Goal: Task Accomplishment & Management: Manage account settings

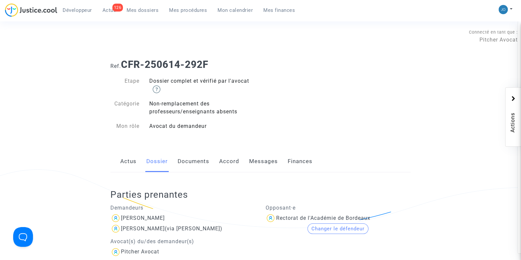
click at [195, 160] on link "Documents" at bounding box center [193, 161] width 32 height 22
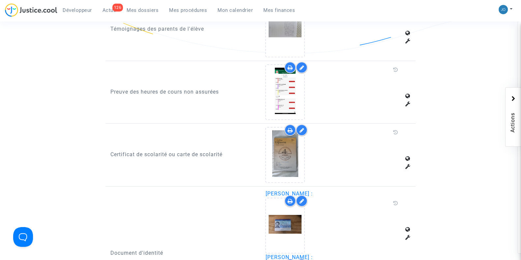
scroll to position [465, 0]
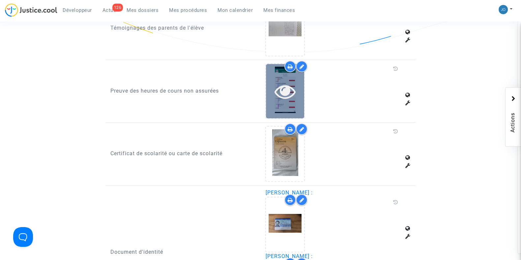
click at [284, 90] on icon at bounding box center [284, 91] width 21 height 21
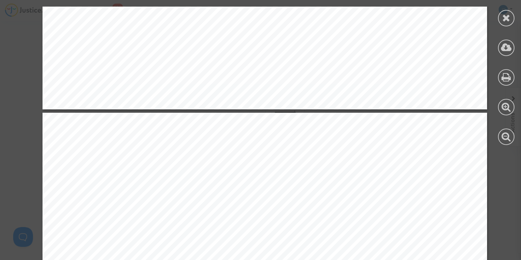
scroll to position [1202, 0]
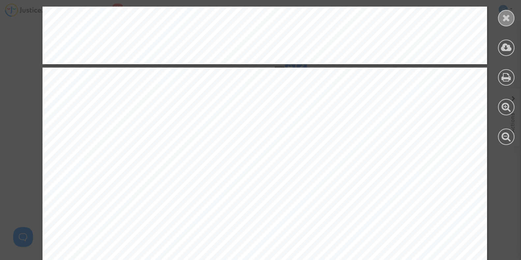
click at [498, 19] on div at bounding box center [506, 18] width 16 height 16
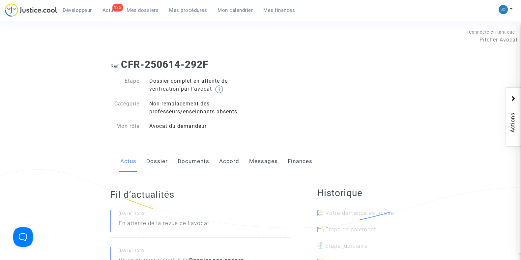
click at [161, 159] on link "Dossier" at bounding box center [156, 161] width 21 height 22
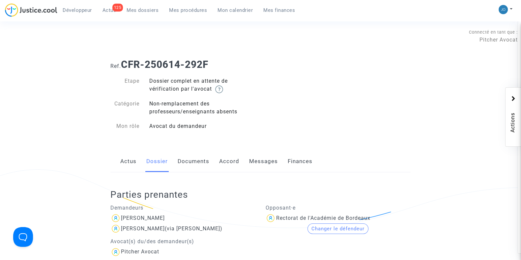
click at [185, 159] on link "Documents" at bounding box center [193, 161] width 32 height 22
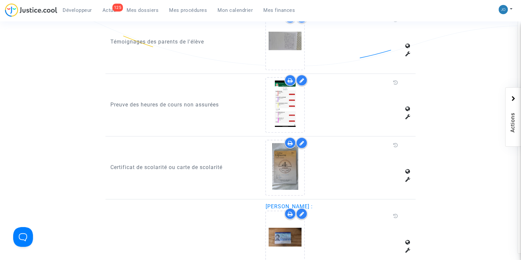
scroll to position [456, 0]
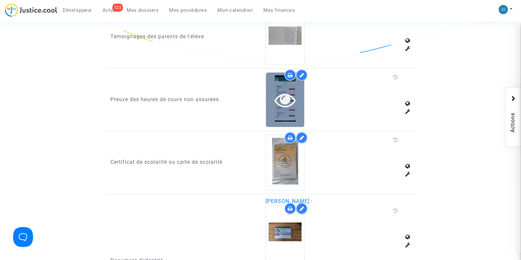
click at [288, 96] on icon at bounding box center [284, 99] width 21 height 21
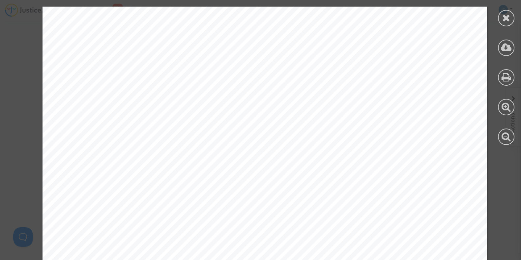
scroll to position [936, 0]
click at [501, 12] on div at bounding box center [506, 18] width 16 height 16
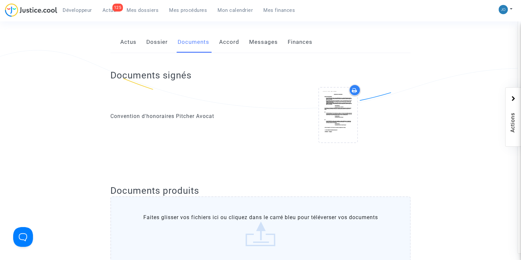
scroll to position [0, 0]
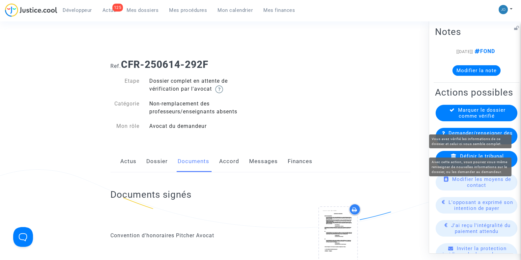
click at [471, 119] on span "Marquer le dossier comme vérifié" at bounding box center [481, 113] width 47 height 12
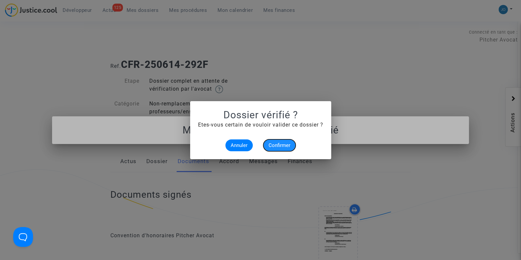
click at [281, 142] on span "Confirmer" at bounding box center [279, 145] width 22 height 6
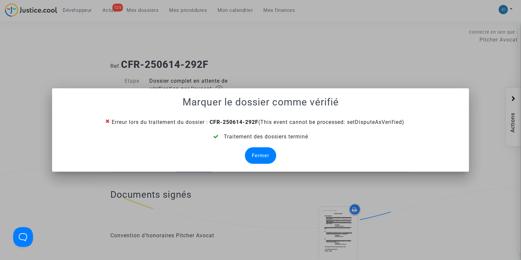
click at [264, 150] on div "Fermer" at bounding box center [260, 155] width 31 height 16
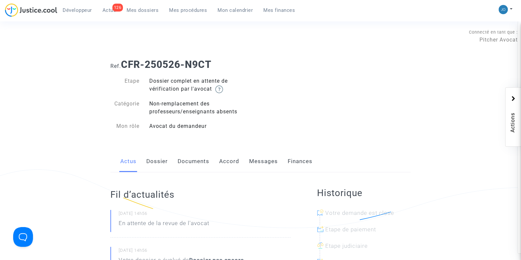
click at [158, 168] on link "Dossier" at bounding box center [156, 161] width 21 height 22
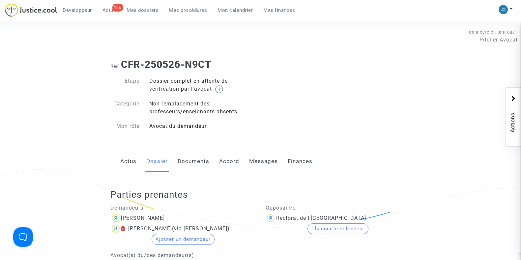
click at [187, 166] on link "Documents" at bounding box center [193, 161] width 32 height 22
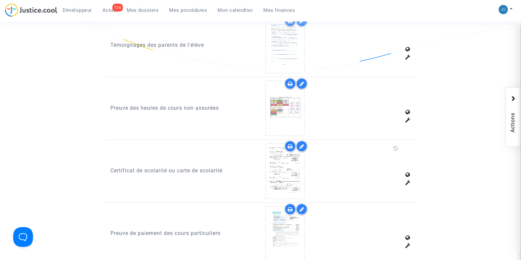
scroll to position [448, 0]
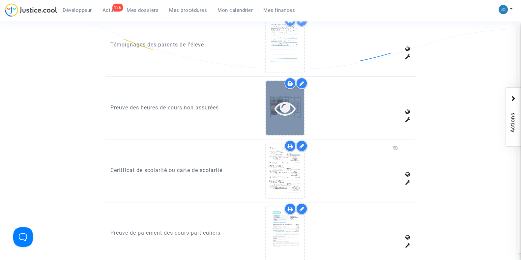
click at [279, 111] on icon at bounding box center [284, 107] width 21 height 21
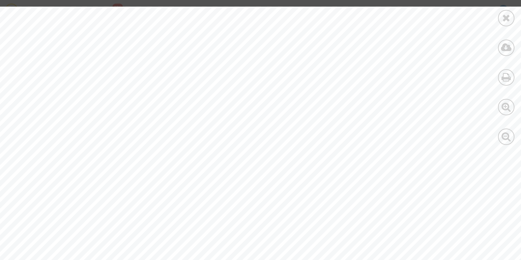
scroll to position [0, 112]
click at [506, 16] on icon at bounding box center [506, 18] width 8 height 10
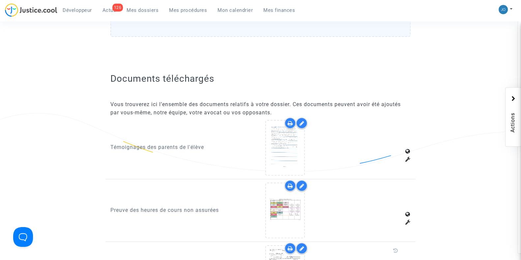
scroll to position [344, 0]
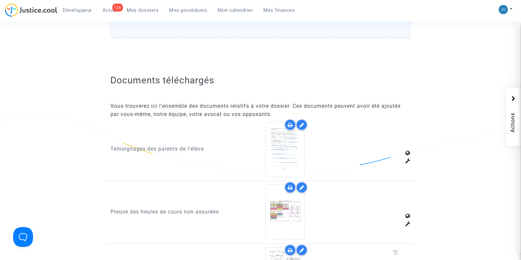
click at [301, 187] on icon at bounding box center [301, 187] width 5 height 5
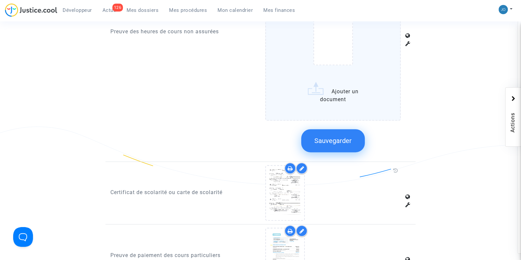
scroll to position [622, 0]
click at [323, 149] on button "Sauvegarder" at bounding box center [333, 140] width 64 height 23
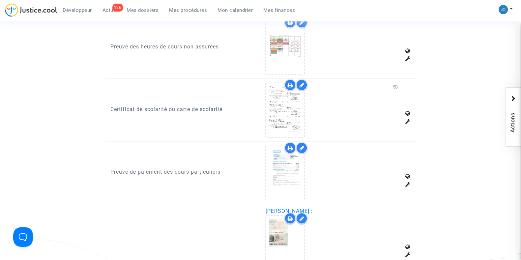
scroll to position [497, 0]
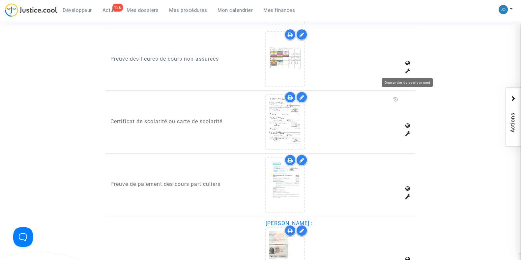
click at [407, 68] on icon at bounding box center [407, 70] width 5 height 5
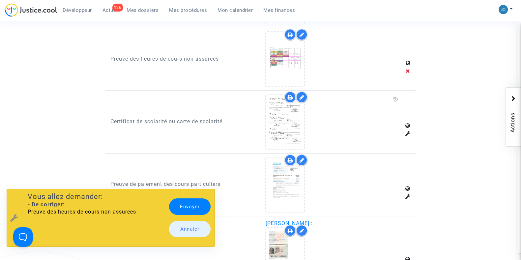
click at [181, 210] on link "Envoyer" at bounding box center [189, 206] width 41 height 16
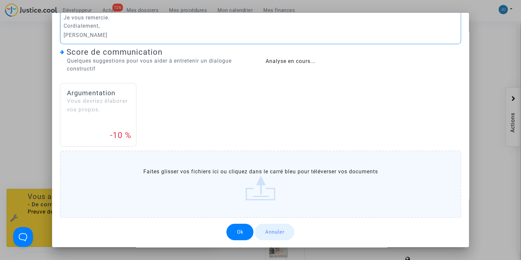
scroll to position [0, 0]
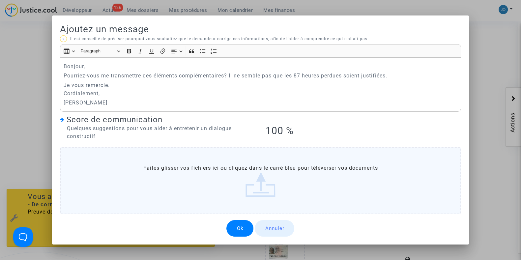
click at [242, 229] on button "Ok" at bounding box center [239, 228] width 27 height 16
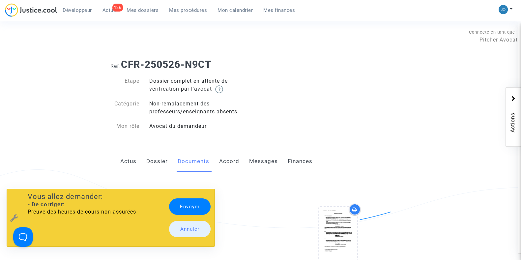
scroll to position [497, 0]
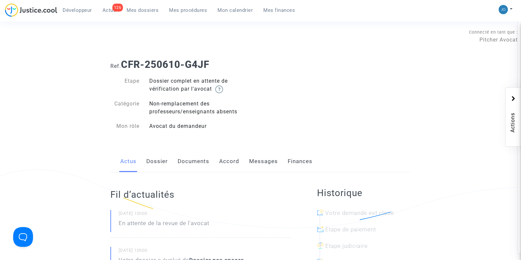
click at [152, 167] on link "Dossier" at bounding box center [156, 161] width 21 height 22
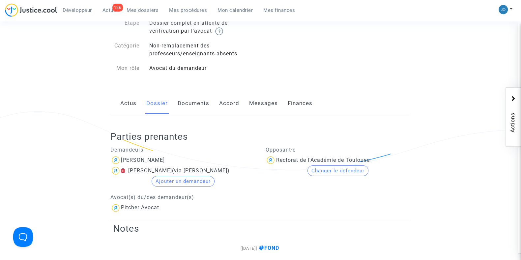
scroll to position [41, 0]
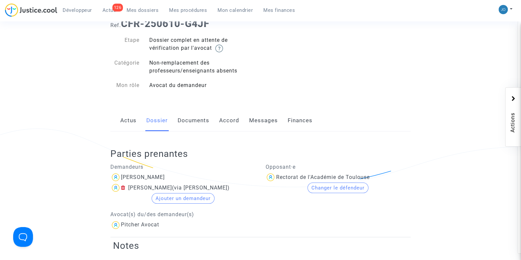
click at [202, 126] on link "Documents" at bounding box center [193, 121] width 32 height 22
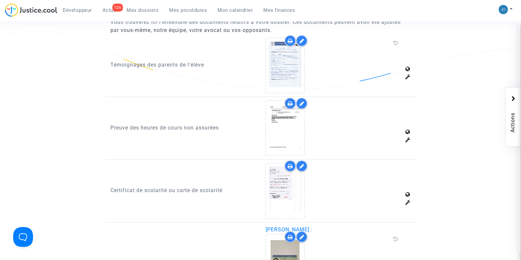
scroll to position [429, 0]
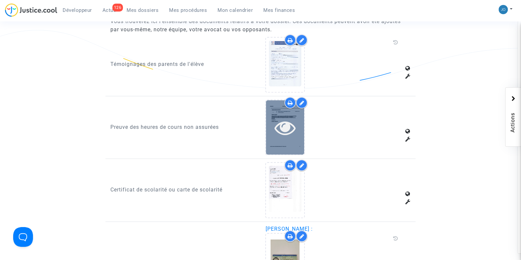
click at [288, 124] on icon at bounding box center [284, 127] width 21 height 21
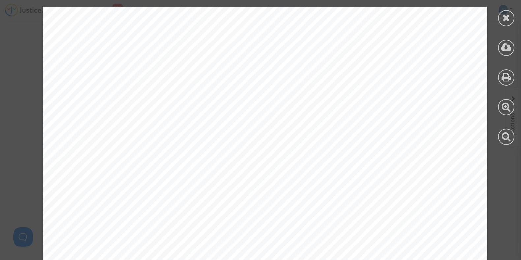
scroll to position [1328, 0]
click at [507, 16] on icon at bounding box center [506, 18] width 8 height 10
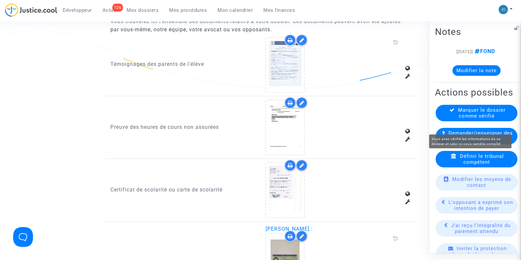
click at [484, 119] on span "Marquer le dossier comme vérifié" at bounding box center [481, 113] width 47 height 12
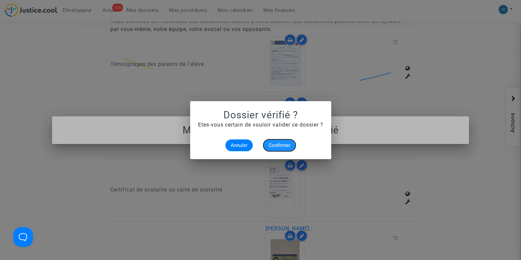
click at [282, 146] on span "Confirmer" at bounding box center [279, 145] width 22 height 6
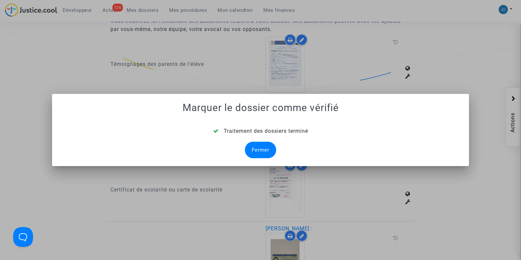
click at [262, 150] on div "Fermer" at bounding box center [260, 150] width 31 height 16
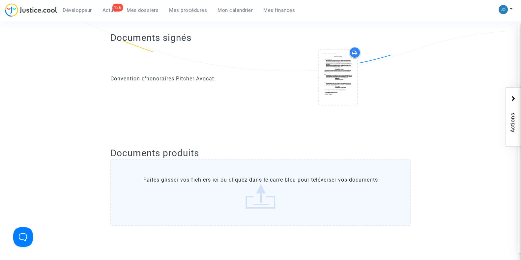
scroll to position [429, 0]
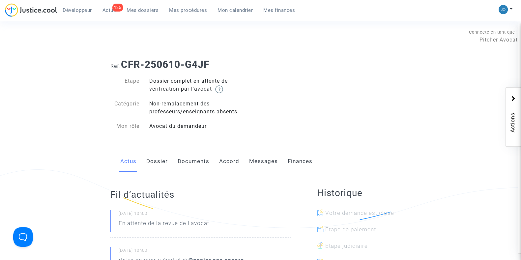
click at [162, 162] on link "Dossier" at bounding box center [156, 161] width 21 height 22
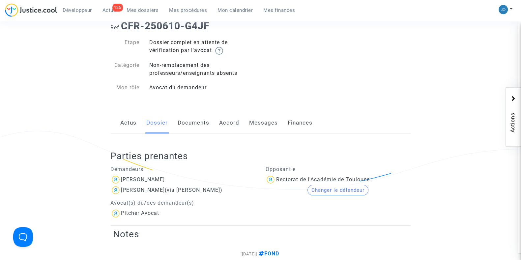
scroll to position [34, 0]
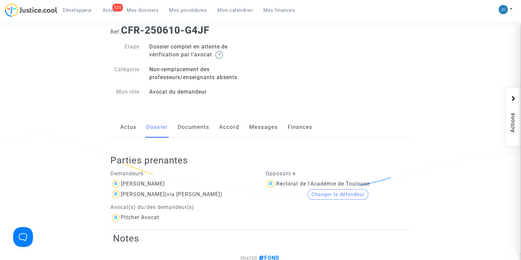
click at [207, 136] on link "Documents" at bounding box center [193, 127] width 32 height 22
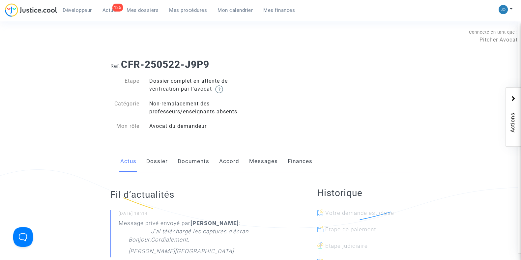
click at [148, 163] on link "Dossier" at bounding box center [156, 161] width 21 height 22
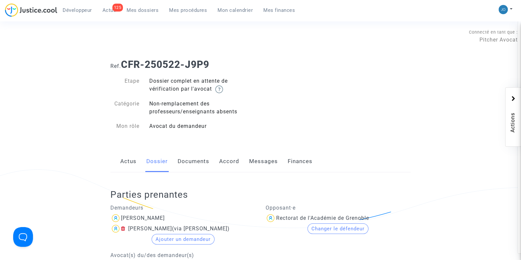
click at [211, 162] on div "Actus Dossier Documents Accord Messages Finances" at bounding box center [260, 161] width 300 height 22
click at [202, 160] on link "Documents" at bounding box center [193, 161] width 32 height 22
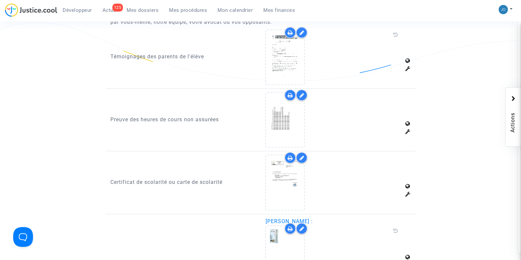
scroll to position [448, 0]
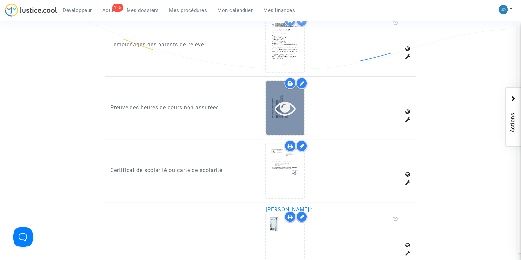
click at [289, 102] on icon at bounding box center [284, 107] width 21 height 21
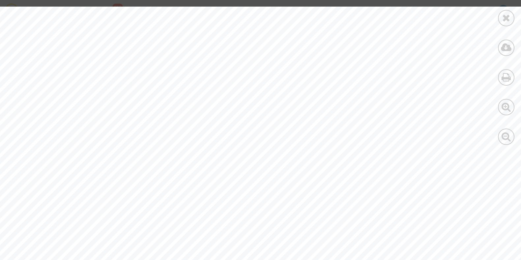
scroll to position [2417, 0]
click at [503, 15] on icon at bounding box center [506, 18] width 8 height 10
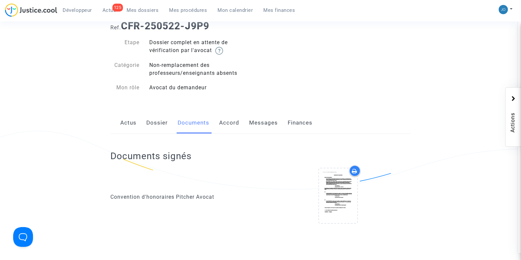
scroll to position [0, 0]
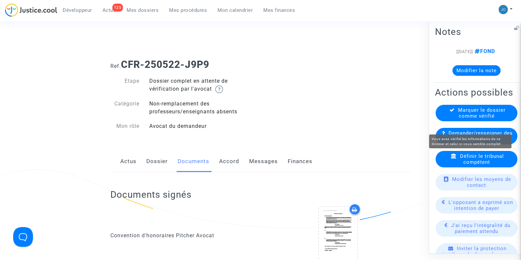
click at [476, 119] on span "Marquer le dossier comme vérifié" at bounding box center [481, 113] width 47 height 12
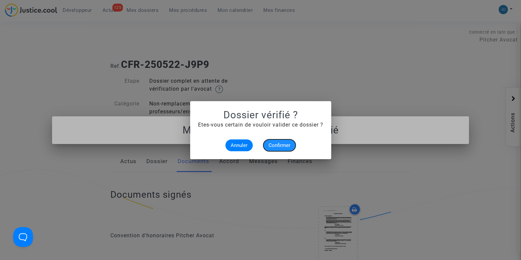
click at [273, 142] on span "Confirmer" at bounding box center [279, 145] width 22 height 6
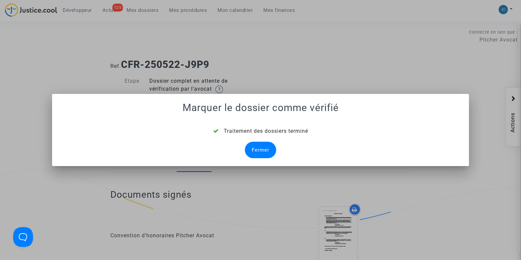
click at [254, 148] on div "Fermer" at bounding box center [260, 150] width 31 height 16
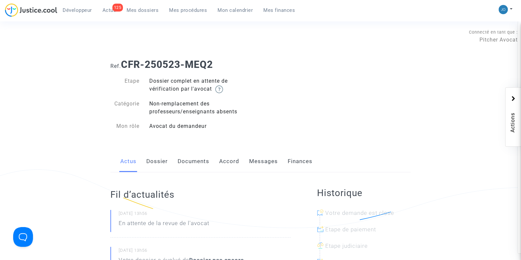
click at [158, 167] on link "Dossier" at bounding box center [156, 161] width 21 height 22
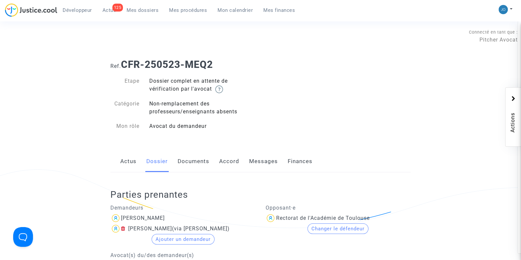
click at [183, 156] on link "Documents" at bounding box center [193, 161] width 32 height 22
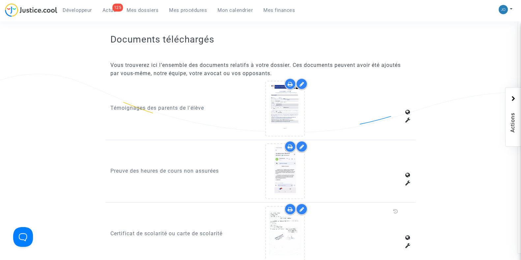
scroll to position [384, 0]
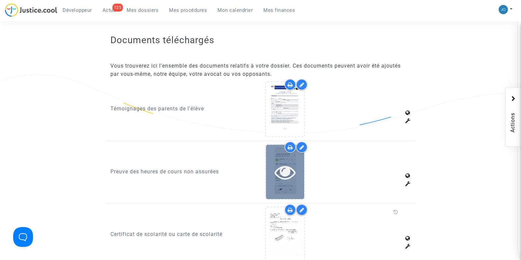
click at [299, 172] on div at bounding box center [285, 171] width 38 height 21
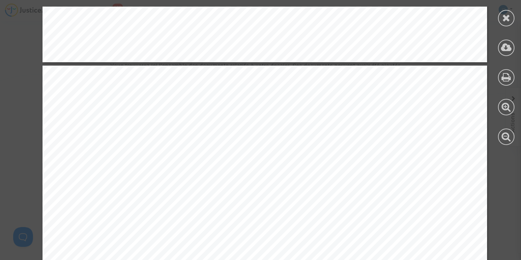
scroll to position [1249, 0]
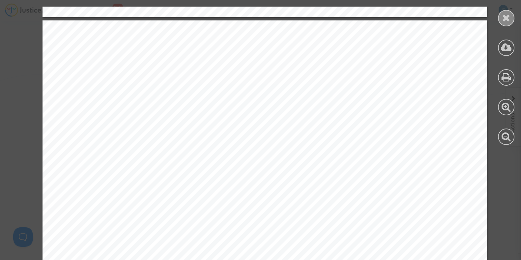
click at [504, 22] on icon at bounding box center [506, 18] width 8 height 10
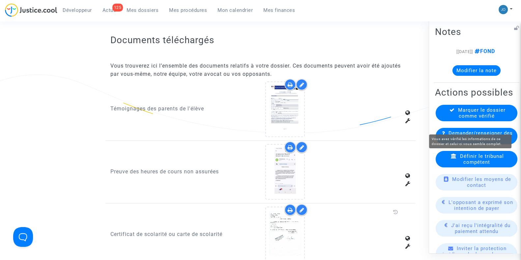
click at [479, 119] on span "Marquer le dossier comme vérifié" at bounding box center [481, 113] width 47 height 12
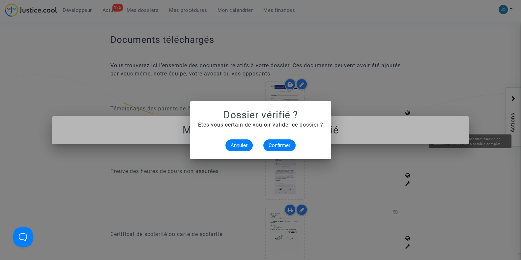
scroll to position [0, 0]
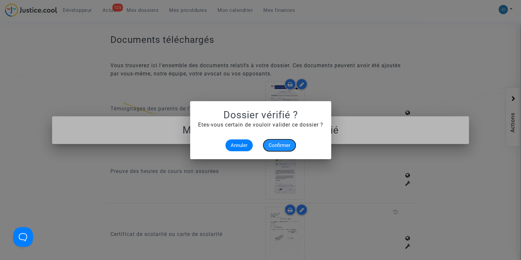
click at [280, 141] on button "Confirmer" at bounding box center [279, 145] width 32 height 12
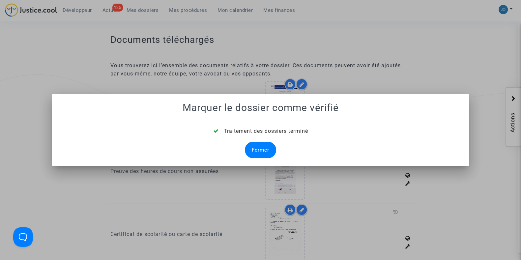
click at [267, 142] on div "Fermer" at bounding box center [260, 150] width 31 height 16
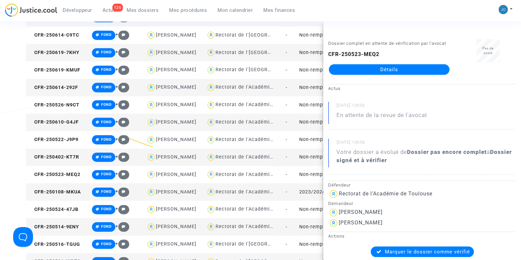
click at [22, 108] on div "Filtrer par litige (5) Tous (707) Incomplets (31) À vérifier (69) À envoyer (80…" at bounding box center [260, 190] width 521 height 974
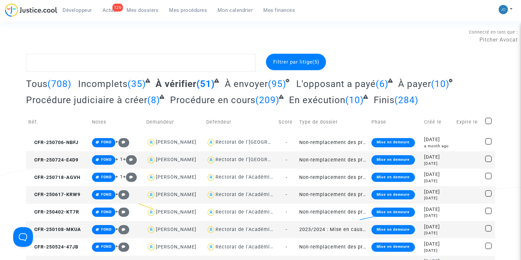
click at [430, 196] on div "[DATE]" at bounding box center [438, 198] width 28 height 6
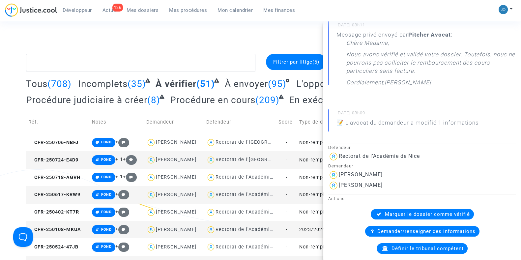
scroll to position [82, 0]
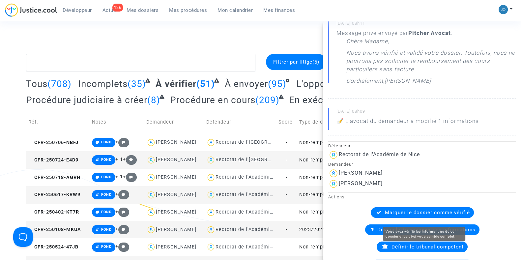
click at [412, 215] on span "Marquer le dossier comme vérifié" at bounding box center [427, 212] width 85 height 6
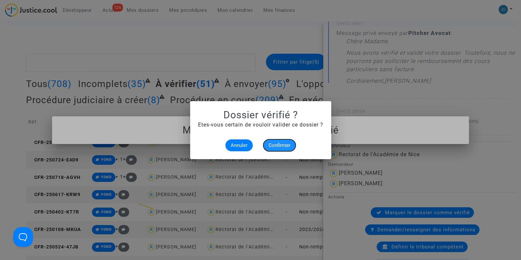
click at [279, 147] on span "Confirmer" at bounding box center [279, 145] width 22 height 6
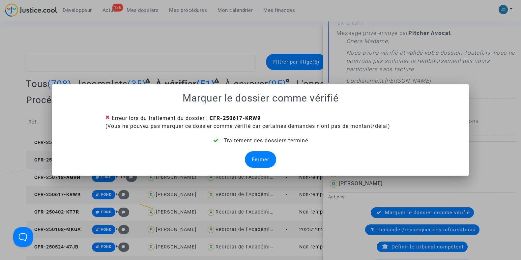
click at [267, 155] on div "Fermer" at bounding box center [260, 159] width 31 height 16
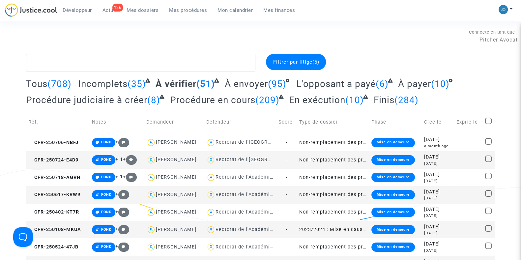
click at [399, 66] on div at bounding box center [419, 63] width 159 height 18
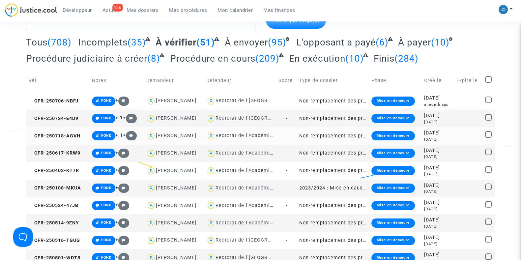
scroll to position [42, 0]
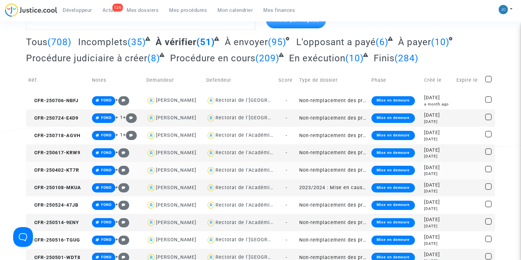
click at [454, 171] on td at bounding box center [468, 170] width 29 height 17
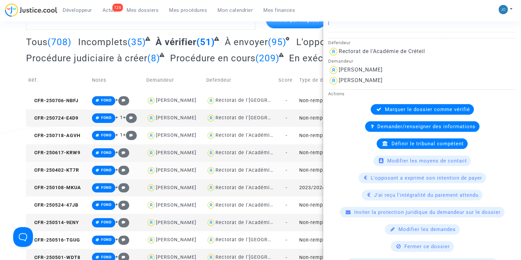
scroll to position [0, 0]
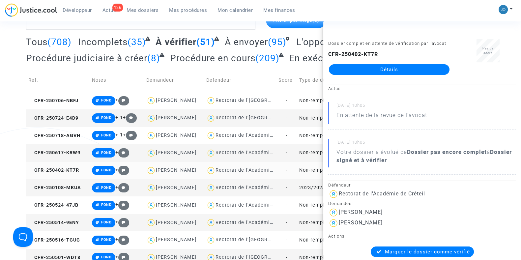
click at [314, 171] on td "Non-remplacement des professeurs/enseignants absents" at bounding box center [332, 170] width 72 height 17
click at [317, 185] on td "2023/2024 : Mise en cause de la responsabilité de l'Etat pour non remplacement …" at bounding box center [332, 187] width 72 height 17
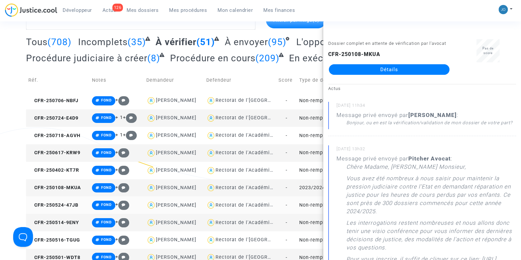
click at [317, 203] on td "Non-remplacement des professeurs/enseignants absents" at bounding box center [332, 204] width 72 height 17
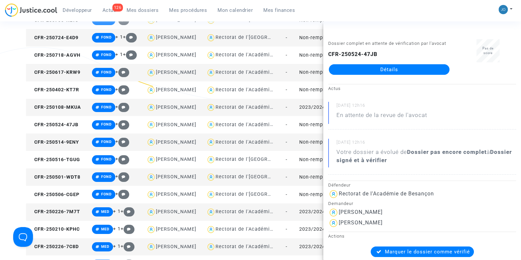
scroll to position [122, 0]
click at [309, 144] on td "Non-remplacement des professeurs/enseignants absents" at bounding box center [332, 141] width 72 height 17
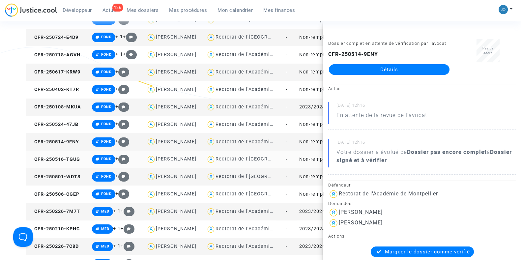
click at [311, 162] on td "Non-remplacement des professeurs/enseignants absents" at bounding box center [332, 158] width 72 height 17
click at [304, 173] on td "Non-remplacement des professeurs/enseignants absents" at bounding box center [332, 176] width 72 height 17
click at [313, 193] on td "Non-remplacement des professeurs/enseignants absents" at bounding box center [332, 193] width 72 height 17
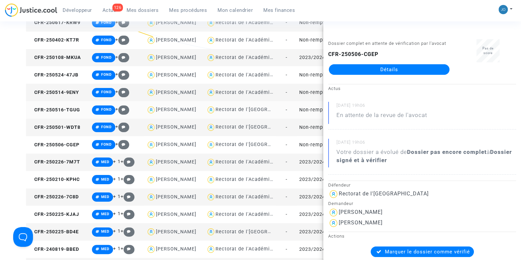
scroll to position [173, 0]
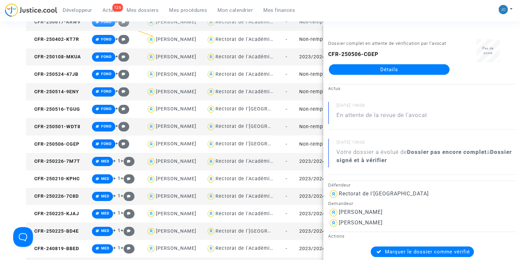
click at [309, 162] on td "2023/2024 : Mise en cause de la responsabilité de l'Etat pour non remplacement …" at bounding box center [332, 161] width 72 height 17
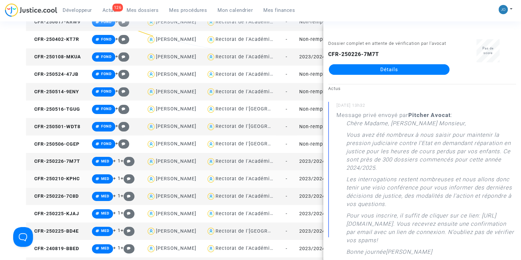
click at [314, 178] on td "2023/2024 : Mise en cause de la responsabilité de l'Etat pour non remplacement …" at bounding box center [332, 178] width 72 height 17
click at [317, 195] on td "2023/2024 : Mise en cause de la responsabilité de l'Etat pour non remplacement …" at bounding box center [332, 196] width 72 height 17
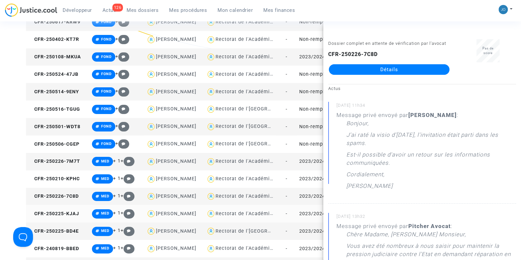
click at [302, 208] on td "2023/2024 : Mise en cause de la responsabilité de l'Etat pour non remplacement …" at bounding box center [332, 213] width 72 height 17
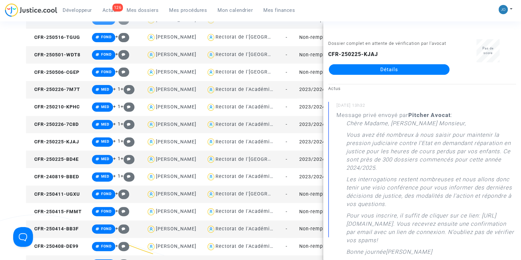
scroll to position [245, 0]
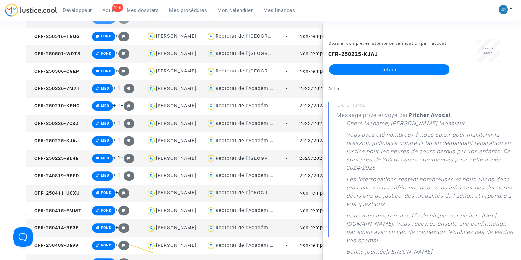
click at [311, 158] on td "2023/2024 : Mise en cause de la responsabilité de l'Etat pour non remplacement …" at bounding box center [332, 157] width 72 height 17
click at [315, 177] on td "2023/2024 : Mise en cause de la responsabilité de l'Etat pour non remplacement …" at bounding box center [332, 175] width 72 height 17
click at [311, 189] on td "Non-remplacement des professeurs/enseignants absents" at bounding box center [332, 192] width 72 height 17
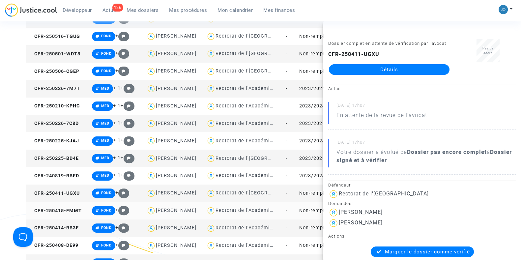
click at [318, 215] on td "Non-remplacement des professeurs/enseignants absents" at bounding box center [332, 210] width 72 height 17
click at [317, 227] on td "Non-remplacement des professeurs/enseignants absents" at bounding box center [332, 227] width 72 height 17
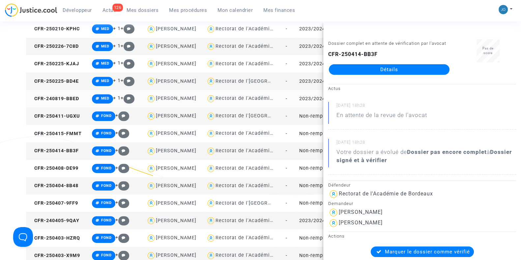
scroll to position [324, 0]
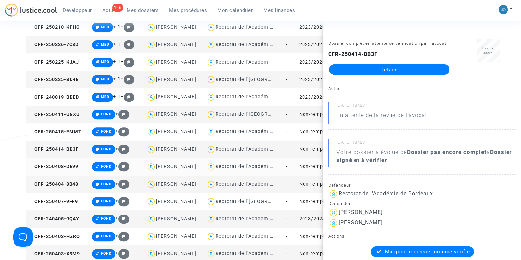
click at [304, 168] on td "Non-remplacement des professeurs/enseignants absents" at bounding box center [332, 166] width 72 height 17
click at [316, 186] on td "Non-remplacement des professeurs/enseignants absents" at bounding box center [332, 183] width 72 height 17
click at [314, 200] on td "Non-remplacement des professeurs/enseignants absents" at bounding box center [332, 201] width 72 height 17
click at [397, 75] on link "Détails" at bounding box center [389, 69] width 121 height 11
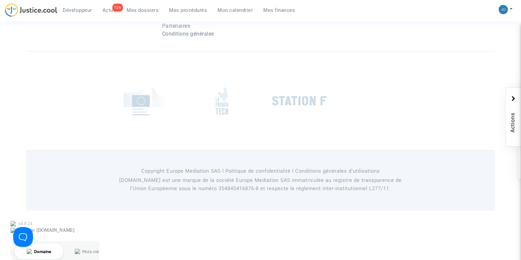
scroll to position [324, 0]
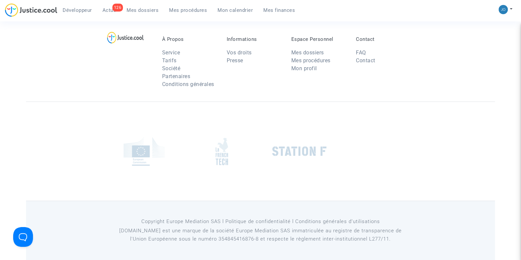
scroll to position [324, 0]
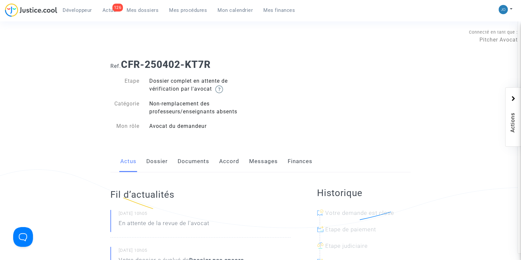
click at [158, 161] on link "Dossier" at bounding box center [156, 161] width 21 height 22
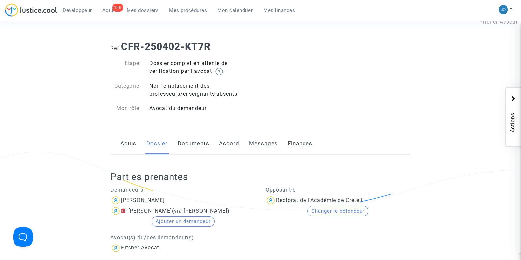
scroll to position [13, 0]
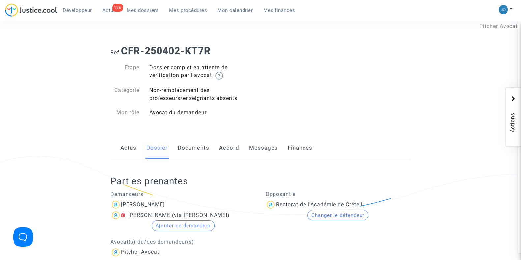
click at [189, 144] on link "Documents" at bounding box center [193, 148] width 32 height 22
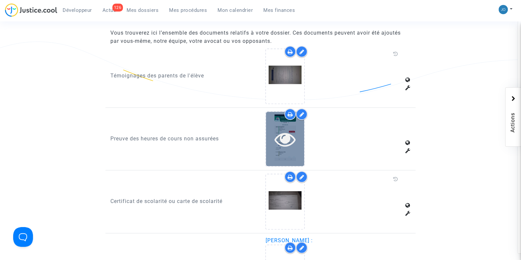
scroll to position [418, 0]
click at [275, 132] on icon at bounding box center [284, 138] width 21 height 21
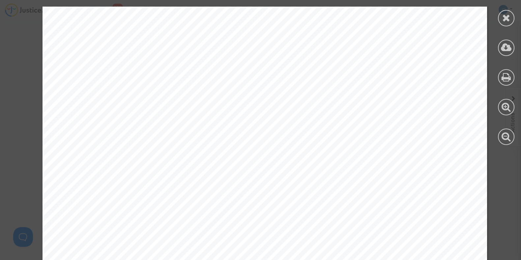
scroll to position [3542, 0]
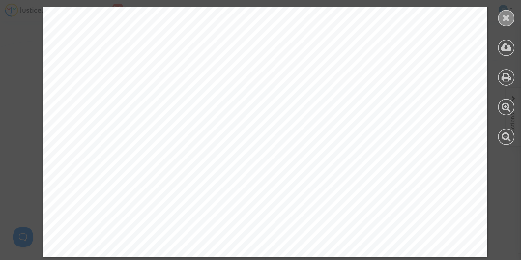
click at [502, 18] on icon at bounding box center [506, 18] width 8 height 10
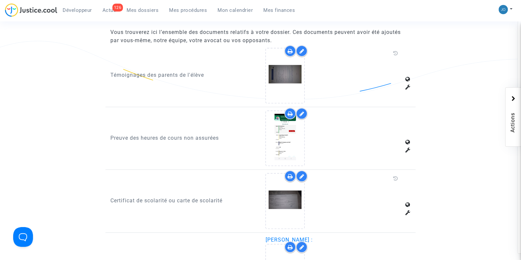
click at [305, 109] on div at bounding box center [302, 114] width 12 height 12
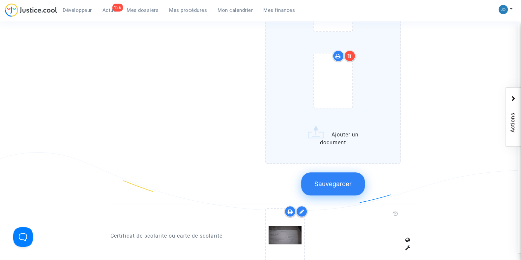
scroll to position [928, 0]
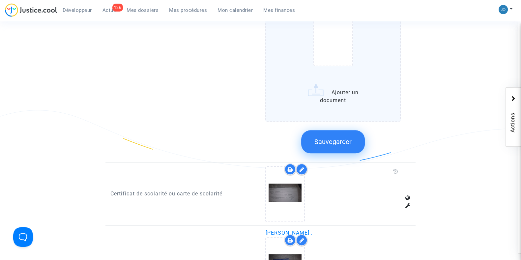
click at [338, 141] on span "Sauvegarder" at bounding box center [332, 142] width 37 height 8
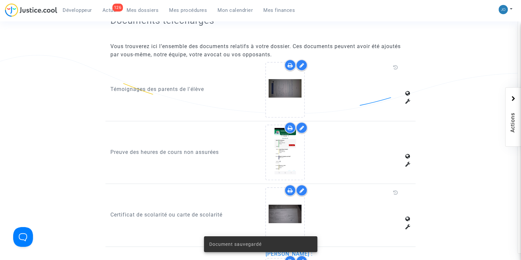
scroll to position [405, 0]
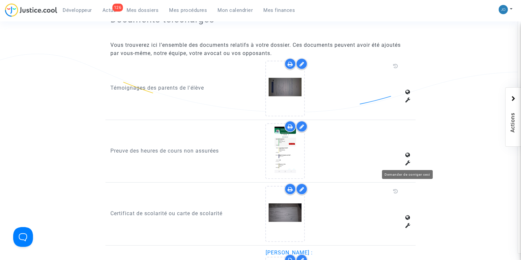
click at [407, 163] on icon at bounding box center [407, 162] width 5 height 5
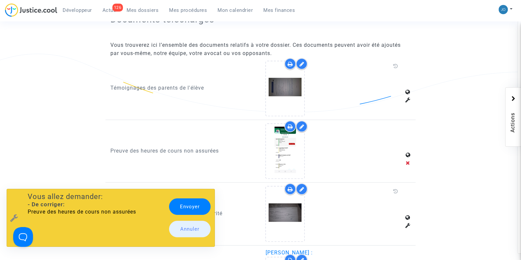
click at [186, 207] on link "Envoyer" at bounding box center [189, 206] width 41 height 16
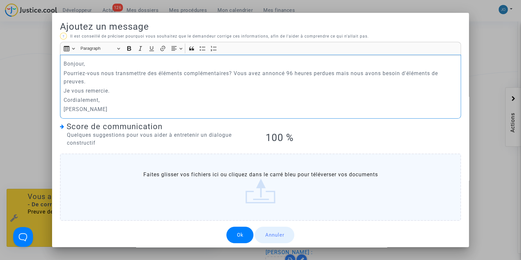
scroll to position [3, 0]
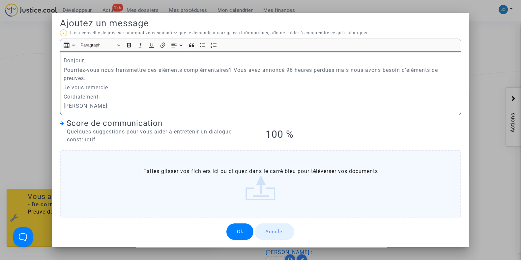
click at [230, 226] on button "Ok" at bounding box center [239, 231] width 27 height 16
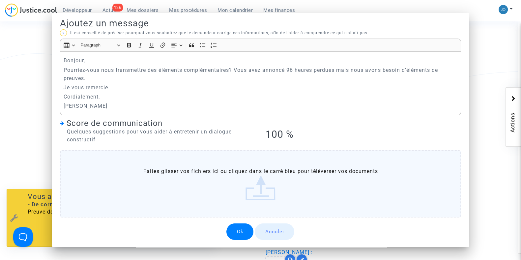
scroll to position [405, 0]
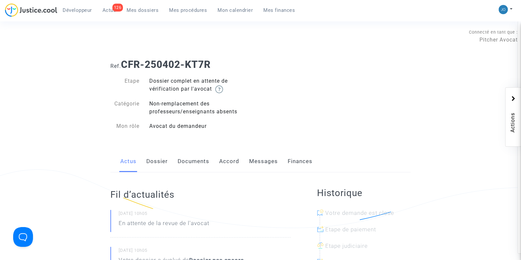
click at [149, 166] on link "Dossier" at bounding box center [156, 161] width 21 height 22
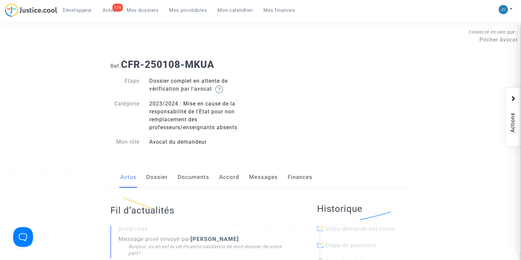
click at [151, 183] on link "Dossier" at bounding box center [156, 177] width 21 height 22
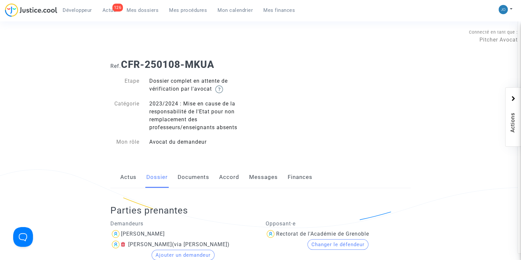
click at [184, 180] on link "Documents" at bounding box center [193, 177] width 32 height 22
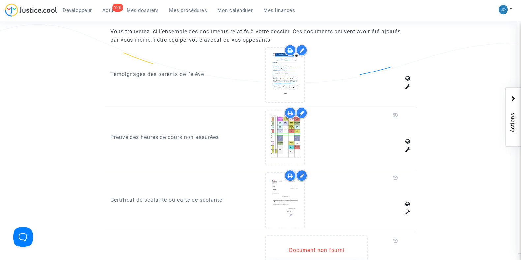
scroll to position [435, 0]
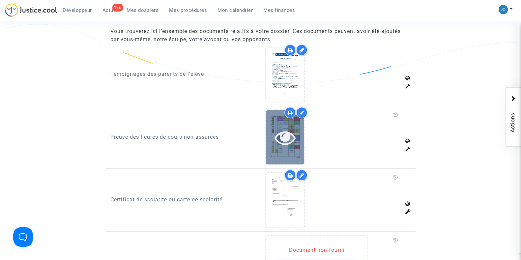
click at [300, 127] on div at bounding box center [285, 137] width 38 height 21
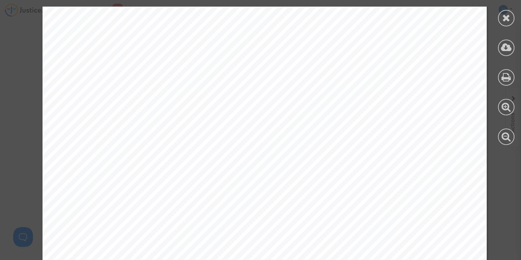
scroll to position [1626, 0]
click at [498, 18] on div at bounding box center [506, 18] width 16 height 16
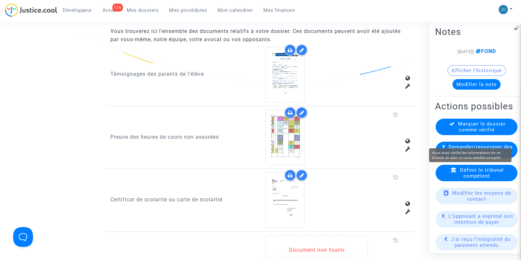
click at [467, 131] on span "Marquer le dossier comme vérifié" at bounding box center [481, 127] width 47 height 12
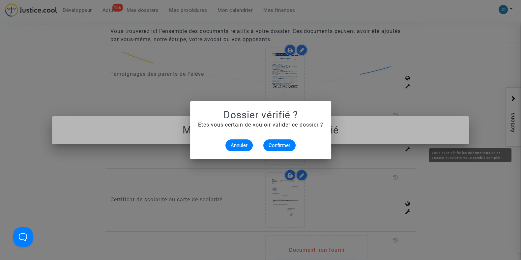
scroll to position [0, 0]
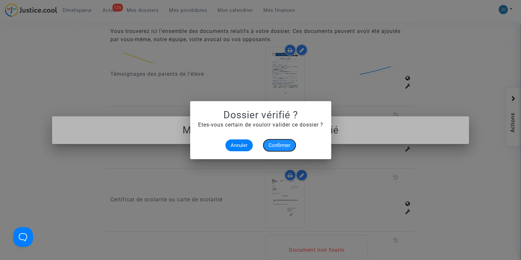
click at [279, 140] on button "Confirmer" at bounding box center [279, 145] width 32 height 12
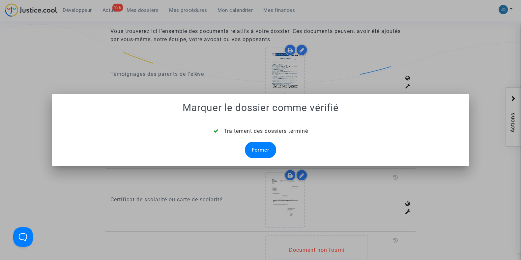
click at [262, 150] on div "Fermer" at bounding box center [260, 150] width 31 height 16
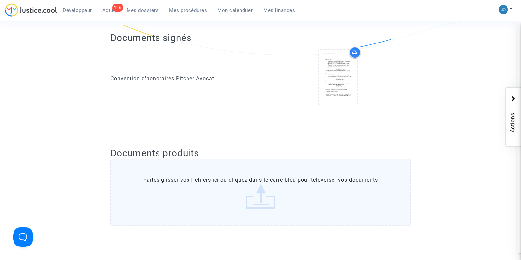
scroll to position [435, 0]
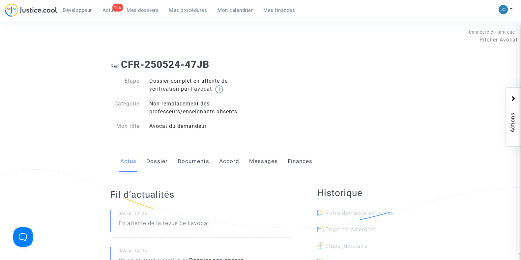
click at [158, 156] on link "Dossier" at bounding box center [156, 161] width 21 height 22
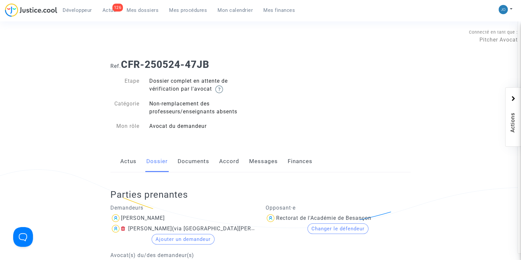
click at [199, 154] on link "Documents" at bounding box center [193, 161] width 32 height 22
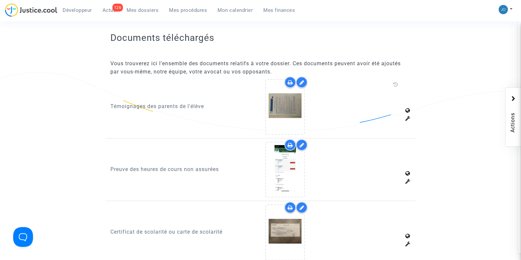
scroll to position [387, 0]
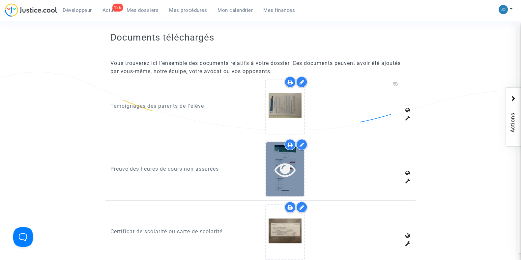
click at [283, 169] on icon at bounding box center [284, 169] width 21 height 21
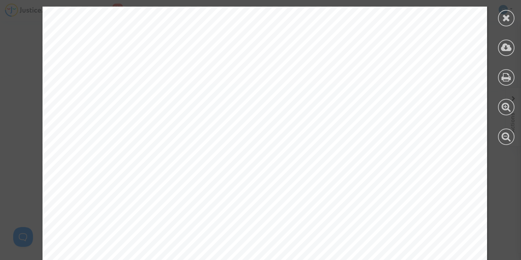
scroll to position [2197, 0]
click at [506, 13] on icon at bounding box center [506, 18] width 8 height 10
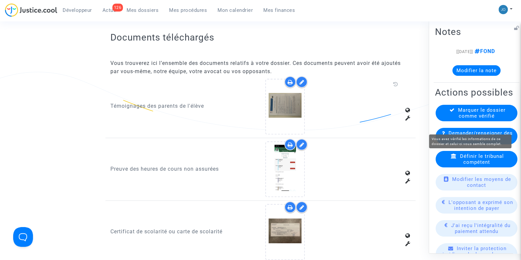
click at [474, 118] on span "Marquer le dossier comme vérifié" at bounding box center [481, 113] width 47 height 12
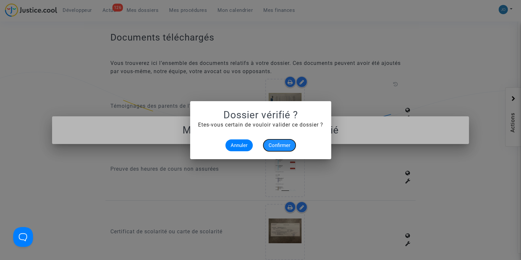
click at [282, 145] on span "Confirmer" at bounding box center [279, 145] width 22 height 6
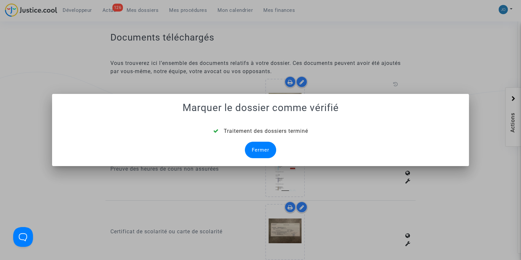
click at [266, 151] on div "Fermer" at bounding box center [260, 150] width 31 height 16
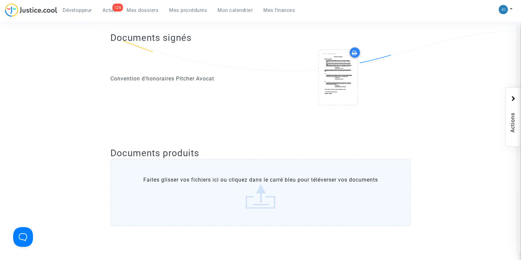
scroll to position [387, 0]
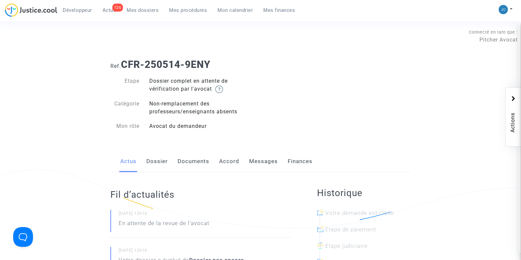
click at [156, 166] on link "Dossier" at bounding box center [156, 161] width 21 height 22
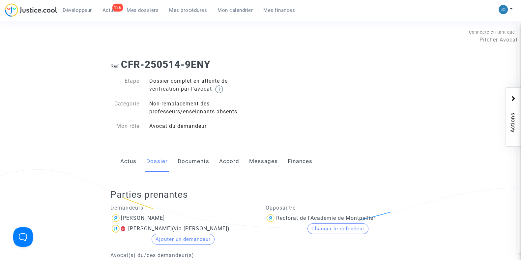
click at [187, 167] on link "Documents" at bounding box center [193, 161] width 32 height 22
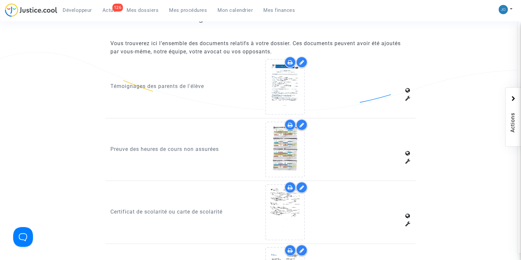
scroll to position [410, 0]
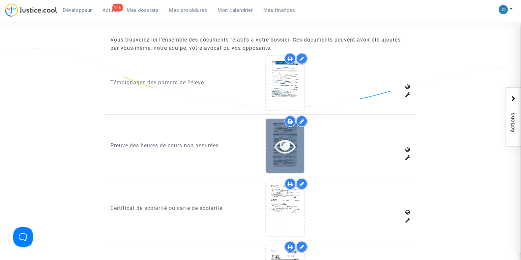
click at [295, 147] on icon at bounding box center [284, 145] width 21 height 21
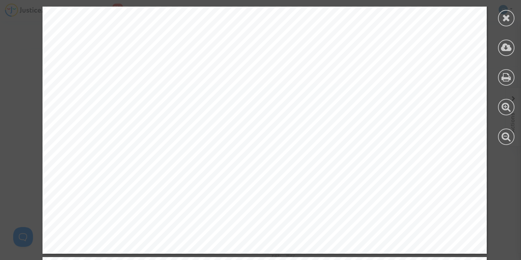
scroll to position [1029, 0]
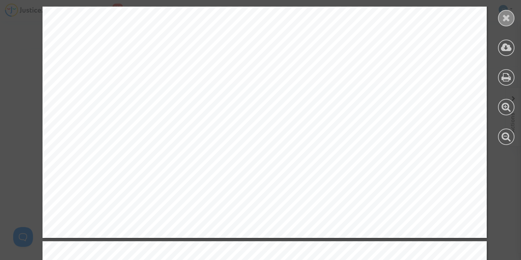
click at [505, 18] on icon at bounding box center [506, 18] width 8 height 10
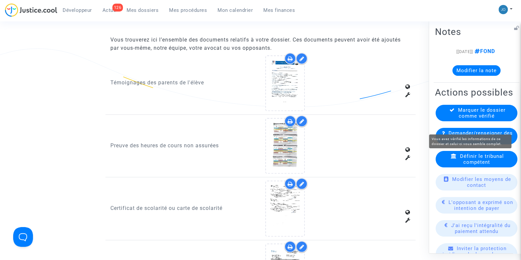
click at [471, 119] on span "Marquer le dossier comme vérifié" at bounding box center [481, 113] width 47 height 12
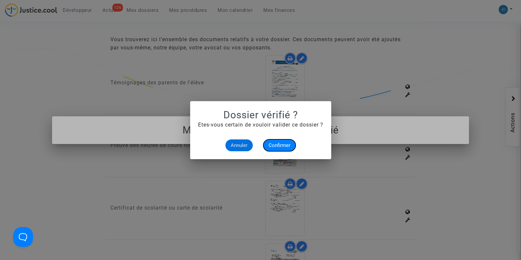
click at [283, 145] on span "Confirmer" at bounding box center [279, 145] width 22 height 6
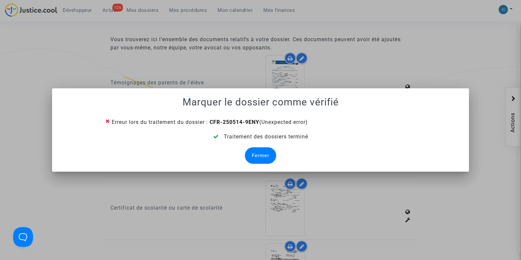
click at [253, 158] on div "Fermer" at bounding box center [260, 155] width 31 height 16
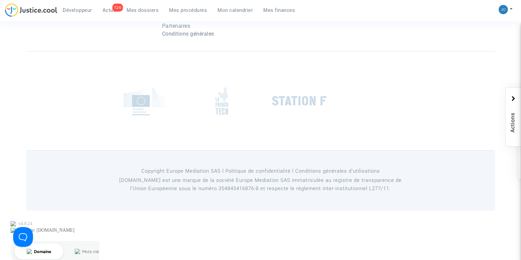
scroll to position [410, 0]
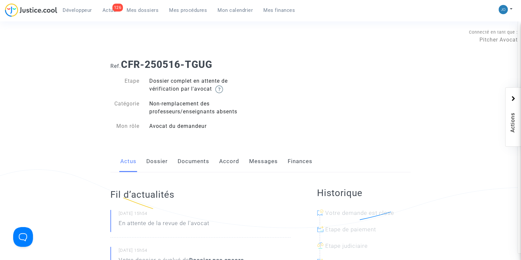
click at [155, 163] on link "Dossier" at bounding box center [156, 161] width 21 height 22
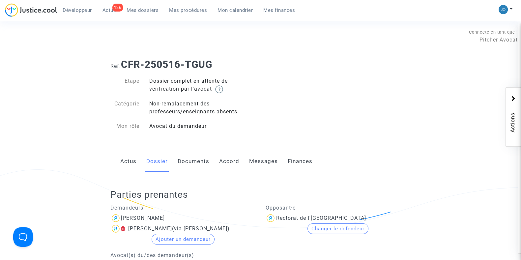
click at [196, 158] on link "Documents" at bounding box center [193, 161] width 32 height 22
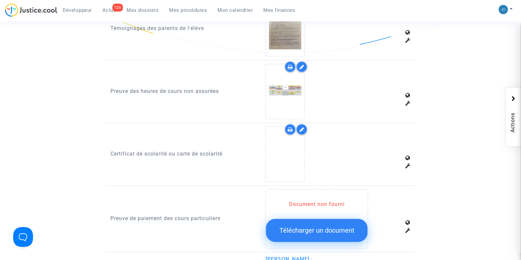
scroll to position [465, 0]
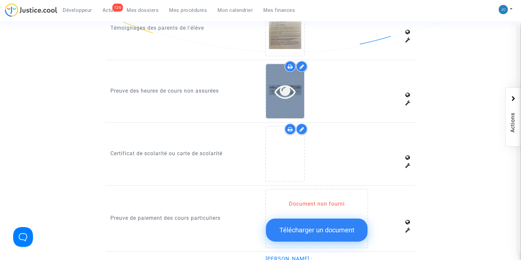
click at [276, 94] on icon at bounding box center [284, 91] width 21 height 21
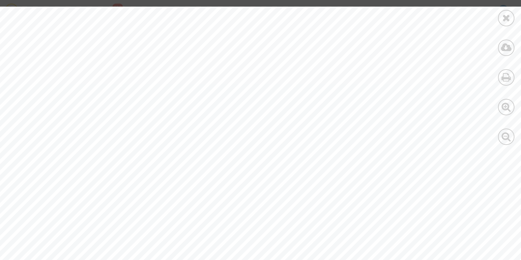
scroll to position [1899, 15]
click at [508, 18] on icon at bounding box center [506, 18] width 8 height 10
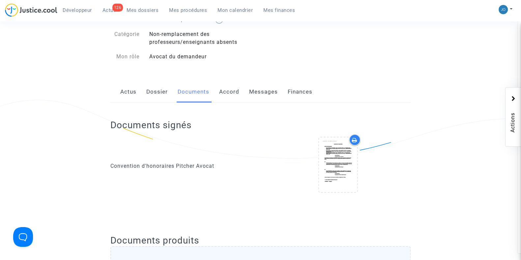
scroll to position [0, 0]
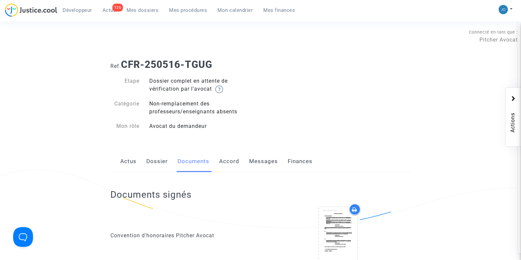
click at [156, 162] on link "Dossier" at bounding box center [156, 161] width 21 height 22
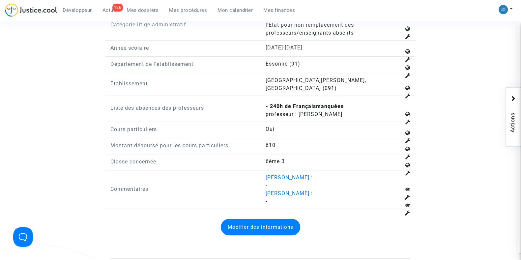
scroll to position [787, 0]
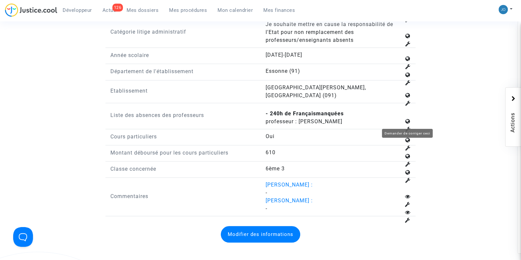
click at [407, 126] on icon at bounding box center [407, 128] width 5 height 5
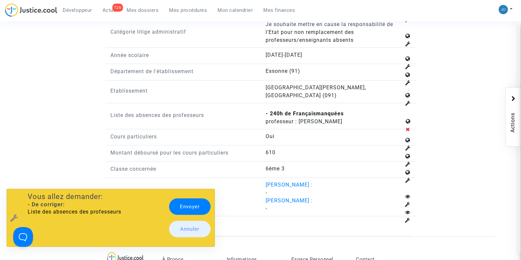
click at [196, 205] on link "Envoyer" at bounding box center [189, 206] width 41 height 16
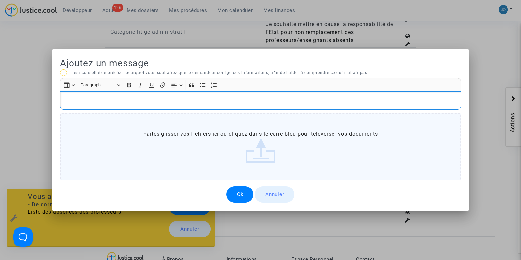
scroll to position [0, 0]
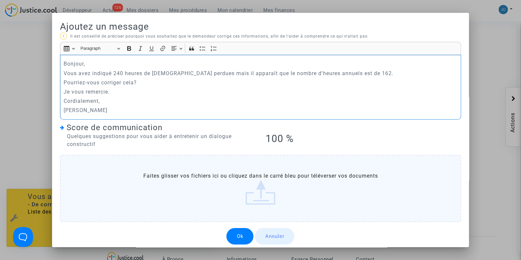
click at [239, 232] on button "Ok" at bounding box center [239, 236] width 27 height 16
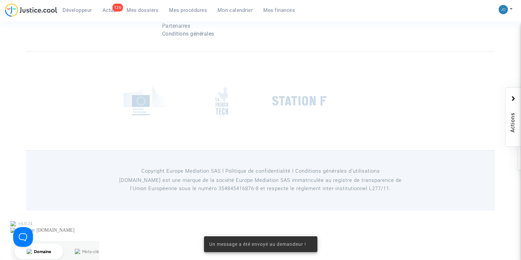
scroll to position [787, 0]
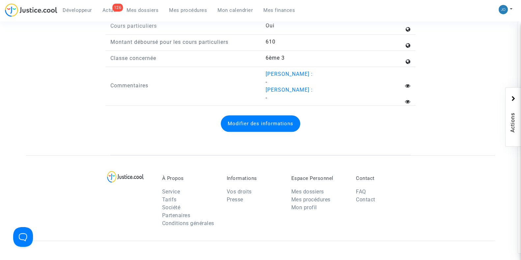
click at [142, 8] on span "Mes dossiers" at bounding box center [142, 10] width 32 height 6
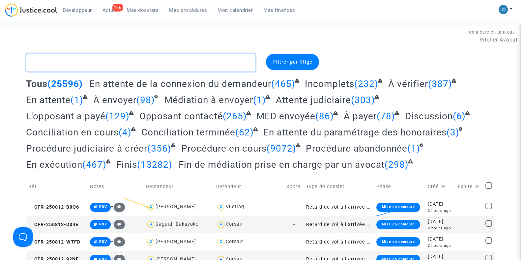
click at [140, 61] on textarea at bounding box center [140, 63] width 229 height 18
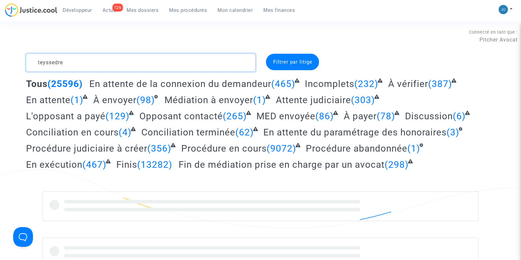
type textarea "teyssedre"
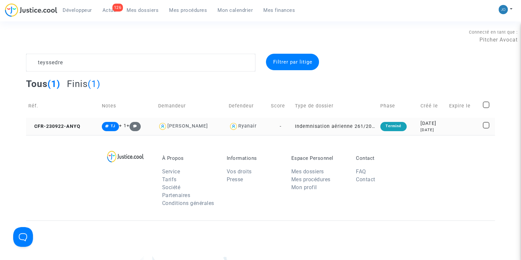
click at [427, 121] on div "[DATE]" at bounding box center [432, 123] width 24 height 7
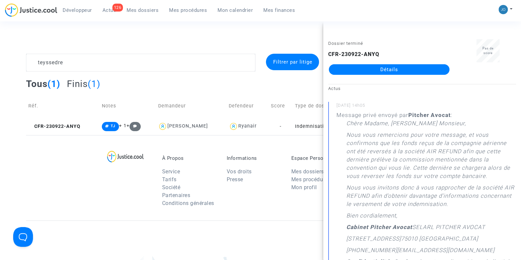
click at [391, 71] on link "Détails" at bounding box center [389, 69] width 121 height 11
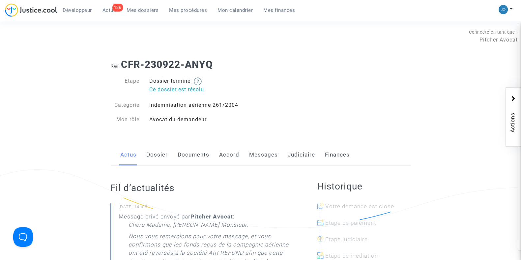
click at [304, 150] on link "Judiciaire" at bounding box center [300, 155] width 27 height 22
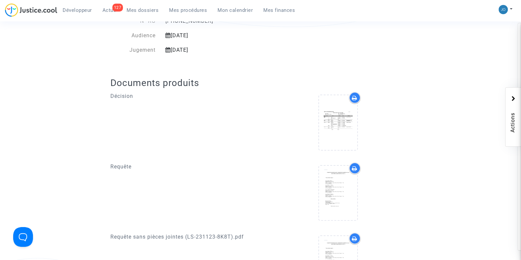
scroll to position [202, 0]
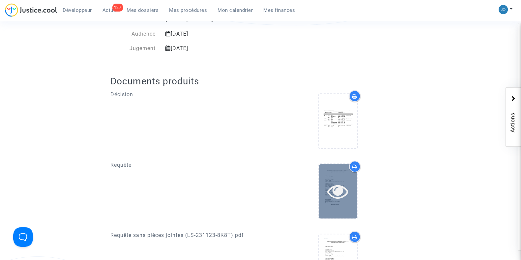
click at [336, 189] on icon at bounding box center [337, 190] width 21 height 21
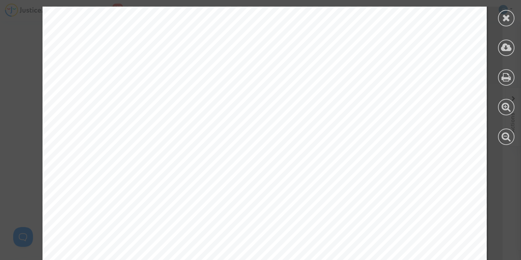
scroll to position [683, 0]
click at [502, 15] on icon at bounding box center [506, 18] width 8 height 10
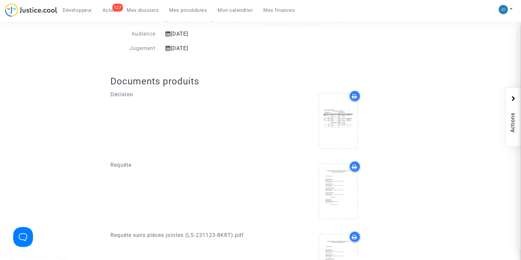
scroll to position [0, 0]
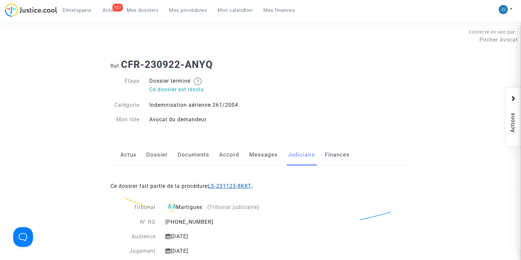
click at [237, 185] on link "LS-231123-8K8T" at bounding box center [229, 186] width 44 height 6
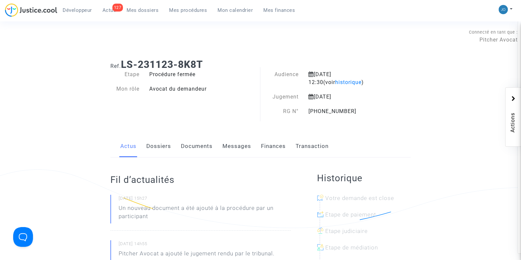
click at [187, 11] on span "Mes procédures" at bounding box center [188, 10] width 38 height 6
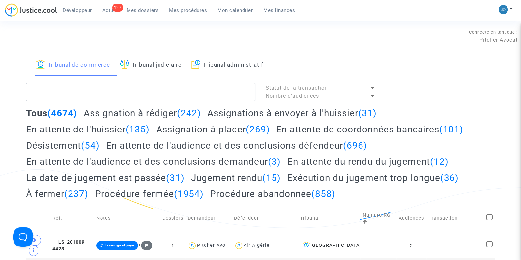
click at [172, 68] on link "Tribunal judiciaire" at bounding box center [151, 65] width 62 height 22
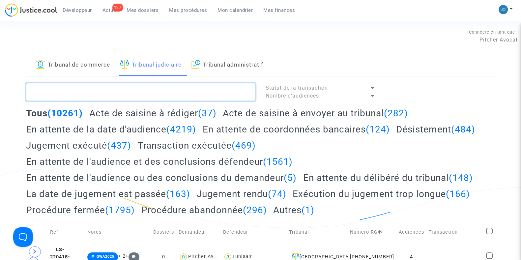
click at [168, 87] on textarea at bounding box center [140, 92] width 229 height 18
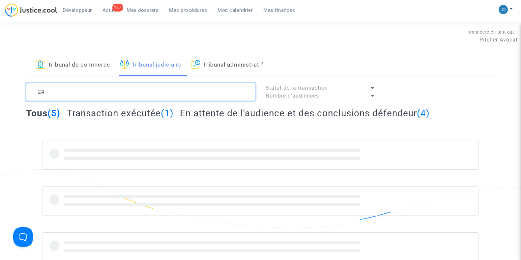
type textarea "2"
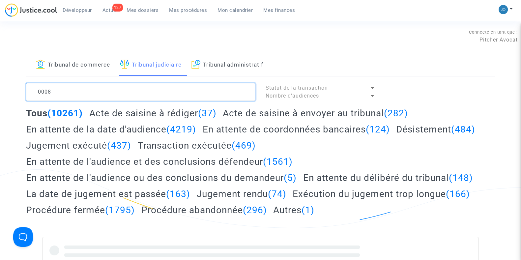
type textarea "00081"
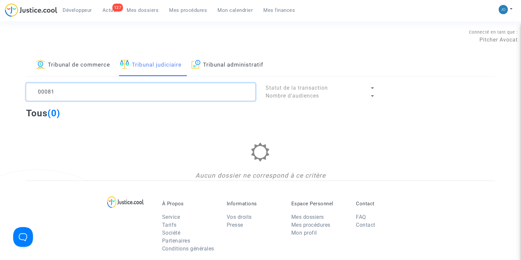
click at [83, 92] on textarea at bounding box center [140, 92] width 229 height 18
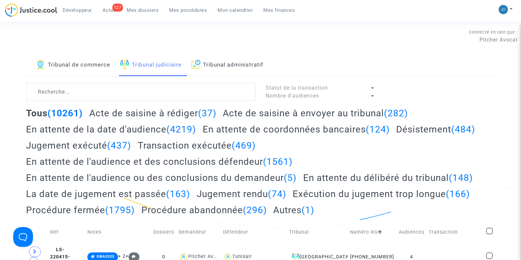
click at [152, 13] on link "Mes dossiers" at bounding box center [142, 10] width 42 height 10
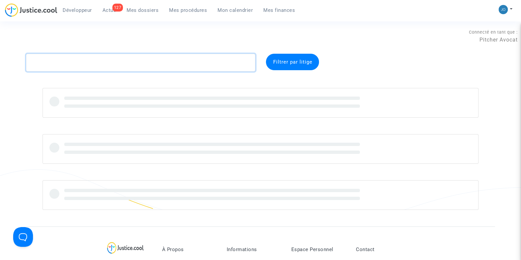
click at [120, 65] on textarea at bounding box center [140, 63] width 229 height 18
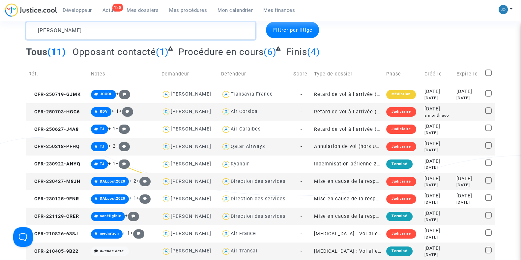
scroll to position [35, 0]
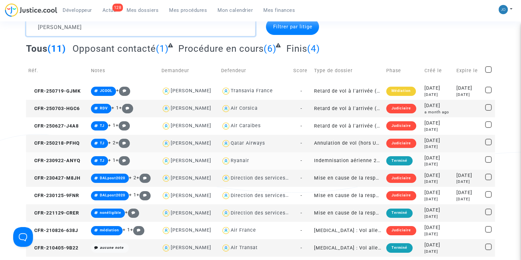
type textarea "pascal martin"
click at [430, 155] on div "2023-09-22" at bounding box center [438, 157] width 28 height 7
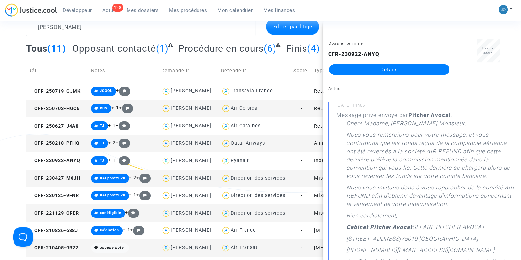
click at [386, 76] on div "Dossier terminé CFR-230922-ANYQ Détails" at bounding box center [389, 59] width 132 height 41
click at [381, 74] on link "Détails" at bounding box center [389, 69] width 121 height 11
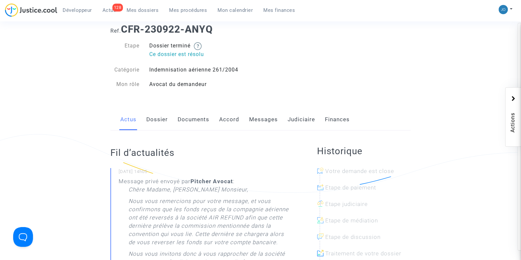
click at [290, 124] on link "Judiciaire" at bounding box center [300, 120] width 27 height 22
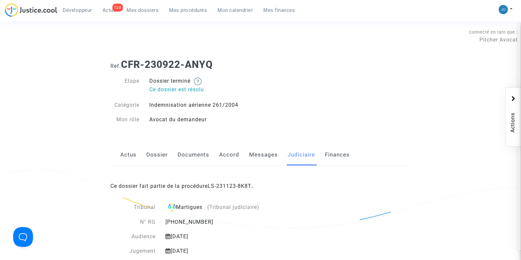
click at [145, 8] on span "Mes dossiers" at bounding box center [142, 10] width 32 height 6
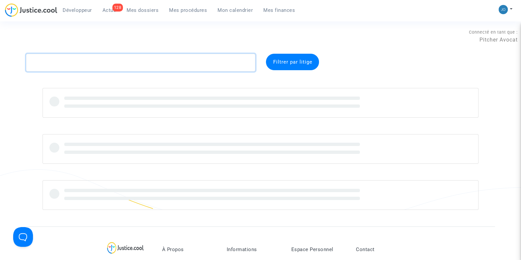
click at [122, 62] on textarea at bounding box center [140, 63] width 229 height 18
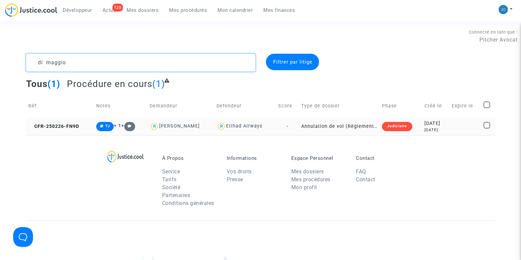
type textarea "di maggio"
click at [422, 122] on td "2025-02-26 6 months ago" at bounding box center [435, 126] width 27 height 17
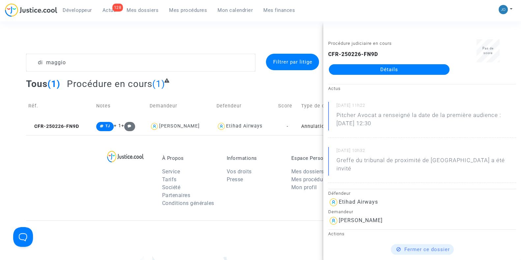
click at [386, 72] on link "Détails" at bounding box center [389, 69] width 121 height 11
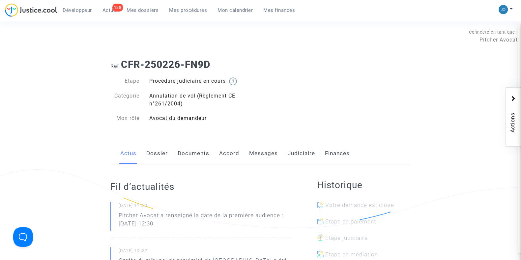
click at [161, 154] on link "Dossier" at bounding box center [156, 154] width 21 height 22
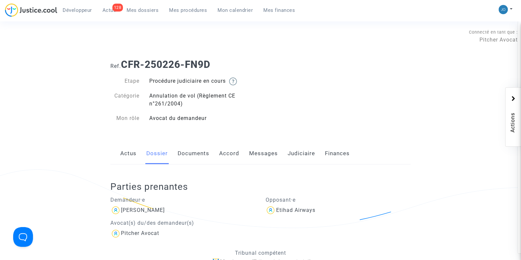
click at [194, 161] on link "Documents" at bounding box center [193, 154] width 32 height 22
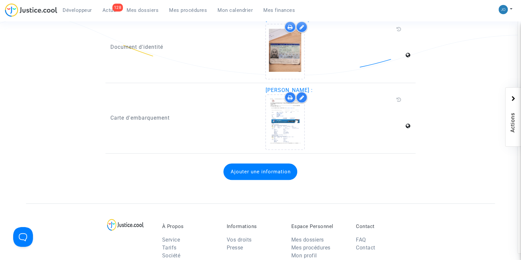
scroll to position [443, 0]
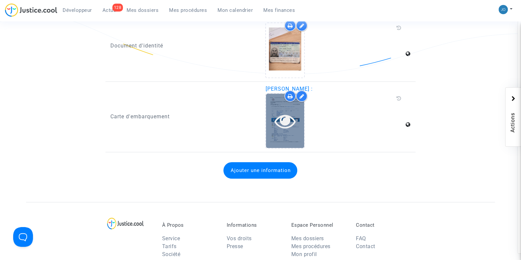
click at [281, 118] on icon at bounding box center [284, 120] width 21 height 21
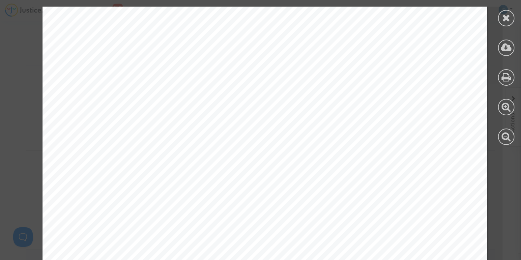
scroll to position [0, 0]
click at [502, 20] on icon at bounding box center [506, 18] width 8 height 10
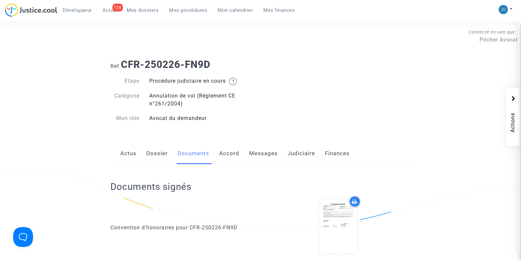
click at [297, 157] on link "Judiciaire" at bounding box center [300, 154] width 27 height 22
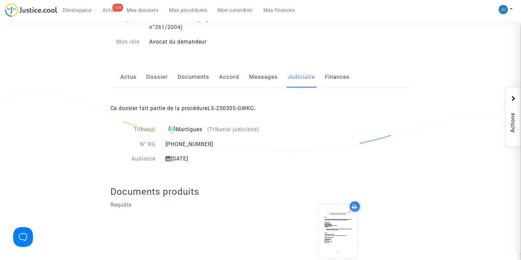
scroll to position [80, 0]
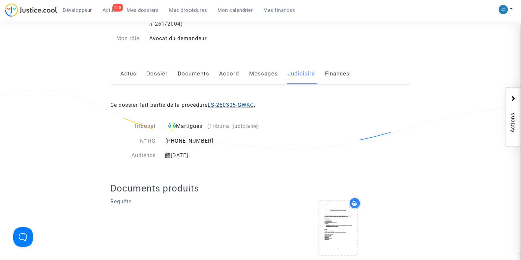
click at [248, 104] on link "LS-250305-GWKC" at bounding box center [230, 105] width 46 height 6
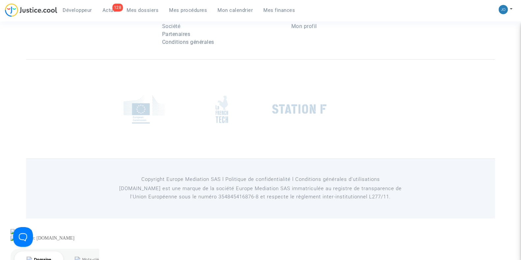
scroll to position [80, 0]
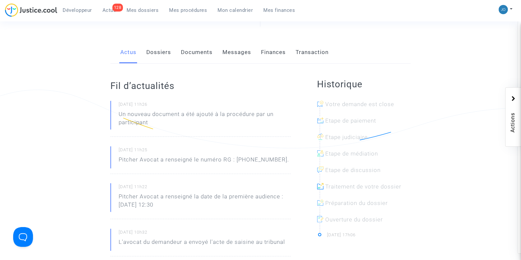
click at [160, 57] on link "Dossiers" at bounding box center [158, 52] width 25 height 22
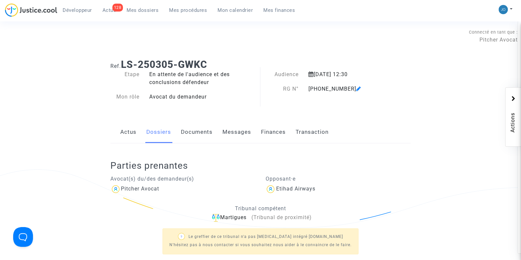
click at [87, 175] on ng-component "Ref. LS-250305-GWKC Etape En attente de l'audience et des conclusions défendeur…" at bounding box center [260, 210] width 469 height 312
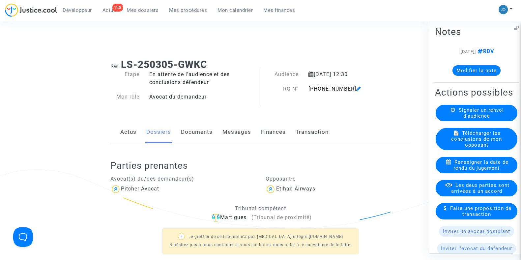
click at [471, 71] on button "Modifier la note" at bounding box center [476, 70] width 48 height 11
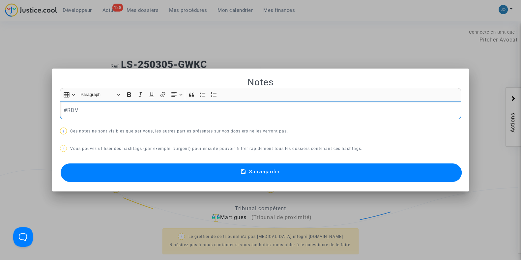
click at [356, 110] on p "#RDV" at bounding box center [261, 110] width 394 height 8
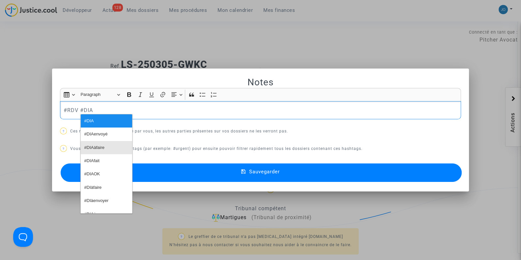
click at [113, 144] on button "#DIAàfaire" at bounding box center [106, 147] width 51 height 13
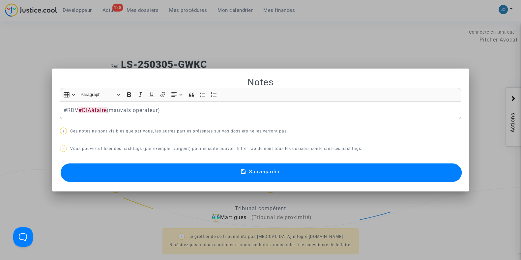
click at [255, 174] on span "Sauvegarder" at bounding box center [264, 172] width 31 height 6
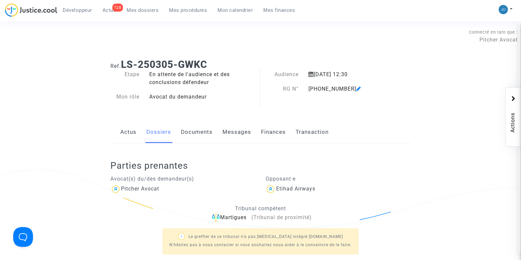
drag, startPoint x: 210, startPoint y: 65, endPoint x: 122, endPoint y: 67, distance: 87.3
click at [122, 67] on h1 "Ref. LS-250305-GWKC" at bounding box center [260, 65] width 300 height 12
copy b "LS-250305-GWKC"
click at [85, 179] on ng-component "Ref. LS-250305-GWKC Etape En attente de l'audience et des conclusions défendeur…" at bounding box center [260, 210] width 469 height 312
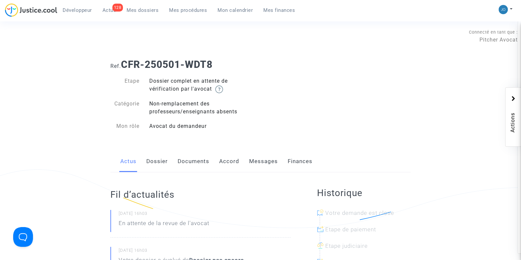
click at [161, 156] on link "Dossier" at bounding box center [156, 161] width 21 height 22
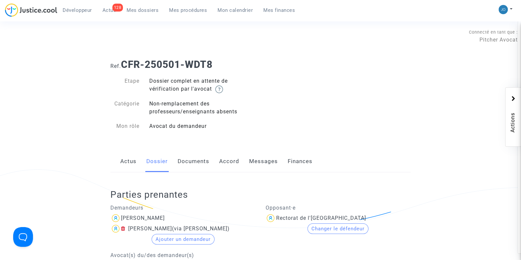
click at [191, 166] on link "Documents" at bounding box center [193, 161] width 32 height 22
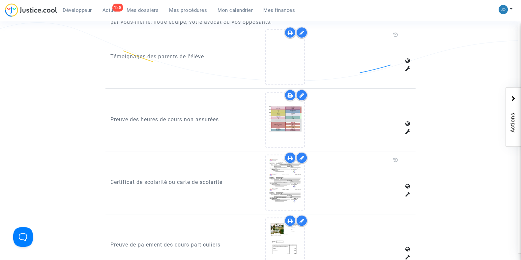
scroll to position [438, 0]
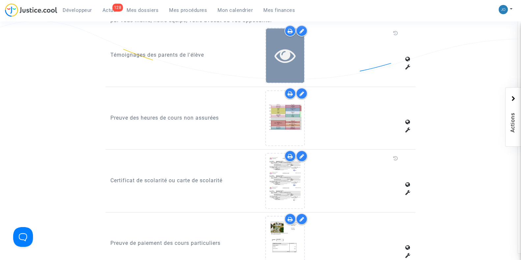
click at [282, 49] on icon at bounding box center [284, 55] width 21 height 21
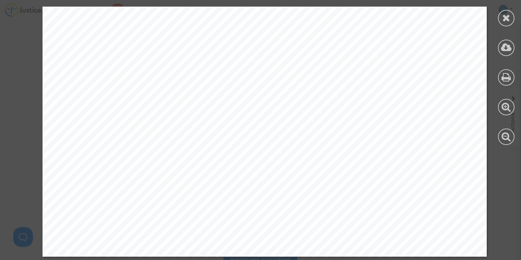
scroll to position [677, 0]
click at [501, 21] on div at bounding box center [506, 18] width 16 height 16
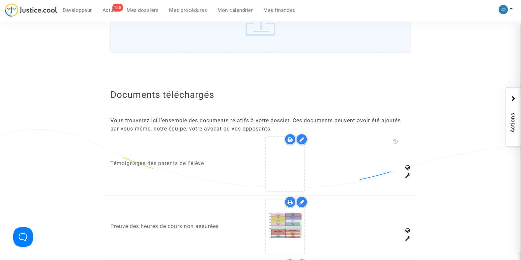
scroll to position [299, 0]
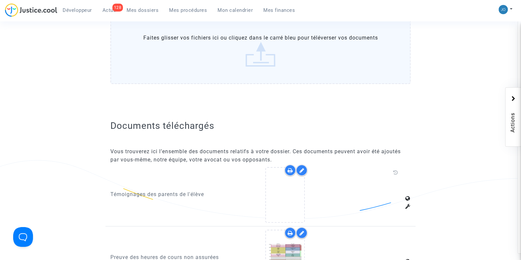
click at [300, 170] on icon at bounding box center [301, 170] width 5 height 5
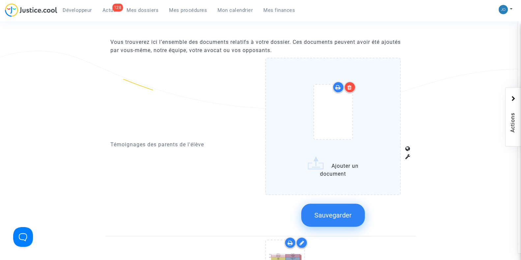
scroll to position [408, 0]
click at [351, 85] on icon at bounding box center [349, 86] width 5 height 5
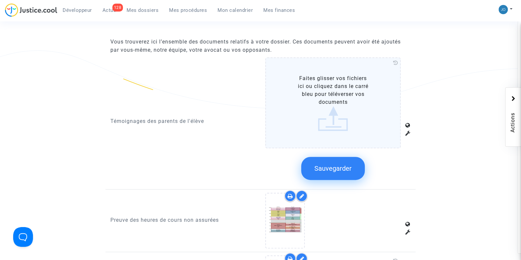
click at [339, 169] on span "Sauvegarder" at bounding box center [332, 168] width 37 height 8
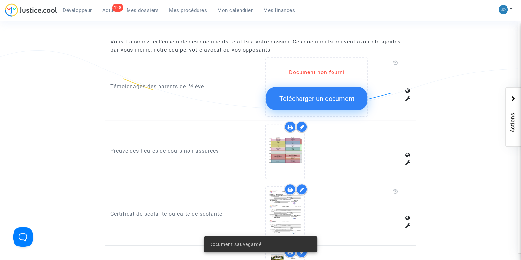
scroll to position [419, 0]
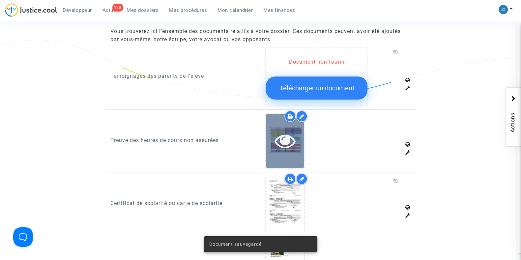
click at [276, 143] on icon at bounding box center [284, 140] width 21 height 21
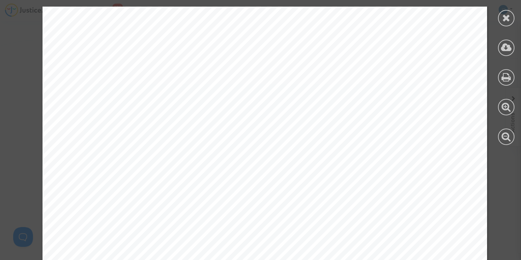
scroll to position [809, 0]
click at [505, 18] on icon at bounding box center [506, 18] width 8 height 10
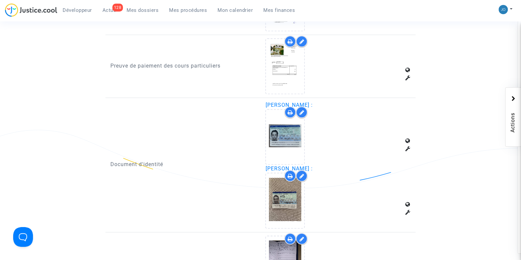
scroll to position [619, 0]
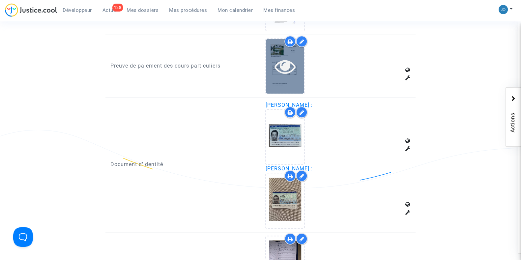
click at [287, 61] on icon at bounding box center [284, 66] width 21 height 21
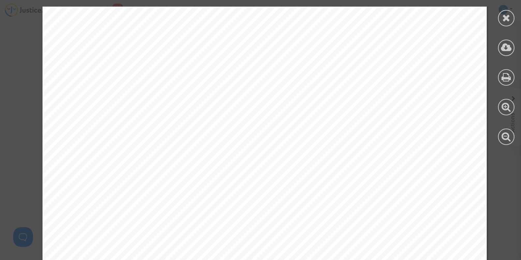
scroll to position [324, 0]
click at [503, 20] on icon at bounding box center [506, 18] width 8 height 10
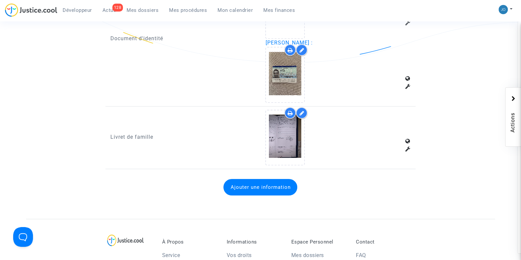
scroll to position [745, 0]
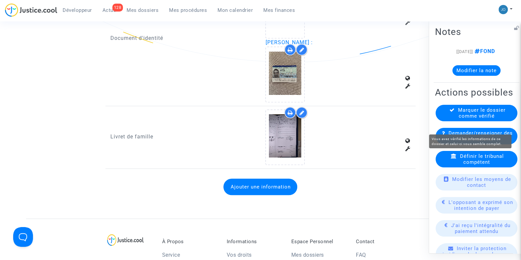
click at [473, 119] on span "Marquer le dossier comme vérifié" at bounding box center [481, 113] width 47 height 12
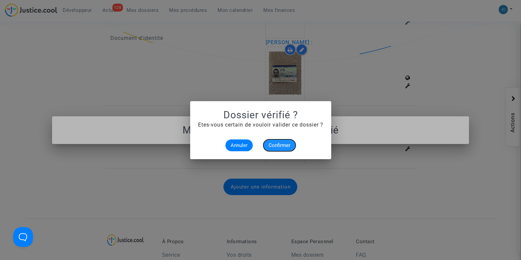
click at [274, 141] on button "Confirmer" at bounding box center [279, 145] width 32 height 12
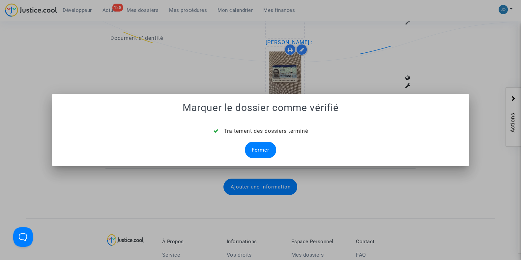
click at [266, 146] on div "Fermer" at bounding box center [260, 150] width 31 height 16
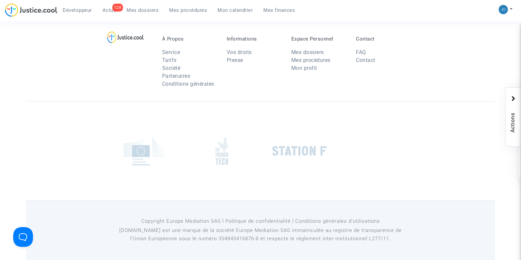
scroll to position [745, 0]
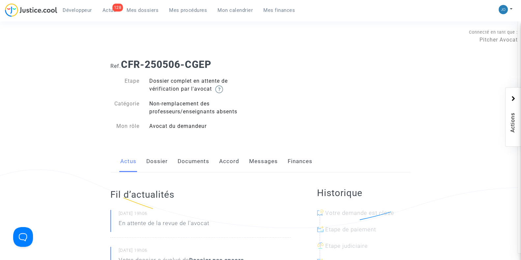
click at [158, 161] on link "Dossier" at bounding box center [156, 161] width 21 height 22
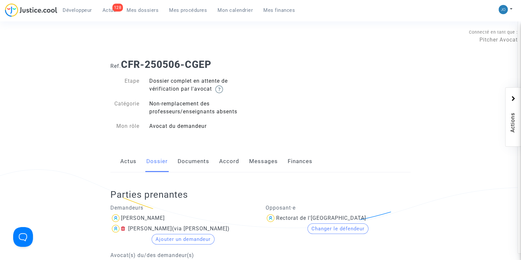
click at [179, 160] on link "Documents" at bounding box center [193, 161] width 32 height 22
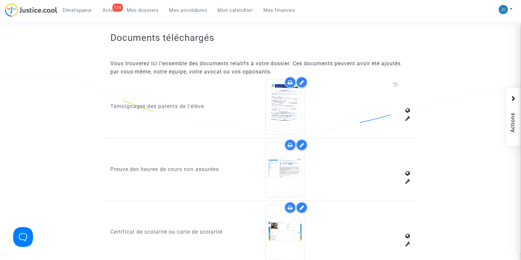
scroll to position [387, 0]
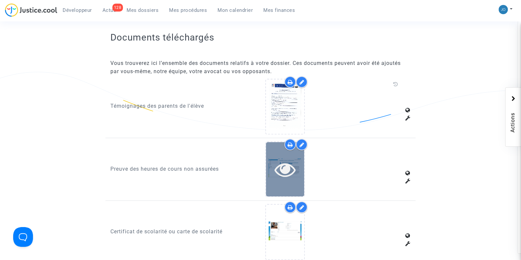
click at [282, 169] on icon at bounding box center [284, 169] width 21 height 21
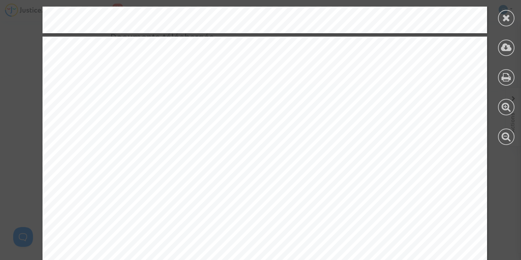
scroll to position [3150, 0]
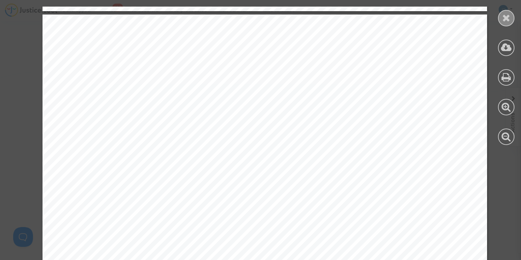
click at [502, 16] on icon at bounding box center [506, 18] width 8 height 10
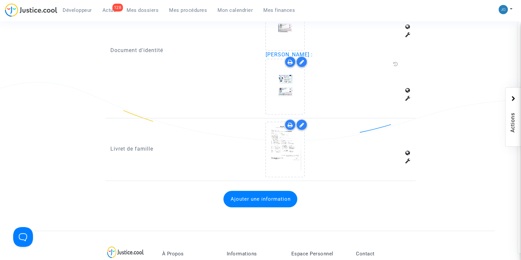
scroll to position [671, 0]
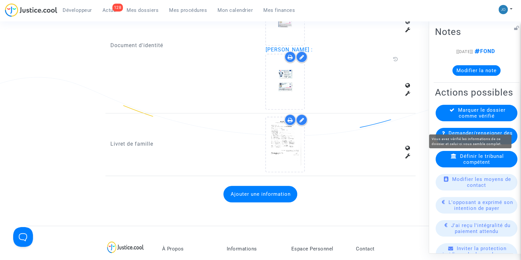
click at [489, 119] on span "Marquer le dossier comme vérifié" at bounding box center [481, 113] width 47 height 12
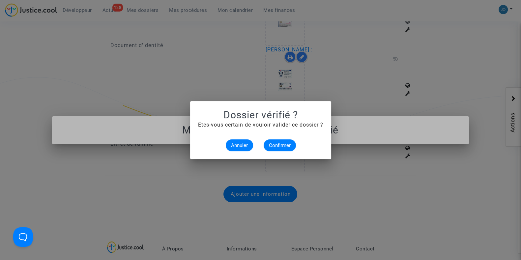
scroll to position [0, 0]
click at [271, 148] on button "Confirmer" at bounding box center [279, 145] width 32 height 12
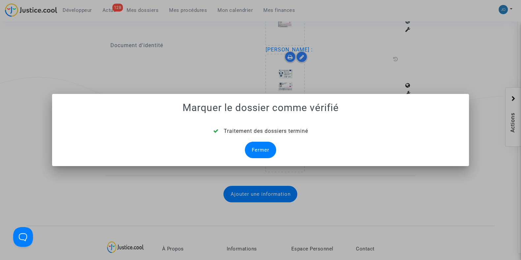
click at [258, 150] on div "Fermer" at bounding box center [260, 150] width 31 height 16
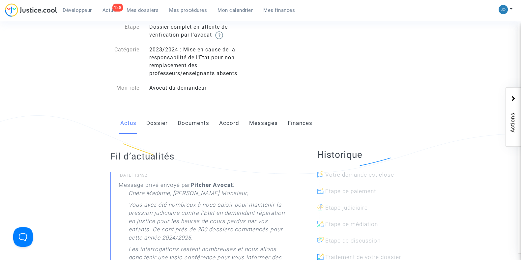
scroll to position [54, 0]
click at [152, 118] on link "Dossier" at bounding box center [156, 123] width 21 height 22
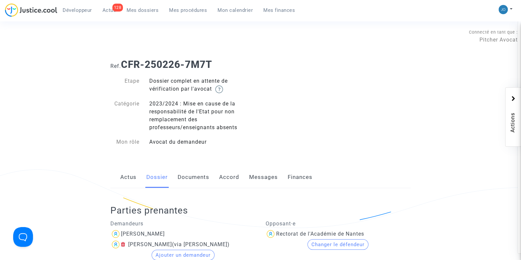
click at [186, 176] on link "Documents" at bounding box center [193, 177] width 32 height 22
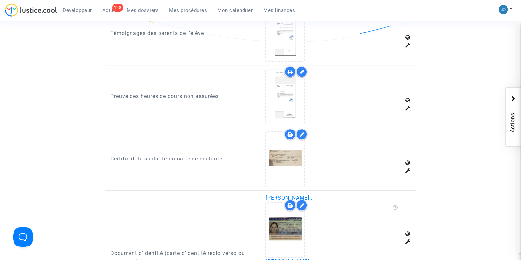
scroll to position [476, 0]
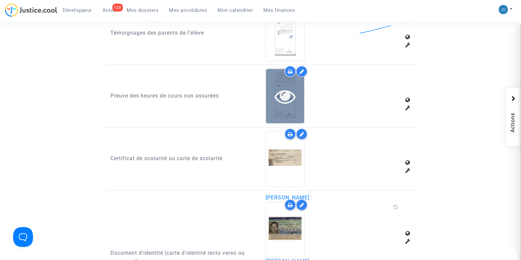
click at [284, 105] on icon at bounding box center [284, 96] width 21 height 21
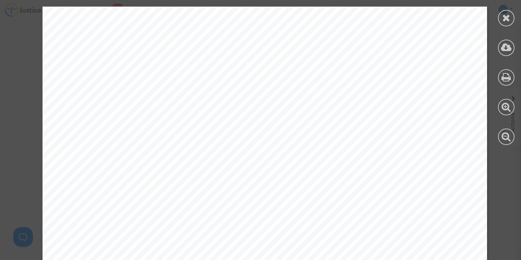
scroll to position [168, 0]
click at [507, 21] on icon at bounding box center [506, 18] width 8 height 10
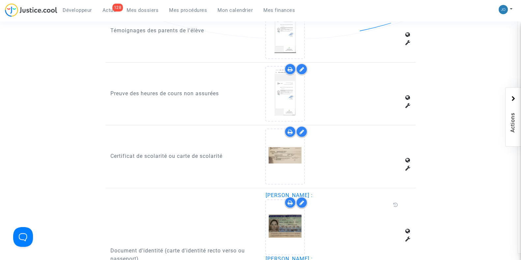
scroll to position [479, 0]
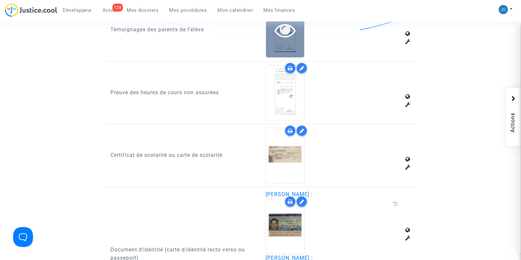
click at [277, 34] on icon at bounding box center [284, 29] width 21 height 21
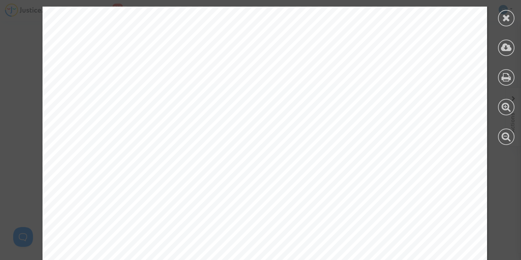
scroll to position [0, 0]
click at [506, 15] on icon at bounding box center [506, 18] width 8 height 10
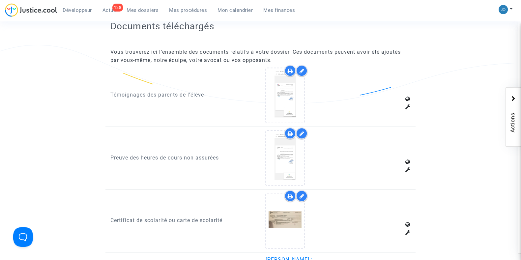
scroll to position [416, 0]
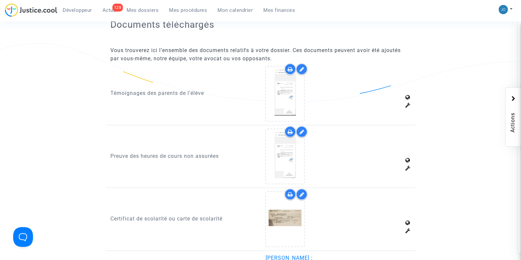
click at [301, 67] on icon at bounding box center [301, 69] width 5 height 5
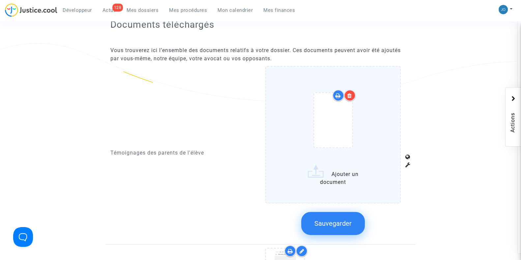
click at [353, 92] on div at bounding box center [350, 96] width 12 height 12
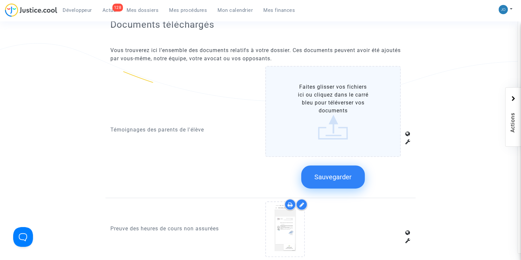
click at [331, 180] on button "Sauvegarder" at bounding box center [333, 176] width 64 height 23
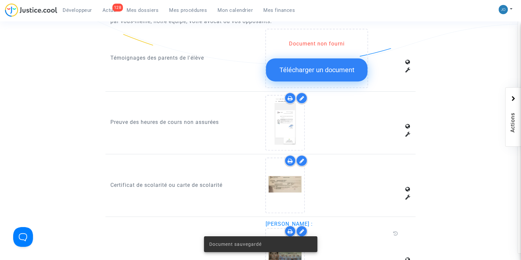
scroll to position [456, 0]
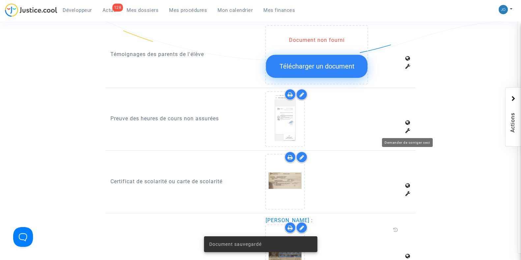
click at [407, 127] on div at bounding box center [407, 131] width 5 height 8
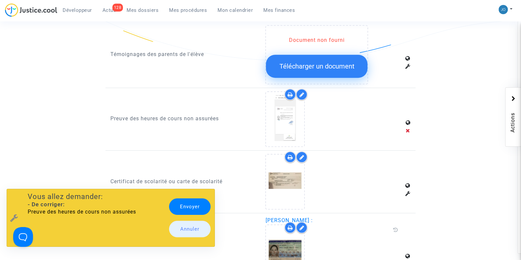
click at [182, 211] on link "Envoyer" at bounding box center [189, 206] width 41 height 16
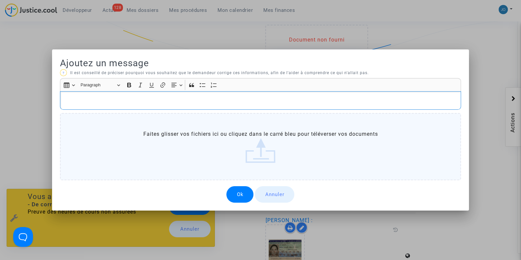
scroll to position [0, 0]
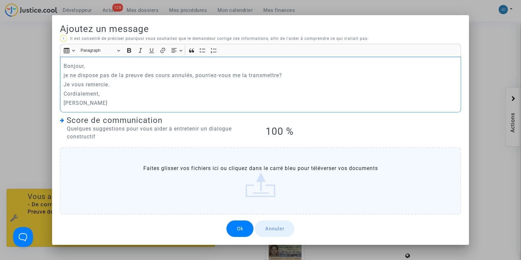
click at [64, 74] on p "je ne dispose pas de la preuve des cours annulés, pourriez-vous me la transmett…" at bounding box center [261, 75] width 394 height 8
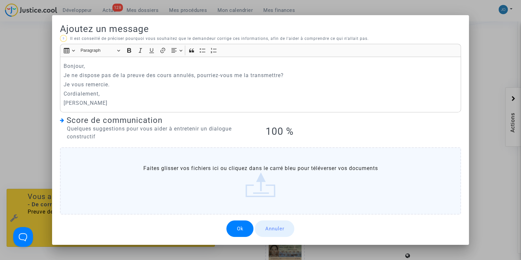
click at [240, 226] on button "Ok" at bounding box center [239, 228] width 27 height 16
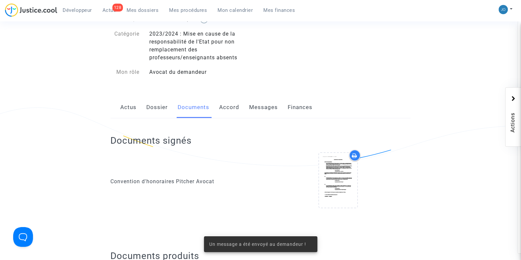
scroll to position [44, 0]
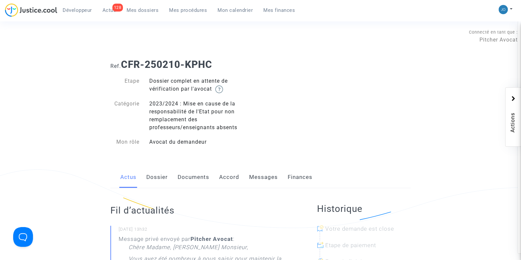
click at [151, 171] on link "Dossier" at bounding box center [156, 177] width 21 height 22
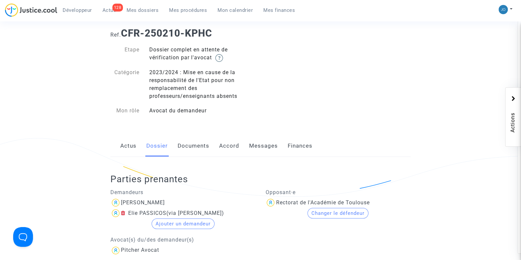
scroll to position [28, 0]
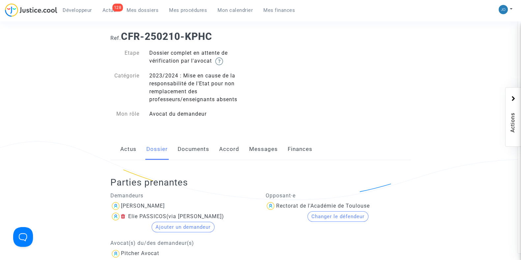
click at [196, 155] on link "Documents" at bounding box center [193, 149] width 32 height 22
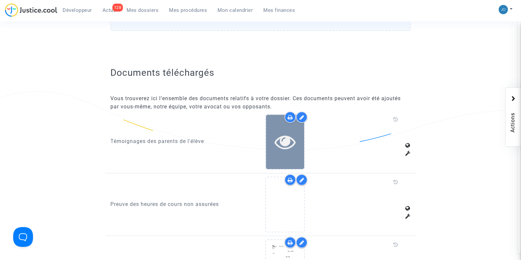
scroll to position [369, 0]
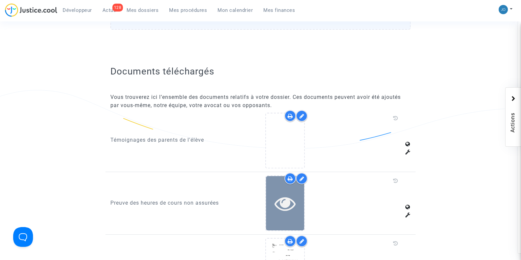
click at [288, 208] on icon at bounding box center [284, 203] width 21 height 21
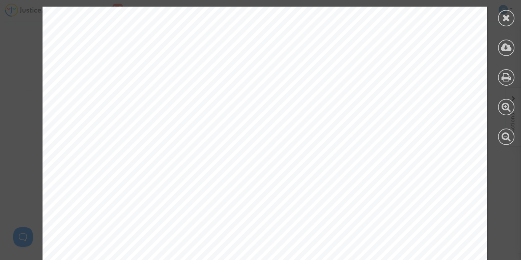
scroll to position [385, 0]
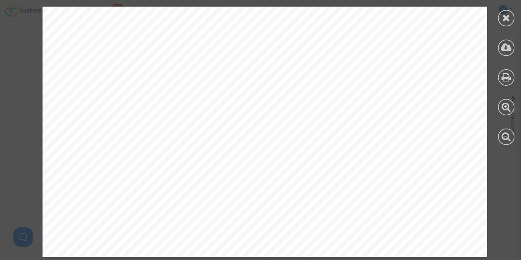
click at [510, 9] on div at bounding box center [506, 75] width 30 height 151
click at [509, 16] on icon at bounding box center [506, 18] width 8 height 10
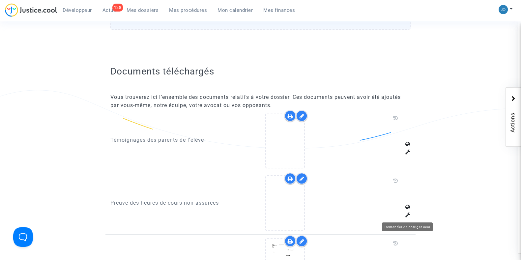
click at [406, 214] on icon at bounding box center [407, 214] width 5 height 5
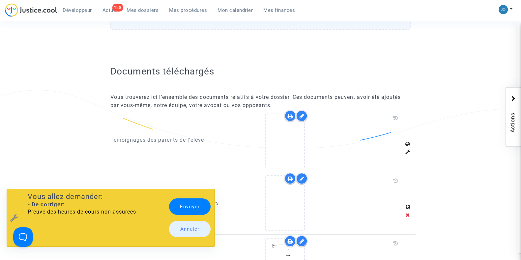
click at [179, 203] on link "Envoyer" at bounding box center [189, 206] width 41 height 16
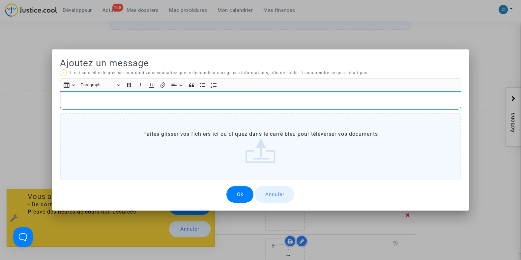
scroll to position [0, 0]
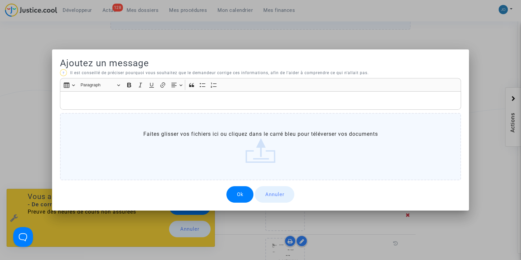
click at [277, 195] on button "Annuler" at bounding box center [275, 194] width 40 height 16
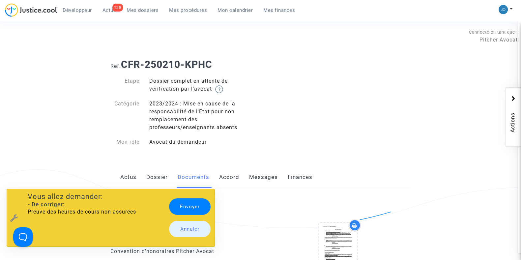
click at [193, 220] on div "Envoyer Annuler" at bounding box center [189, 217] width 53 height 51
click at [195, 227] on link "Annuler" at bounding box center [189, 229] width 41 height 16
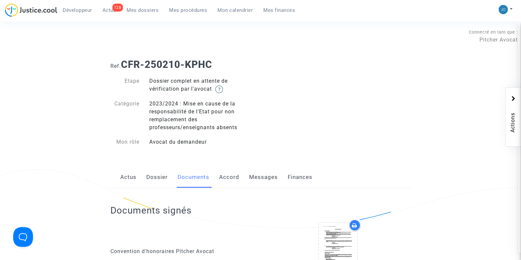
click at [275, 174] on link "Messages" at bounding box center [263, 177] width 29 height 22
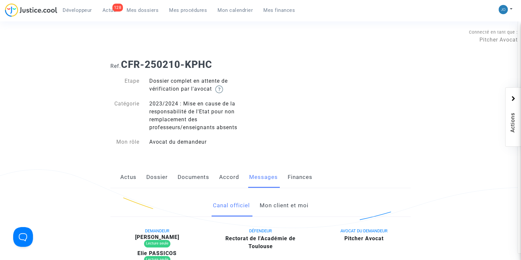
click at [284, 207] on link "Mon client et moi" at bounding box center [283, 206] width 49 height 22
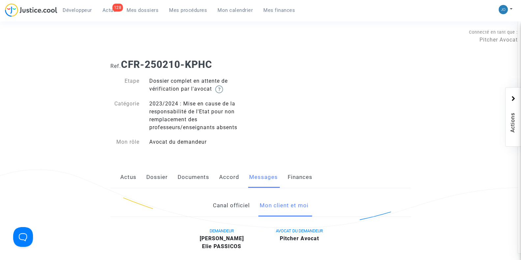
click at [186, 177] on link "Documents" at bounding box center [193, 177] width 32 height 22
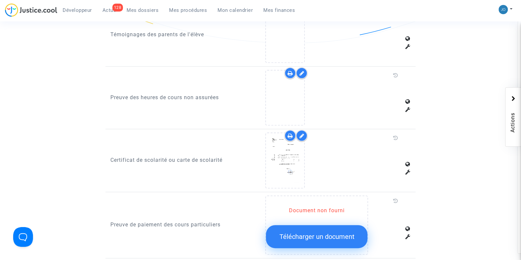
scroll to position [479, 0]
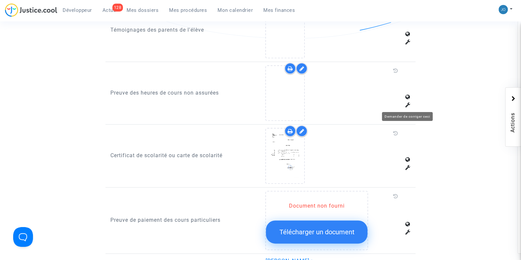
click at [406, 103] on icon at bounding box center [407, 104] width 5 height 5
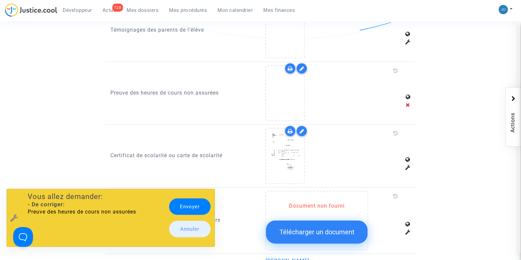
click at [183, 206] on link "Envoyer" at bounding box center [189, 206] width 41 height 16
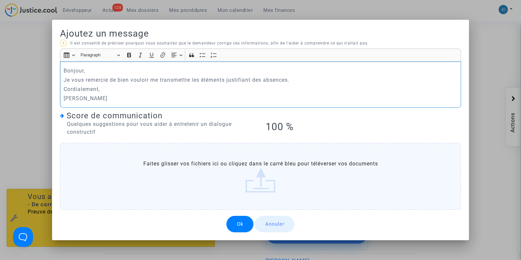
drag, startPoint x: 99, startPoint y: 102, endPoint x: 46, endPoint y: 67, distance: 62.9
click at [46, 67] on div "Ajoutez un message ? Il est conseillé de préciser pourquoi vous souhaitez que l…" at bounding box center [260, 130] width 521 height 260
copy div "Bonjour, Je vous remercie de bien vouloir me transmettre les éléments justifian…"
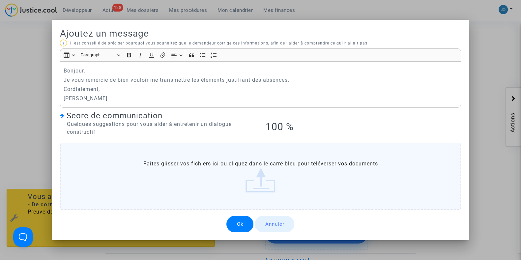
click at [230, 226] on button "Ok" at bounding box center [239, 224] width 27 height 16
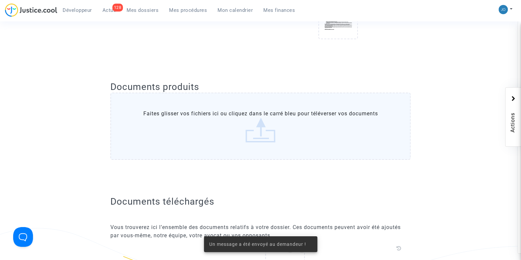
scroll to position [202, 0]
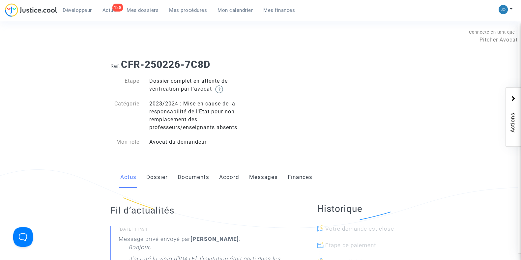
click at [156, 179] on link "Dossier" at bounding box center [156, 177] width 21 height 22
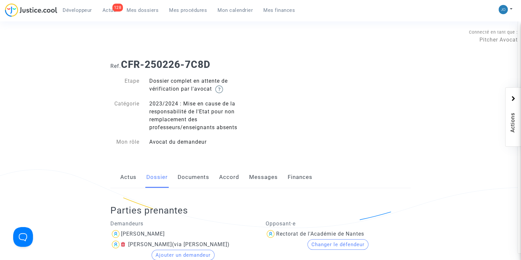
click at [189, 185] on link "Documents" at bounding box center [193, 177] width 32 height 22
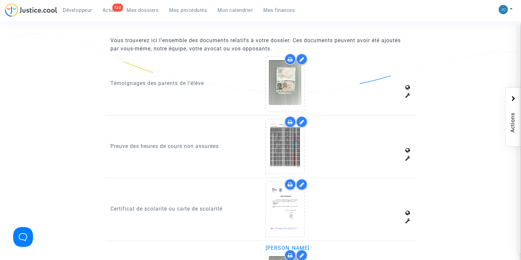
scroll to position [426, 0]
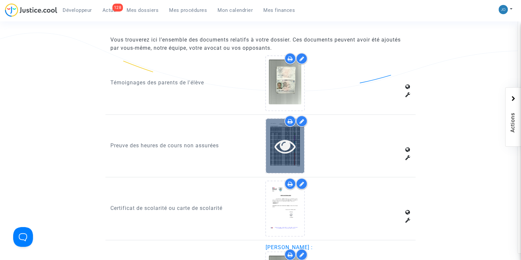
click at [272, 159] on div at bounding box center [285, 146] width 38 height 54
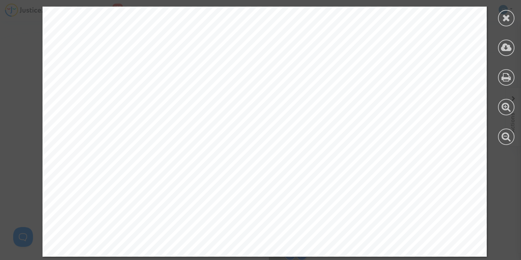
scroll to position [1016, 0]
click at [505, 17] on icon at bounding box center [506, 18] width 8 height 10
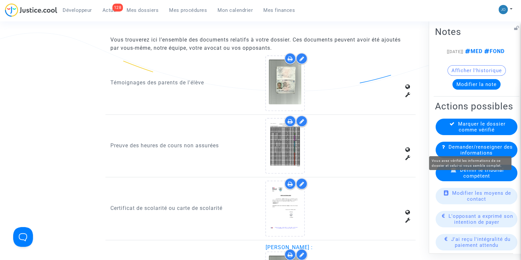
click at [479, 132] on span "Marquer le dossier comme vérifié" at bounding box center [481, 127] width 47 height 12
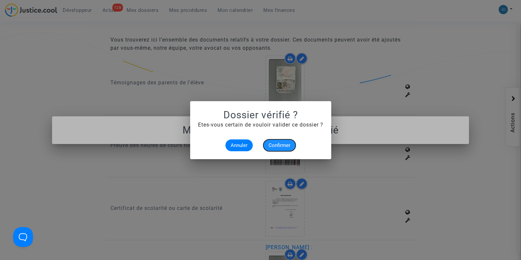
click at [283, 147] on span "Confirmer" at bounding box center [279, 145] width 22 height 6
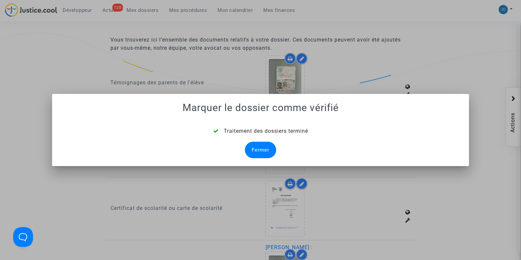
click at [247, 148] on div "Fermer" at bounding box center [260, 150] width 31 height 16
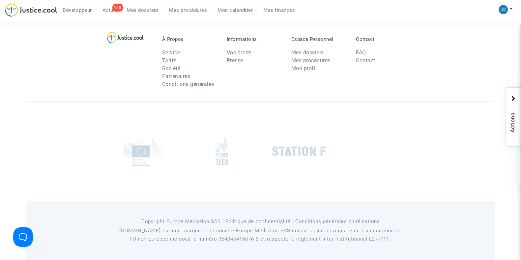
scroll to position [426, 0]
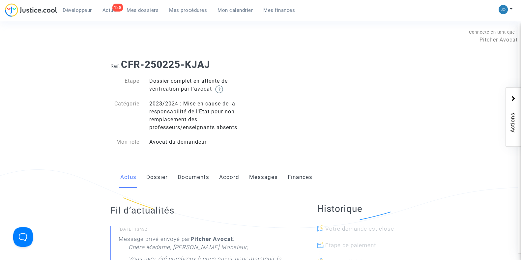
click at [158, 175] on link "Dossier" at bounding box center [156, 177] width 21 height 22
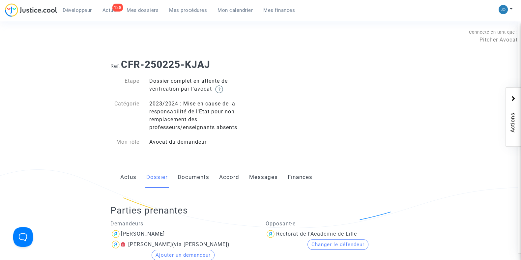
click at [187, 188] on div "Parties prenantes Demandeurs DELPHINE MARTIN LEANE DELSAUX (via DELPHINE MARTIN…" at bounding box center [260, 240] width 300 height 105
click at [196, 181] on link "Documents" at bounding box center [193, 177] width 32 height 22
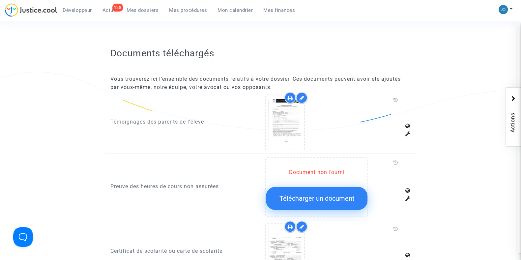
scroll to position [390, 0]
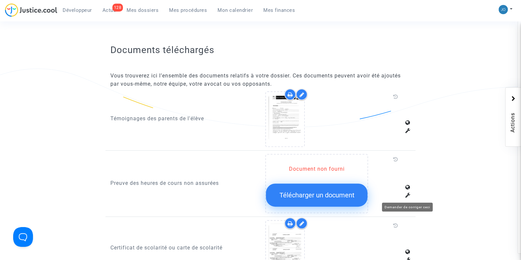
click at [408, 193] on icon at bounding box center [407, 194] width 5 height 5
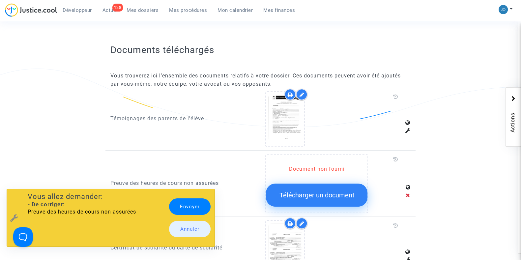
click at [202, 205] on link "Envoyer" at bounding box center [189, 206] width 41 height 16
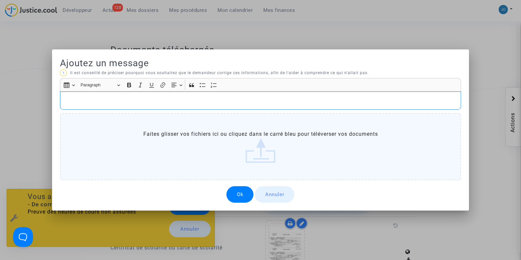
scroll to position [0, 0]
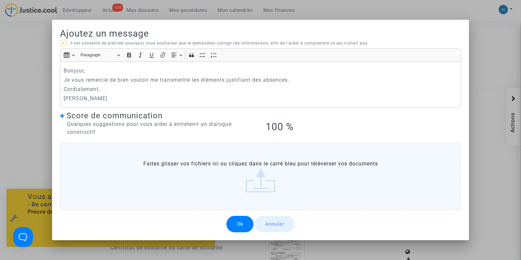
click at [236, 225] on button "Ok" at bounding box center [239, 224] width 27 height 16
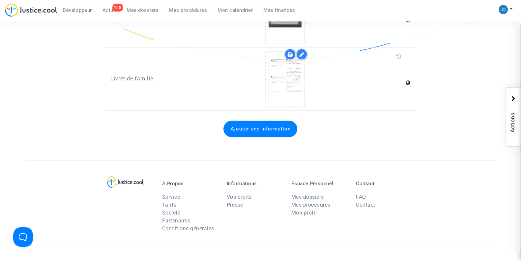
scroll to position [747, 0]
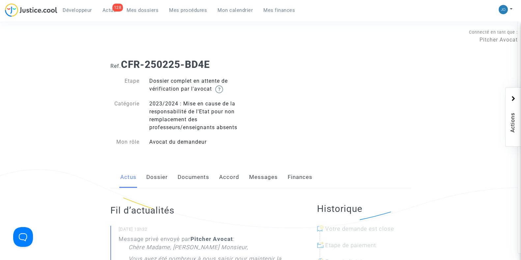
click at [162, 179] on link "Dossier" at bounding box center [156, 177] width 21 height 22
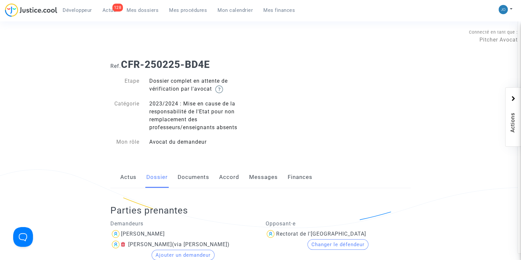
click at [183, 182] on link "Documents" at bounding box center [193, 177] width 32 height 22
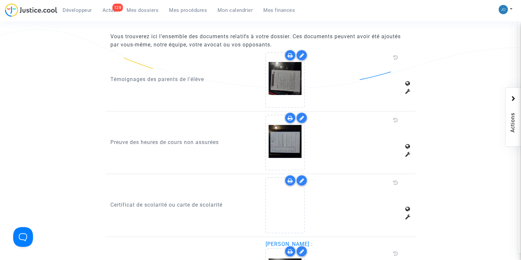
scroll to position [430, 0]
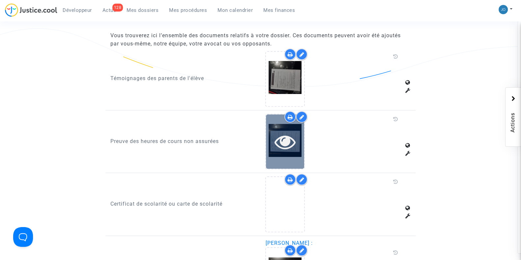
click at [273, 150] on div at bounding box center [285, 141] width 38 height 54
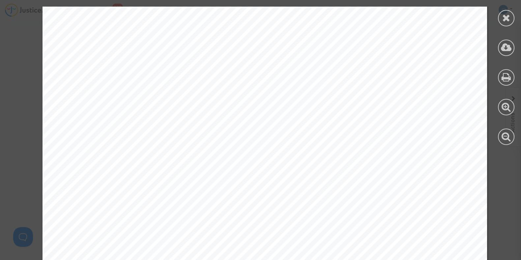
scroll to position [1016, 0]
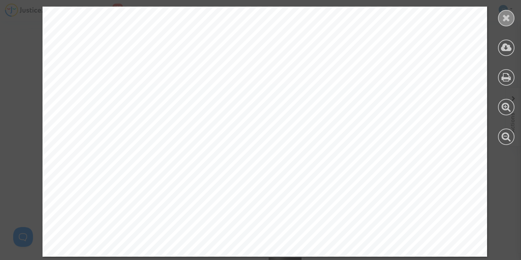
click at [510, 15] on div at bounding box center [506, 18] width 16 height 16
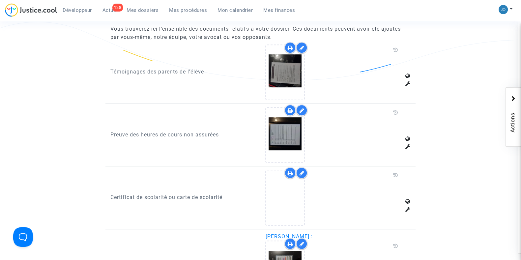
scroll to position [438, 0]
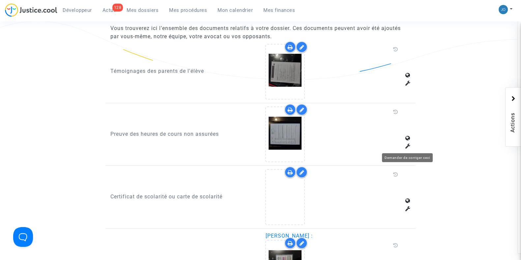
click at [408, 144] on icon at bounding box center [407, 145] width 5 height 5
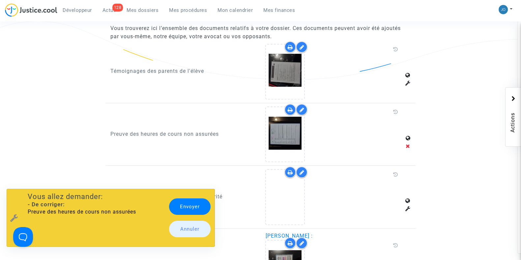
click at [185, 203] on link "Envoyer" at bounding box center [189, 206] width 41 height 16
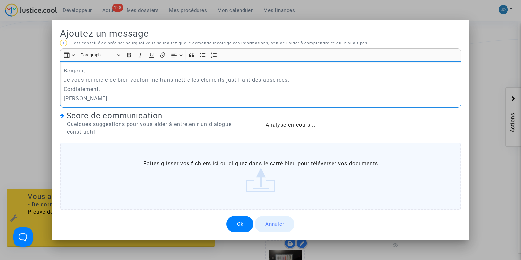
click at [237, 224] on button "Ok" at bounding box center [239, 224] width 27 height 16
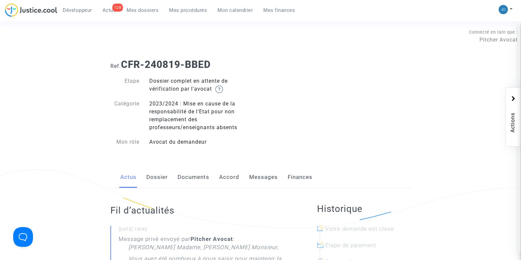
click at [150, 183] on link "Dossier" at bounding box center [156, 177] width 21 height 22
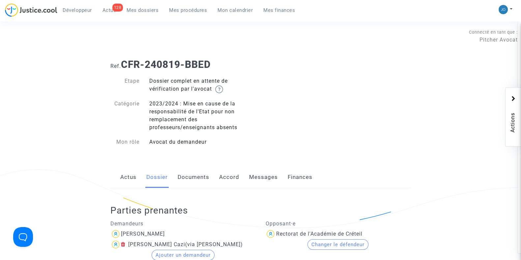
click at [179, 182] on link "Documents" at bounding box center [193, 177] width 32 height 22
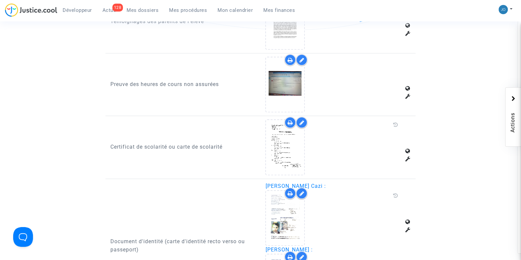
scroll to position [487, 0]
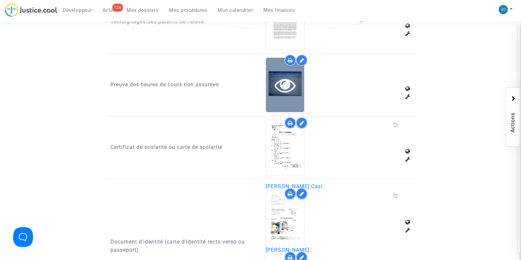
click at [276, 91] on icon at bounding box center [284, 84] width 21 height 21
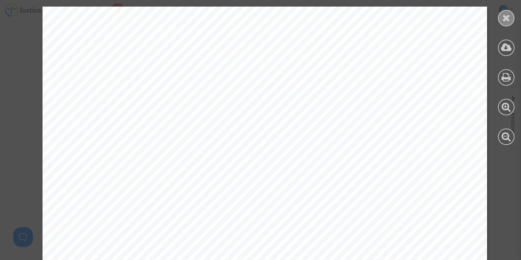
click at [498, 17] on div at bounding box center [506, 18] width 16 height 16
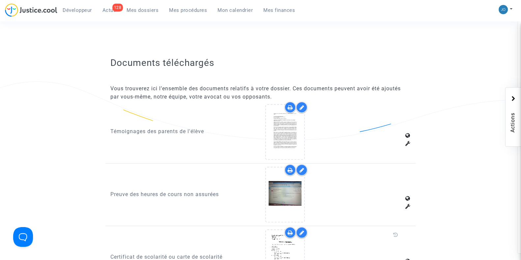
scroll to position [377, 0]
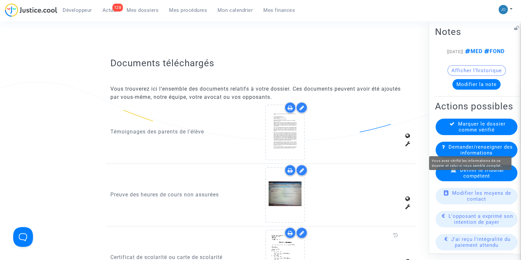
click at [467, 132] on span "Marquer le dossier comme vérifié" at bounding box center [481, 127] width 47 height 12
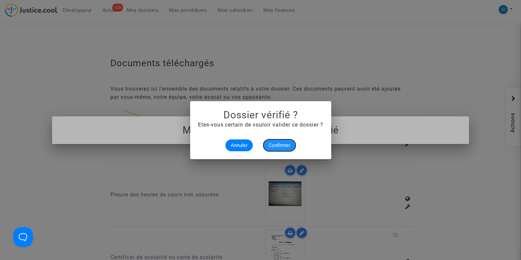
click at [276, 146] on span "Confirmer" at bounding box center [279, 145] width 22 height 6
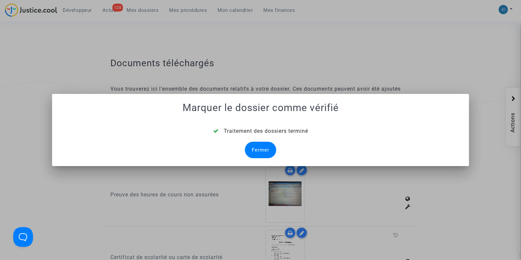
click at [261, 148] on div "Fermer" at bounding box center [260, 150] width 31 height 16
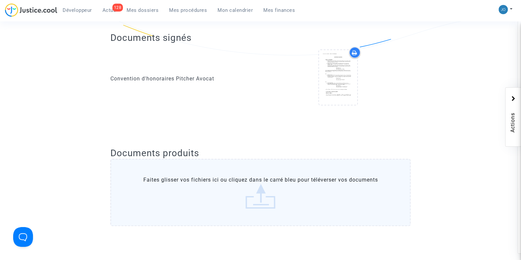
scroll to position [377, 0]
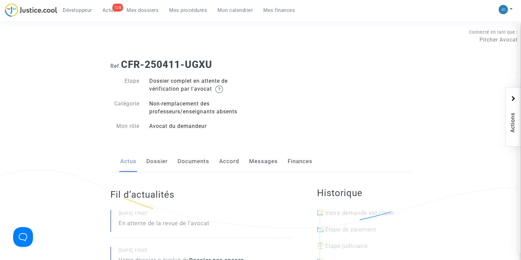
click at [155, 162] on link "Dossier" at bounding box center [156, 161] width 21 height 22
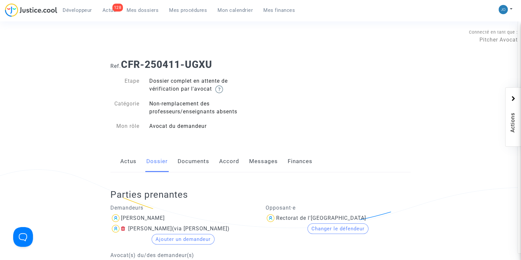
click at [188, 162] on link "Documents" at bounding box center [193, 161] width 32 height 22
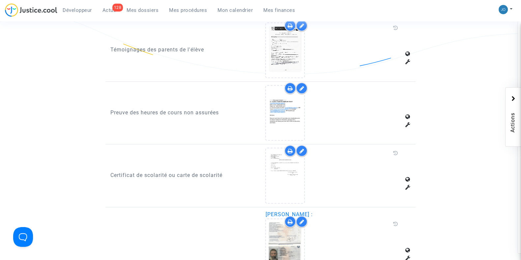
scroll to position [444, 0]
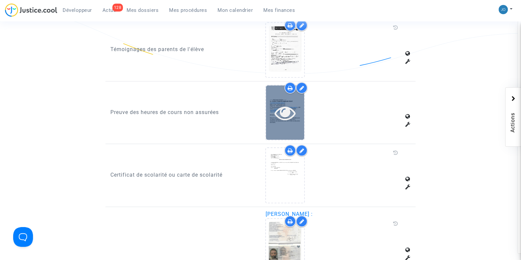
click at [284, 106] on icon at bounding box center [284, 112] width 21 height 21
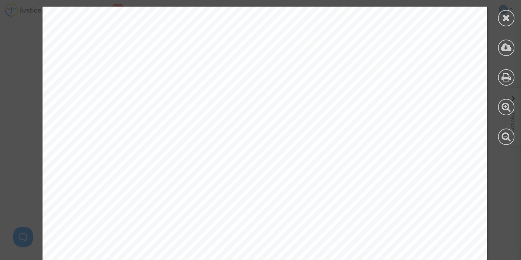
scroll to position [163, 0]
click at [505, 19] on icon at bounding box center [506, 18] width 8 height 10
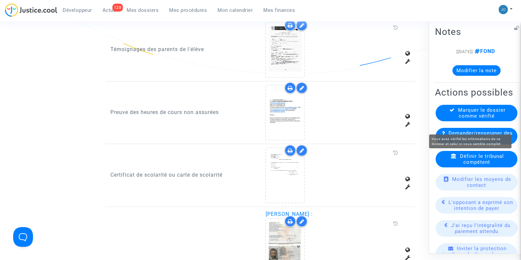
click at [475, 119] on span "Marquer le dossier comme vérifié" at bounding box center [481, 113] width 47 height 12
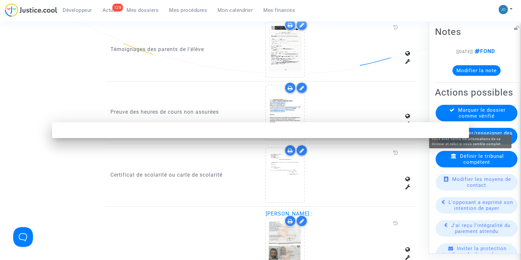
scroll to position [0, 0]
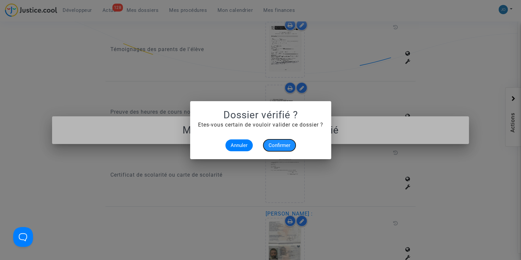
click at [281, 144] on span "Confirmer" at bounding box center [279, 145] width 22 height 6
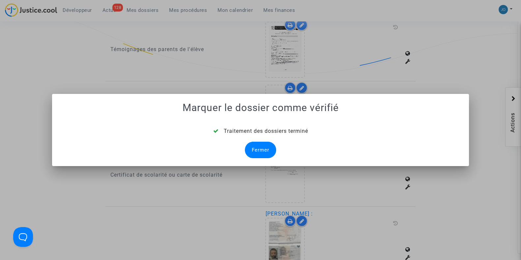
click at [265, 147] on div "Fermer" at bounding box center [260, 150] width 31 height 16
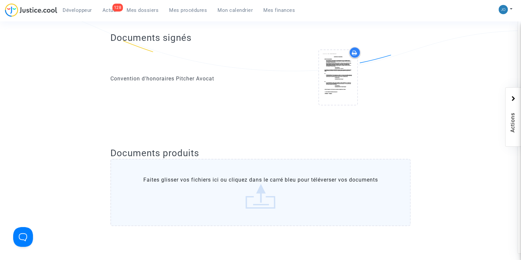
scroll to position [444, 0]
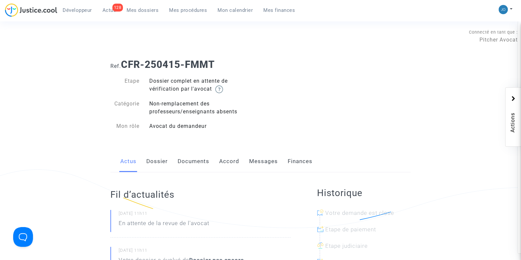
click at [162, 163] on link "Dossier" at bounding box center [156, 161] width 21 height 22
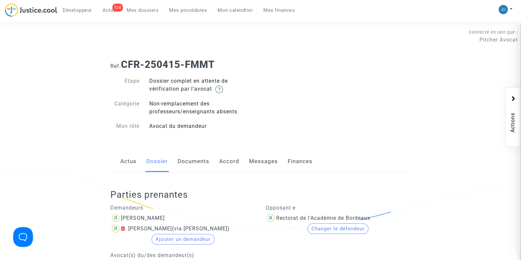
click at [182, 166] on link "Documents" at bounding box center [193, 161] width 32 height 22
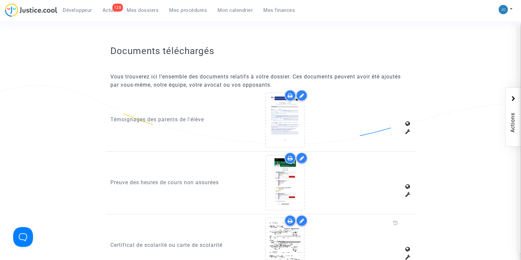
scroll to position [374, 0]
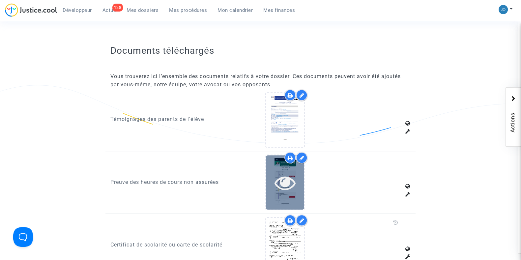
click at [291, 187] on icon at bounding box center [284, 182] width 21 height 21
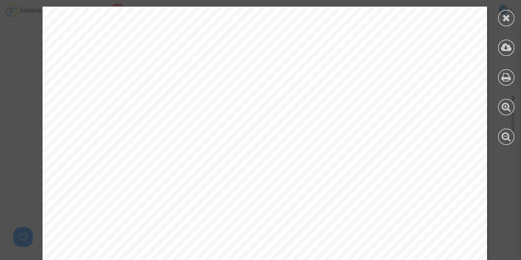
scroll to position [709, 0]
click at [507, 17] on icon at bounding box center [506, 18] width 8 height 10
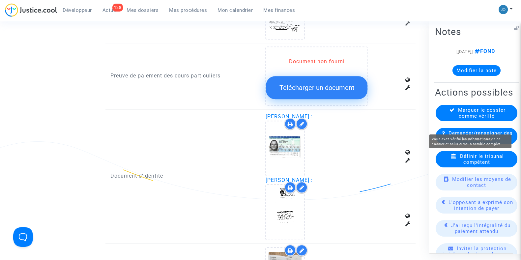
click at [484, 119] on span "Marquer le dossier comme vérifié" at bounding box center [481, 113] width 47 height 12
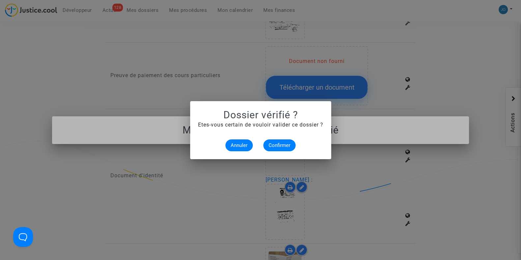
scroll to position [0, 0]
click at [278, 145] on span "Confirmer" at bounding box center [279, 145] width 22 height 6
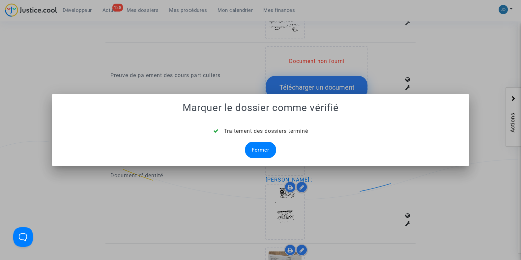
click at [267, 151] on div "Fermer" at bounding box center [260, 150] width 31 height 16
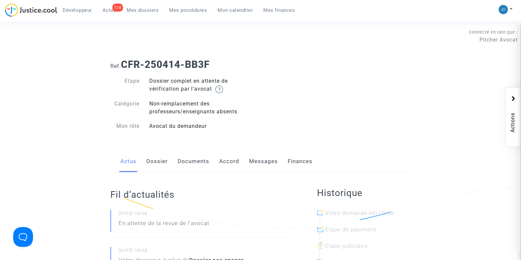
click at [158, 161] on link "Dossier" at bounding box center [156, 161] width 21 height 22
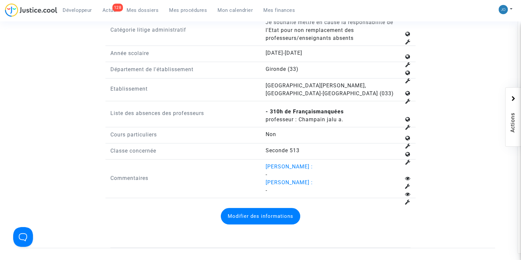
scroll to position [789, 0]
click at [408, 124] on icon at bounding box center [407, 126] width 5 height 5
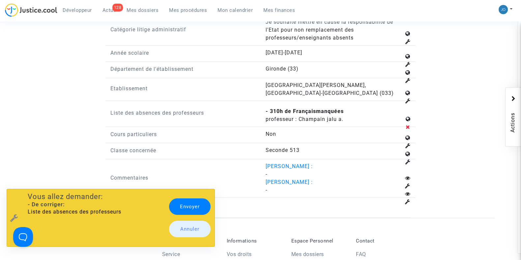
click at [189, 208] on link "Envoyer" at bounding box center [189, 206] width 41 height 16
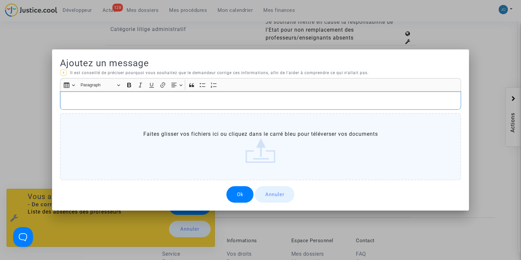
scroll to position [0, 0]
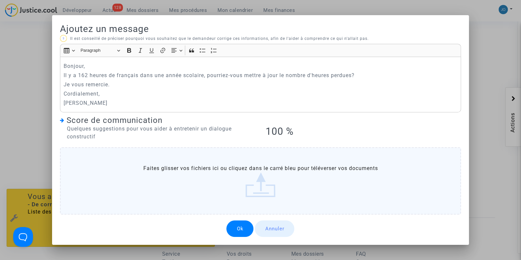
click at [239, 229] on button "Ok" at bounding box center [239, 228] width 27 height 16
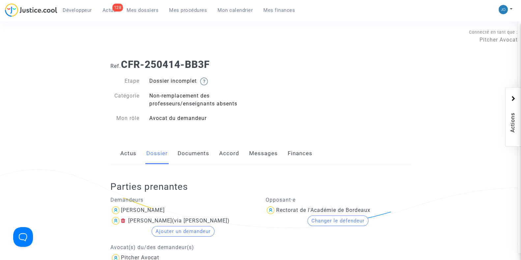
click at [111, 11] on span "Actus" at bounding box center [109, 10] width 14 height 6
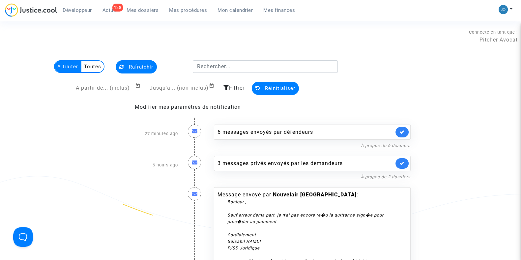
click at [156, 134] on div "27 minutes ago" at bounding box center [143, 133] width 77 height 31
click at [166, 165] on div "6 hours ago" at bounding box center [143, 164] width 77 height 31
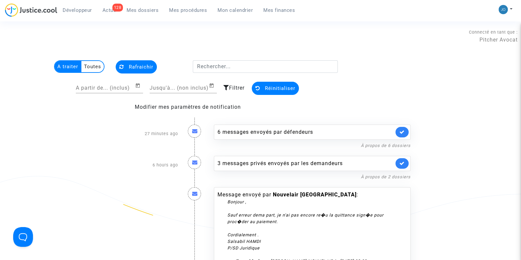
click at [166, 165] on div "6 hours ago" at bounding box center [143, 164] width 77 height 31
click at [166, 178] on div "6 hours ago" at bounding box center [143, 164] width 77 height 31
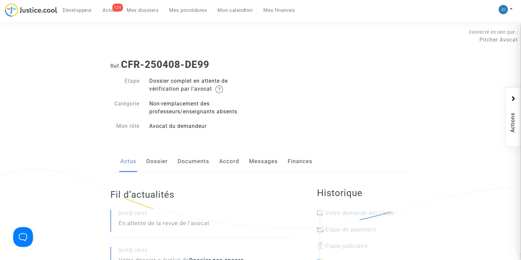
click at [147, 162] on link "Dossier" at bounding box center [156, 161] width 21 height 22
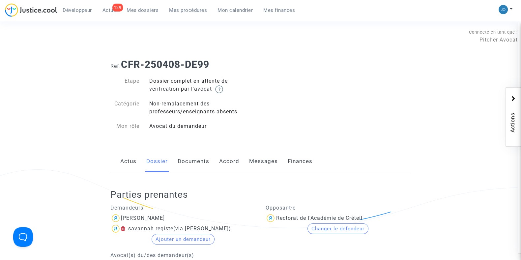
click at [188, 158] on link "Documents" at bounding box center [193, 161] width 32 height 22
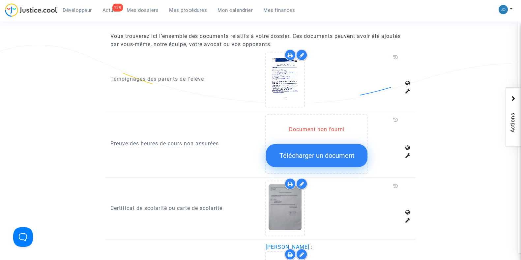
scroll to position [414, 0]
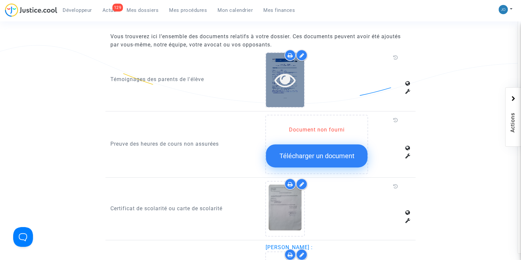
click at [280, 91] on div at bounding box center [285, 80] width 38 height 54
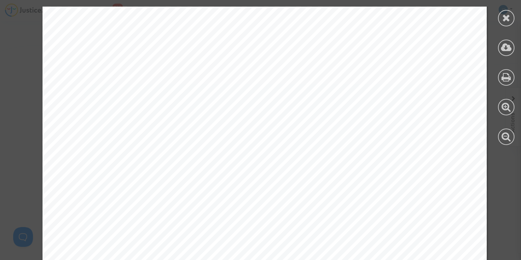
scroll to position [808, 0]
click at [505, 14] on icon at bounding box center [506, 18] width 8 height 10
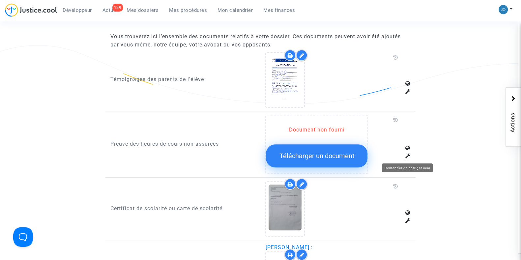
click at [406, 154] on icon at bounding box center [407, 155] width 5 height 5
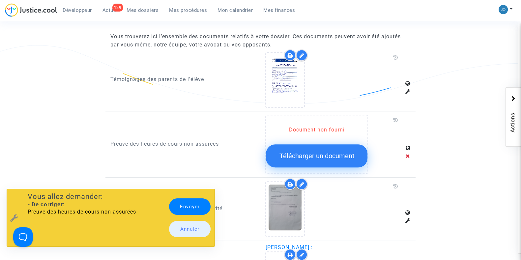
click at [190, 205] on link "Envoyer" at bounding box center [189, 206] width 41 height 16
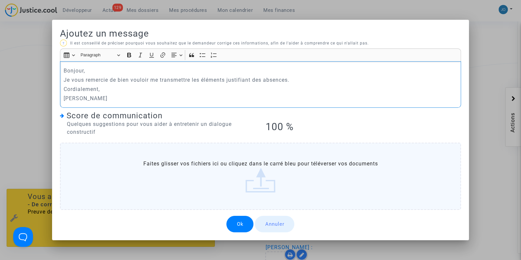
click at [240, 222] on button "Ok" at bounding box center [239, 224] width 27 height 16
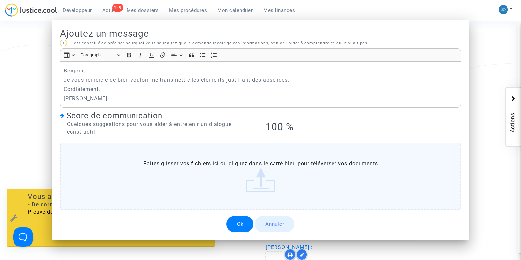
scroll to position [414, 0]
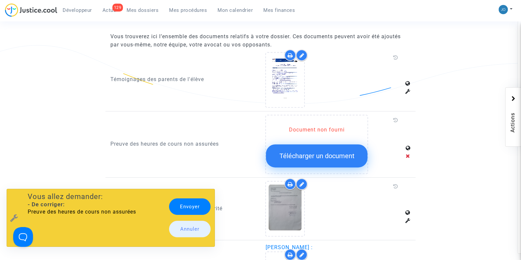
click at [200, 203] on link "Envoyer" at bounding box center [189, 206] width 41 height 16
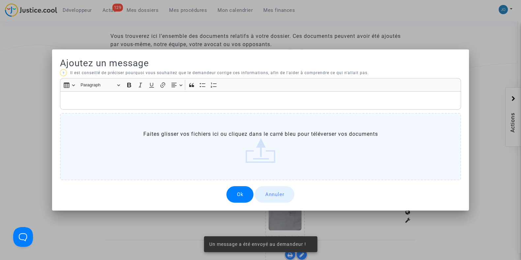
scroll to position [0, 0]
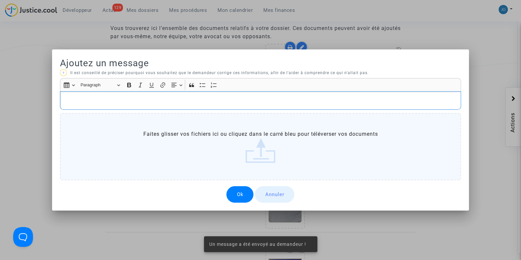
click at [271, 195] on button "Annuler" at bounding box center [275, 194] width 40 height 16
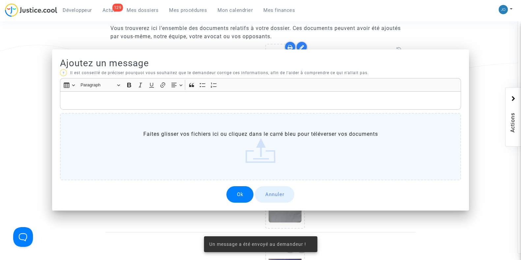
scroll to position [414, 0]
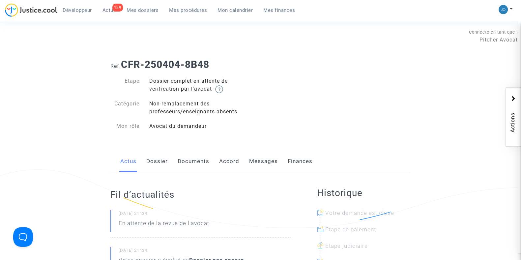
click at [157, 170] on link "Dossier" at bounding box center [156, 161] width 21 height 22
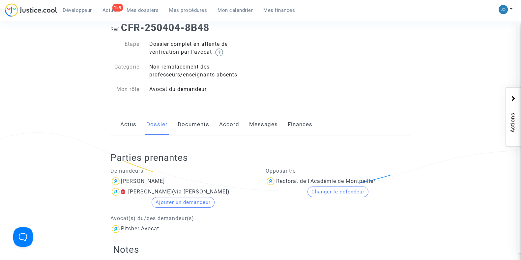
scroll to position [28, 0]
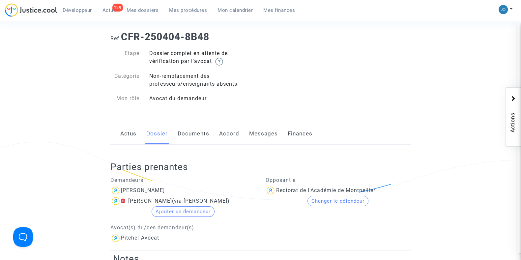
click at [176, 135] on div "Actus Dossier Documents Accord Messages Finances" at bounding box center [260, 134] width 300 height 22
click at [183, 134] on link "Documents" at bounding box center [193, 134] width 32 height 22
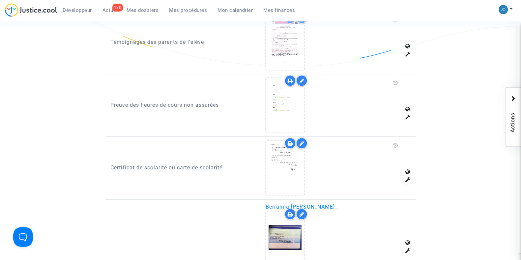
scroll to position [454, 0]
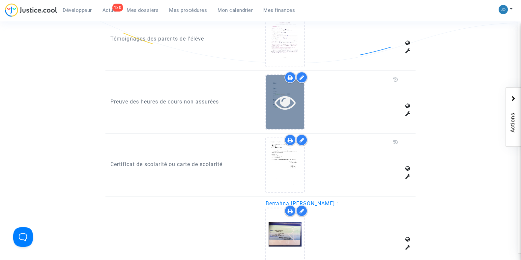
click at [286, 109] on icon at bounding box center [284, 102] width 21 height 21
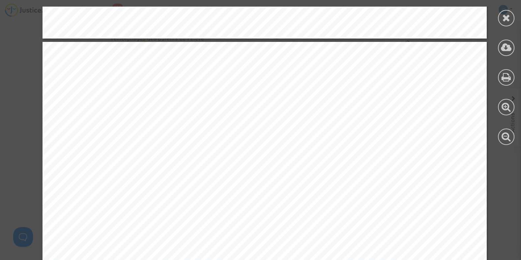
scroll to position [1284, 0]
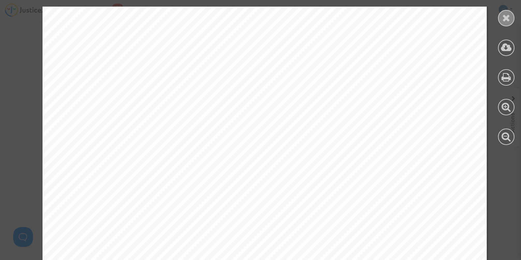
click at [505, 20] on icon at bounding box center [506, 18] width 8 height 10
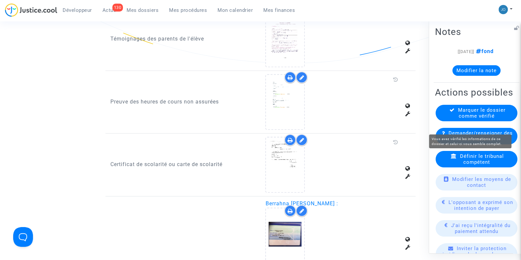
click at [463, 119] on span "Marquer le dossier comme vérifié" at bounding box center [481, 113] width 47 height 12
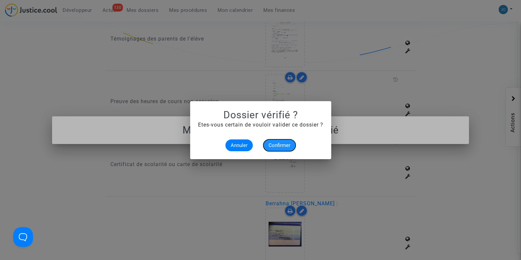
click at [289, 144] on span "Confirmer" at bounding box center [279, 145] width 22 height 6
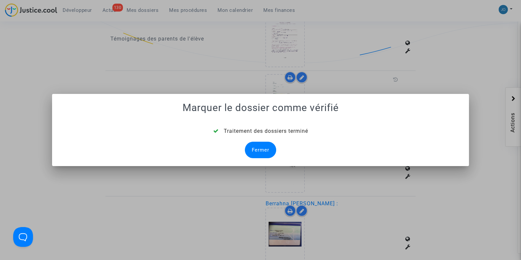
click at [264, 147] on div "Fermer" at bounding box center [260, 150] width 31 height 16
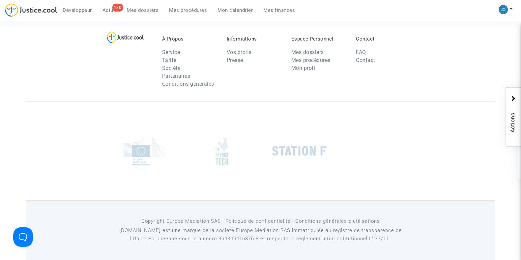
scroll to position [454, 0]
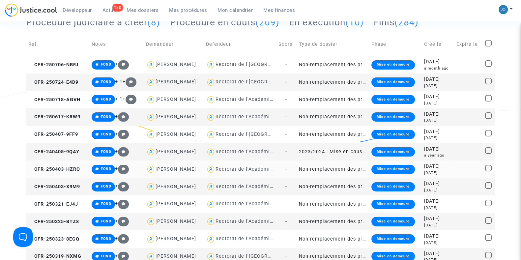
scroll to position [78, 0]
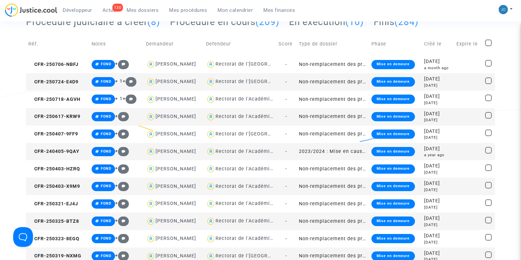
click at [451, 120] on div "2 months ago" at bounding box center [438, 120] width 28 height 6
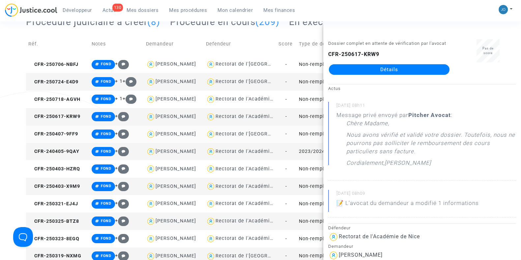
click at [317, 131] on td "Non-remplacement des professeurs/enseignants absents" at bounding box center [332, 133] width 72 height 17
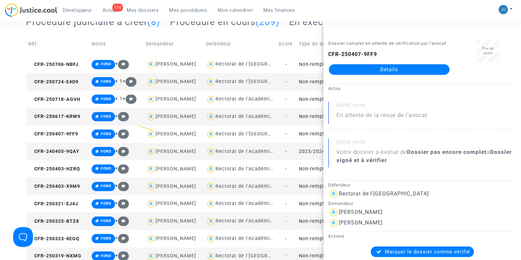
click at [309, 148] on td "2023/2024 : Mise en cause de la responsabilité de l'Etat pour non remplacement …" at bounding box center [332, 151] width 72 height 17
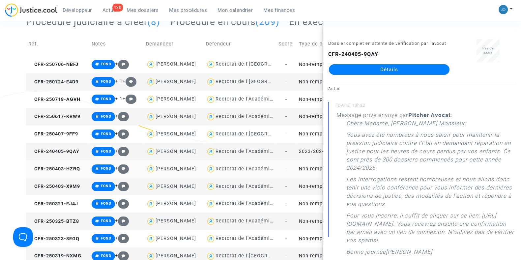
click at [309, 172] on td "Non-remplacement des professeurs/enseignants absents" at bounding box center [332, 168] width 72 height 17
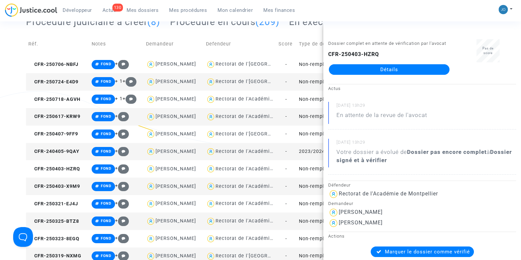
click at [310, 190] on td "Non-remplacement des professeurs/enseignants absents" at bounding box center [332, 185] width 72 height 17
click at [315, 200] on td "Non-remplacement des professeurs/enseignants absents" at bounding box center [332, 203] width 72 height 17
click at [309, 219] on td "Non-remplacement des professeurs/enseignants absents" at bounding box center [332, 220] width 72 height 17
click at [374, 75] on link "Détails" at bounding box center [389, 69] width 121 height 11
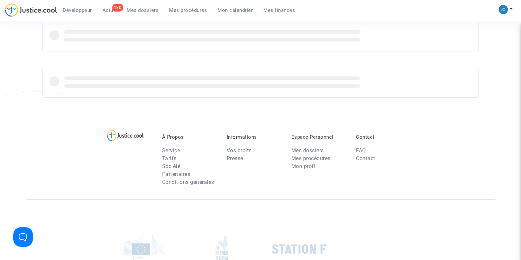
scroll to position [78, 0]
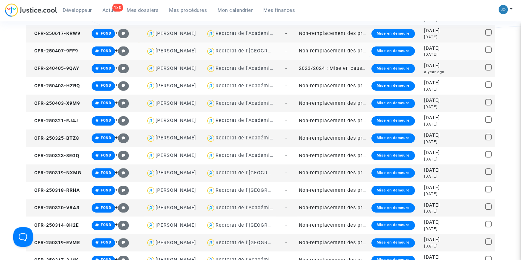
scroll to position [162, 0]
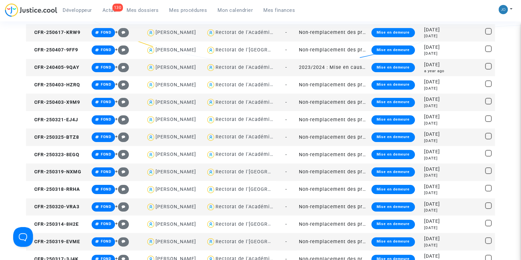
click at [363, 139] on td "Non-remplacement des professeurs/enseignants absents" at bounding box center [332, 136] width 72 height 17
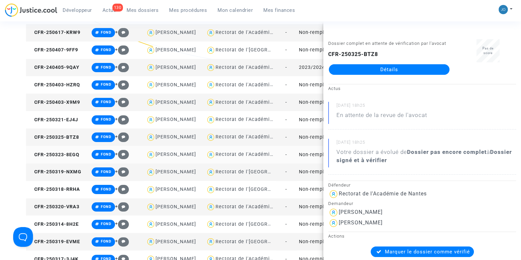
click at [315, 153] on td "Non-remplacement des professeurs/enseignants absents" at bounding box center [332, 154] width 72 height 17
click at [312, 168] on td "Non-remplacement des professeurs/enseignants absents" at bounding box center [332, 171] width 72 height 17
click at [316, 188] on td "Non-remplacement des professeurs/enseignants absents" at bounding box center [332, 189] width 72 height 17
click at [317, 203] on td "Non-remplacement des professeurs/enseignants absents" at bounding box center [332, 206] width 72 height 17
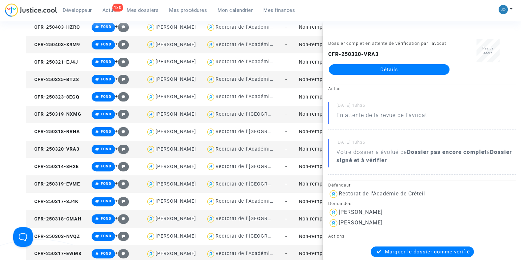
scroll to position [220, 0]
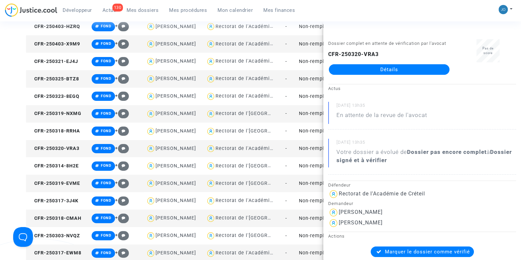
click at [313, 147] on td "Non-remplacement des professeurs/enseignants absents" at bounding box center [332, 148] width 72 height 17
click at [314, 166] on td "Non-remplacement des professeurs/enseignants absents" at bounding box center [332, 165] width 72 height 17
click at [311, 180] on td "Non-remplacement des professeurs/enseignants absents" at bounding box center [332, 183] width 72 height 17
click at [314, 199] on td "Non-remplacement des professeurs/enseignants absents" at bounding box center [332, 200] width 72 height 17
click at [314, 198] on td "Non-remplacement des professeurs/enseignants absents" at bounding box center [332, 200] width 72 height 17
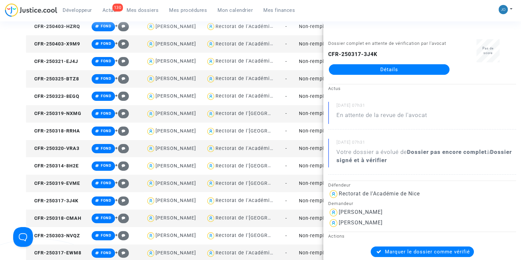
click at [308, 213] on td "Non-remplacement des professeurs/enseignants absents" at bounding box center [332, 217] width 72 height 17
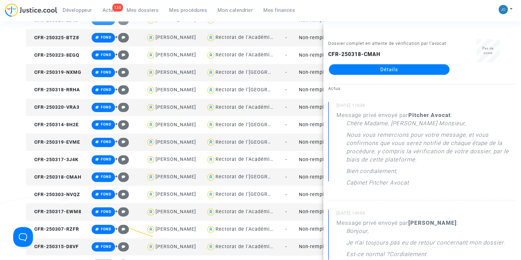
scroll to position [267, 0]
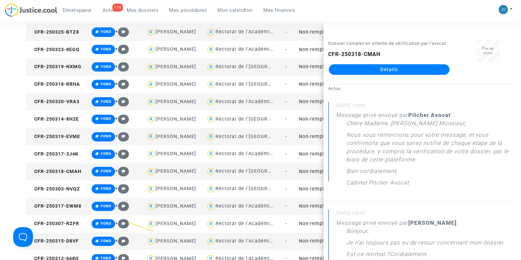
click at [303, 167] on td "Non-remplacement des professeurs/enseignants absents" at bounding box center [332, 171] width 72 height 17
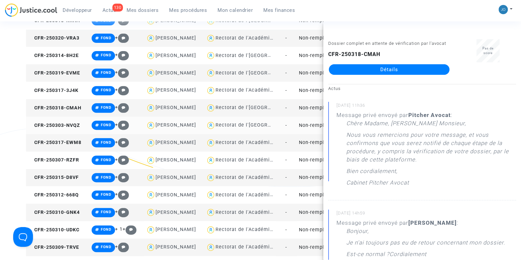
scroll to position [331, 0]
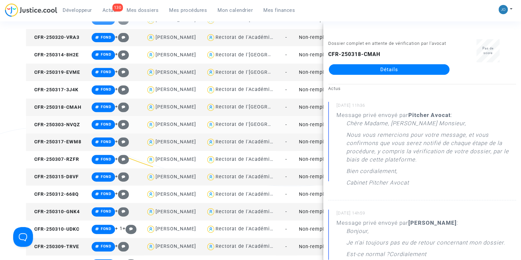
click at [314, 126] on td "Non-remplacement des professeurs/enseignants absents" at bounding box center [332, 124] width 72 height 17
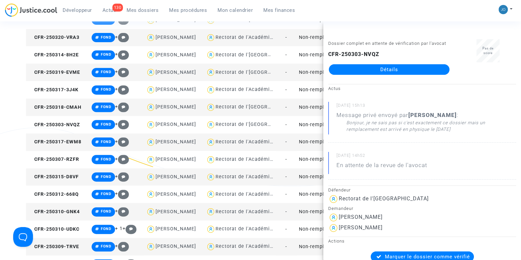
click at [304, 141] on td "Non-remplacement des professeurs/enseignants absents" at bounding box center [332, 141] width 72 height 17
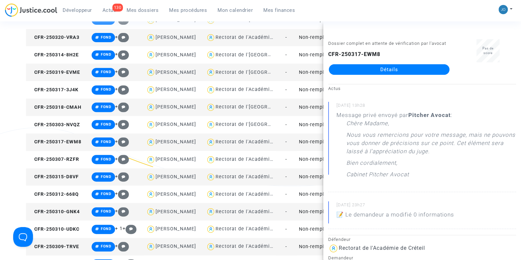
click at [313, 175] on td "Non-remplacement des professeurs/enseignants absents" at bounding box center [332, 176] width 72 height 17
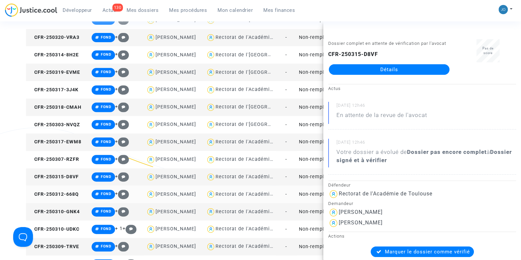
click at [314, 195] on td "Non-remplacement des professeurs/enseignants absents" at bounding box center [332, 193] width 72 height 17
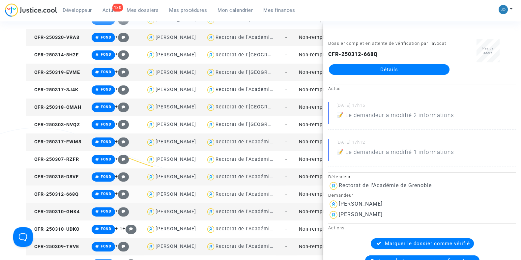
click at [310, 193] on td "Non-remplacement des professeurs/enseignants absents" at bounding box center [332, 193] width 72 height 17
click at [309, 209] on td "Non-remplacement des professeurs/enseignants absents" at bounding box center [332, 211] width 72 height 17
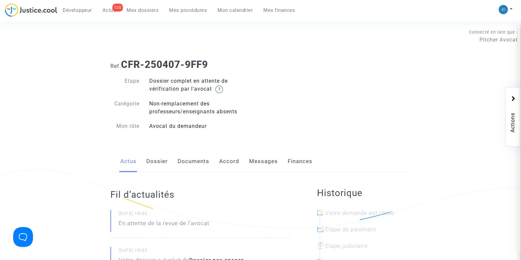
click at [153, 157] on link "Dossier" at bounding box center [156, 161] width 21 height 22
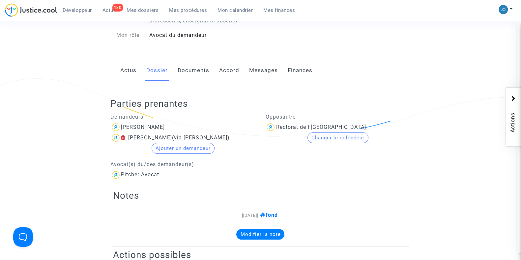
scroll to position [90, 0]
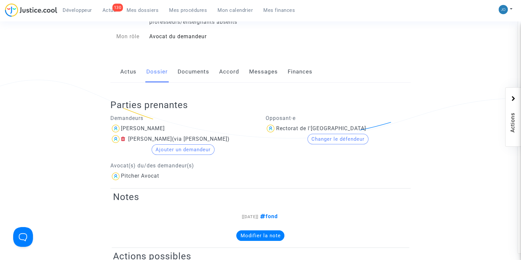
click at [192, 68] on link "Documents" at bounding box center [193, 72] width 32 height 22
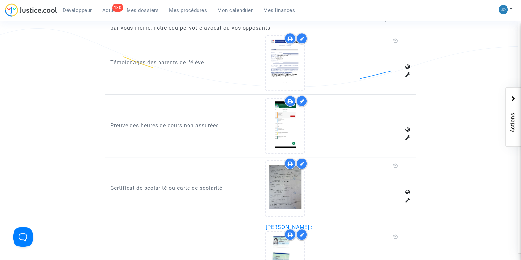
scroll to position [432, 0]
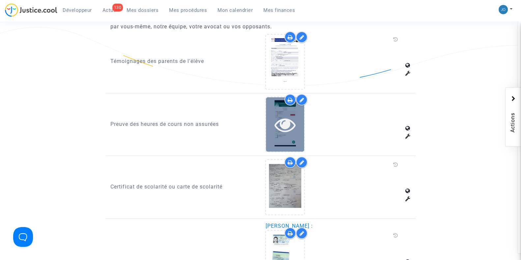
click at [286, 129] on icon at bounding box center [284, 124] width 21 height 21
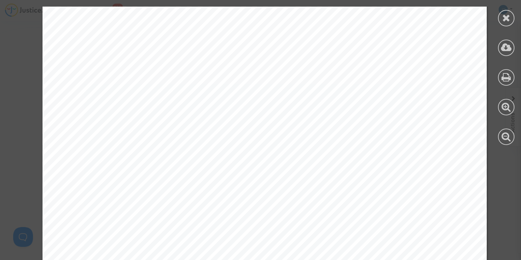
scroll to position [2911, 0]
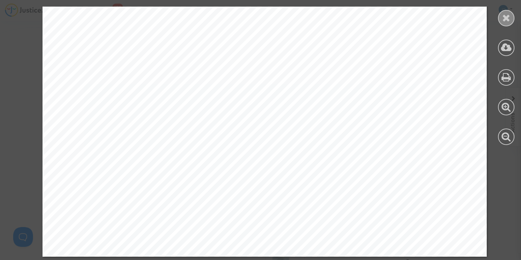
click at [505, 25] on div at bounding box center [506, 18] width 16 height 16
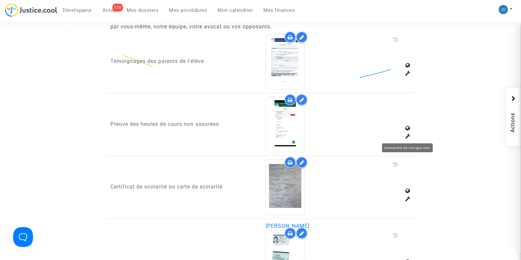
click at [407, 136] on icon at bounding box center [407, 135] width 5 height 5
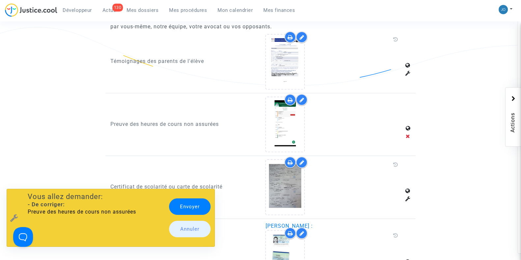
click at [188, 202] on link "Envoyer" at bounding box center [189, 206] width 41 height 16
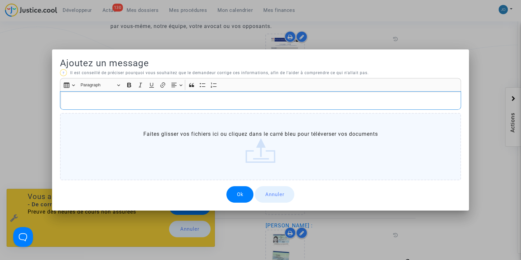
scroll to position [0, 0]
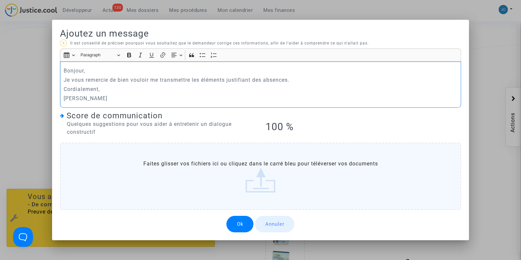
click at [302, 76] on p "Je vous remercie de bien vouloir me transmettre les éléments justifiant des abs…" at bounding box center [261, 80] width 394 height 8
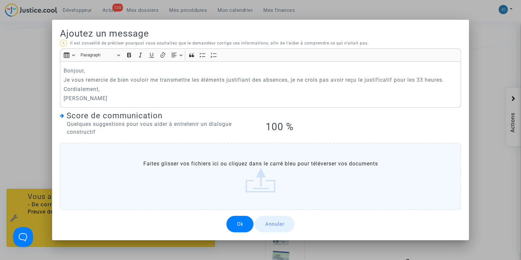
click at [239, 222] on button "Ok" at bounding box center [239, 224] width 27 height 16
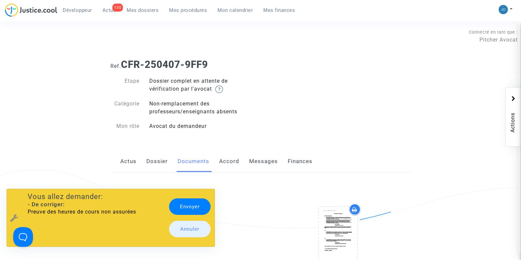
scroll to position [432, 0]
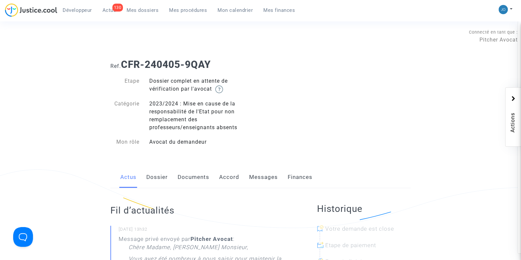
click at [158, 175] on link "Dossier" at bounding box center [156, 177] width 21 height 22
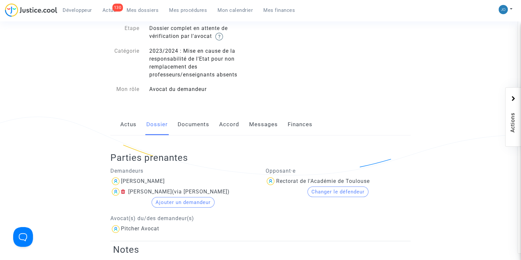
scroll to position [43, 0]
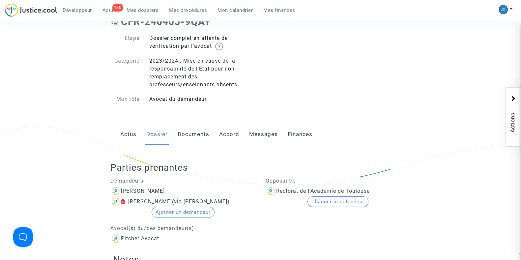
click at [184, 144] on link "Documents" at bounding box center [193, 134] width 32 height 22
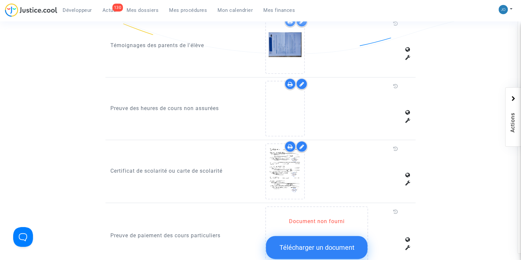
scroll to position [464, 0]
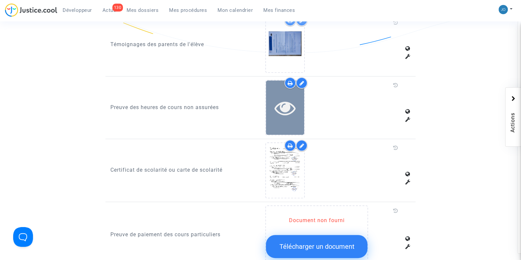
click at [283, 107] on icon at bounding box center [284, 107] width 21 height 21
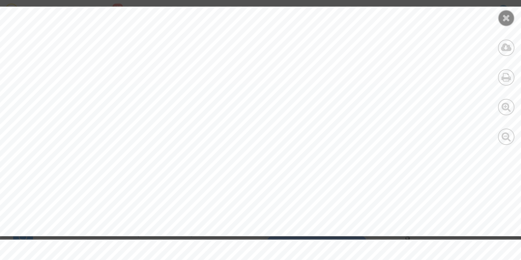
scroll to position [3345, 0]
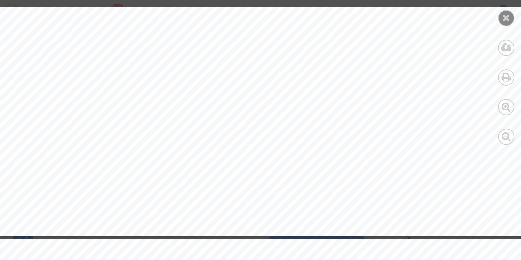
click at [505, 18] on icon at bounding box center [506, 18] width 8 height 10
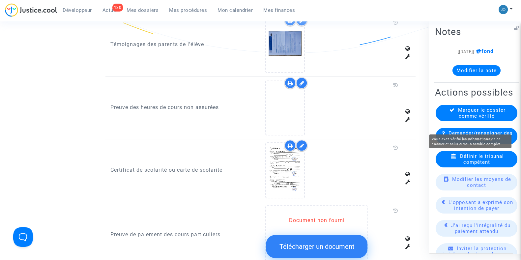
click at [458, 119] on span "Marquer le dossier comme vérifié" at bounding box center [481, 113] width 47 height 12
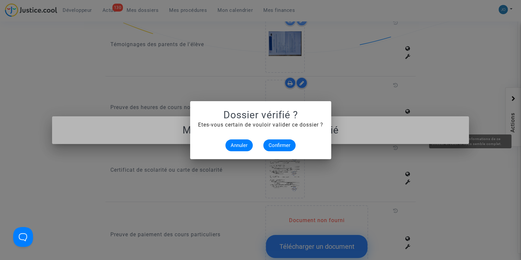
scroll to position [0, 0]
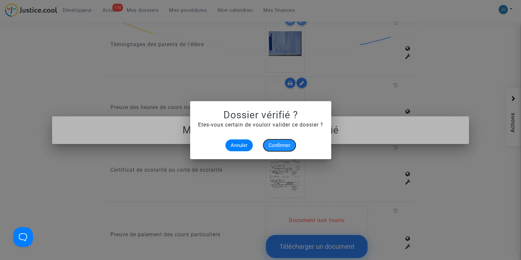
click at [278, 144] on span "Confirmer" at bounding box center [279, 145] width 22 height 6
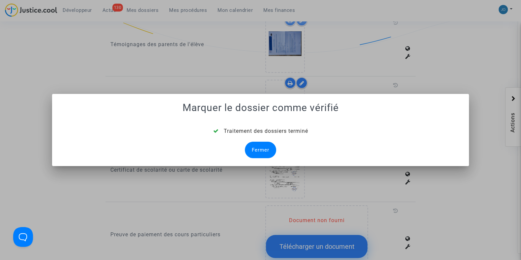
click at [267, 148] on div "Fermer" at bounding box center [260, 150] width 31 height 16
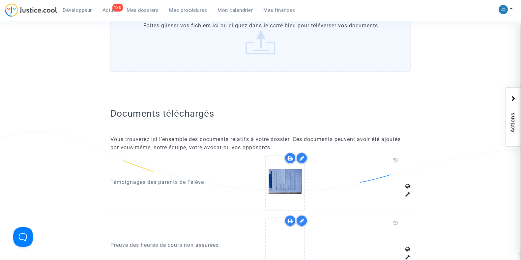
scroll to position [464, 0]
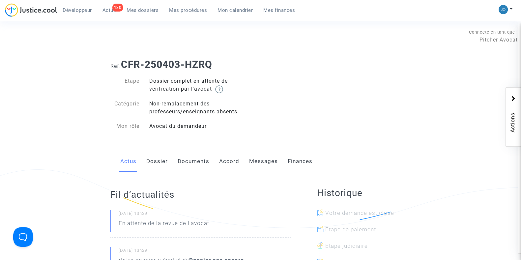
click at [160, 160] on link "Dossier" at bounding box center [156, 161] width 21 height 22
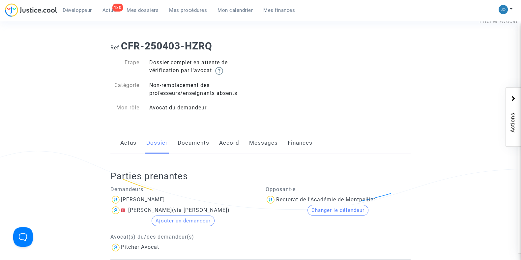
scroll to position [18, 0]
click at [189, 154] on div "Parties prenantes Demandeurs [PERSON_NAME] [PERSON_NAME] (via [PERSON_NAME]) Aj…" at bounding box center [260, 206] width 300 height 105
click at [191, 150] on link "Documents" at bounding box center [193, 144] width 32 height 22
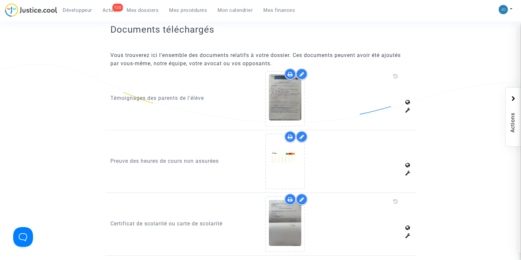
scroll to position [397, 0]
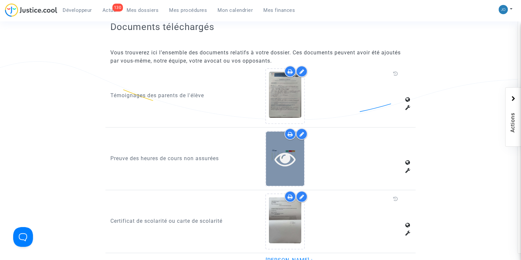
click at [282, 156] on icon at bounding box center [284, 158] width 21 height 21
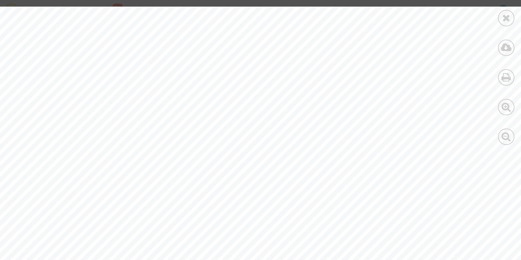
scroll to position [2821, 52]
click at [505, 18] on icon at bounding box center [506, 18] width 8 height 10
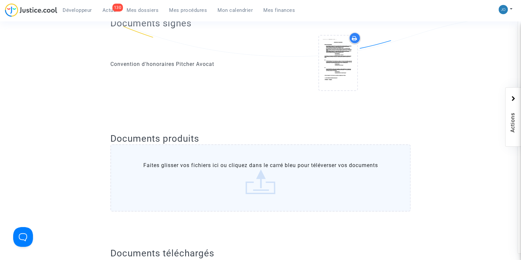
scroll to position [0, 0]
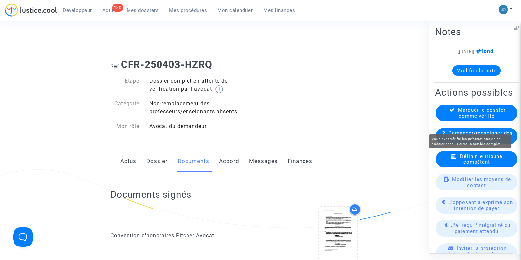
click at [482, 119] on span "Marquer le dossier comme vérifié" at bounding box center [481, 113] width 47 height 12
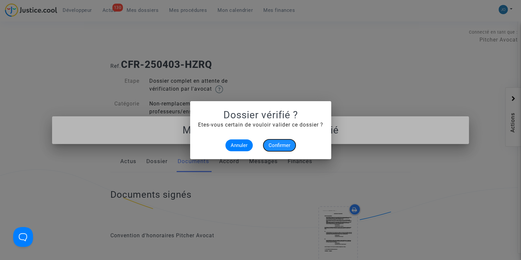
click at [287, 144] on span "Confirmer" at bounding box center [279, 145] width 22 height 6
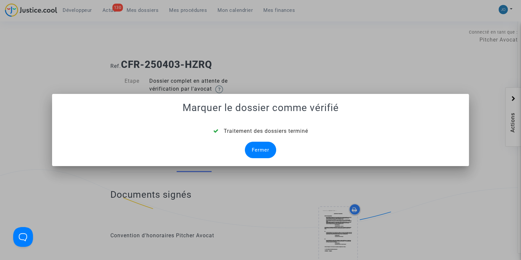
click at [258, 152] on div "Fermer" at bounding box center [260, 150] width 31 height 16
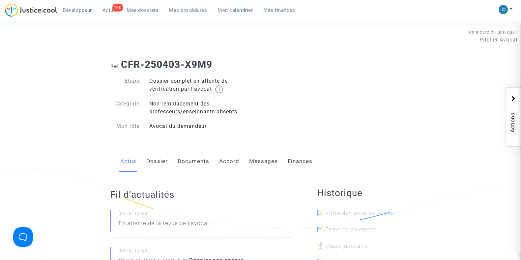
click at [159, 160] on link "Dossier" at bounding box center [156, 161] width 21 height 22
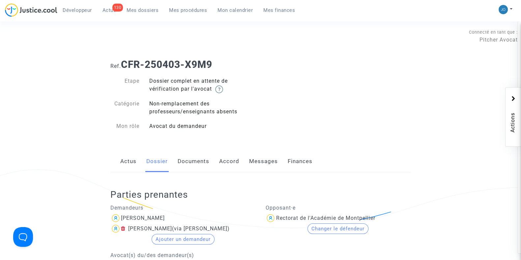
click at [180, 155] on link "Documents" at bounding box center [193, 161] width 32 height 22
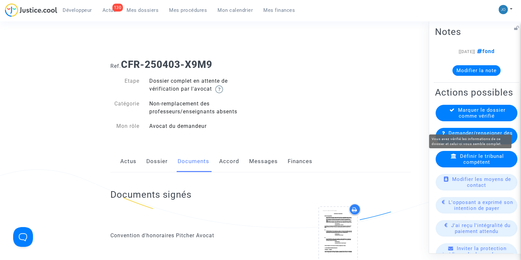
click at [481, 119] on span "Marquer le dossier comme vérifié" at bounding box center [481, 113] width 47 height 12
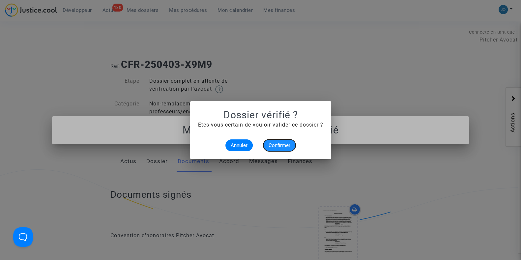
click at [287, 147] on span "Confirmer" at bounding box center [279, 145] width 22 height 6
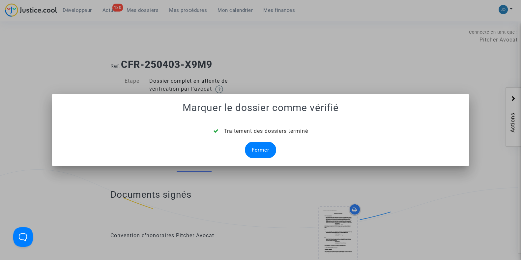
click at [259, 150] on div "Fermer" at bounding box center [260, 150] width 31 height 16
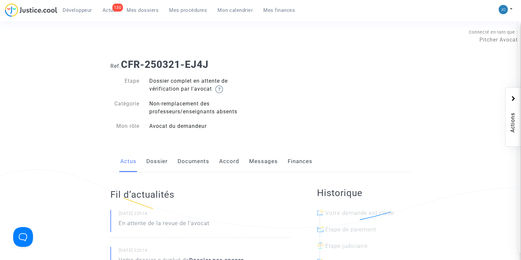
click at [156, 159] on link "Dossier" at bounding box center [156, 161] width 21 height 22
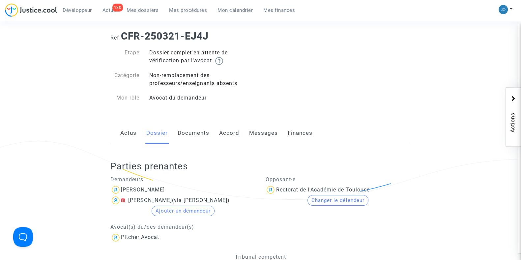
scroll to position [26, 0]
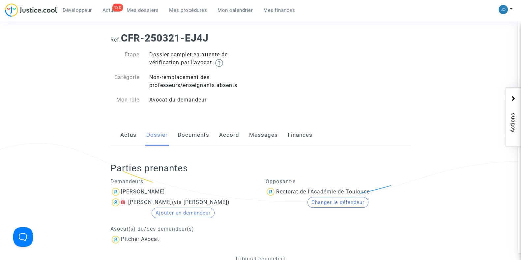
click at [186, 137] on link "Documents" at bounding box center [193, 135] width 32 height 22
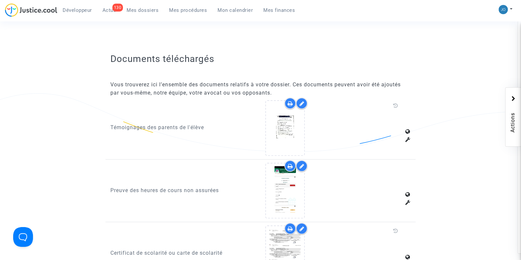
scroll to position [366, 0]
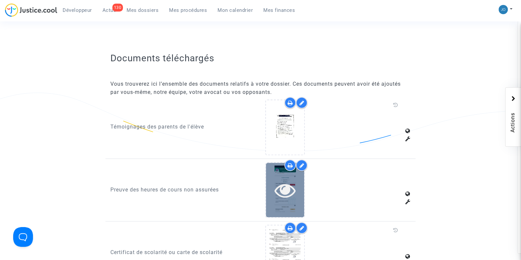
click at [280, 187] on icon at bounding box center [284, 189] width 21 height 21
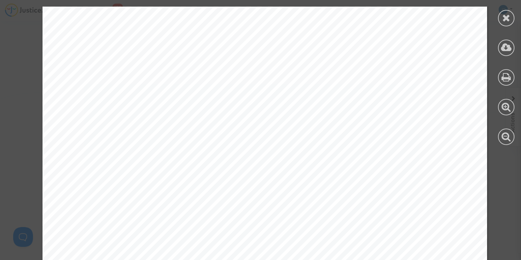
scroll to position [944, 0]
click at [506, 16] on icon at bounding box center [506, 18] width 8 height 10
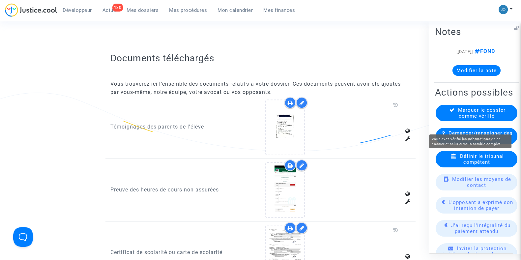
click at [471, 119] on span "Marquer le dossier comme vérifié" at bounding box center [481, 113] width 47 height 12
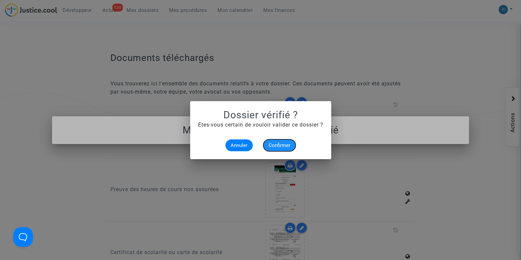
click at [282, 141] on button "Confirmer" at bounding box center [279, 145] width 32 height 12
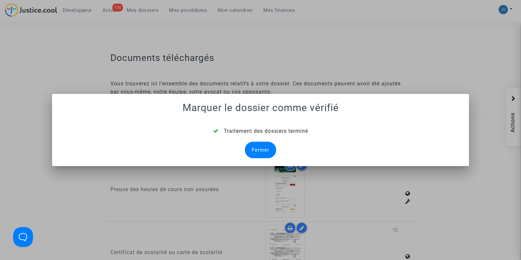
click at [258, 149] on div "Fermer" at bounding box center [260, 150] width 31 height 16
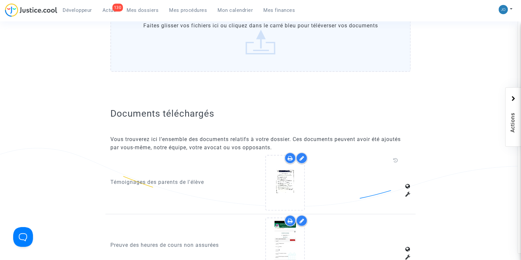
scroll to position [366, 0]
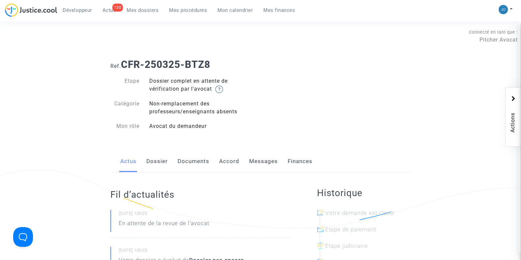
click at [156, 157] on link "Dossier" at bounding box center [156, 161] width 21 height 22
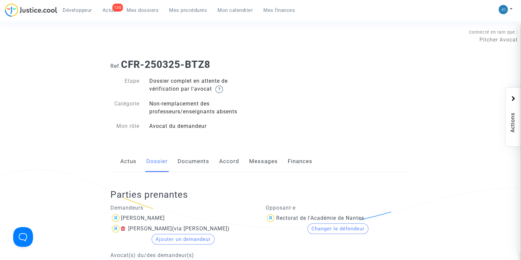
click at [194, 159] on link "Documents" at bounding box center [193, 161] width 32 height 22
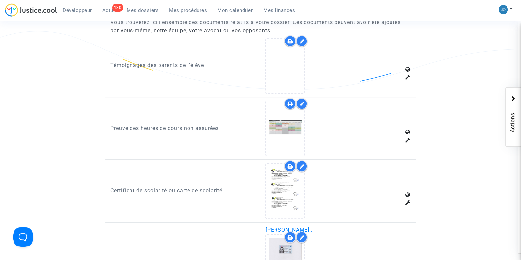
scroll to position [398, 0]
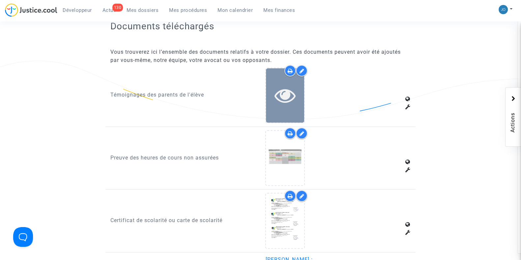
click at [291, 103] on icon at bounding box center [284, 95] width 21 height 21
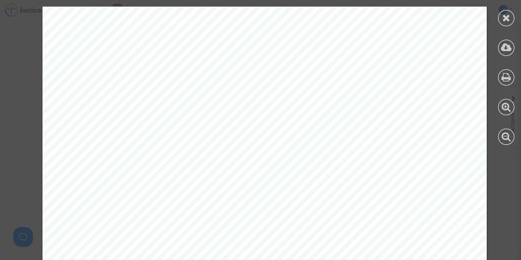
scroll to position [929, 0]
click at [504, 22] on icon at bounding box center [506, 18] width 8 height 10
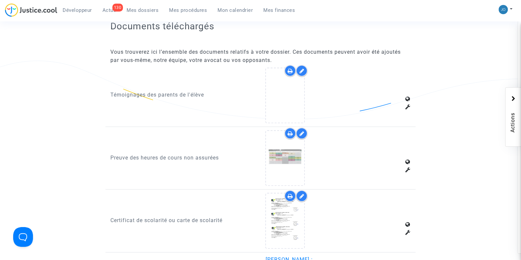
click at [300, 68] on icon at bounding box center [301, 70] width 5 height 5
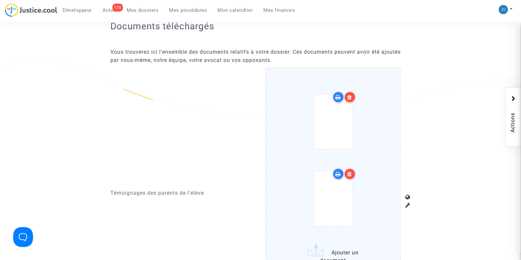
click at [350, 97] on icon at bounding box center [349, 96] width 5 height 5
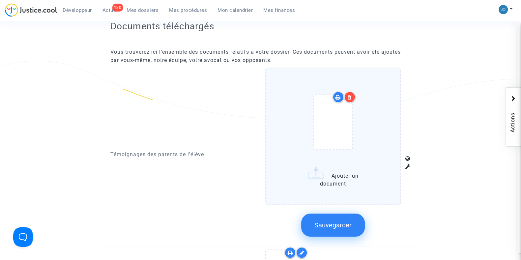
click at [351, 99] on div at bounding box center [350, 97] width 12 height 12
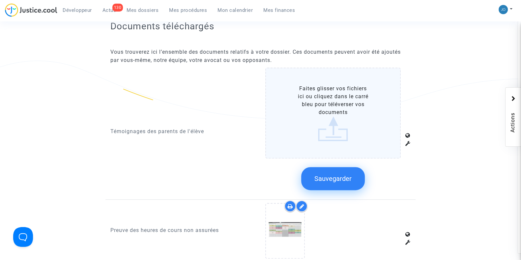
click at [339, 183] on button "Sauvegarder" at bounding box center [333, 178] width 64 height 23
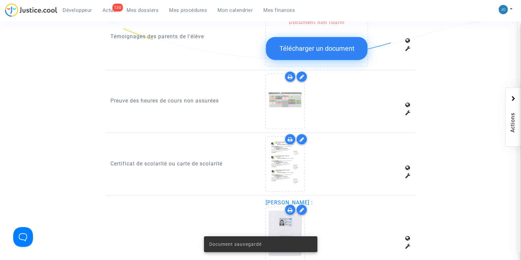
scroll to position [461, 0]
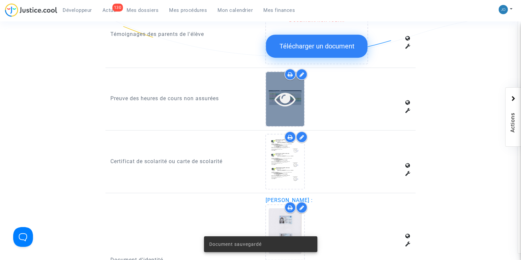
click at [290, 96] on icon at bounding box center [284, 98] width 21 height 21
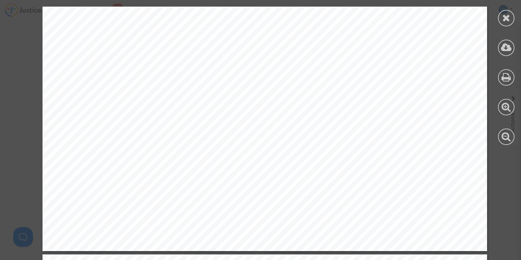
scroll to position [1048, 0]
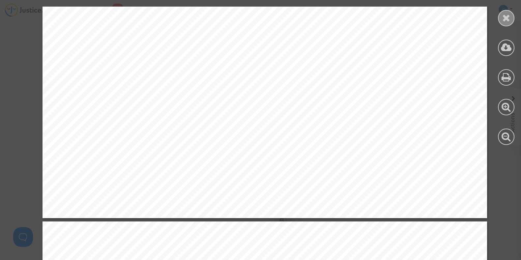
click at [505, 21] on icon at bounding box center [506, 18] width 8 height 10
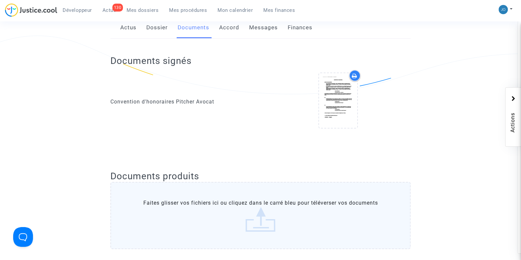
scroll to position [0, 0]
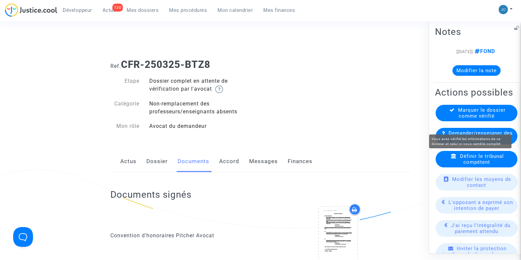
click at [466, 119] on span "Marquer le dossier comme vérifié" at bounding box center [481, 113] width 47 height 12
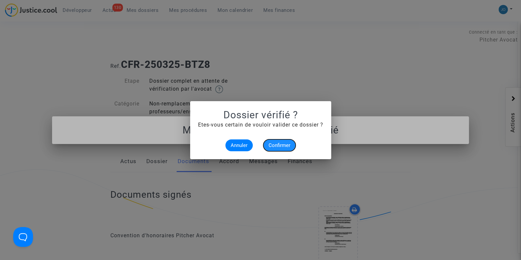
click at [275, 146] on span "Confirmer" at bounding box center [279, 145] width 22 height 6
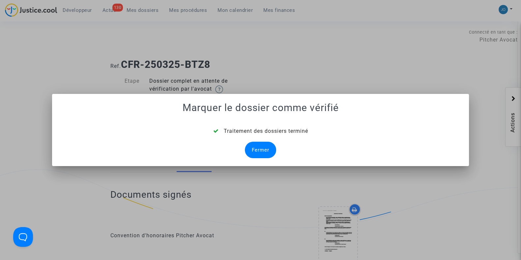
click at [254, 148] on div "Fermer" at bounding box center [260, 150] width 31 height 16
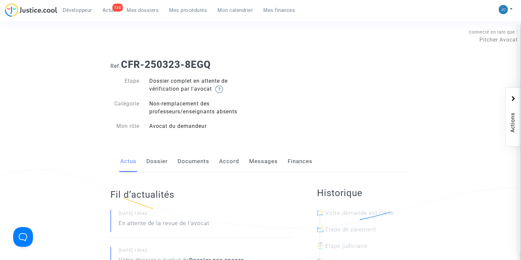
click at [158, 163] on link "Dossier" at bounding box center [156, 161] width 21 height 22
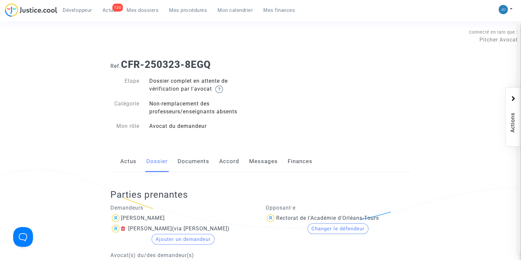
click at [185, 167] on link "Documents" at bounding box center [193, 161] width 32 height 22
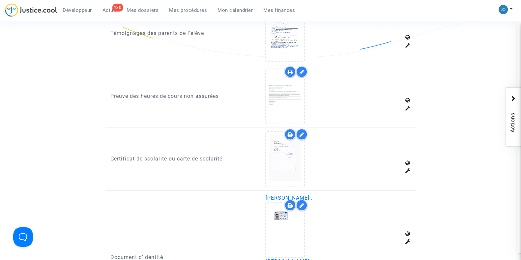
scroll to position [460, 0]
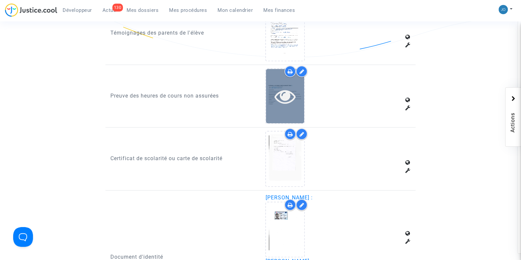
click at [275, 102] on icon at bounding box center [284, 96] width 21 height 21
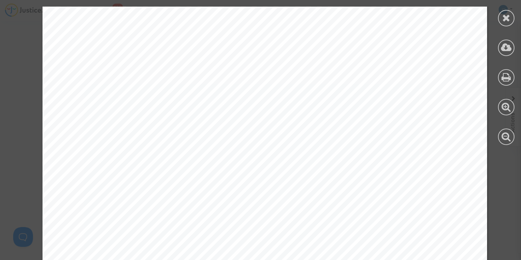
scroll to position [2183, 0]
click at [506, 11] on div at bounding box center [506, 18] width 16 height 16
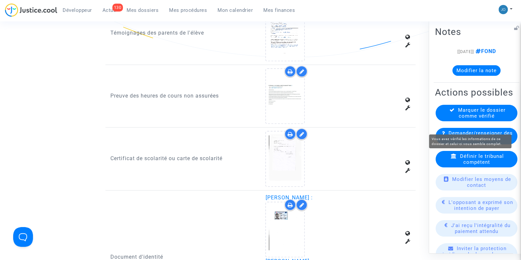
click at [487, 119] on span "Marquer le dossier comme vérifié" at bounding box center [481, 113] width 47 height 12
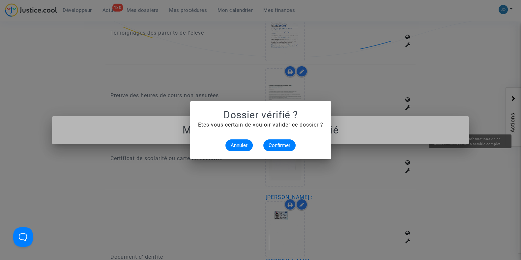
scroll to position [0, 0]
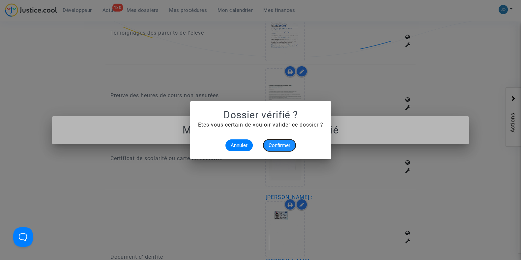
click at [279, 144] on span "Confirmer" at bounding box center [279, 145] width 22 height 6
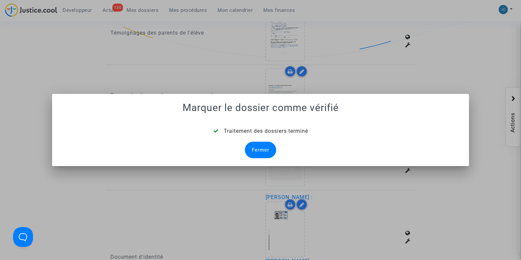
click at [262, 149] on div "Fermer" at bounding box center [260, 150] width 31 height 16
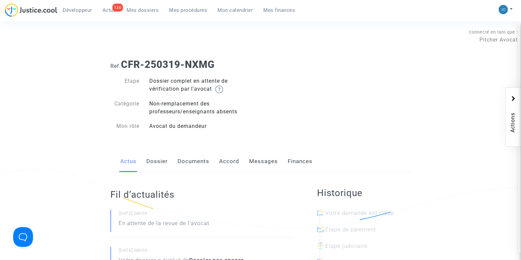
click at [150, 163] on link "Dossier" at bounding box center [156, 161] width 21 height 22
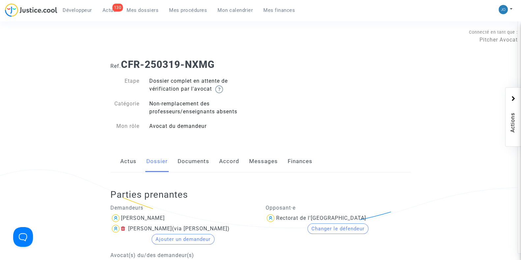
click at [178, 162] on link "Documents" at bounding box center [193, 161] width 32 height 22
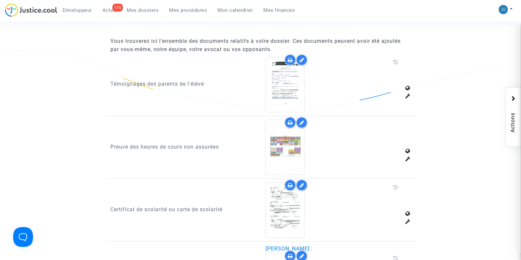
scroll to position [410, 0]
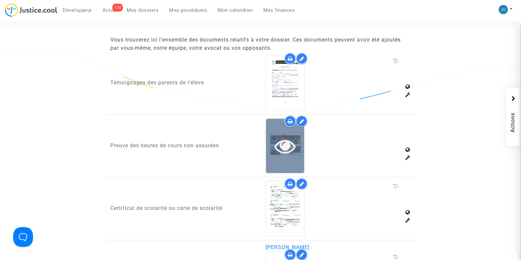
click at [277, 145] on icon at bounding box center [284, 145] width 21 height 21
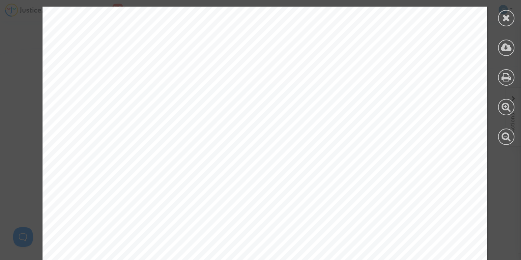
scroll to position [706, 0]
click at [511, 19] on div at bounding box center [506, 18] width 16 height 16
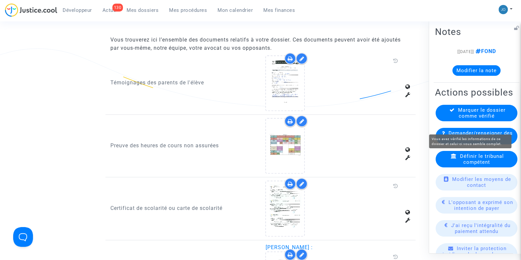
click at [483, 119] on span "Marquer le dossier comme vérifié" at bounding box center [481, 113] width 47 height 12
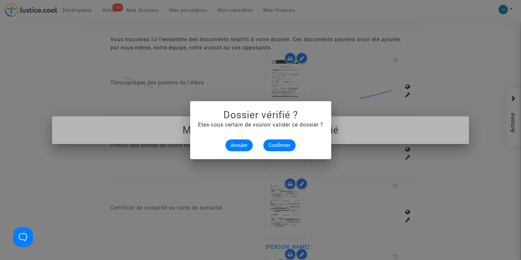
scroll to position [0, 0]
click at [273, 145] on span "Confirmer" at bounding box center [279, 145] width 22 height 6
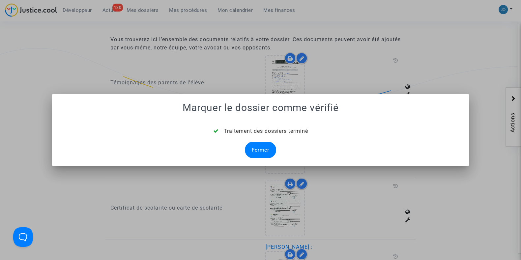
click at [263, 152] on div "Fermer" at bounding box center [260, 150] width 31 height 16
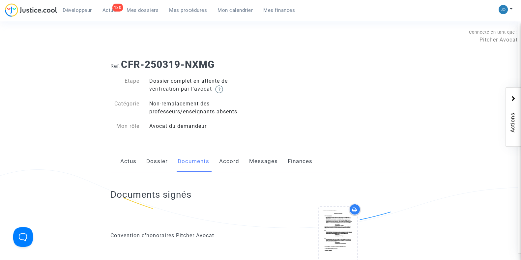
scroll to position [410, 0]
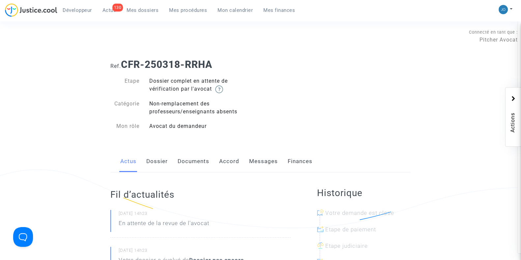
click at [157, 159] on link "Dossier" at bounding box center [156, 161] width 21 height 22
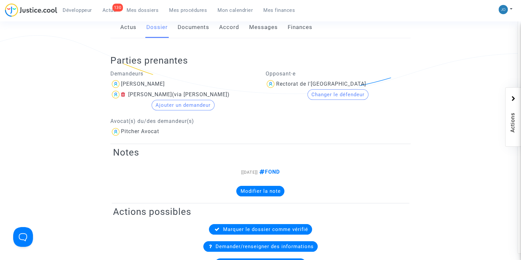
scroll to position [126, 0]
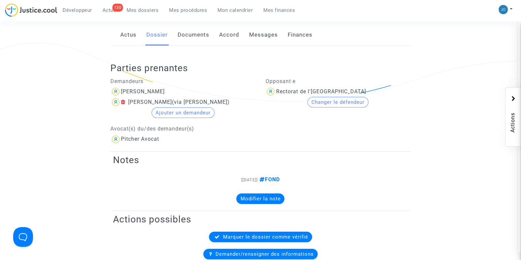
click at [196, 31] on link "Documents" at bounding box center [193, 35] width 32 height 22
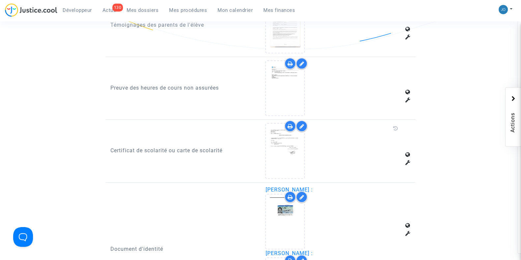
scroll to position [468, 0]
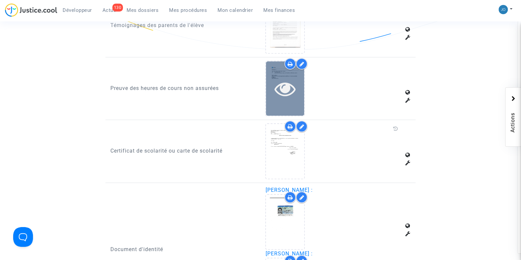
click at [282, 88] on icon at bounding box center [284, 88] width 21 height 21
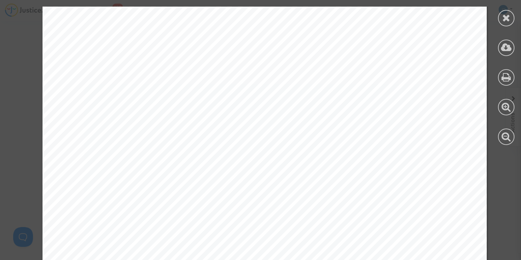
scroll to position [1011, 0]
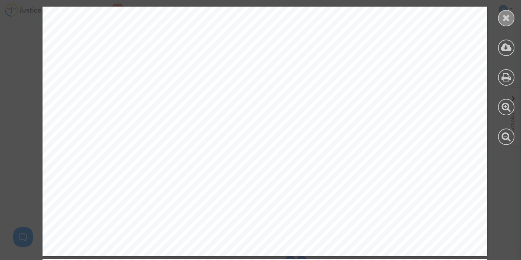
click at [509, 16] on icon at bounding box center [506, 18] width 8 height 10
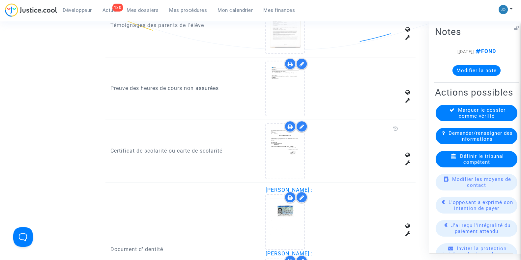
click at [483, 121] on div "Marquer le dossier comme vérifié" at bounding box center [476, 112] width 82 height 16
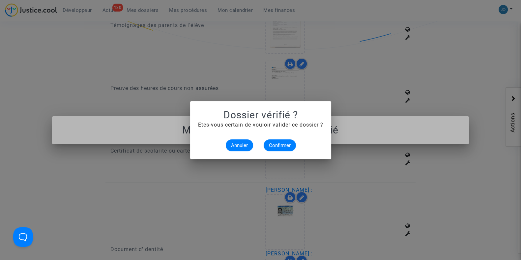
scroll to position [0, 0]
click at [277, 142] on span "Confirmer" at bounding box center [279, 145] width 22 height 6
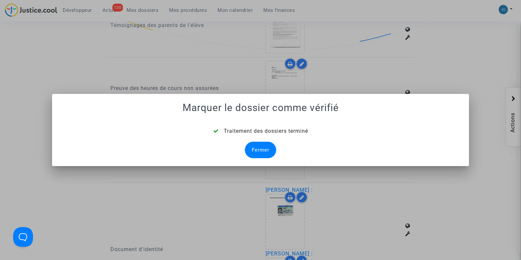
click at [264, 148] on div "Fermer" at bounding box center [260, 150] width 31 height 16
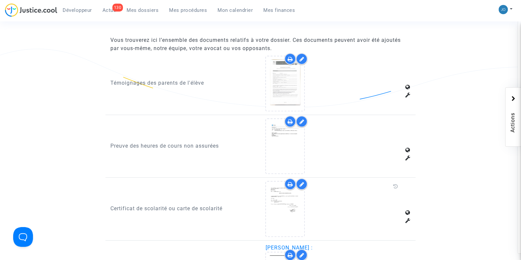
scroll to position [418, 0]
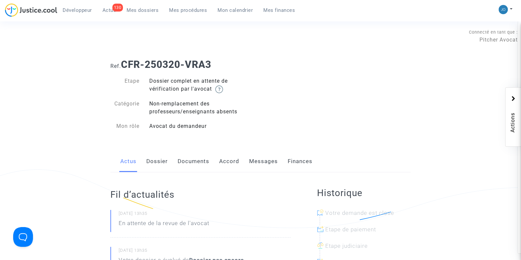
click at [156, 155] on link "Dossier" at bounding box center [156, 161] width 21 height 22
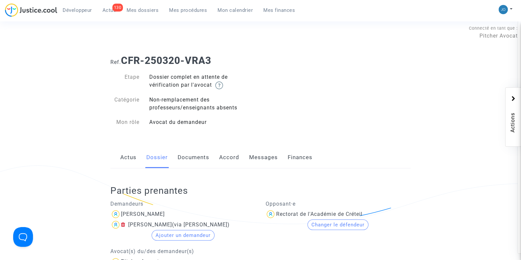
scroll to position [4, 0]
click at [185, 161] on link "Documents" at bounding box center [193, 158] width 32 height 22
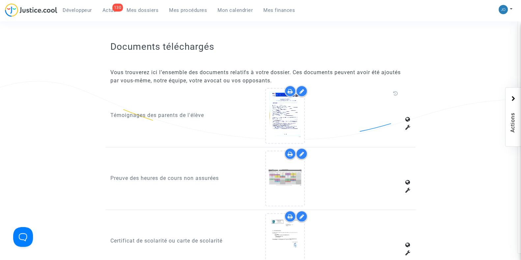
scroll to position [380, 0]
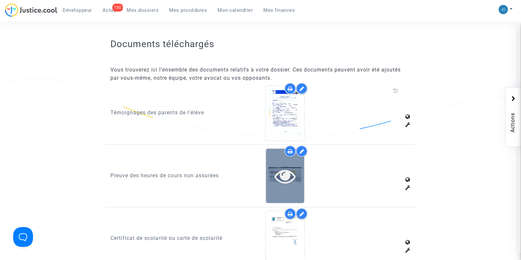
click at [275, 175] on icon at bounding box center [284, 175] width 21 height 21
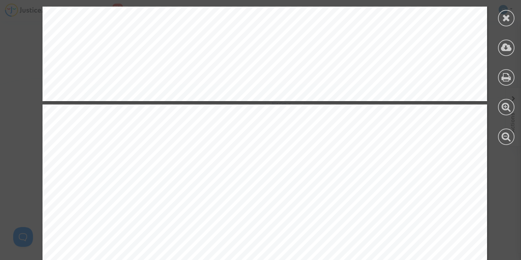
scroll to position [1179, 0]
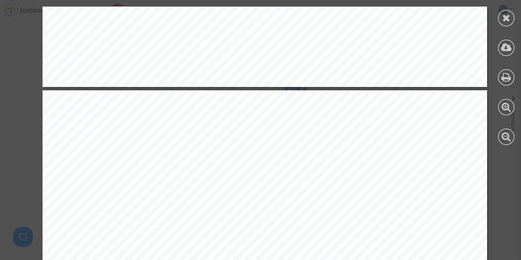
click at [498, 27] on div at bounding box center [506, 75] width 30 height 151
click at [499, 24] on div at bounding box center [506, 75] width 30 height 151
click at [503, 17] on icon at bounding box center [506, 18] width 8 height 10
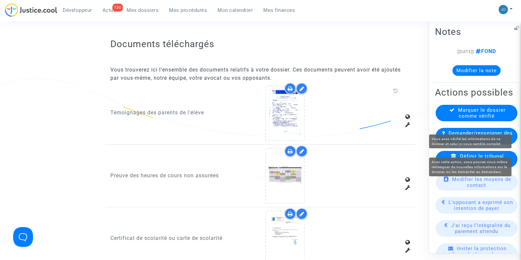
click at [485, 119] on span "Marquer le dossier comme vérifié" at bounding box center [481, 113] width 47 height 12
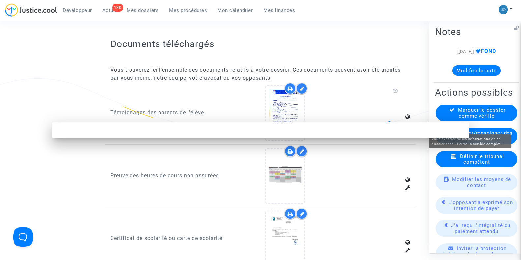
scroll to position [0, 0]
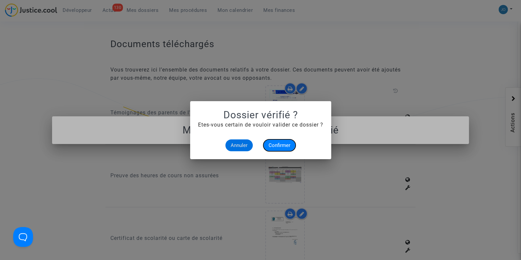
click at [273, 147] on span "Confirmer" at bounding box center [279, 145] width 22 height 6
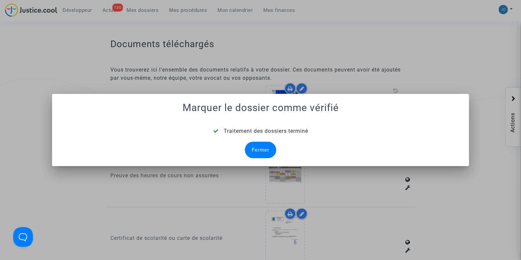
click at [256, 152] on div "Fermer" at bounding box center [260, 150] width 31 height 16
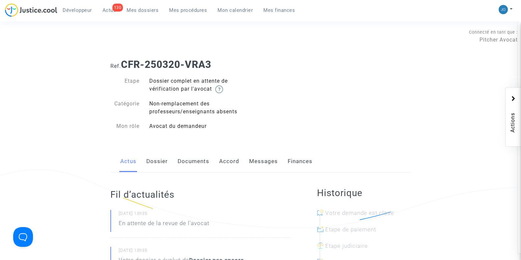
click at [159, 161] on link "Dossier" at bounding box center [156, 161] width 21 height 22
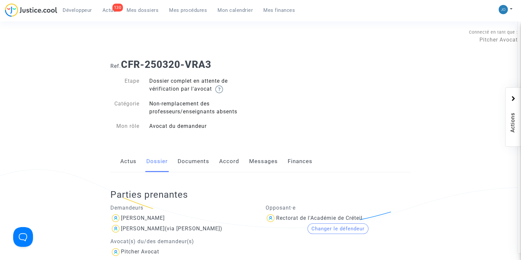
click at [196, 162] on link "Documents" at bounding box center [193, 161] width 32 height 22
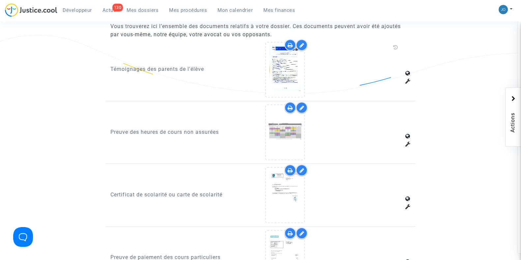
scroll to position [424, 0]
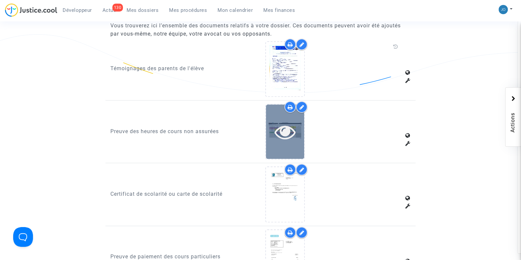
click at [294, 128] on icon at bounding box center [284, 131] width 21 height 21
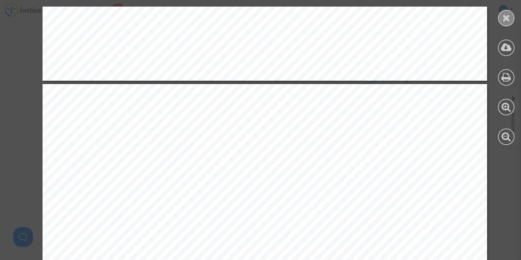
scroll to position [1822, 0]
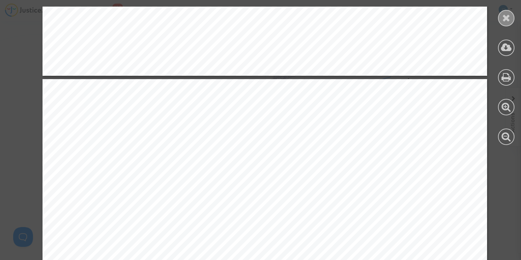
click at [509, 18] on icon at bounding box center [506, 18] width 8 height 10
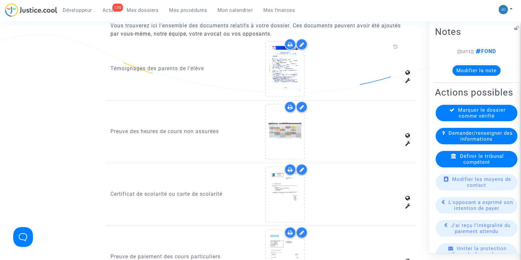
click at [470, 119] on span "Marquer le dossier comme vérifié" at bounding box center [481, 113] width 47 height 12
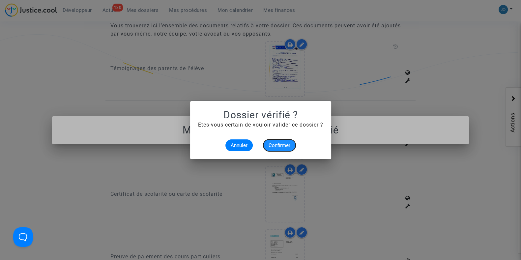
click at [270, 146] on span "Confirmer" at bounding box center [279, 145] width 22 height 6
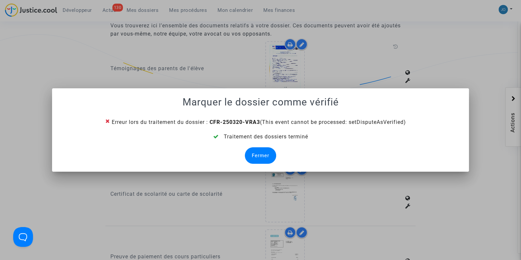
click at [263, 151] on div "Fermer" at bounding box center [260, 155] width 31 height 16
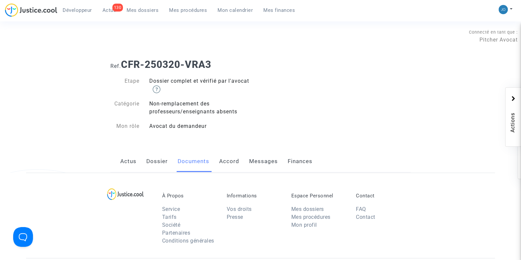
scroll to position [424, 0]
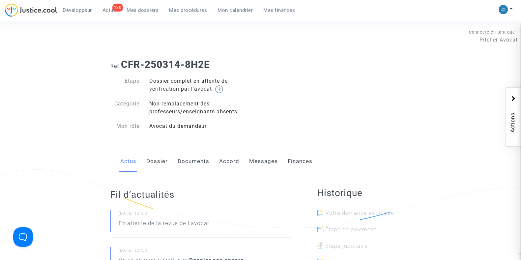
click at [155, 159] on link "Dossier" at bounding box center [156, 161] width 21 height 22
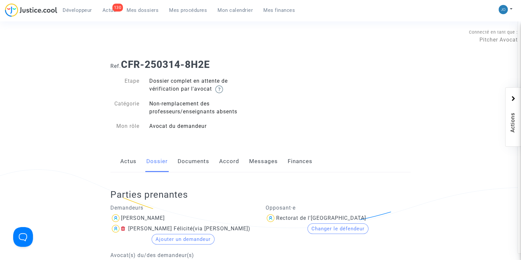
click at [204, 158] on link "Documents" at bounding box center [193, 161] width 32 height 22
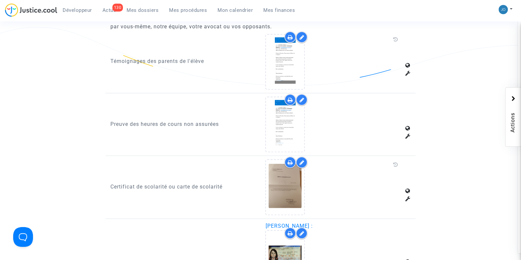
scroll to position [431, 0]
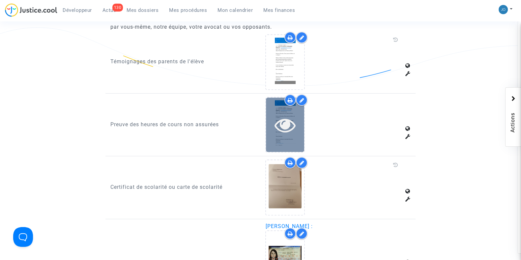
click at [290, 111] on div at bounding box center [285, 124] width 38 height 54
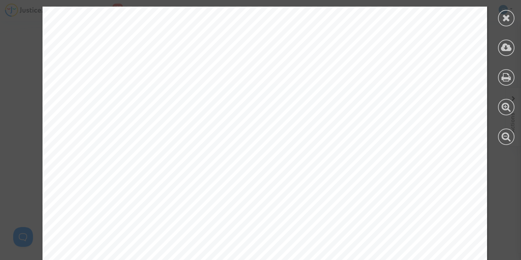
scroll to position [2653, 0]
click at [503, 15] on icon at bounding box center [506, 18] width 8 height 10
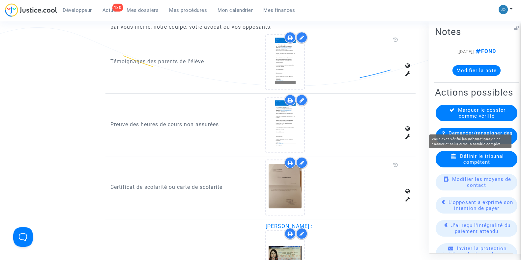
click at [475, 119] on span "Marquer le dossier comme vérifié" at bounding box center [481, 113] width 47 height 12
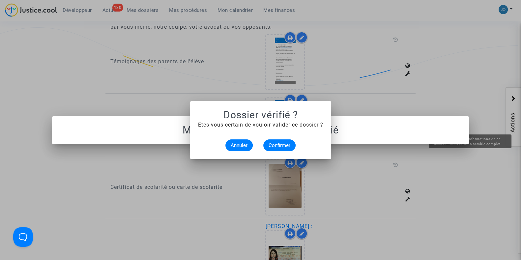
scroll to position [0, 0]
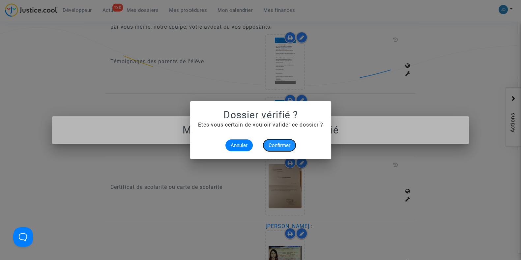
click at [275, 146] on span "Confirmer" at bounding box center [279, 145] width 22 height 6
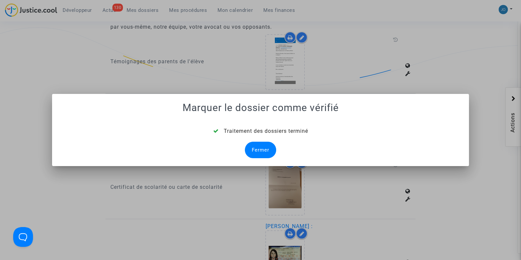
click at [262, 147] on div "Fermer" at bounding box center [260, 150] width 31 height 16
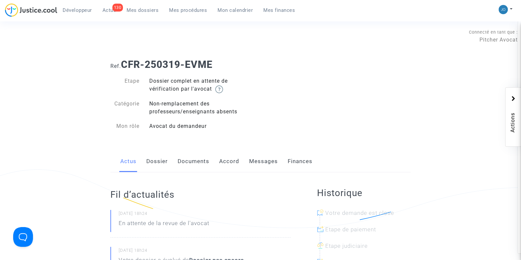
click at [157, 166] on link "Dossier" at bounding box center [156, 161] width 21 height 22
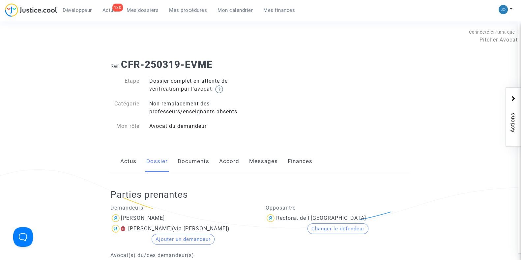
click at [178, 160] on link "Documents" at bounding box center [193, 161] width 32 height 22
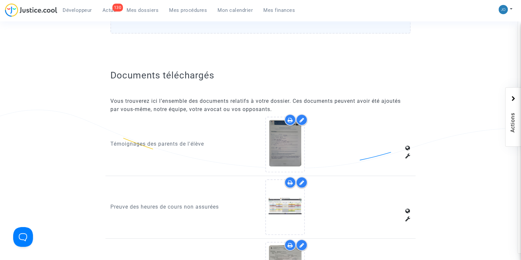
scroll to position [428, 0]
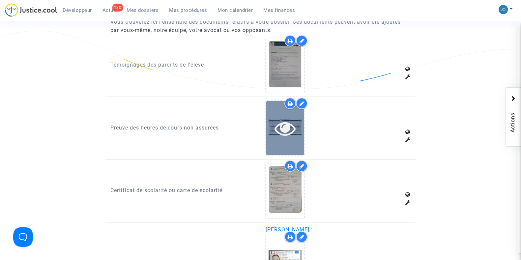
click at [284, 127] on icon at bounding box center [284, 128] width 21 height 21
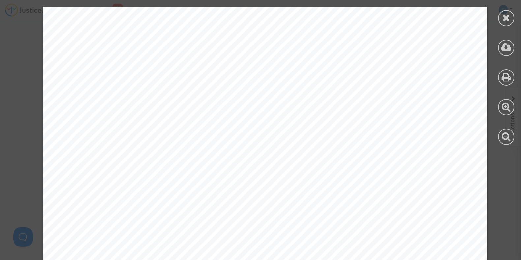
scroll to position [127, 0]
click at [507, 16] on icon at bounding box center [506, 18] width 8 height 10
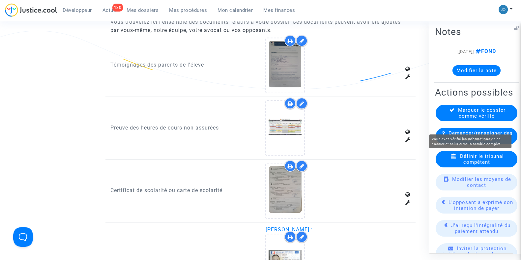
click at [472, 119] on span "Marquer le dossier comme vérifié" at bounding box center [481, 113] width 47 height 12
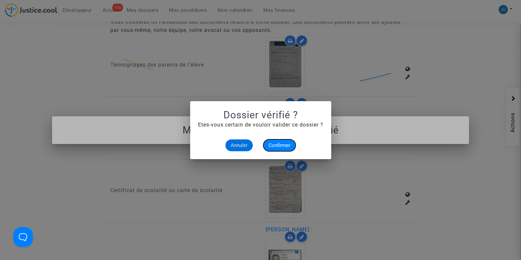
click at [281, 142] on span "Confirmer" at bounding box center [279, 145] width 22 height 6
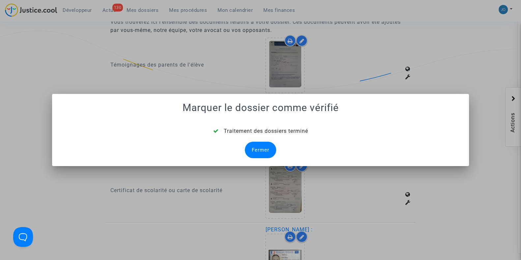
click at [266, 148] on div "Fermer" at bounding box center [260, 150] width 31 height 16
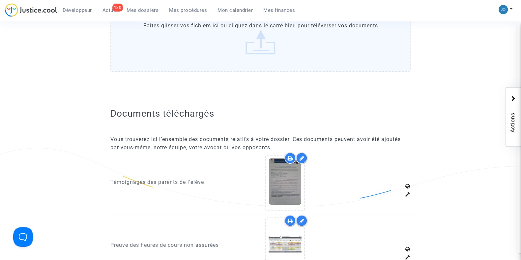
scroll to position [428, 0]
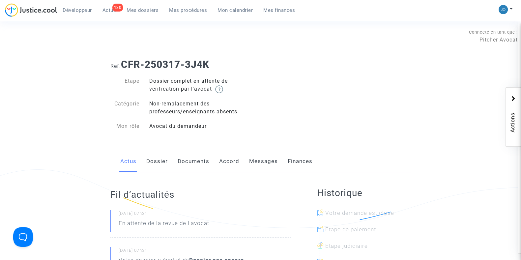
click at [156, 171] on link "Dossier" at bounding box center [156, 161] width 21 height 22
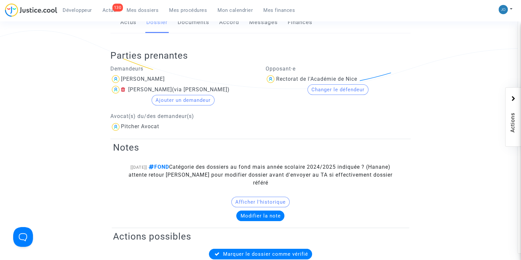
scroll to position [140, 0]
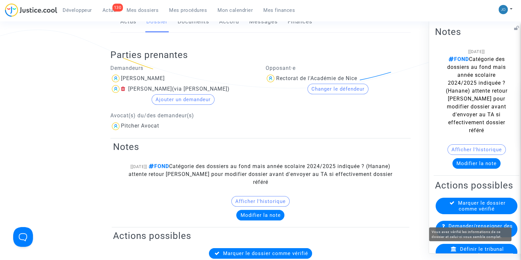
click at [476, 211] on span "Marquer le dossier comme vérifié" at bounding box center [481, 206] width 47 height 12
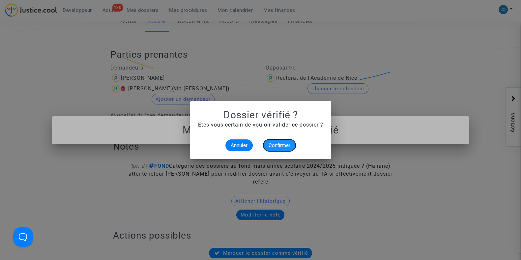
click at [279, 147] on span "Confirmer" at bounding box center [279, 145] width 22 height 6
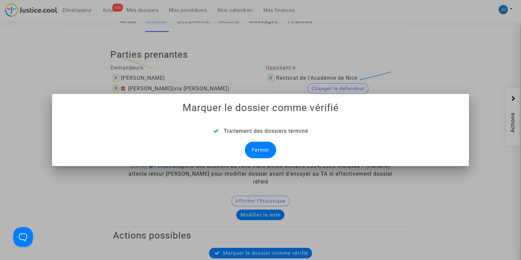
click at [262, 149] on div "Fermer" at bounding box center [260, 150] width 31 height 16
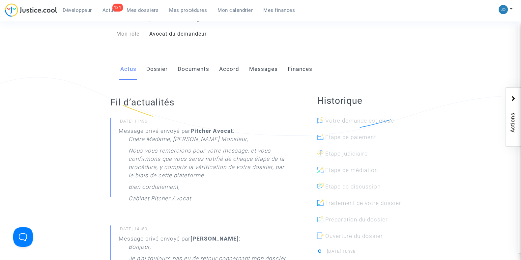
scroll to position [94, 0]
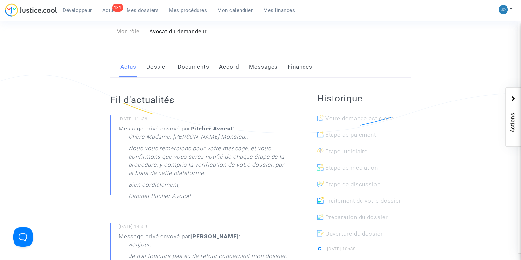
click at [151, 70] on link "Dossier" at bounding box center [156, 67] width 21 height 22
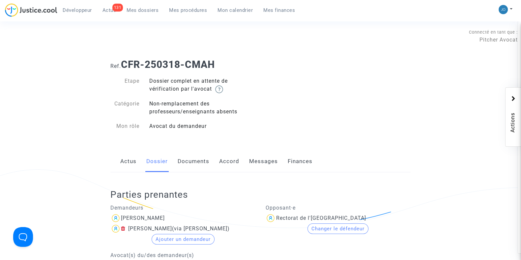
click at [196, 159] on link "Documents" at bounding box center [193, 161] width 32 height 22
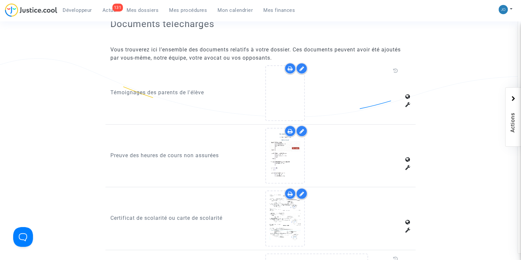
scroll to position [418, 0]
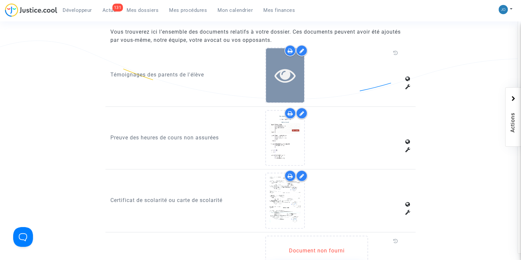
click at [291, 92] on div at bounding box center [285, 75] width 38 height 54
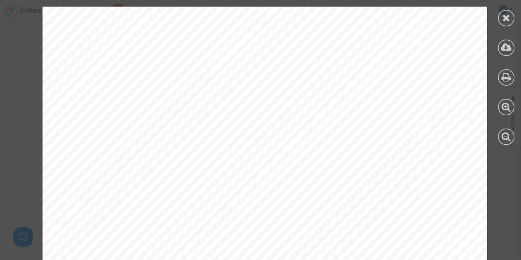
scroll to position [385, 0]
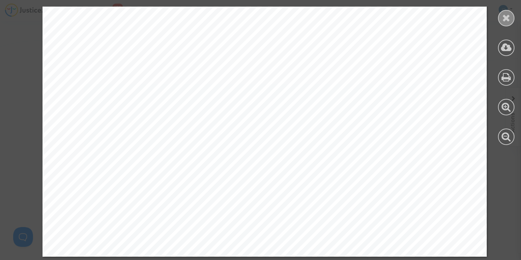
click at [509, 13] on icon at bounding box center [506, 18] width 8 height 10
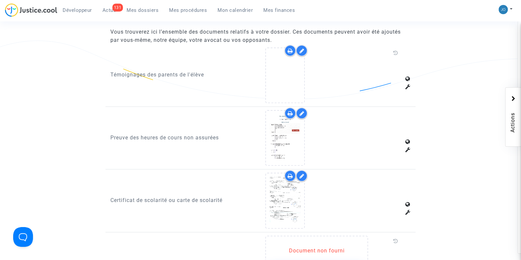
click at [303, 50] on icon at bounding box center [301, 50] width 5 height 5
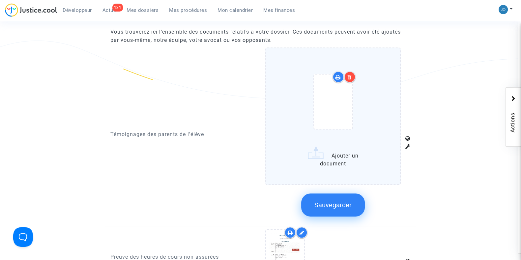
click at [346, 76] on div at bounding box center [350, 77] width 12 height 12
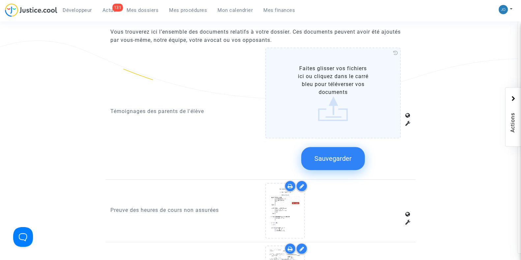
click at [335, 161] on button "Sauvegarder" at bounding box center [333, 158] width 64 height 23
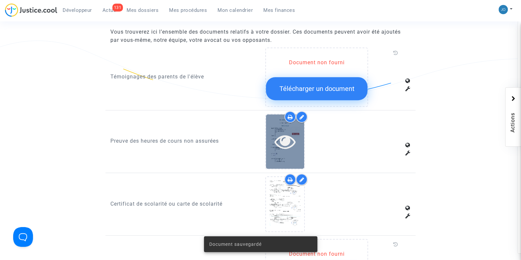
click at [291, 139] on icon at bounding box center [284, 141] width 21 height 21
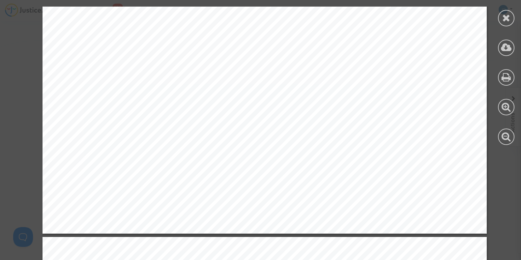
scroll to position [1104, 0]
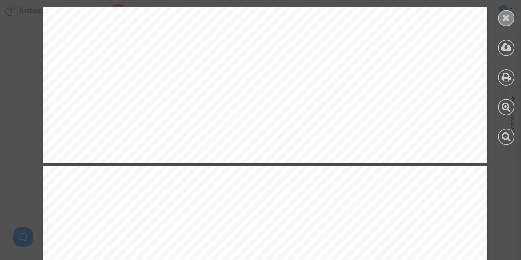
click at [502, 17] on icon at bounding box center [506, 18] width 8 height 10
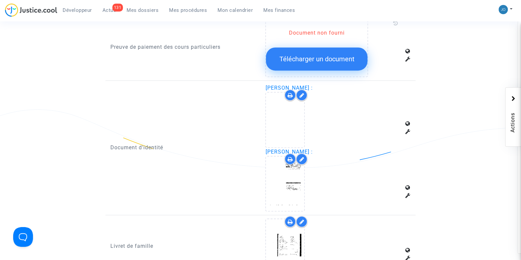
scroll to position [683, 0]
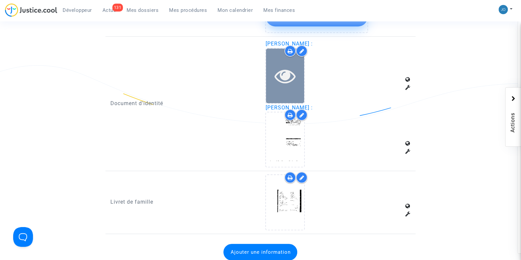
click at [288, 77] on icon at bounding box center [284, 75] width 21 height 21
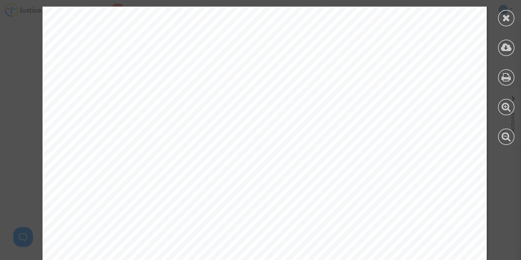
scroll to position [0, 0]
click at [504, 24] on div at bounding box center [506, 18] width 16 height 16
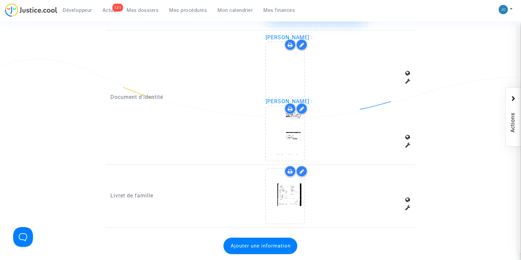
scroll to position [689, 0]
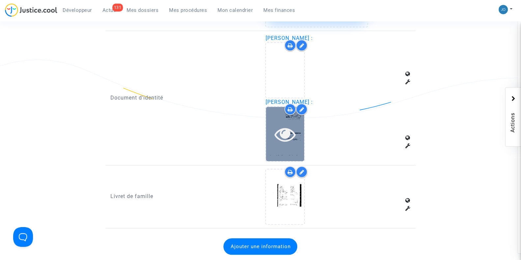
click at [291, 126] on icon at bounding box center [284, 133] width 21 height 21
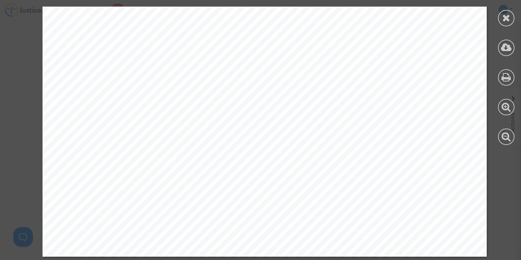
scroll to position [909, 0]
click at [506, 17] on icon at bounding box center [506, 18] width 8 height 10
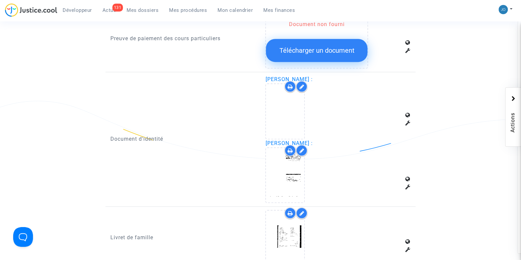
scroll to position [646, 0]
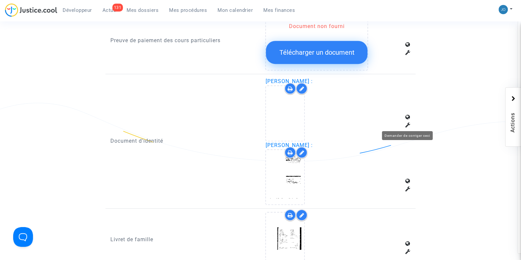
click at [405, 122] on icon at bounding box center [407, 124] width 5 height 5
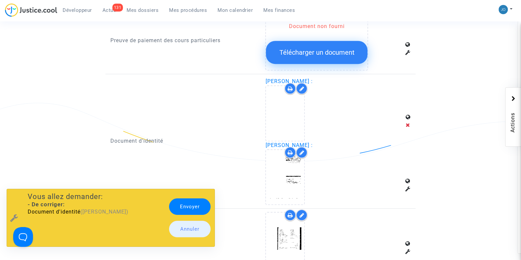
click at [186, 206] on link "Envoyer" at bounding box center [189, 206] width 41 height 16
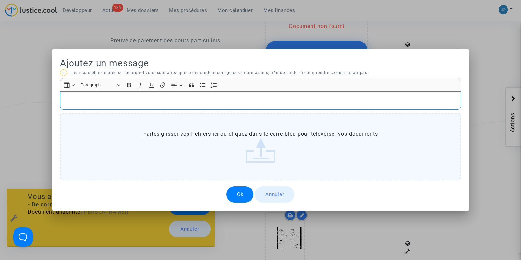
scroll to position [0, 0]
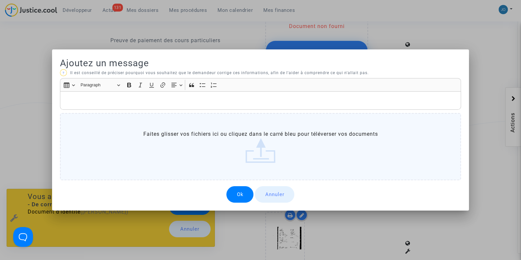
click at [231, 197] on button "Ok" at bounding box center [239, 194] width 27 height 16
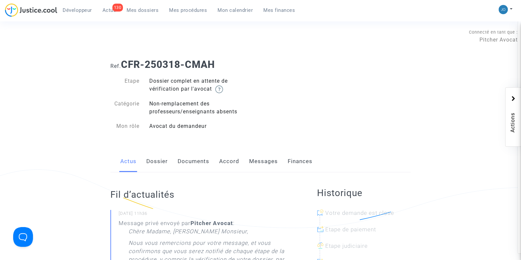
click at [157, 164] on link "Dossier" at bounding box center [156, 161] width 21 height 22
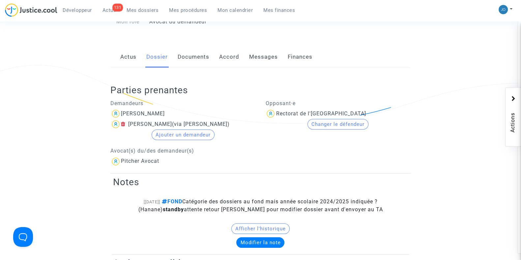
scroll to position [105, 0]
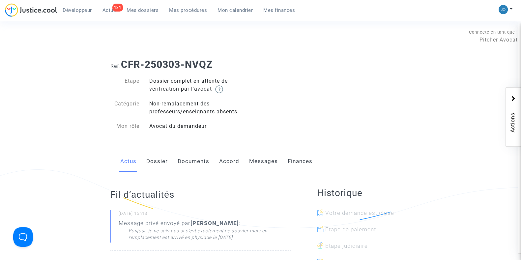
click at [159, 158] on link "Dossier" at bounding box center [156, 161] width 21 height 22
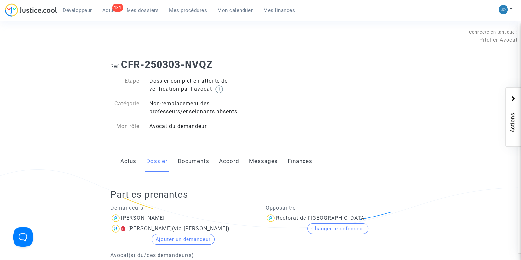
click at [195, 162] on link "Documents" at bounding box center [193, 161] width 32 height 22
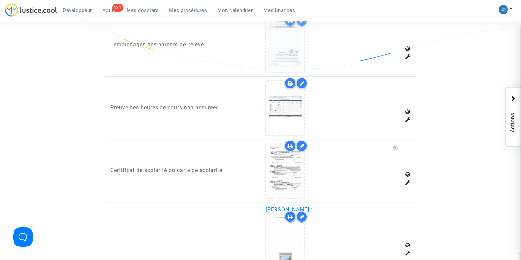
scroll to position [449, 0]
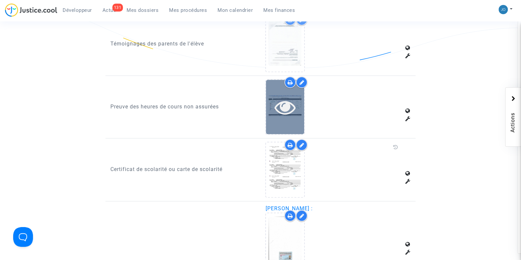
click at [285, 122] on div at bounding box center [285, 107] width 38 height 54
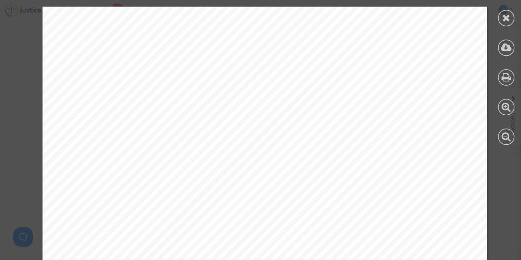
scroll to position [0, 0]
click at [500, 14] on div at bounding box center [506, 18] width 16 height 16
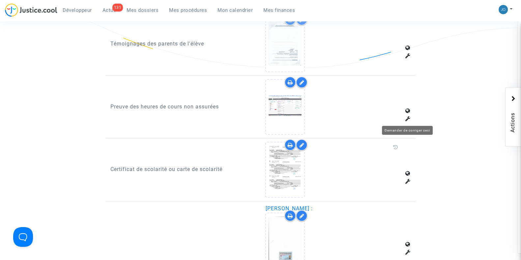
click at [410, 119] on div at bounding box center [337, 107] width 155 height 56
click at [409, 119] on icon at bounding box center [407, 118] width 5 height 5
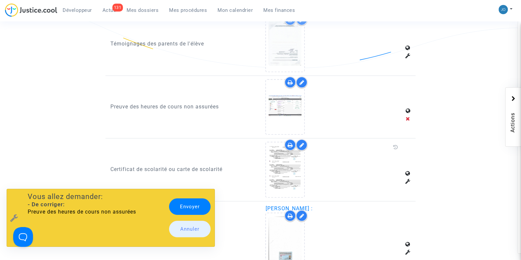
click at [192, 208] on link "Envoyer" at bounding box center [189, 206] width 41 height 16
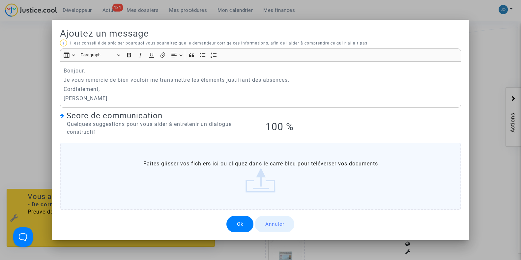
click at [244, 217] on button "Ok" at bounding box center [239, 224] width 27 height 16
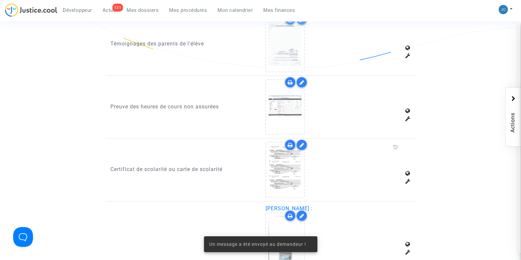
scroll to position [449, 0]
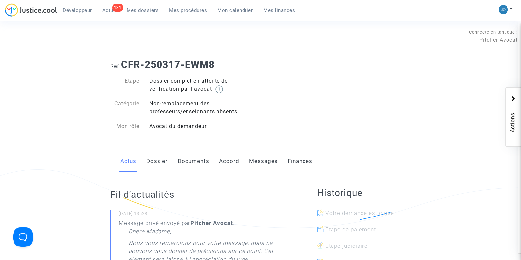
click at [157, 165] on link "Dossier" at bounding box center [156, 161] width 21 height 22
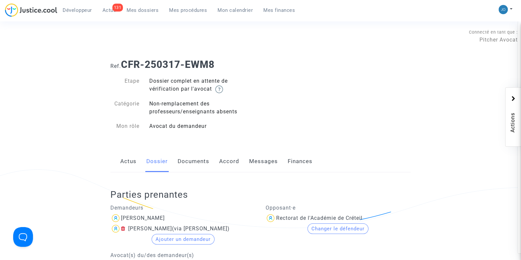
click at [198, 169] on link "Documents" at bounding box center [193, 161] width 32 height 22
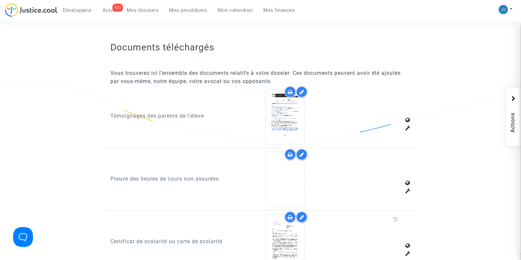
scroll to position [371, 0]
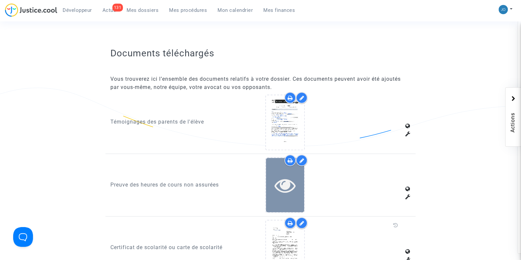
click at [291, 189] on icon at bounding box center [284, 185] width 21 height 21
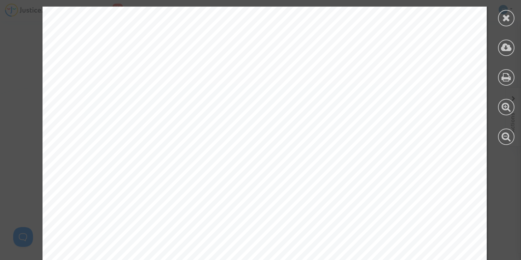
scroll to position [385, 0]
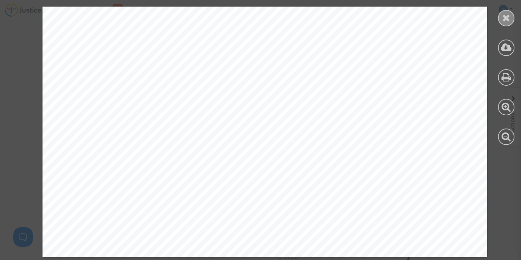
click at [508, 18] on icon at bounding box center [506, 18] width 8 height 10
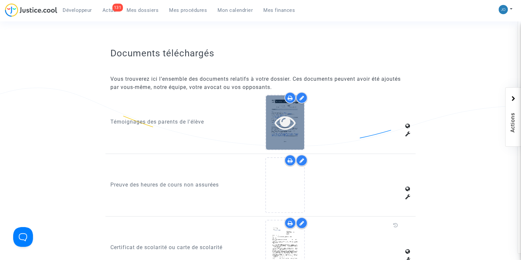
click at [288, 130] on icon at bounding box center [284, 122] width 21 height 21
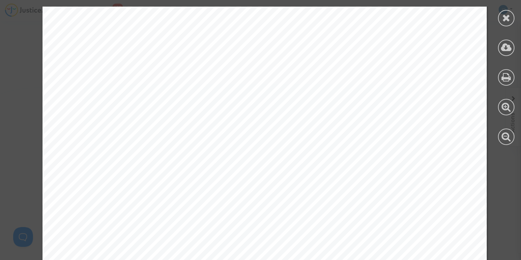
scroll to position [1429, 0]
click at [501, 10] on div at bounding box center [506, 75] width 30 height 151
click at [505, 16] on icon at bounding box center [506, 18] width 8 height 10
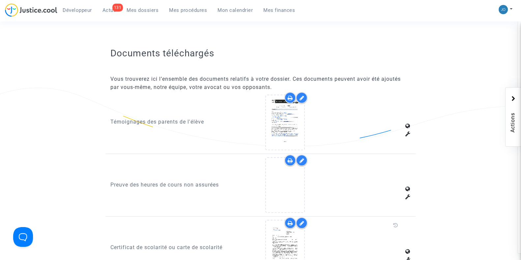
click at [304, 155] on div at bounding box center [302, 160] width 12 height 12
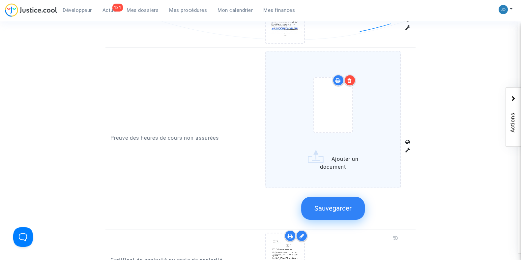
scroll to position [496, 0]
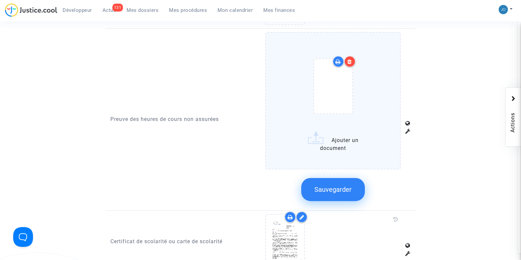
click at [349, 64] on div at bounding box center [350, 62] width 12 height 12
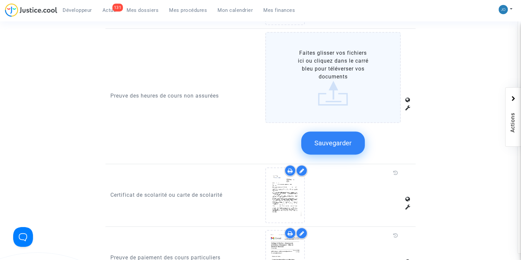
click at [352, 149] on button "Sauvegarder" at bounding box center [333, 142] width 64 height 23
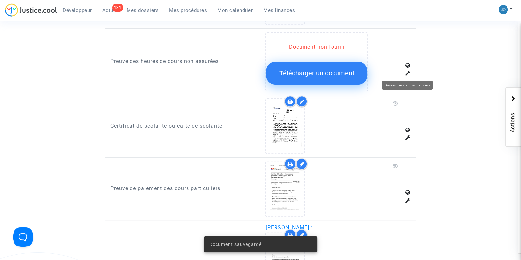
click at [409, 71] on icon at bounding box center [407, 72] width 5 height 5
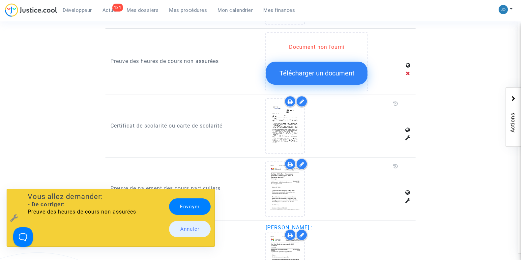
click at [193, 207] on link "Envoyer" at bounding box center [189, 206] width 41 height 16
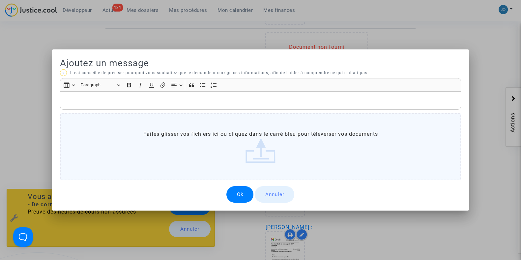
scroll to position [0, 0]
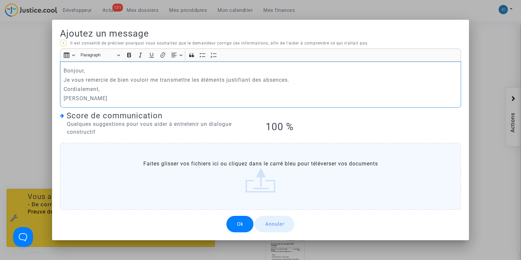
click at [239, 221] on button "Ok" at bounding box center [239, 224] width 27 height 16
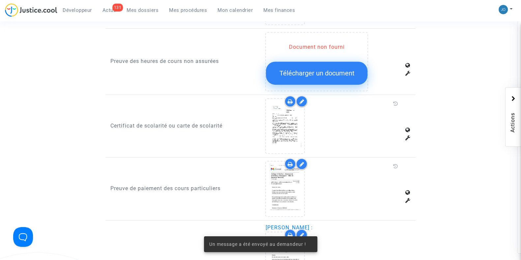
scroll to position [496, 0]
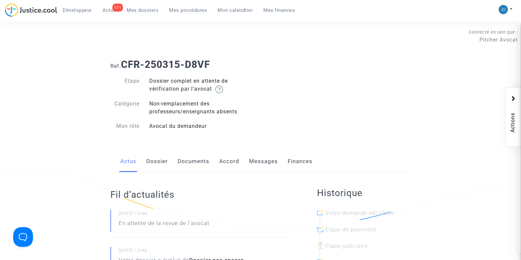
click at [149, 160] on link "Dossier" at bounding box center [156, 161] width 21 height 22
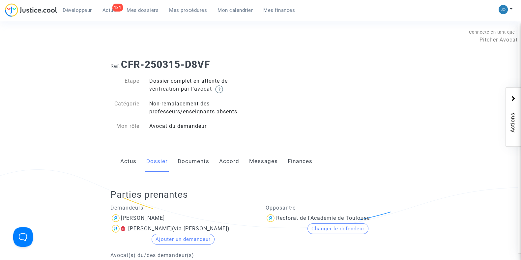
click at [197, 164] on link "Documents" at bounding box center [193, 161] width 32 height 22
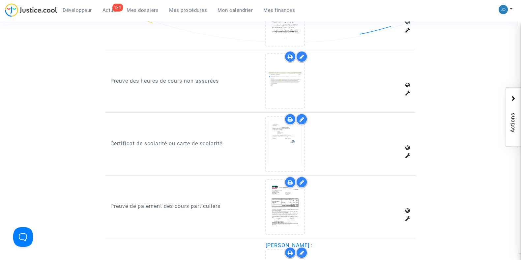
scroll to position [475, 0]
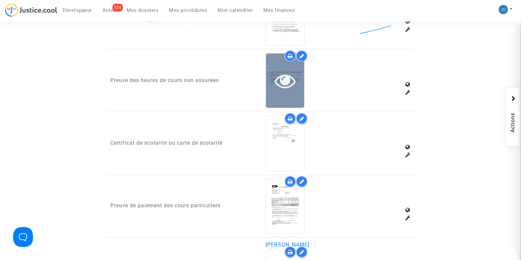
click at [281, 81] on icon at bounding box center [284, 80] width 21 height 21
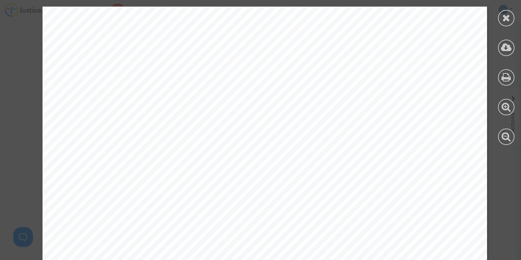
scroll to position [2082, 0]
click at [504, 16] on icon at bounding box center [506, 18] width 8 height 10
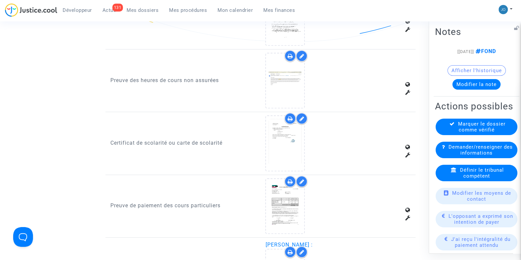
click at [484, 132] on span "Marquer le dossier comme vérifié" at bounding box center [481, 127] width 47 height 12
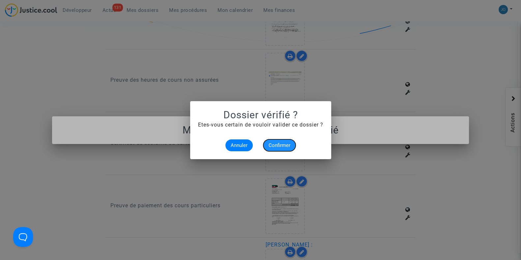
click at [275, 146] on span "Confirmer" at bounding box center [279, 145] width 22 height 6
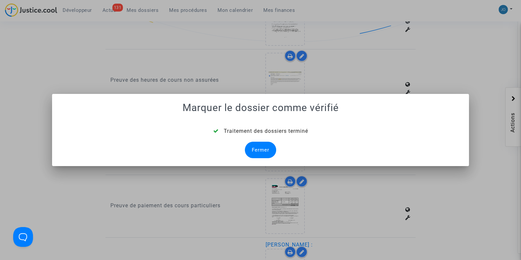
click at [259, 149] on div "Fermer" at bounding box center [260, 150] width 31 height 16
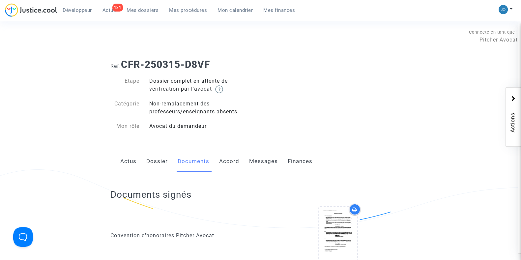
scroll to position [475, 0]
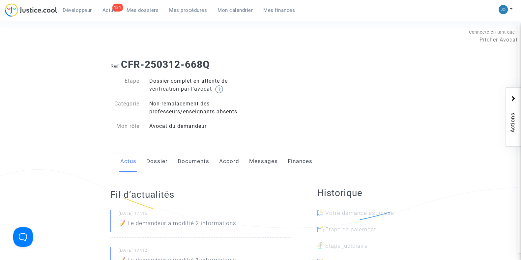
click at [155, 158] on link "Dossier" at bounding box center [156, 161] width 21 height 22
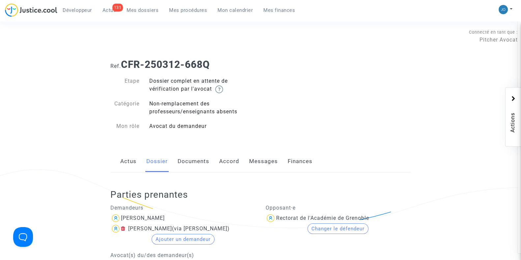
click at [198, 167] on link "Documents" at bounding box center [193, 161] width 32 height 22
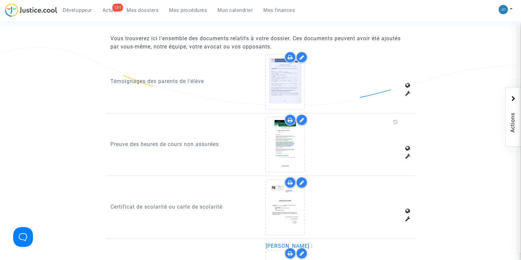
scroll to position [413, 0]
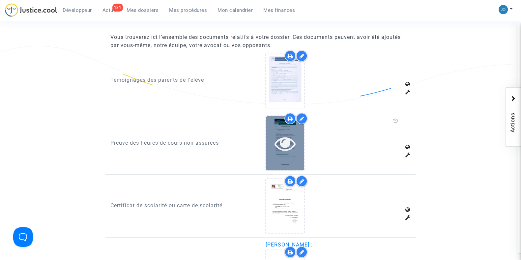
click at [275, 140] on icon at bounding box center [284, 143] width 21 height 21
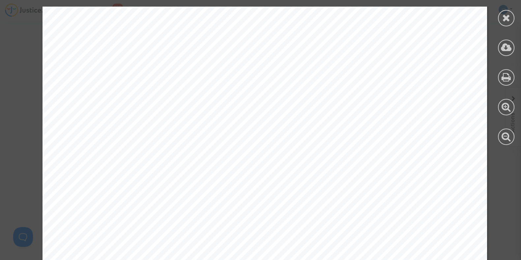
scroll to position [2083, 0]
click at [505, 15] on icon at bounding box center [506, 18] width 8 height 10
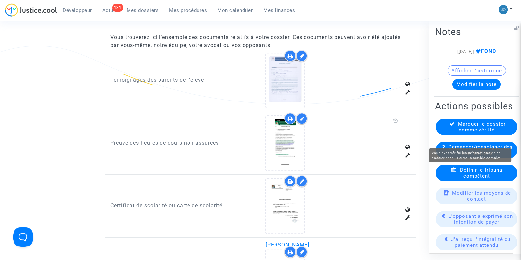
click at [473, 132] on span "Marquer le dossier comme vérifié" at bounding box center [481, 127] width 47 height 12
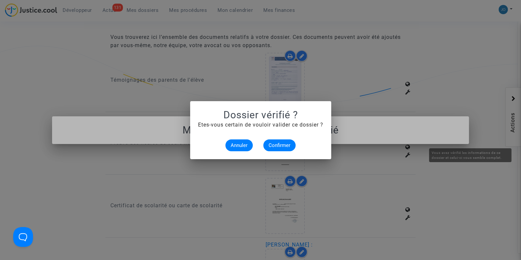
scroll to position [0, 0]
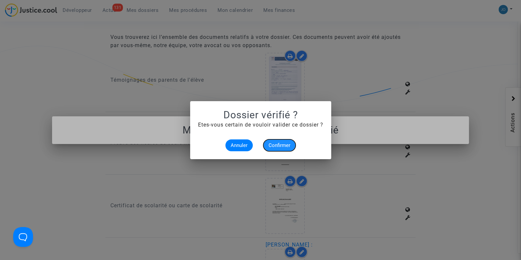
click at [282, 144] on span "Confirmer" at bounding box center [279, 145] width 22 height 6
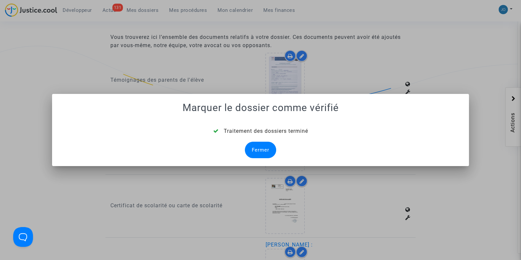
click at [270, 147] on div "Fermer" at bounding box center [260, 150] width 31 height 16
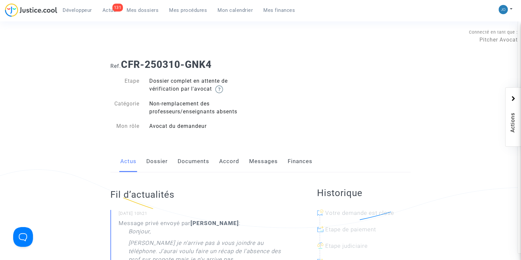
click at [152, 159] on link "Dossier" at bounding box center [156, 161] width 21 height 22
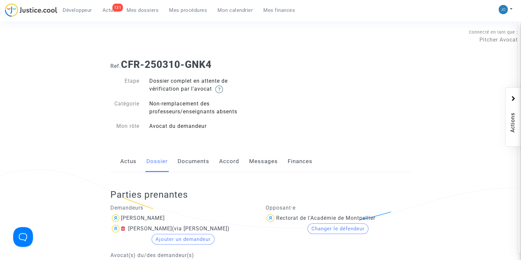
click at [178, 155] on link "Documents" at bounding box center [193, 161] width 32 height 22
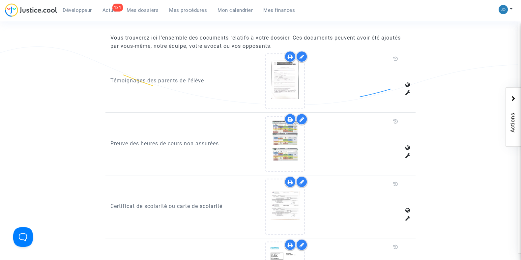
scroll to position [413, 0]
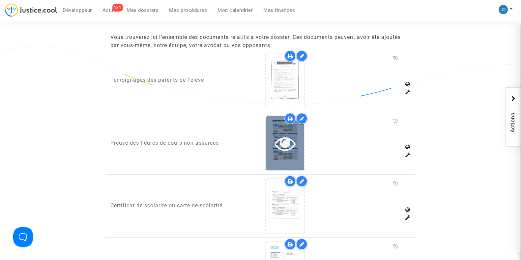
click at [285, 137] on icon at bounding box center [284, 143] width 21 height 21
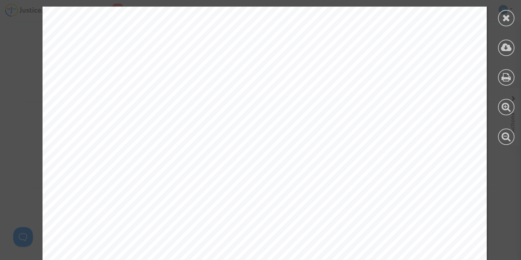
scroll to position [1489, 0]
click at [504, 18] on icon at bounding box center [506, 18] width 8 height 10
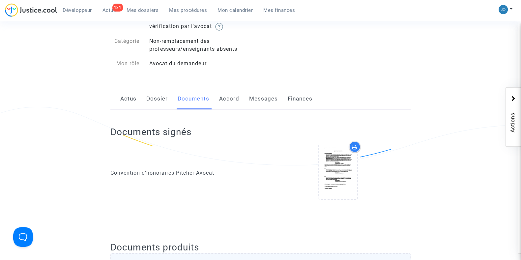
scroll to position [0, 0]
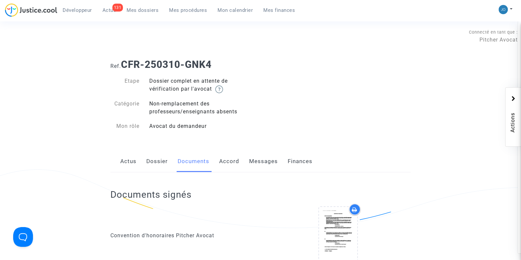
click at [257, 164] on link "Messages" at bounding box center [263, 161] width 29 height 22
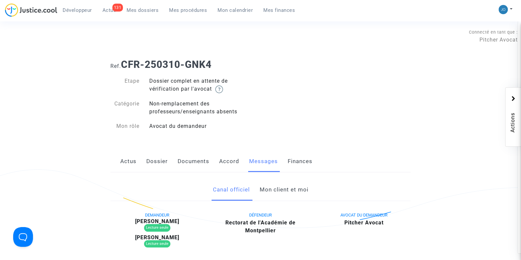
click at [280, 194] on link "Mon client et moi" at bounding box center [283, 190] width 49 height 22
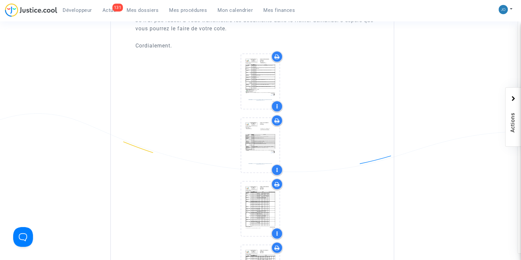
scroll to position [636, 0]
click at [275, 101] on div at bounding box center [277, 105] width 12 height 12
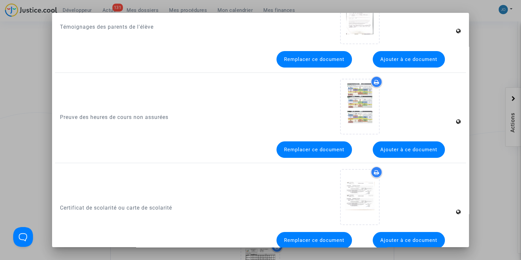
scroll to position [76, 0]
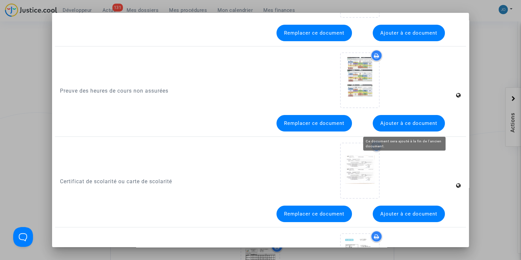
click at [393, 123] on span "Ajouter à ce document" at bounding box center [408, 123] width 57 height 6
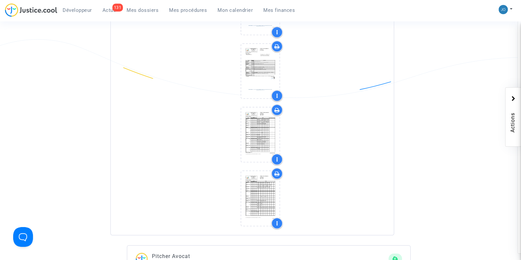
scroll to position [710, 0]
click at [278, 93] on icon at bounding box center [276, 95] width 1 height 5
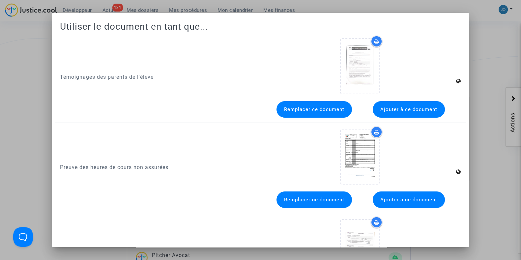
scroll to position [0, 0]
click at [403, 199] on span "Ajouter à ce document" at bounding box center [408, 200] width 57 height 6
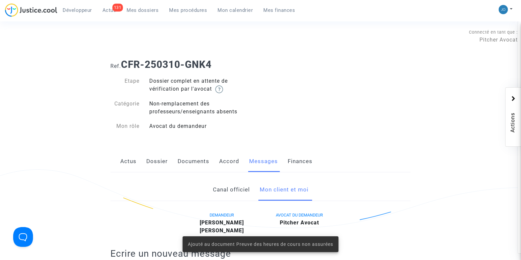
scroll to position [710, 0]
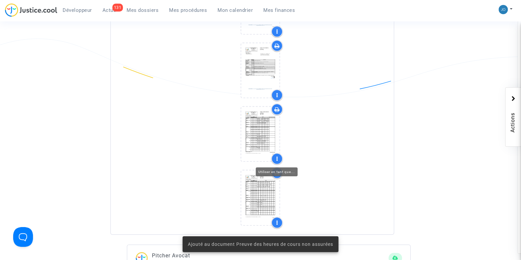
click at [278, 156] on icon at bounding box center [276, 158] width 1 height 5
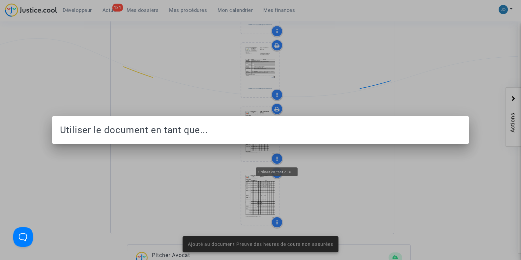
scroll to position [0, 0]
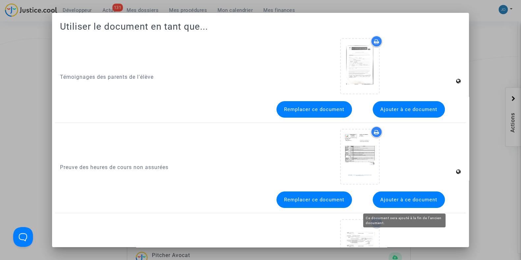
click at [415, 204] on button "Ajouter à ce document" at bounding box center [408, 199] width 72 height 16
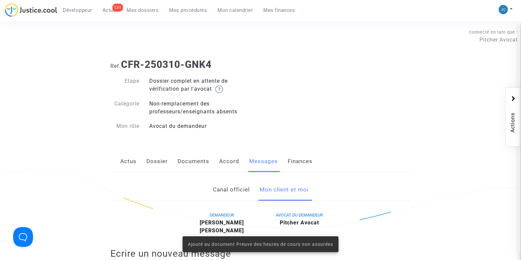
scroll to position [710, 0]
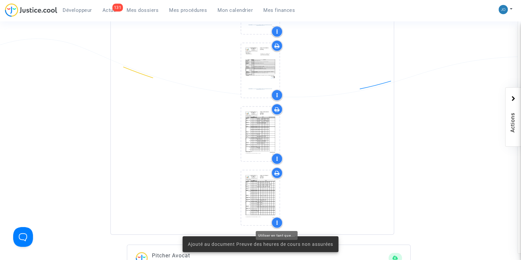
click at [280, 217] on div at bounding box center [277, 223] width 12 height 12
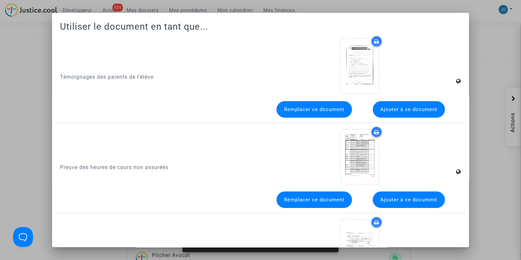
scroll to position [0, 0]
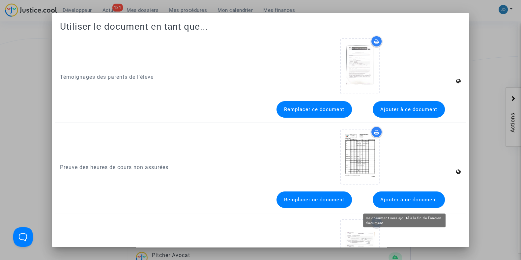
click at [391, 197] on span "Ajouter à ce document" at bounding box center [408, 200] width 57 height 6
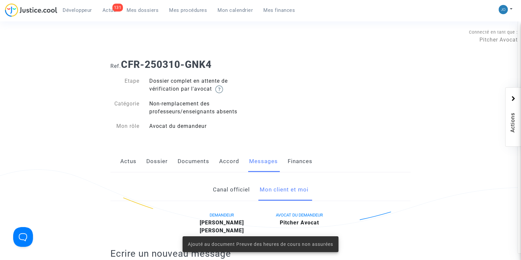
scroll to position [710, 0]
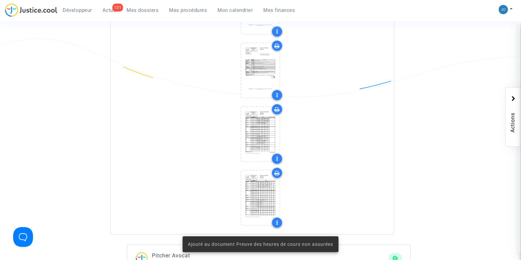
click at [336, 153] on div at bounding box center [260, 135] width 250 height 64
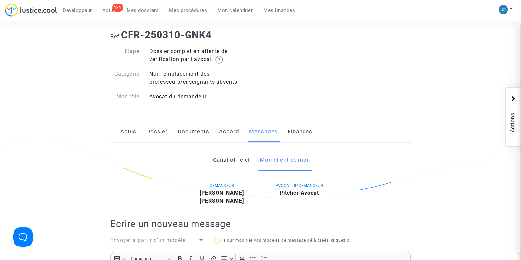
scroll to position [0, 0]
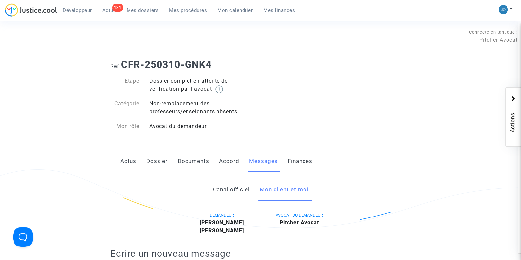
click at [199, 163] on link "Documents" at bounding box center [193, 161] width 32 height 22
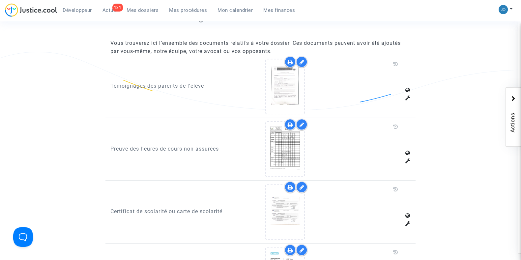
scroll to position [429, 0]
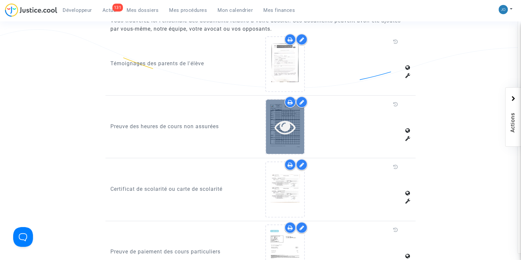
click at [291, 125] on icon at bounding box center [284, 126] width 21 height 21
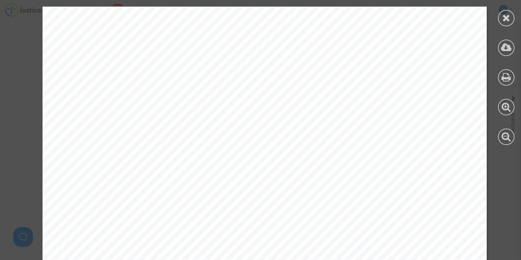
scroll to position [0, 0]
click at [506, 15] on icon at bounding box center [506, 18] width 8 height 10
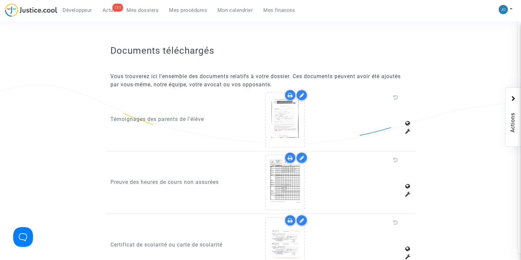
scroll to position [373, 0]
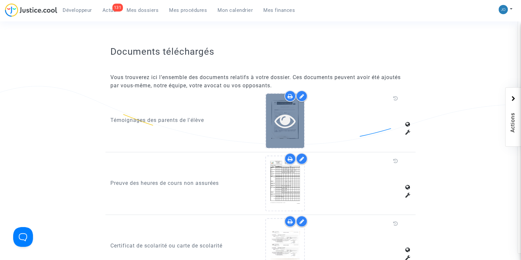
click at [293, 122] on icon at bounding box center [284, 120] width 21 height 21
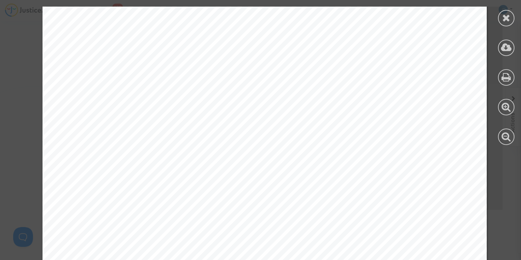
scroll to position [2278, 0]
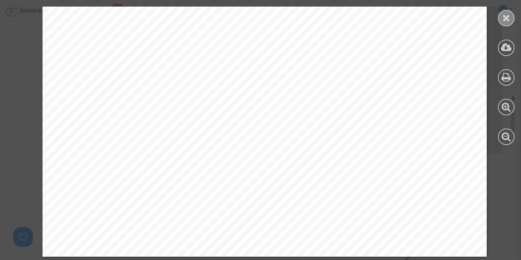
click at [505, 21] on icon at bounding box center [506, 18] width 8 height 10
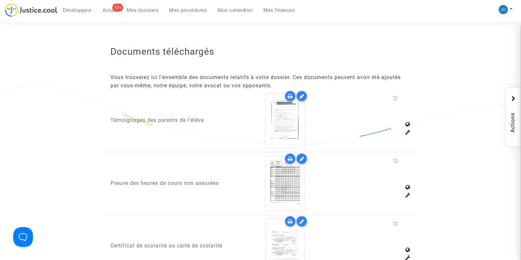
drag, startPoint x: 277, startPoint y: 173, endPoint x: 242, endPoint y: 176, distance: 35.7
click at [242, 176] on div "Preuve des heures de cours non assurées" at bounding box center [182, 183] width 155 height 56
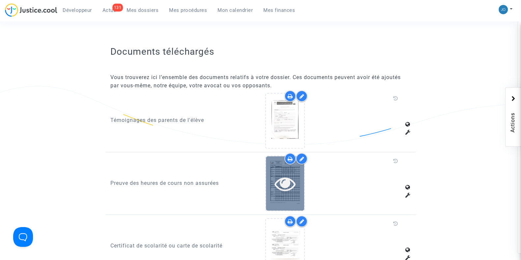
click at [287, 190] on icon at bounding box center [284, 183] width 21 height 21
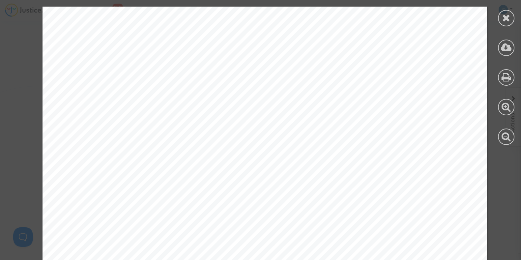
scroll to position [1016, 0]
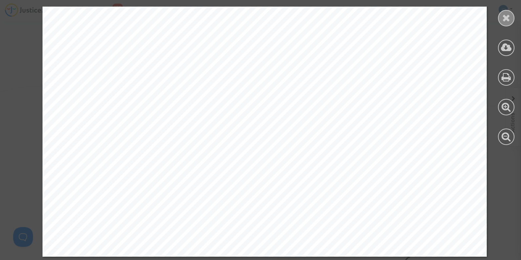
click at [504, 23] on div at bounding box center [506, 18] width 16 height 16
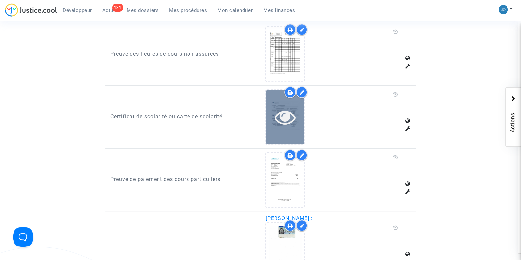
scroll to position [504, 0]
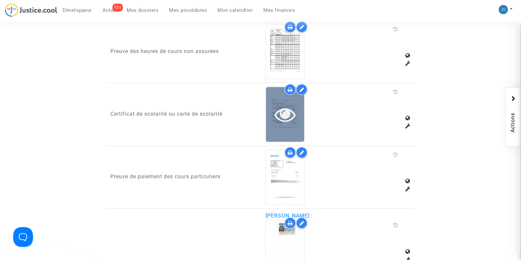
click at [273, 111] on div at bounding box center [285, 114] width 38 height 21
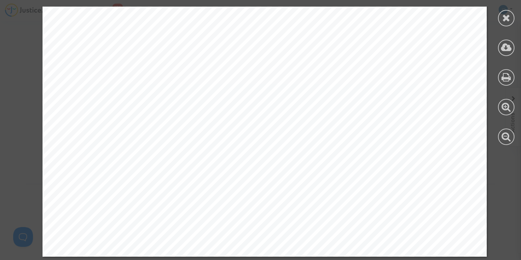
scroll to position [882, 0]
click at [507, 21] on icon at bounding box center [506, 18] width 8 height 10
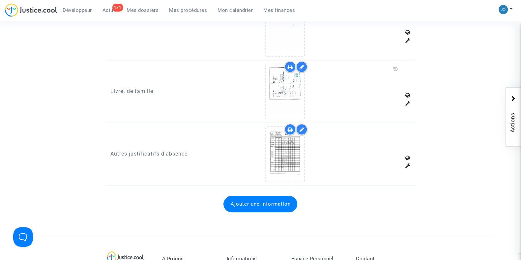
scroll to position [783, 0]
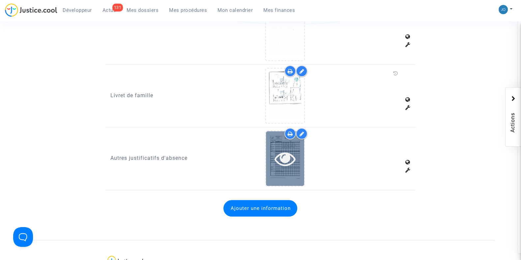
click at [290, 151] on icon at bounding box center [284, 158] width 21 height 21
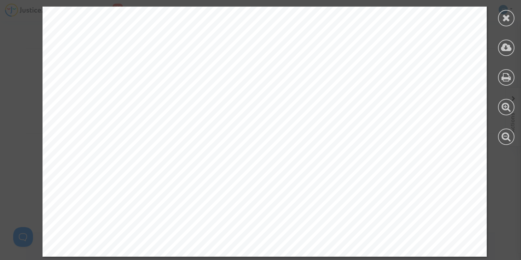
scroll to position [1002, 0]
click at [502, 23] on div at bounding box center [506, 18] width 16 height 16
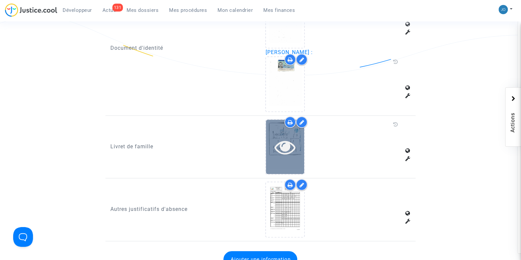
scroll to position [732, 0]
click at [284, 144] on icon at bounding box center [284, 146] width 21 height 21
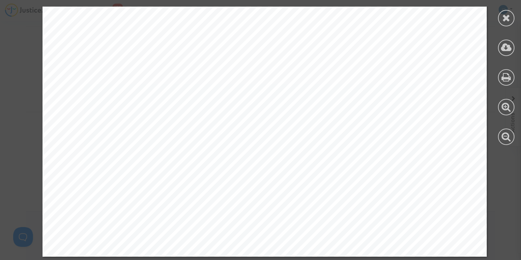
scroll to position [1002, 0]
click at [509, 20] on icon at bounding box center [506, 18] width 8 height 10
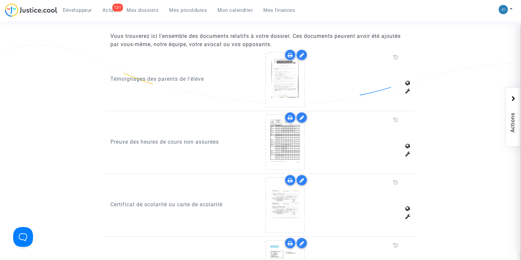
scroll to position [430, 0]
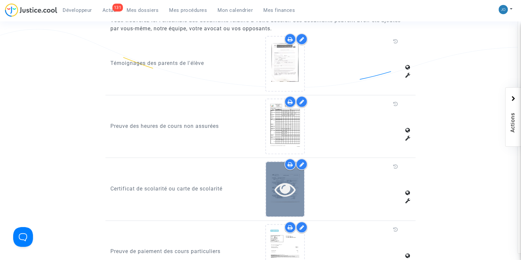
click at [288, 195] on icon at bounding box center [284, 188] width 21 height 21
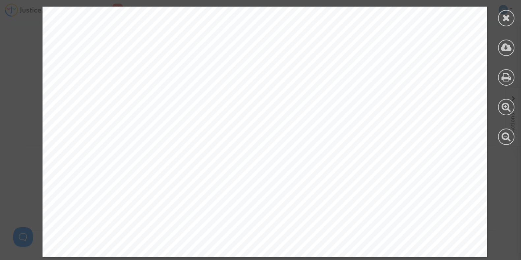
scroll to position [957, 0]
click at [504, 17] on icon at bounding box center [506, 18] width 8 height 10
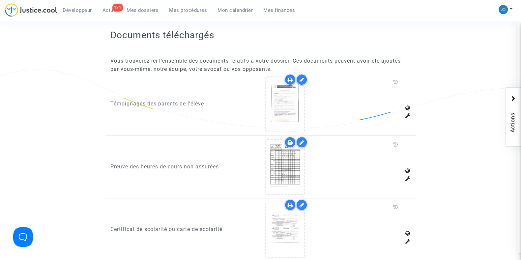
scroll to position [389, 0]
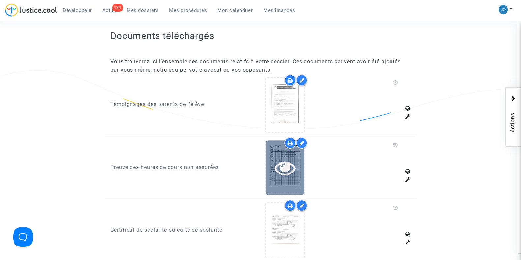
click at [267, 161] on div at bounding box center [285, 167] width 38 height 21
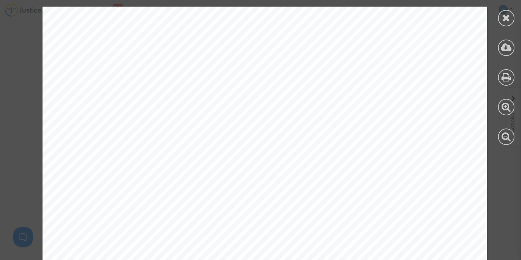
scroll to position [1016, 0]
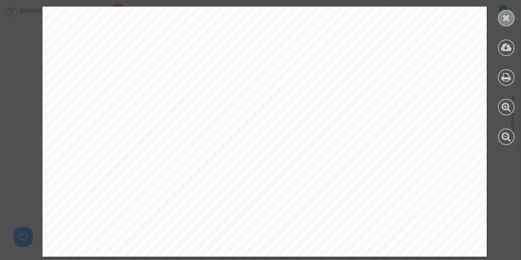
click at [505, 17] on icon at bounding box center [506, 18] width 8 height 10
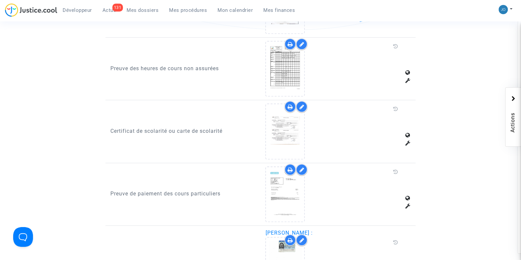
scroll to position [500, 0]
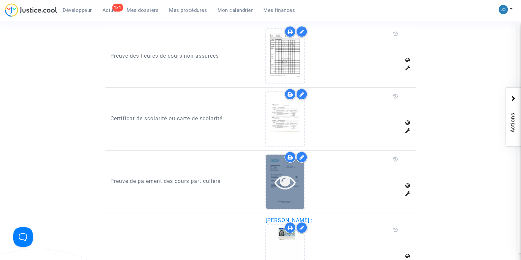
click at [286, 162] on div at bounding box center [285, 181] width 38 height 54
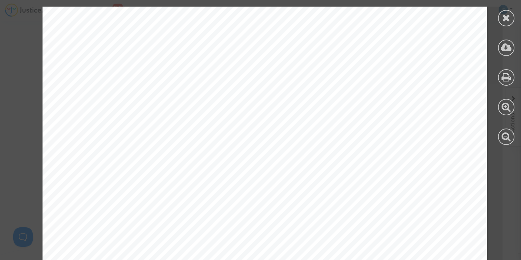
scroll to position [10235, 0]
click at [503, 17] on icon at bounding box center [506, 18] width 8 height 10
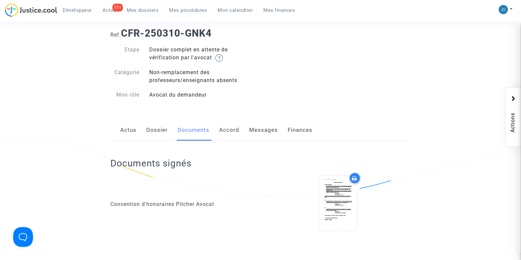
scroll to position [0, 0]
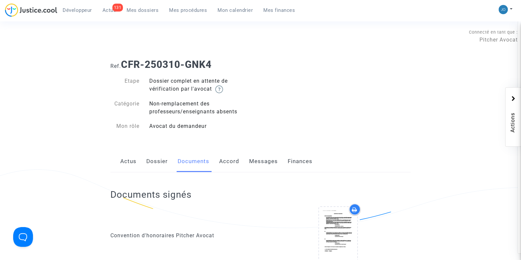
click at [154, 159] on link "Dossier" at bounding box center [156, 161] width 21 height 22
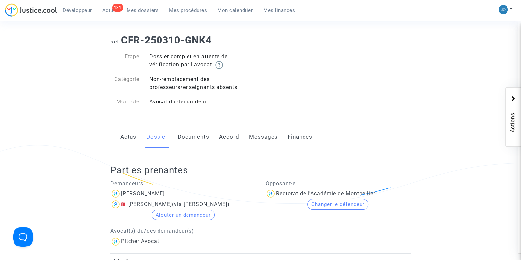
scroll to position [10, 0]
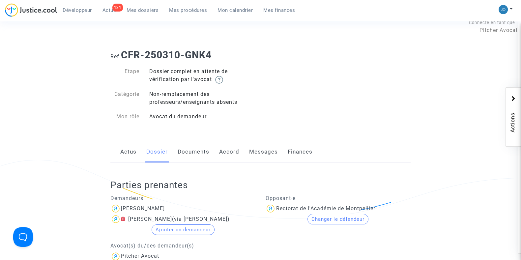
click at [139, 211] on div "Sandra VOLPI" at bounding box center [182, 208] width 145 height 11
click at [142, 210] on div "Sandra VOLPI" at bounding box center [143, 208] width 44 height 6
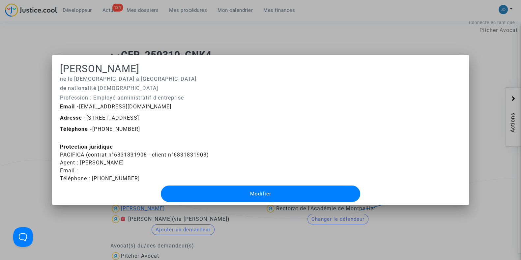
scroll to position [0, 0]
click at [34, 136] on div at bounding box center [260, 130] width 521 height 260
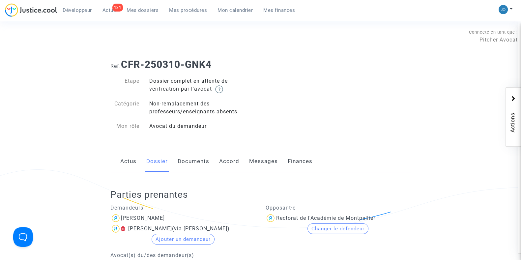
click at [189, 164] on link "Documents" at bounding box center [193, 161] width 32 height 22
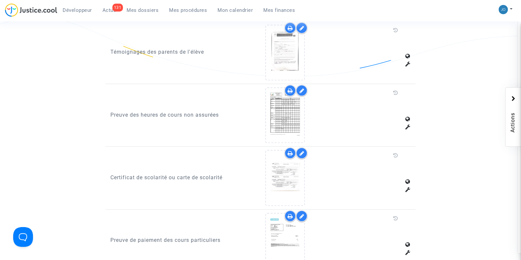
scroll to position [440, 0]
click at [300, 90] on icon at bounding box center [301, 91] width 5 height 5
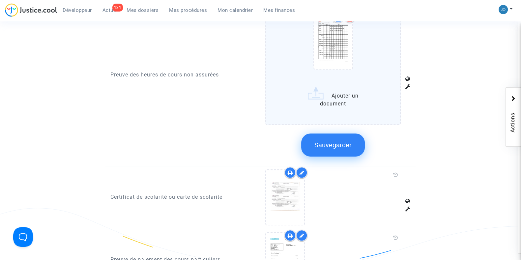
scroll to position [543, 0]
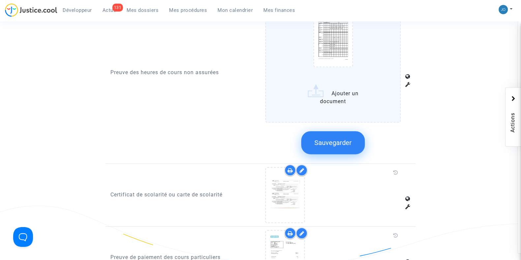
click at [208, 130] on div "Preuve des heures de cours non assurées" at bounding box center [182, 72] width 155 height 175
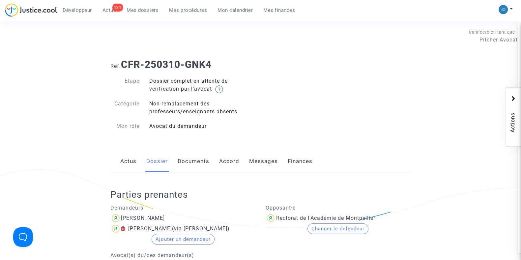
click at [183, 155] on link "Documents" at bounding box center [193, 161] width 32 height 22
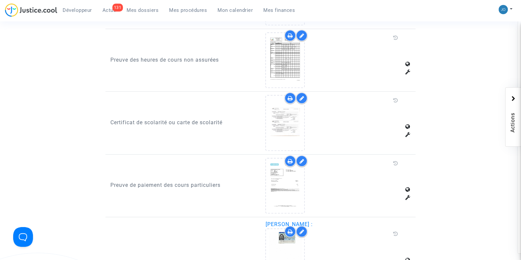
scroll to position [496, 0]
click at [408, 69] on icon at bounding box center [407, 71] width 5 height 5
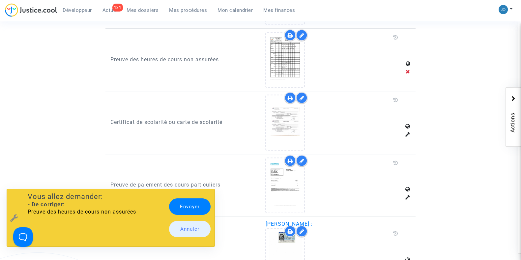
click at [196, 209] on link "Envoyer" at bounding box center [189, 206] width 41 height 16
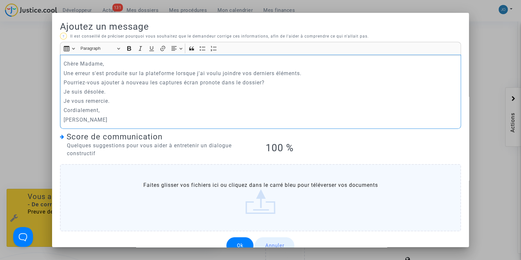
scroll to position [13, 0]
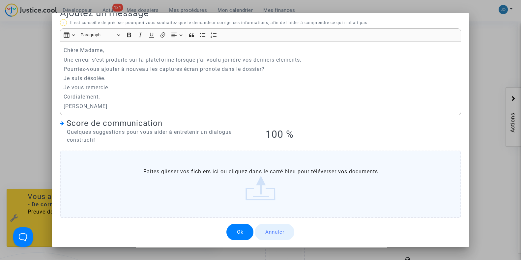
click at [234, 229] on button "Ok" at bounding box center [239, 232] width 27 height 16
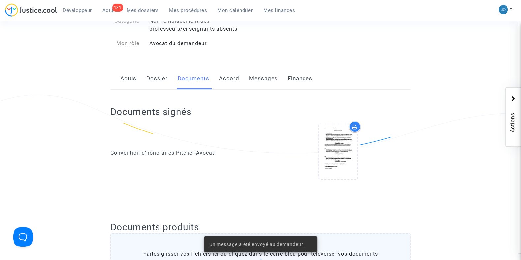
scroll to position [0, 0]
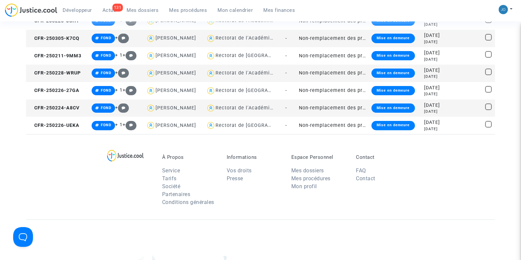
scroll to position [260, 0]
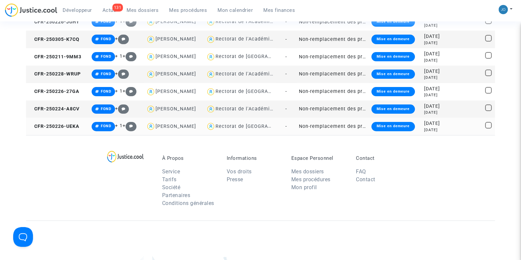
click at [435, 127] on div "6 months ago" at bounding box center [438, 130] width 28 height 6
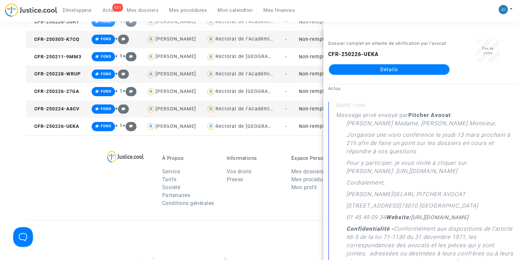
click at [311, 108] on td "Non-remplacement des professeurs/enseignants absents" at bounding box center [332, 108] width 72 height 17
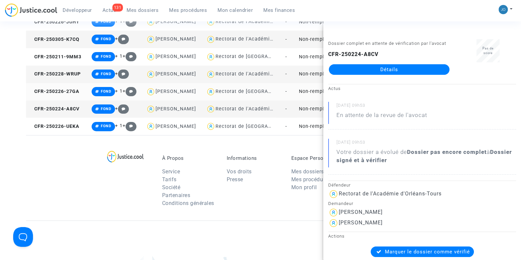
click at [317, 90] on td "Non-remplacement des professeurs/enseignants absents" at bounding box center [332, 91] width 72 height 17
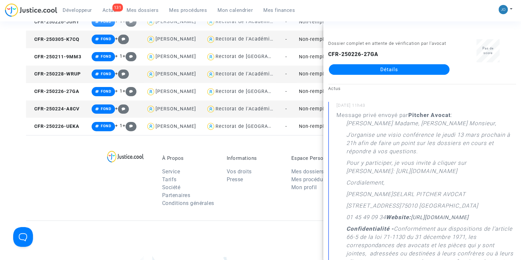
click at [311, 72] on td "Non-remplacement des professeurs/enseignants absents" at bounding box center [332, 74] width 72 height 17
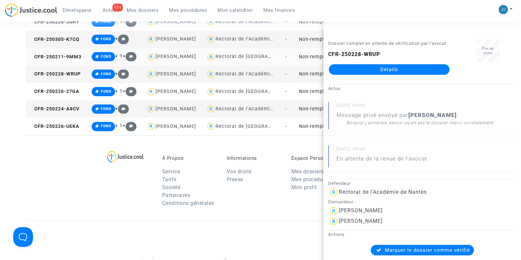
click at [309, 53] on td "Non-remplacement des professeurs/enseignants absents" at bounding box center [332, 56] width 72 height 17
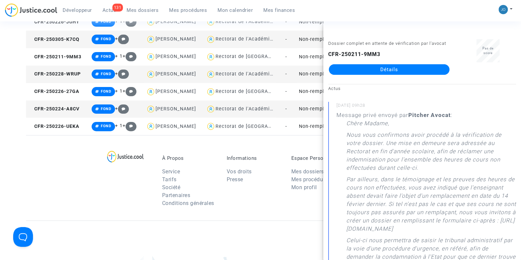
click at [311, 39] on td "Non-remplacement des professeurs/enseignants absents" at bounding box center [332, 39] width 72 height 17
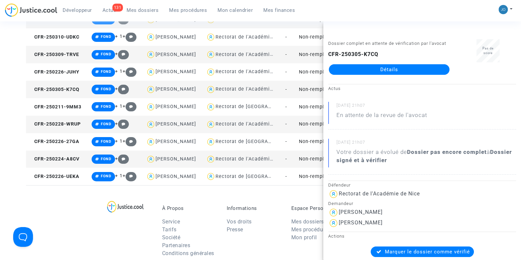
scroll to position [201, 0]
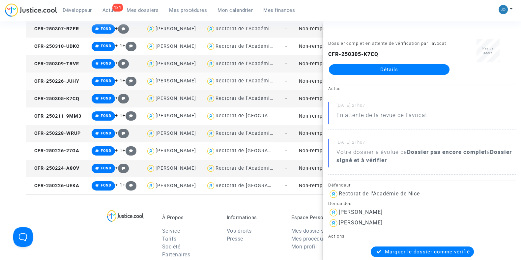
click at [310, 80] on td "Non-remplacement des professeurs/enseignants absents" at bounding box center [332, 80] width 72 height 17
click at [309, 62] on td "Non-remplacement des professeurs/enseignants absents" at bounding box center [332, 63] width 72 height 17
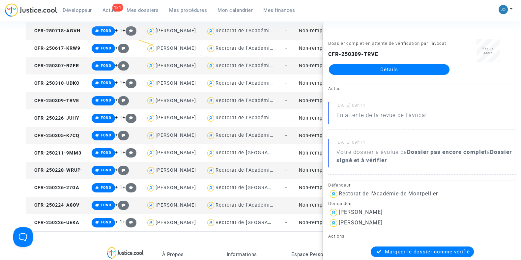
scroll to position [160, 0]
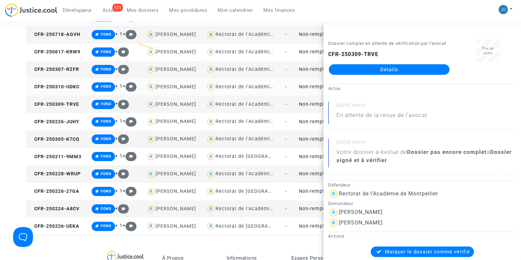
click at [309, 82] on td "Non-remplacement des professeurs/enseignants absents" at bounding box center [332, 86] width 72 height 17
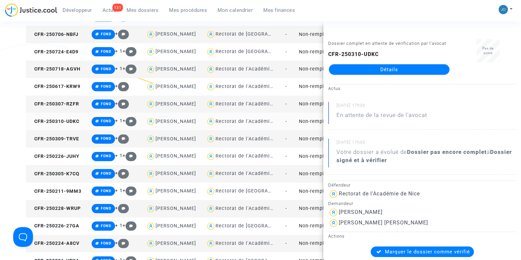
scroll to position [122, 0]
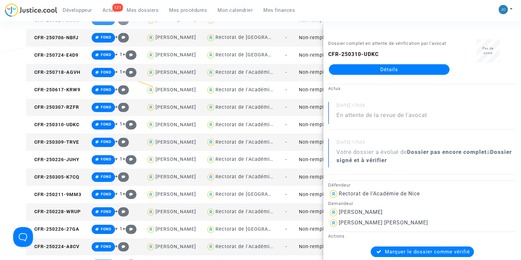
click at [315, 102] on td "Non-remplacement des professeurs/enseignants absents" at bounding box center [332, 107] width 72 height 17
click at [313, 91] on td "Non-remplacement des professeurs/enseignants absents" at bounding box center [332, 89] width 72 height 17
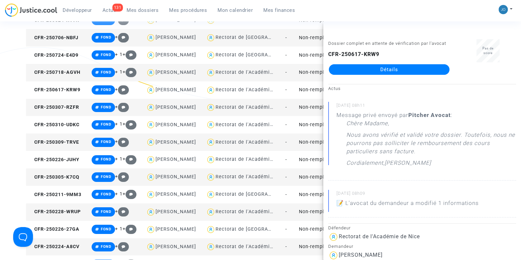
click at [309, 72] on td "Non-remplacement des professeurs/enseignants absents" at bounding box center [332, 72] width 72 height 17
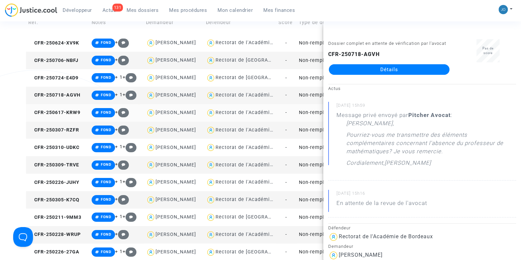
scroll to position [96, 0]
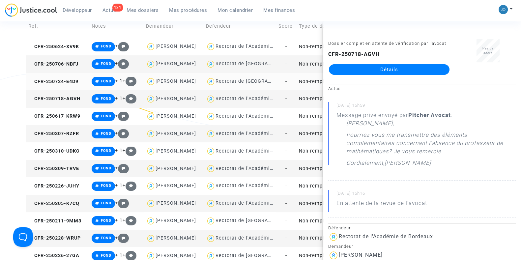
click at [311, 82] on td "Non-remplacement des professeurs/enseignants absents" at bounding box center [332, 81] width 72 height 17
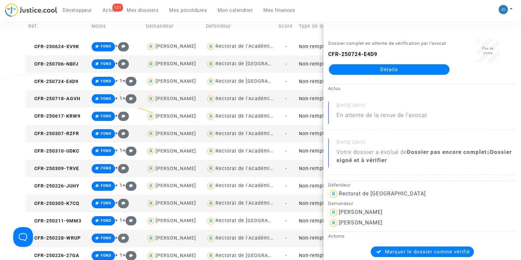
click at [309, 174] on td "Non-remplacement des professeurs/enseignants absents" at bounding box center [332, 168] width 72 height 17
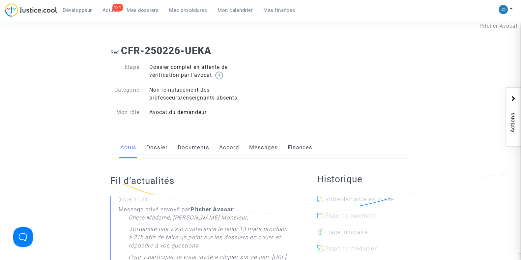
click at [159, 138] on link "Dossier" at bounding box center [156, 148] width 21 height 22
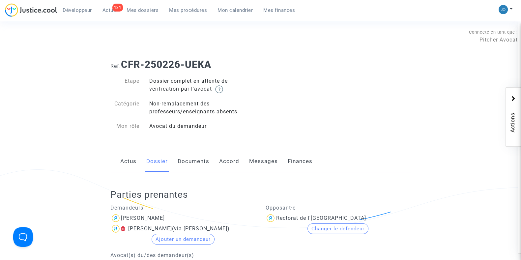
click at [187, 165] on link "Documents" at bounding box center [193, 161] width 32 height 22
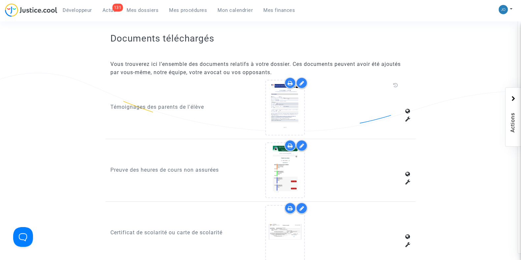
scroll to position [387, 0]
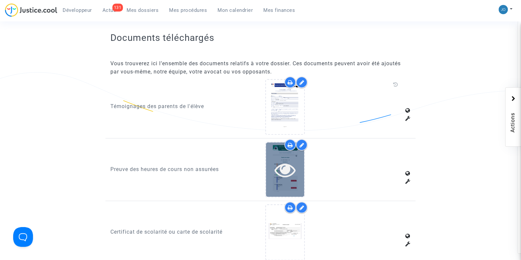
click at [279, 179] on div at bounding box center [285, 169] width 38 height 54
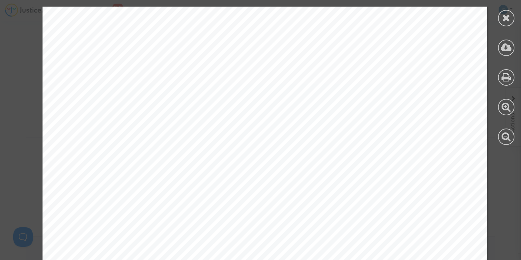
scroll to position [0, 0]
click at [505, 21] on icon at bounding box center [506, 18] width 8 height 10
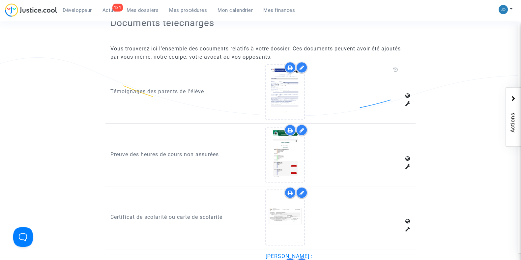
scroll to position [407, 0]
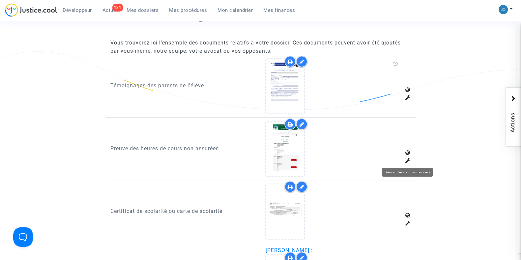
click at [407, 160] on icon at bounding box center [407, 160] width 5 height 5
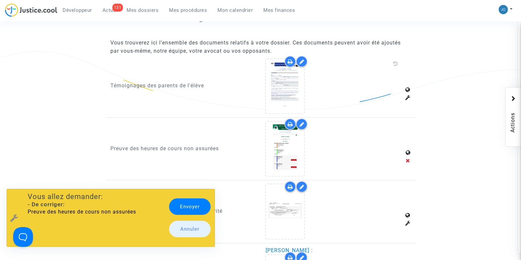
click at [196, 207] on link "Envoyer" at bounding box center [189, 206] width 41 height 16
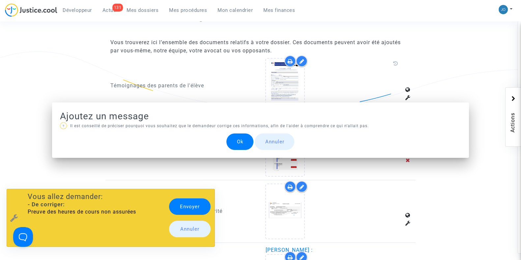
scroll to position [0, 0]
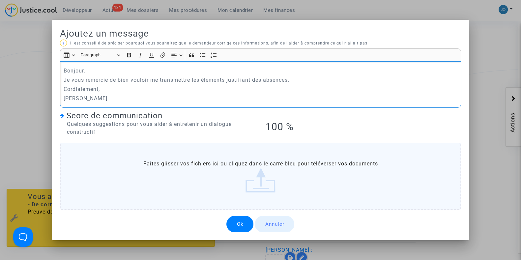
click at [237, 225] on button "Ok" at bounding box center [239, 224] width 27 height 16
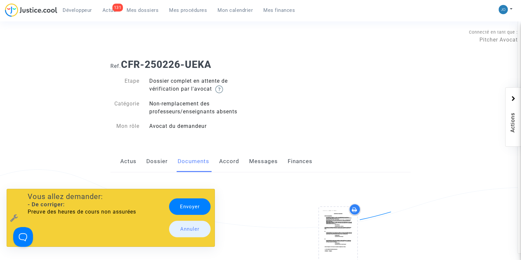
scroll to position [407, 0]
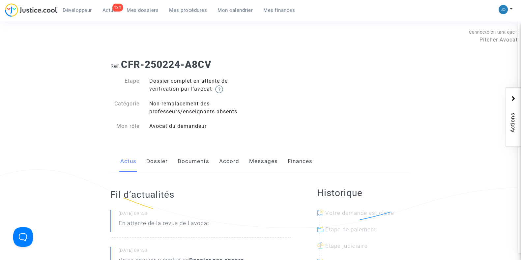
click at [160, 157] on link "Dossier" at bounding box center [156, 161] width 21 height 22
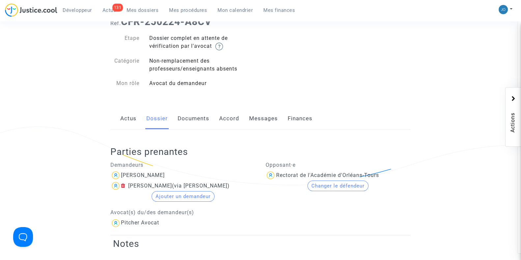
scroll to position [40, 0]
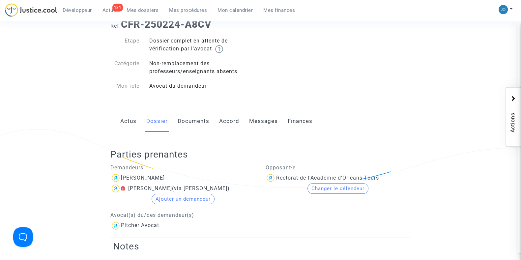
click at [193, 127] on link "Documents" at bounding box center [193, 121] width 32 height 22
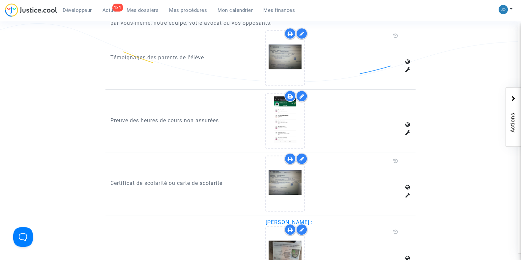
scroll to position [436, 0]
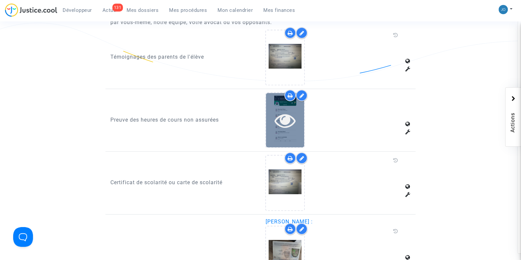
click at [279, 123] on icon at bounding box center [284, 120] width 21 height 21
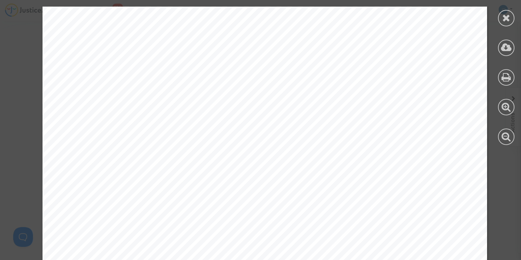
scroll to position [3403, 0]
click at [503, 20] on icon at bounding box center [506, 18] width 8 height 10
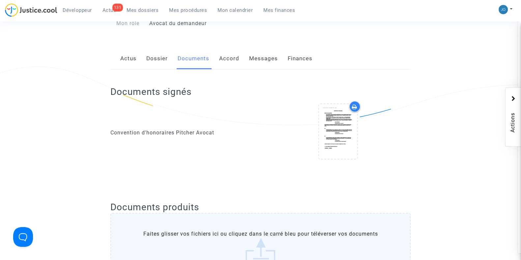
scroll to position [99, 0]
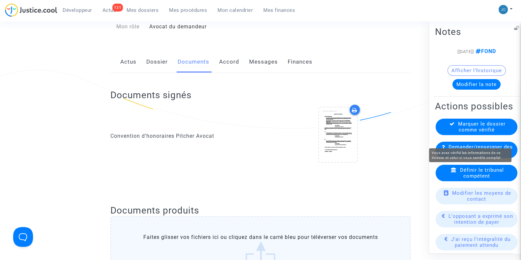
click at [483, 132] on span "Marquer le dossier comme vérifié" at bounding box center [481, 127] width 47 height 12
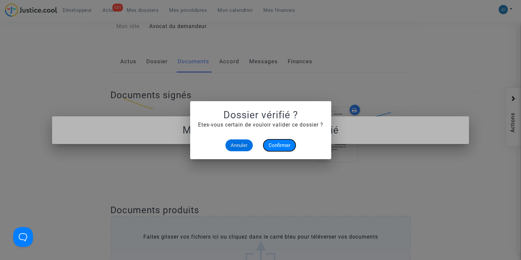
click at [290, 146] on span "Confirmer" at bounding box center [279, 145] width 22 height 6
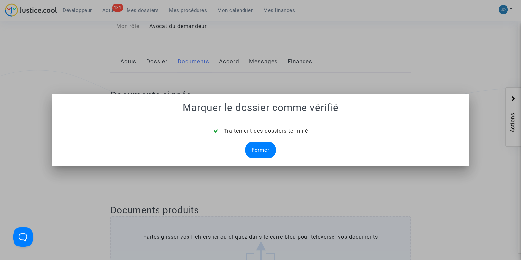
click at [254, 147] on div "Fermer" at bounding box center [260, 150] width 31 height 16
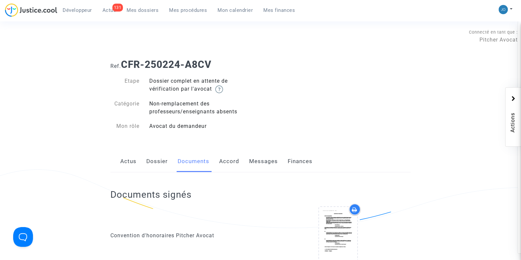
scroll to position [99, 0]
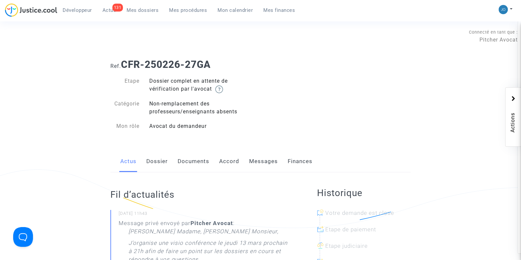
click at [160, 155] on link "Dossier" at bounding box center [156, 161] width 21 height 22
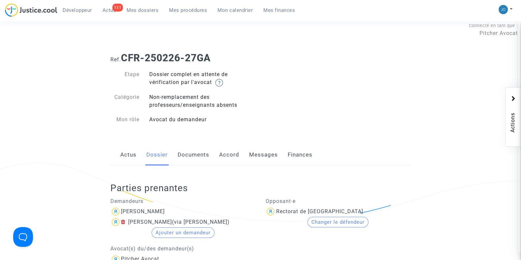
scroll to position [6, 0]
click at [189, 101] on div "Non-remplacement des professeurs/enseignants absents" at bounding box center [202, 102] width 116 height 16
click at [194, 150] on link "Documents" at bounding box center [193, 155] width 32 height 22
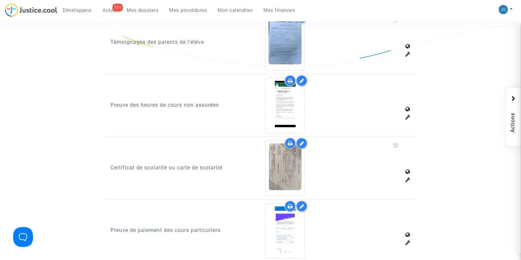
scroll to position [451, 0]
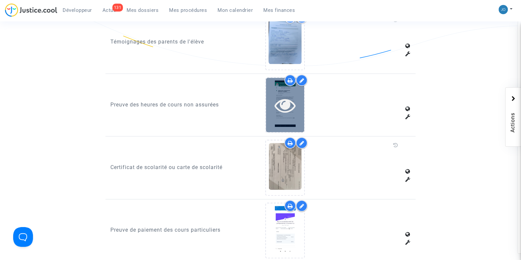
click at [281, 102] on icon at bounding box center [284, 104] width 21 height 21
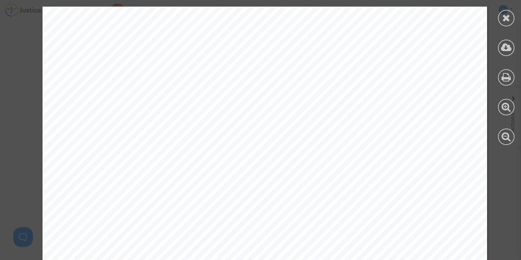
scroll to position [1284, 0]
click at [507, 22] on icon at bounding box center [506, 18] width 8 height 10
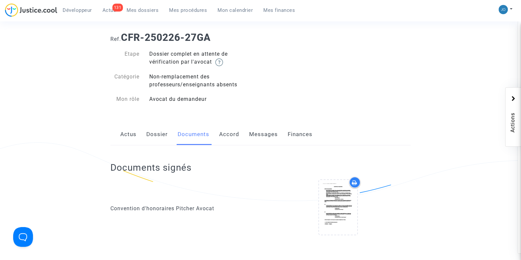
scroll to position [15, 0]
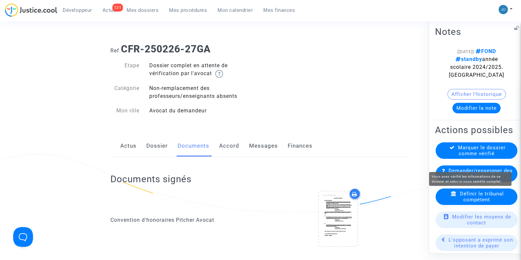
click at [476, 156] on span "Marquer le dossier comme vérifié" at bounding box center [481, 150] width 47 height 12
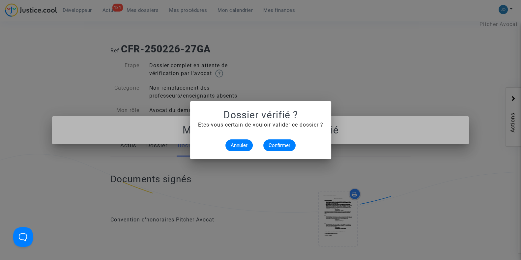
scroll to position [0, 0]
click at [283, 138] on alert-dialogs "Dossier vérifié ? Etes-vous certain de vouloir valider ce dossier ? Annuler Con…" at bounding box center [260, 130] width 125 height 42
click at [281, 144] on span "Confirmer" at bounding box center [279, 145] width 22 height 6
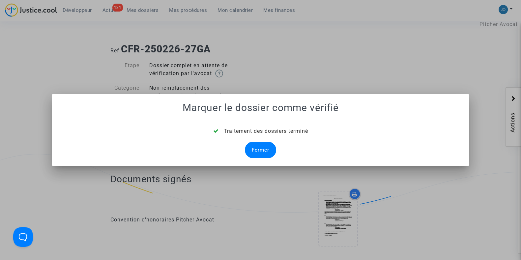
click at [264, 150] on div "Fermer" at bounding box center [260, 150] width 31 height 16
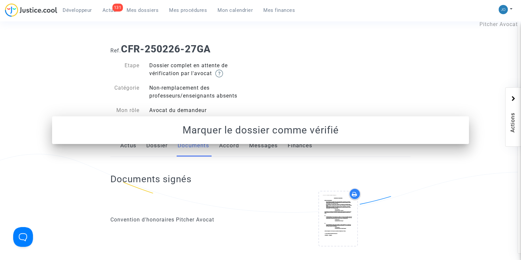
scroll to position [15, 0]
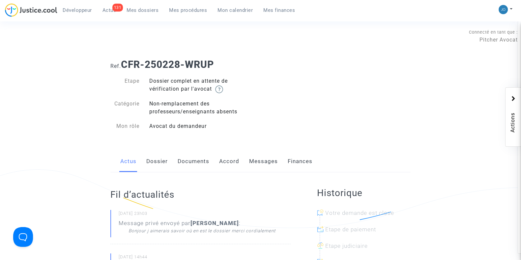
click at [155, 159] on link "Dossier" at bounding box center [156, 161] width 21 height 22
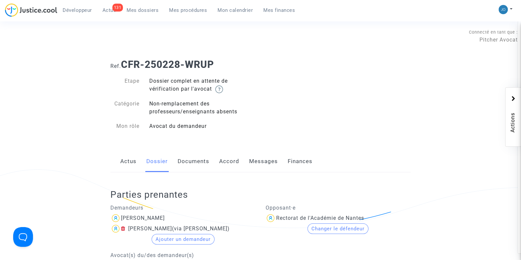
click at [188, 160] on link "Documents" at bounding box center [193, 161] width 32 height 22
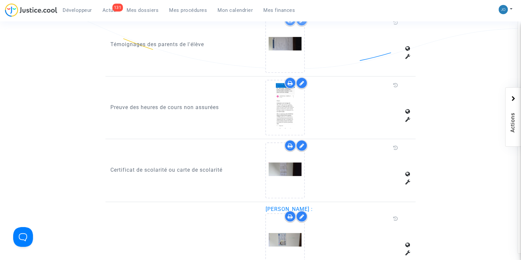
scroll to position [453, 0]
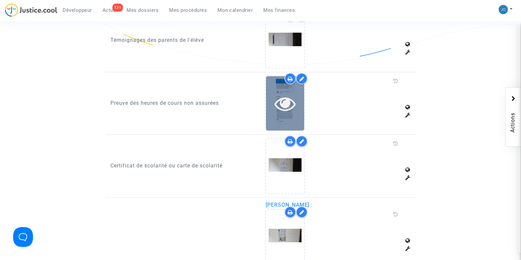
click at [288, 102] on icon at bounding box center [284, 103] width 21 height 21
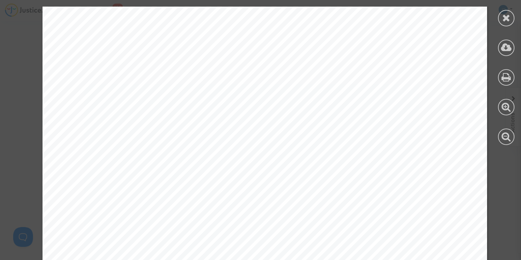
scroll to position [0, 0]
click at [507, 15] on icon at bounding box center [506, 18] width 8 height 10
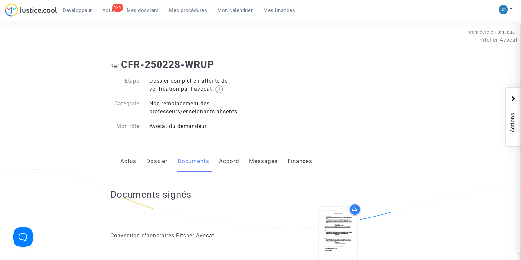
click at [153, 155] on link "Dossier" at bounding box center [156, 161] width 21 height 22
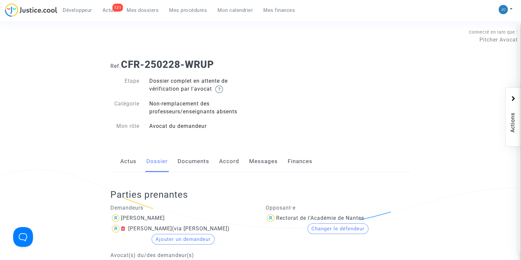
click at [199, 154] on link "Documents" at bounding box center [193, 161] width 32 height 22
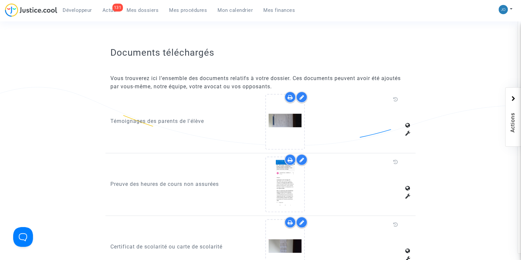
scroll to position [372, 0]
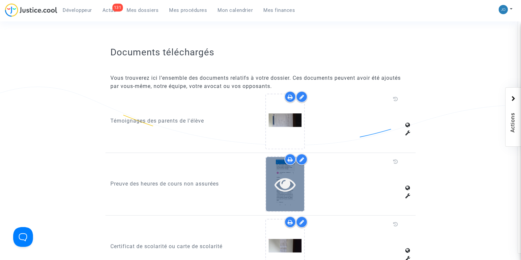
click at [280, 200] on div at bounding box center [285, 184] width 38 height 54
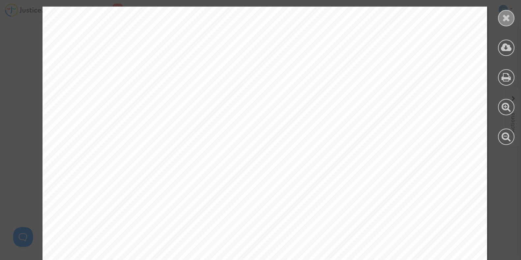
scroll to position [913, 0]
click at [499, 15] on div at bounding box center [506, 18] width 16 height 16
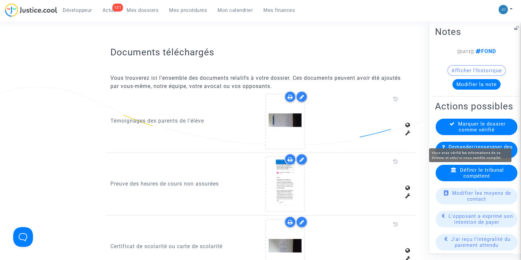
click at [472, 132] on span "Marquer le dossier comme vérifié" at bounding box center [481, 127] width 47 height 12
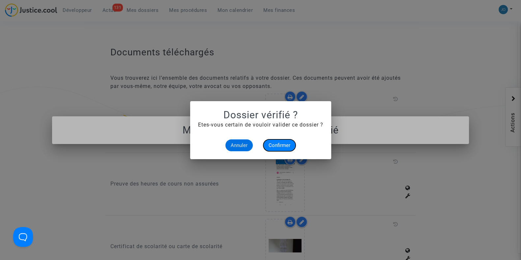
click at [281, 141] on button "Confirmer" at bounding box center [279, 145] width 32 height 12
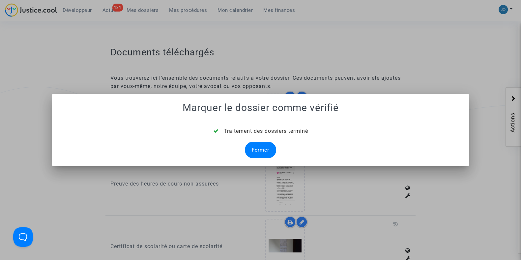
click at [251, 151] on div "Fermer" at bounding box center [260, 150] width 31 height 16
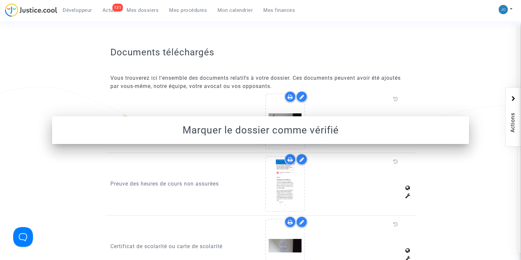
scroll to position [157, 0]
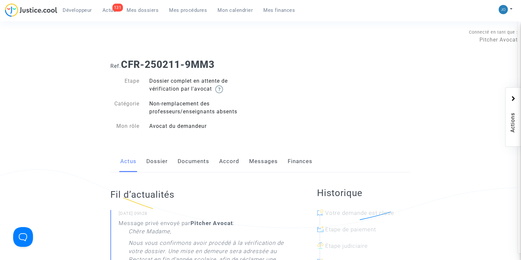
click at [150, 161] on link "Dossier" at bounding box center [156, 161] width 21 height 22
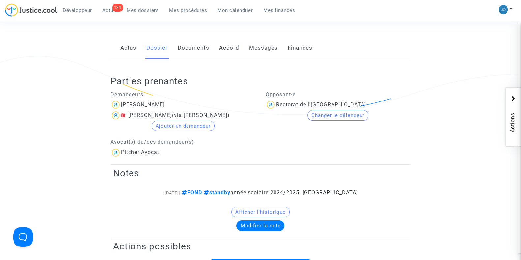
scroll to position [124, 0]
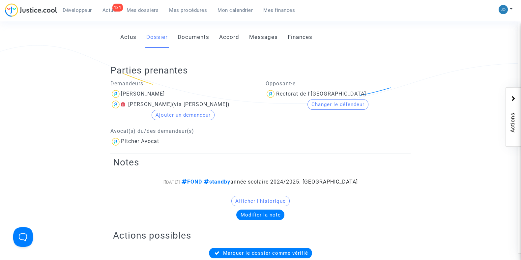
click at [256, 37] on link "Messages" at bounding box center [263, 37] width 29 height 22
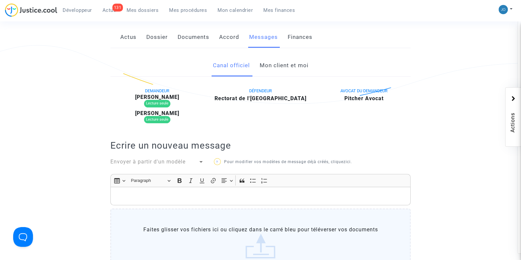
click at [275, 67] on link "Mon client et moi" at bounding box center [283, 66] width 49 height 22
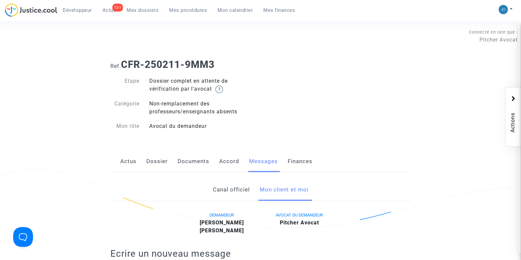
click at [151, 164] on link "Dossier" at bounding box center [156, 161] width 21 height 22
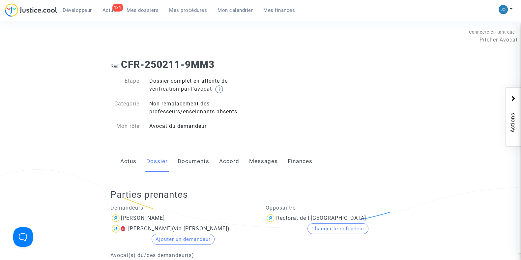
click at [188, 163] on link "Documents" at bounding box center [193, 161] width 32 height 22
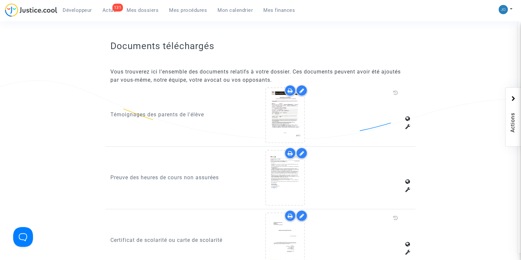
scroll to position [377, 0]
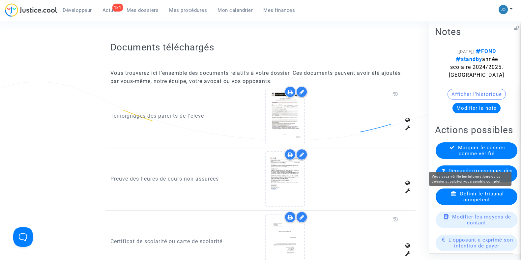
click at [487, 156] on span "Marquer le dossier comme vérifié" at bounding box center [481, 150] width 47 height 12
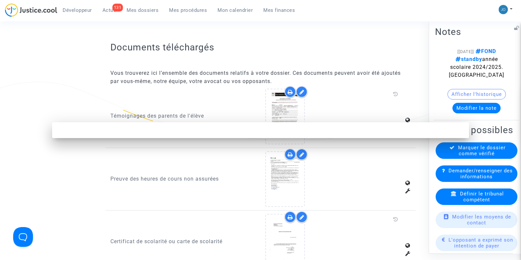
scroll to position [0, 0]
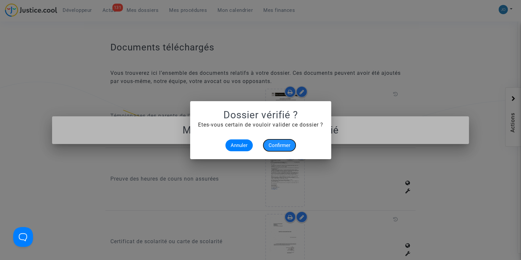
click at [284, 144] on span "Confirmer" at bounding box center [279, 145] width 22 height 6
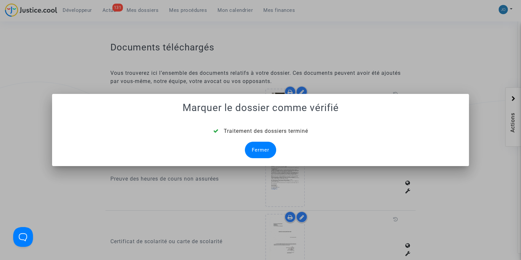
click at [267, 147] on div "Fermer" at bounding box center [260, 150] width 31 height 16
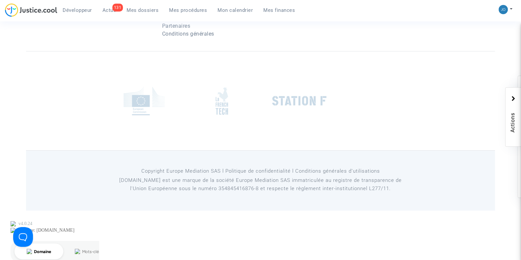
scroll to position [377, 0]
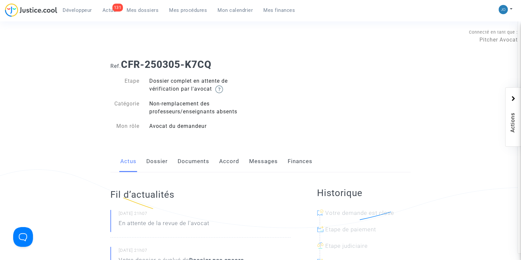
click at [156, 157] on link "Dossier" at bounding box center [156, 161] width 21 height 22
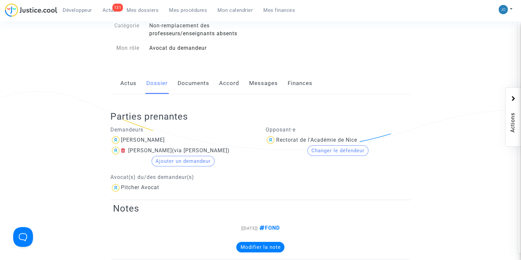
scroll to position [54, 0]
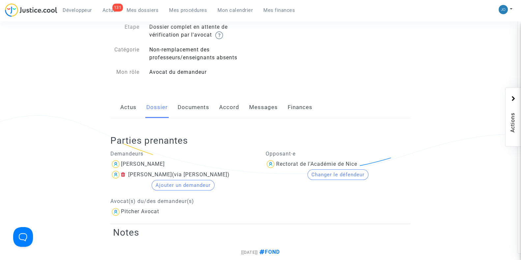
click at [188, 109] on link "Documents" at bounding box center [193, 107] width 32 height 22
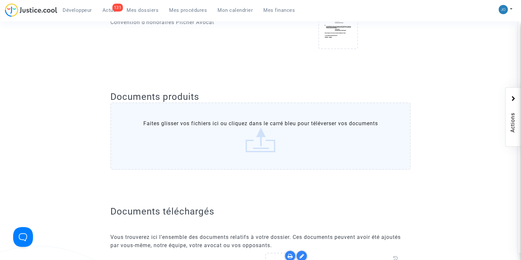
scroll to position [216, 0]
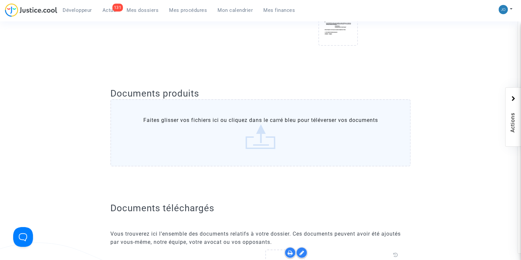
click at [248, 121] on label "Faites glisser vos fichiers ici ou cliquez dans le carré bleu pour téléverser v…" at bounding box center [260, 132] width 300 height 67
click at [0, 0] on input "Faites glisser vos fichiers ici ou cliquez dans le carré bleu pour téléverser v…" at bounding box center [0, 0] width 0 height 0
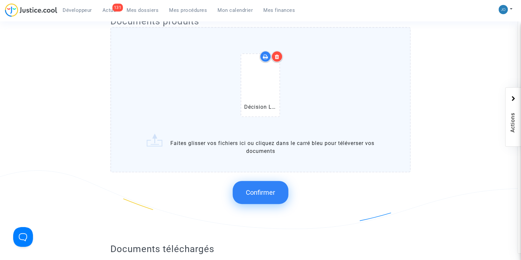
scroll to position [289, 0]
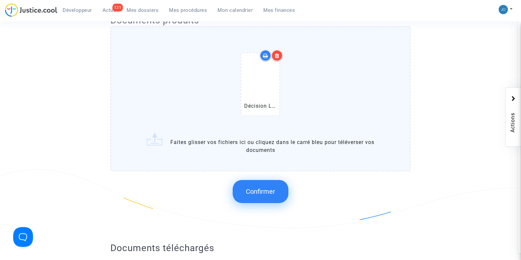
click at [266, 200] on button "Confirmer" at bounding box center [260, 191] width 56 height 23
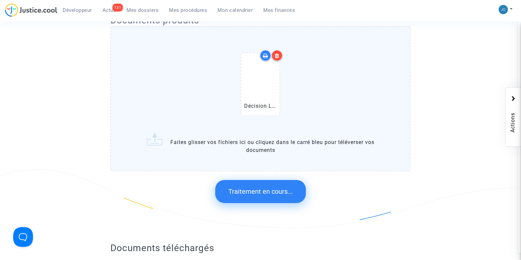
scroll to position [0, 0]
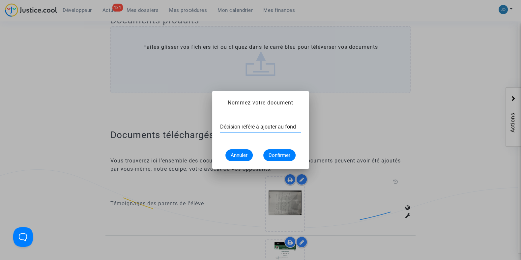
type input "Décision référé à ajouter au fond"
click at [277, 157] on span "Confirmer" at bounding box center [279, 155] width 22 height 6
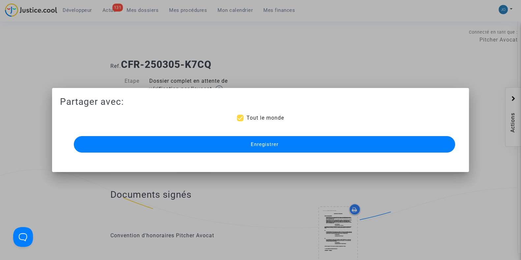
scroll to position [289, 0]
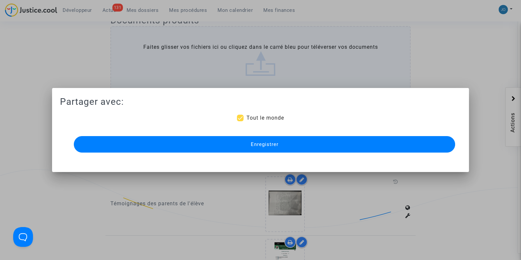
click at [270, 147] on span "Enregistrer" at bounding box center [264, 144] width 28 height 6
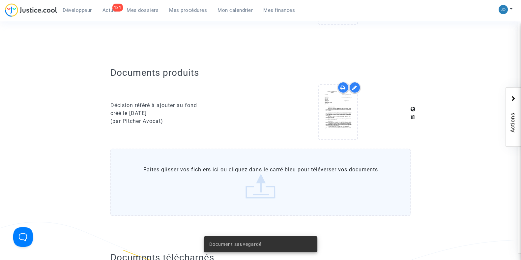
scroll to position [237, 0]
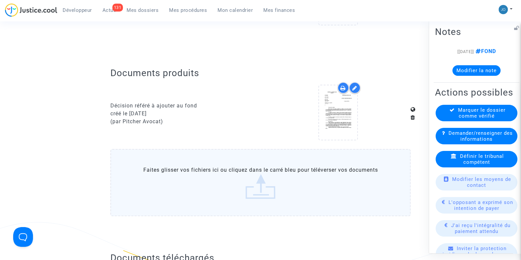
click at [472, 75] on button "Modifier la note" at bounding box center [476, 70] width 48 height 11
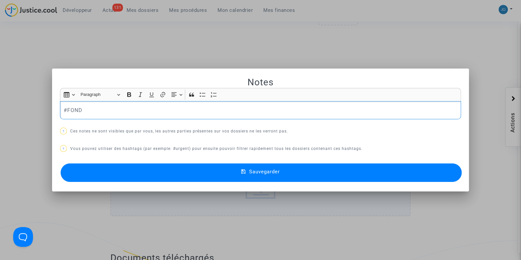
scroll to position [0, 0]
click at [398, 111] on p "#FOND" at bounding box center [261, 110] width 394 height 8
click at [280, 170] on button "Sauvegarder" at bounding box center [261, 172] width 401 height 18
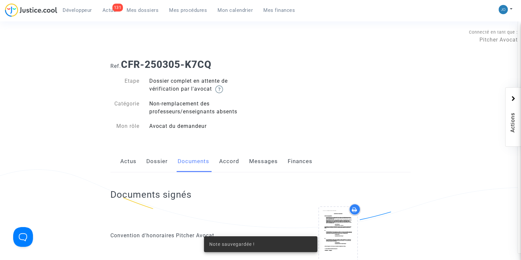
scroll to position [237, 0]
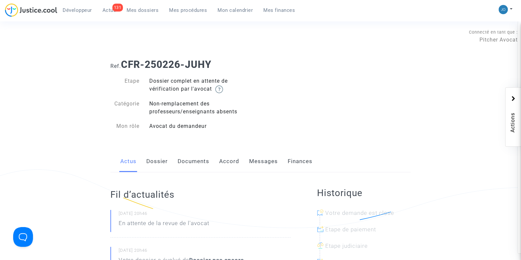
click at [161, 167] on link "Dossier" at bounding box center [156, 161] width 21 height 22
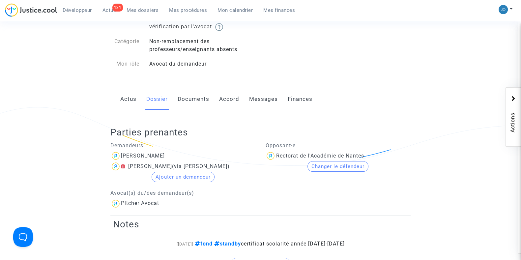
scroll to position [58, 0]
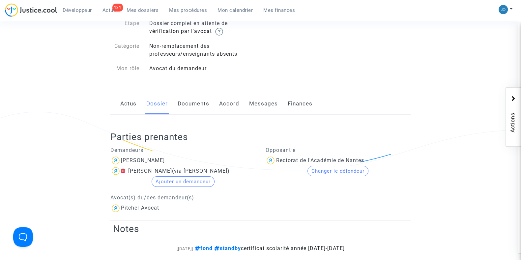
click at [194, 109] on link "Documents" at bounding box center [193, 104] width 32 height 22
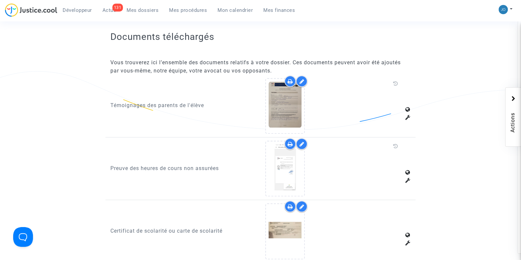
scroll to position [390, 0]
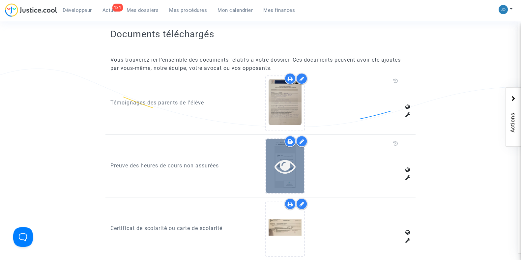
click at [286, 166] on icon at bounding box center [284, 165] width 21 height 21
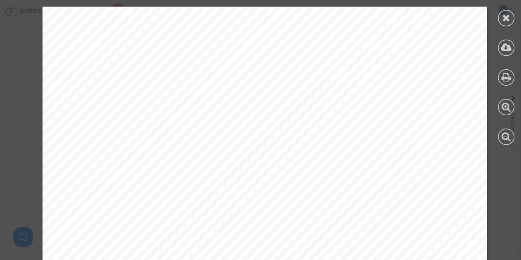
scroll to position [385, 0]
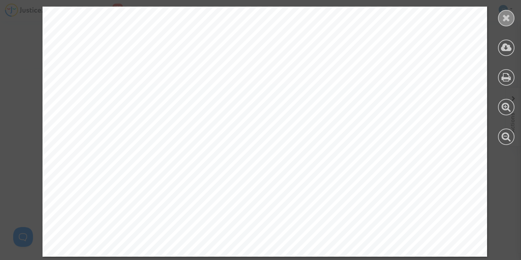
click at [501, 20] on div at bounding box center [506, 18] width 16 height 16
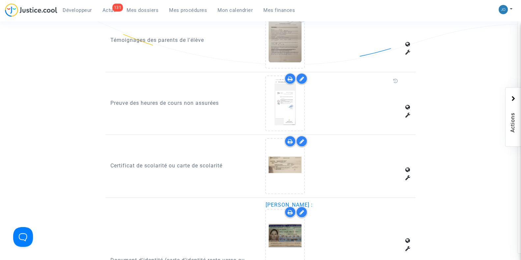
scroll to position [454, 0]
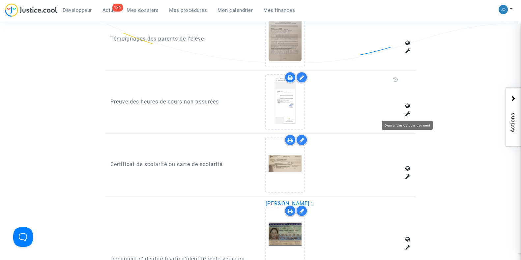
click at [407, 111] on icon at bounding box center [407, 113] width 5 height 5
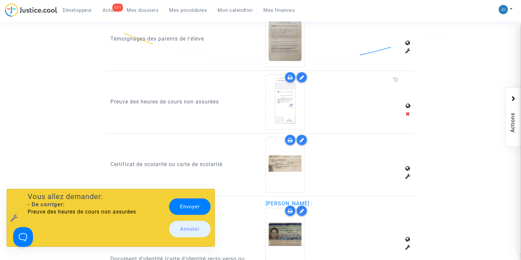
click at [199, 205] on link "Envoyer" at bounding box center [189, 206] width 41 height 16
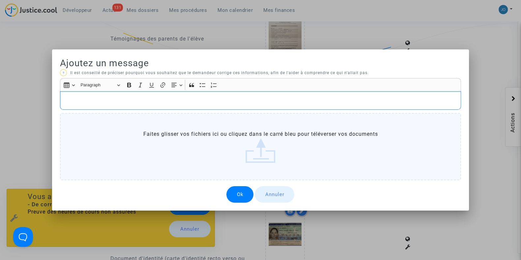
scroll to position [0, 0]
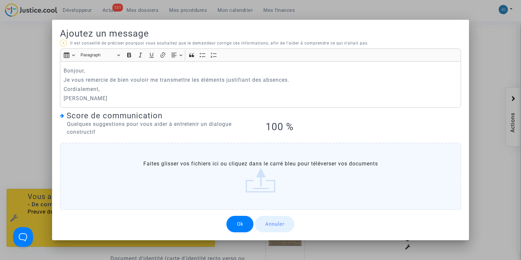
click at [242, 224] on button "Ok" at bounding box center [239, 224] width 27 height 16
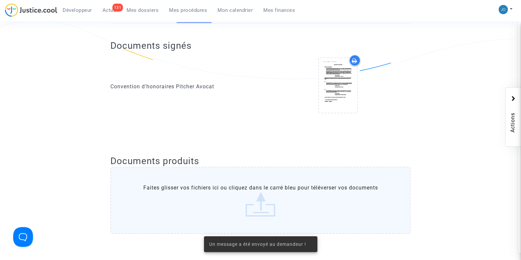
scroll to position [454, 0]
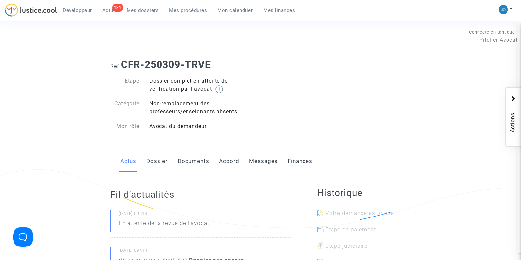
click at [159, 158] on link "Dossier" at bounding box center [156, 161] width 21 height 22
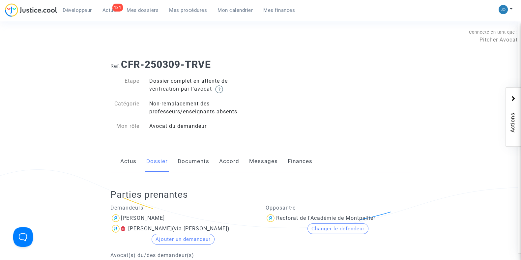
click at [178, 164] on link "Documents" at bounding box center [193, 161] width 32 height 22
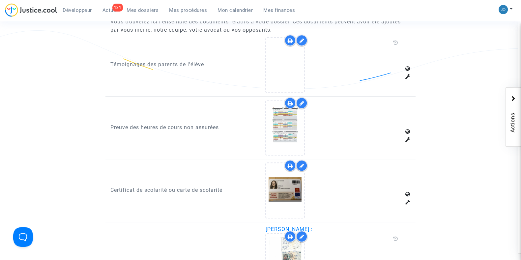
scroll to position [437, 0]
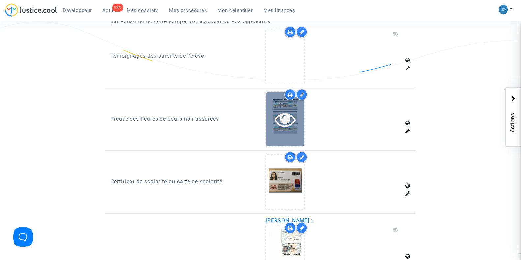
click at [276, 116] on icon at bounding box center [284, 119] width 21 height 21
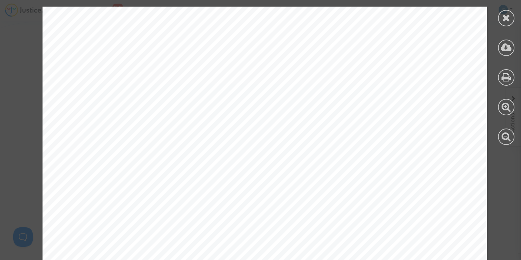
scroll to position [74, 0]
click at [503, 23] on div at bounding box center [506, 18] width 16 height 16
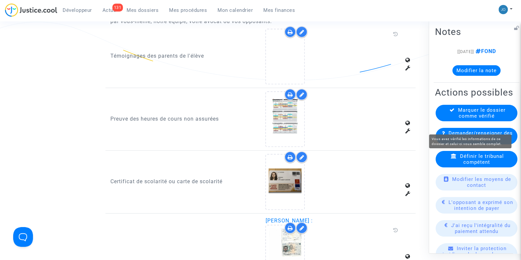
click at [490, 119] on span "Marquer le dossier comme vérifié" at bounding box center [481, 113] width 47 height 12
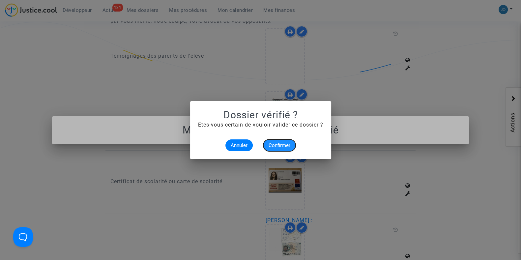
click at [285, 149] on button "Confirmer" at bounding box center [279, 145] width 32 height 12
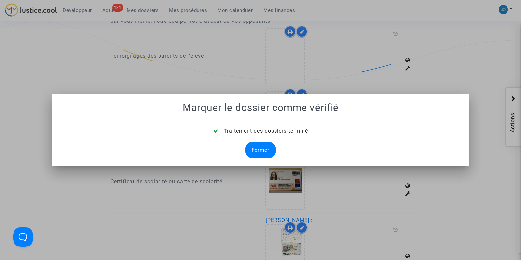
click at [256, 150] on div "Fermer" at bounding box center [260, 150] width 31 height 16
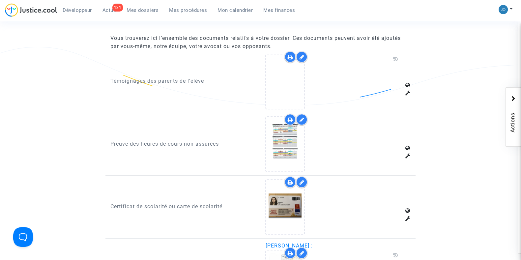
scroll to position [411, 0]
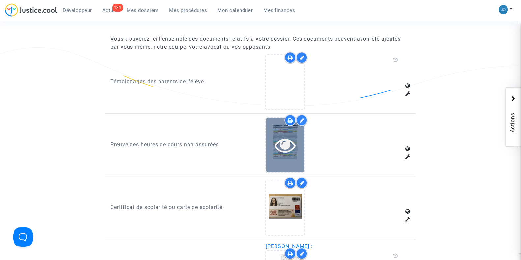
click at [273, 139] on div at bounding box center [285, 144] width 38 height 21
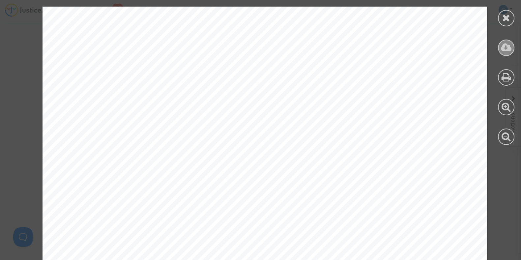
click at [503, 48] on icon at bounding box center [505, 47] width 11 height 10
click at [504, 13] on icon at bounding box center [506, 18] width 8 height 10
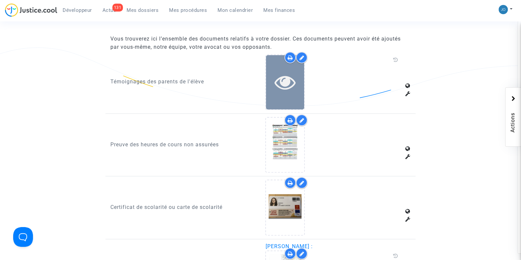
click at [296, 75] on div at bounding box center [285, 81] width 38 height 21
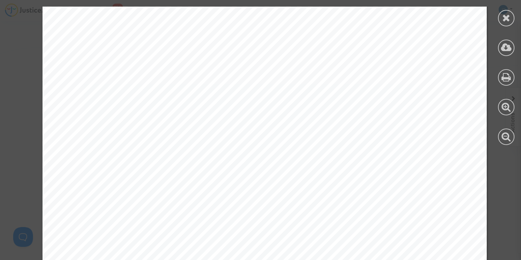
scroll to position [385, 0]
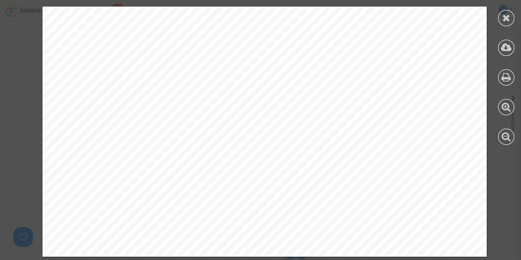
click at [498, 13] on div at bounding box center [506, 75] width 30 height 151
click at [503, 17] on icon at bounding box center [506, 18] width 8 height 10
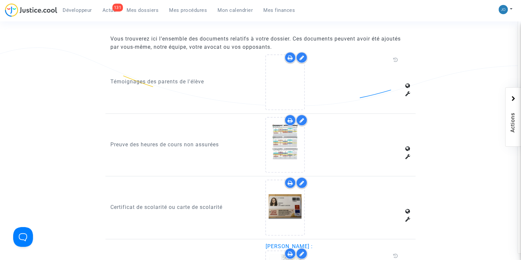
click at [305, 50] on p "Vous trouverez ici l’ensemble des documents relatifs à votre dossier. Ces docum…" at bounding box center [260, 43] width 300 height 16
click at [306, 58] on div at bounding box center [302, 58] width 12 height 12
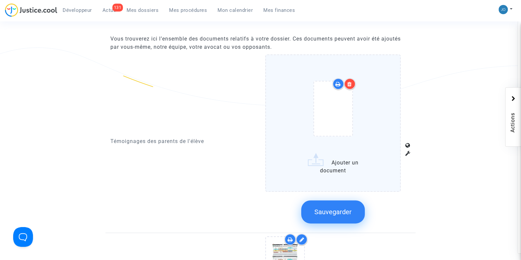
click at [349, 81] on icon at bounding box center [349, 83] width 5 height 5
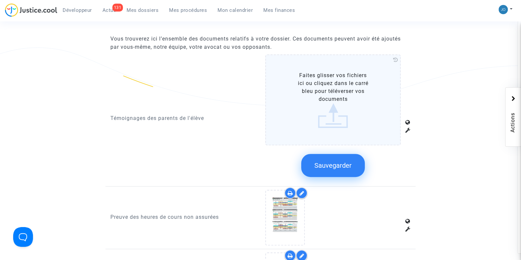
click at [338, 169] on button "Sauvegarder" at bounding box center [333, 165] width 64 height 23
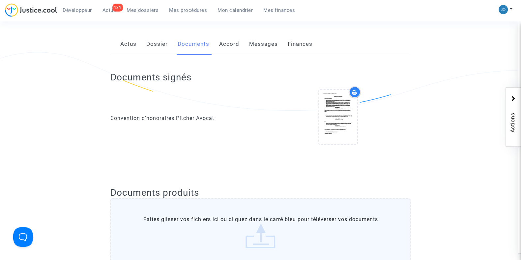
scroll to position [117, 0]
click at [156, 39] on link "Dossier" at bounding box center [156, 45] width 21 height 22
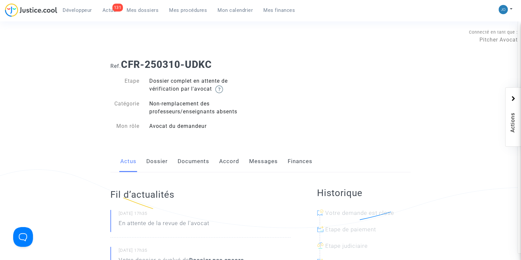
click at [151, 166] on link "Dossier" at bounding box center [156, 161] width 21 height 22
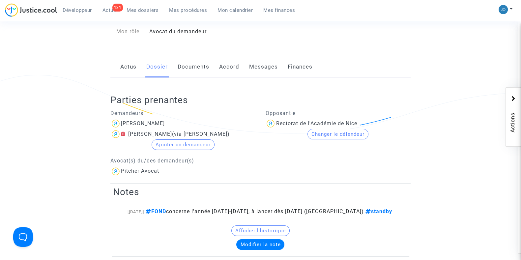
scroll to position [51, 0]
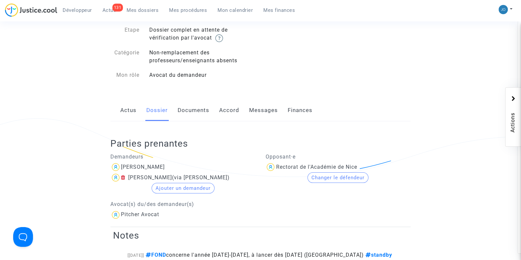
click at [188, 113] on link "Documents" at bounding box center [193, 110] width 32 height 22
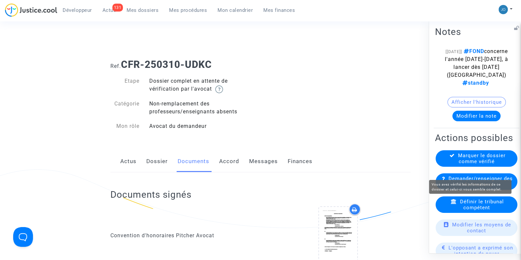
click at [476, 164] on span "Marquer le dossier comme vérifié" at bounding box center [481, 158] width 47 height 12
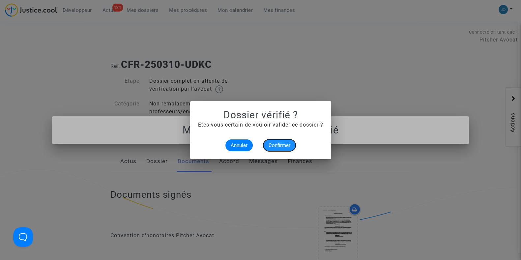
click at [284, 143] on span "Confirmer" at bounding box center [279, 145] width 22 height 6
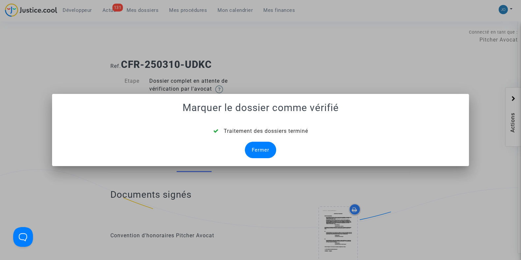
click at [255, 150] on div "Fermer" at bounding box center [260, 150] width 31 height 16
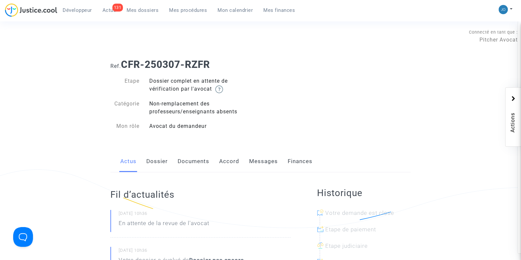
click at [158, 162] on link "Dossier" at bounding box center [156, 161] width 21 height 22
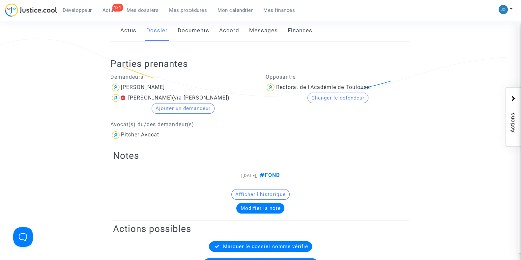
scroll to position [114, 0]
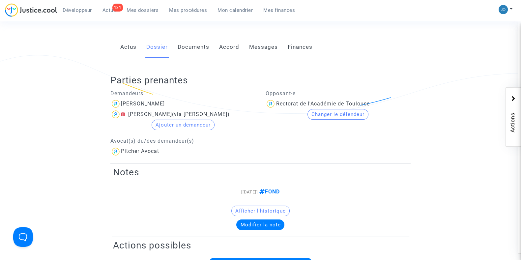
click at [192, 47] on link "Documents" at bounding box center [193, 47] width 32 height 22
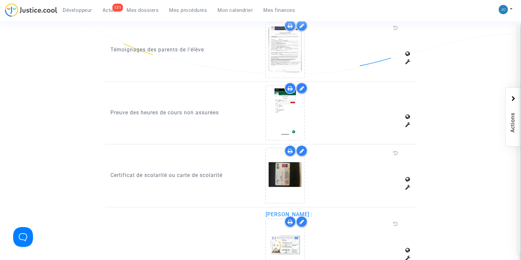
scroll to position [447, 0]
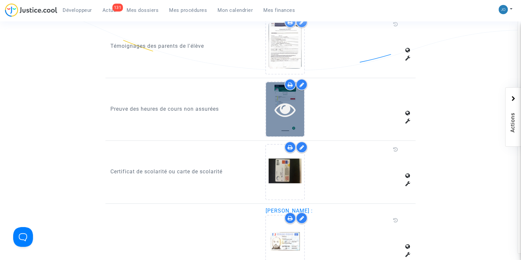
click at [283, 101] on icon at bounding box center [284, 109] width 21 height 21
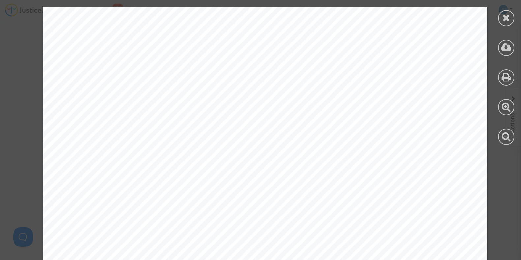
scroll to position [882, 0]
click at [500, 18] on div at bounding box center [506, 18] width 16 height 16
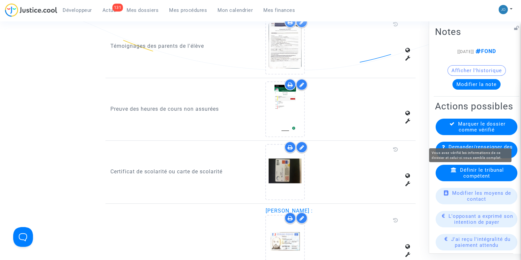
click at [467, 132] on span "Marquer le dossier comme vérifié" at bounding box center [481, 127] width 47 height 12
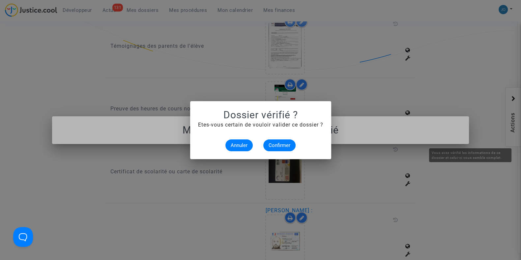
scroll to position [0, 0]
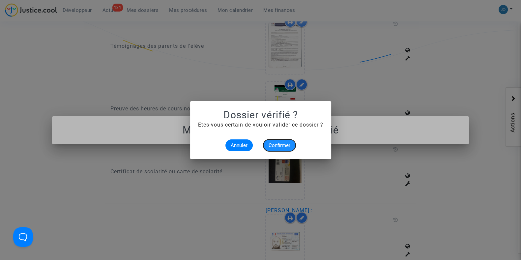
click at [274, 146] on span "Confirmer" at bounding box center [279, 145] width 22 height 6
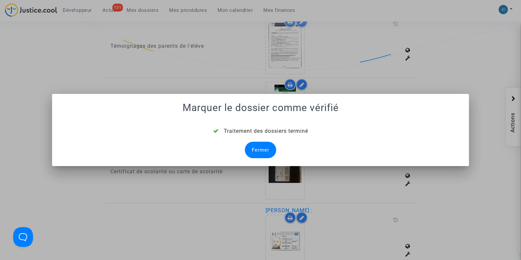
click at [261, 147] on div "Fermer" at bounding box center [260, 150] width 31 height 16
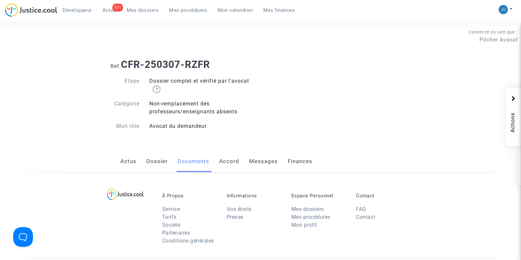
scroll to position [447, 0]
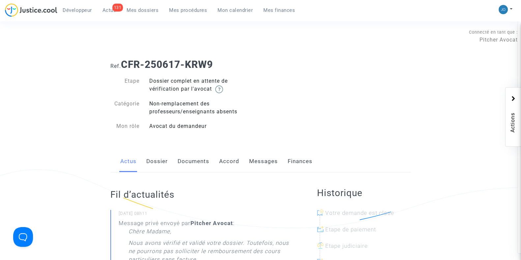
click at [158, 160] on link "Dossier" at bounding box center [156, 161] width 21 height 22
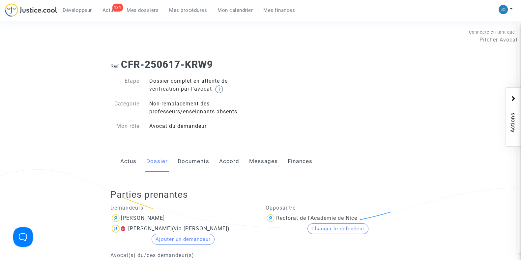
click at [199, 161] on link "Documents" at bounding box center [193, 161] width 32 height 22
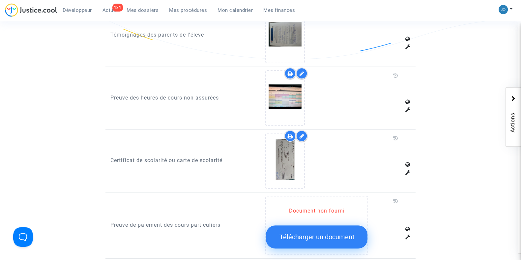
scroll to position [458, 0]
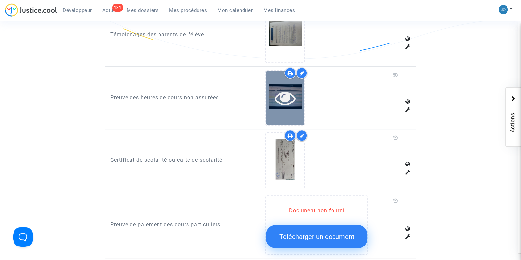
click at [276, 98] on icon at bounding box center [284, 97] width 21 height 21
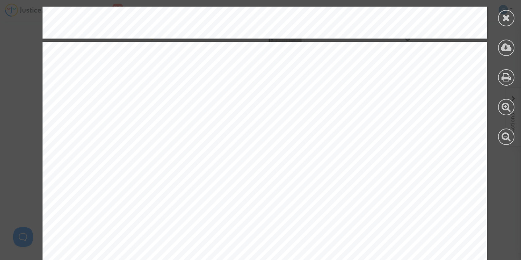
scroll to position [685, 0]
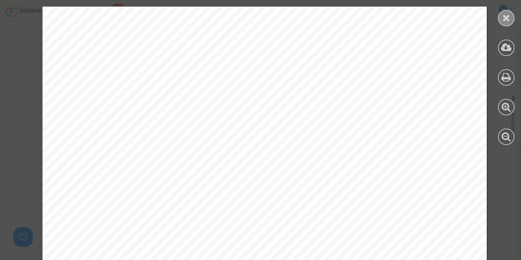
click at [505, 19] on icon at bounding box center [506, 18] width 8 height 10
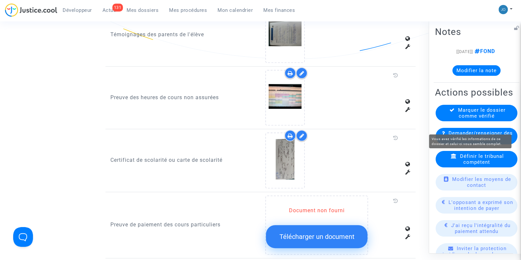
click at [476, 119] on span "Marquer le dossier comme vérifié" at bounding box center [481, 113] width 47 height 12
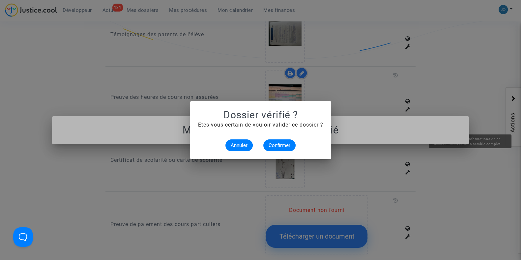
scroll to position [0, 0]
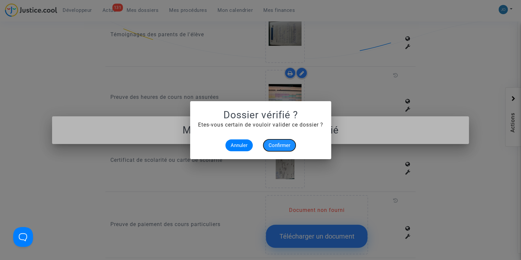
click at [283, 149] on button "Confirmer" at bounding box center [279, 145] width 32 height 12
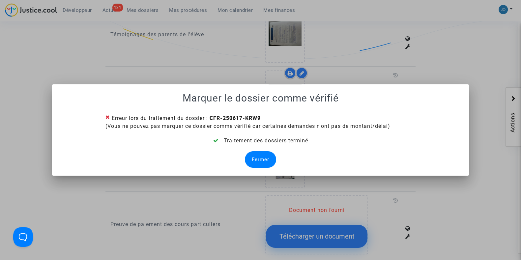
click at [258, 153] on div "Fermer" at bounding box center [260, 159] width 31 height 16
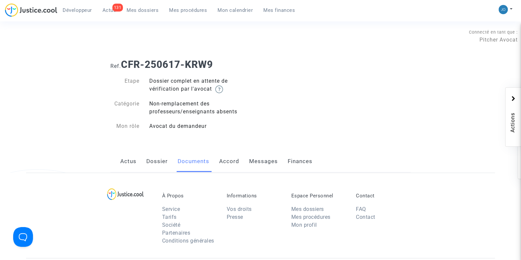
scroll to position [458, 0]
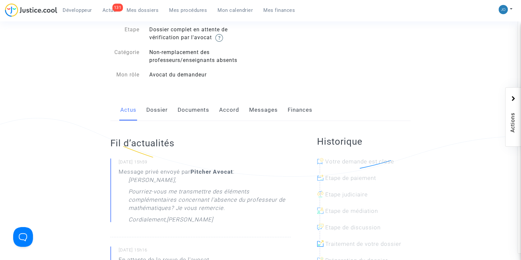
scroll to position [52, 0]
click at [155, 113] on link "Dossier" at bounding box center [156, 109] width 21 height 22
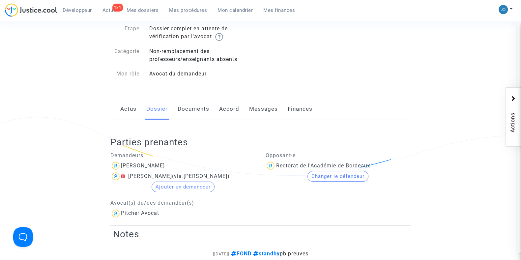
click at [184, 109] on link "Documents" at bounding box center [193, 109] width 32 height 22
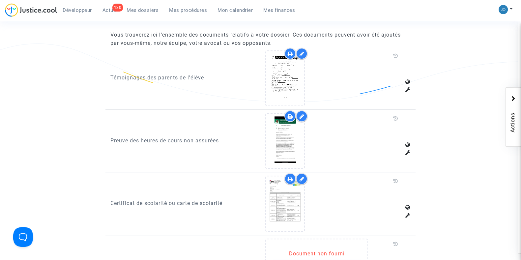
scroll to position [416, 0]
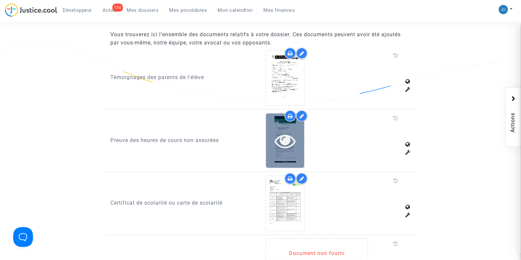
click at [289, 145] on icon at bounding box center [284, 140] width 21 height 21
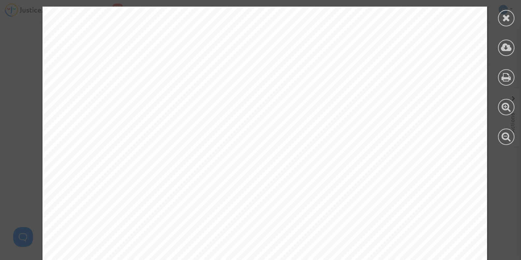
scroll to position [0, 0]
click at [503, 21] on icon at bounding box center [506, 18] width 8 height 10
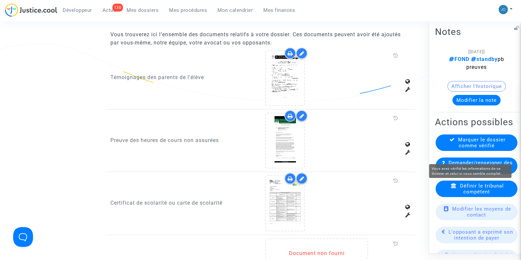
click at [481, 148] on span "Marquer le dossier comme vérifié" at bounding box center [481, 142] width 47 height 12
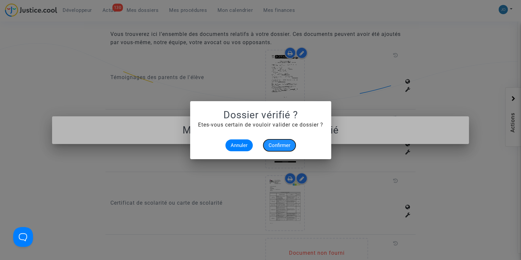
click at [287, 143] on span "Confirmer" at bounding box center [279, 145] width 22 height 6
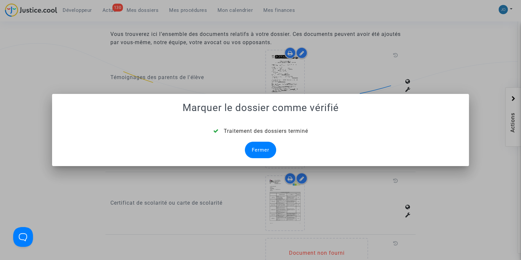
click at [253, 149] on div "Fermer" at bounding box center [260, 150] width 31 height 16
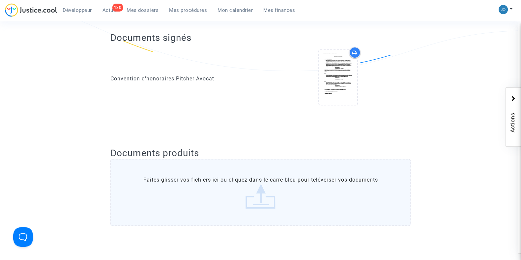
scroll to position [416, 0]
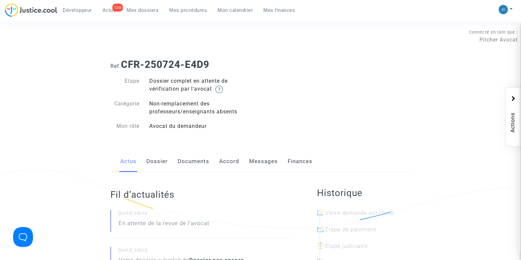
click at [161, 166] on link "Dossier" at bounding box center [156, 161] width 21 height 22
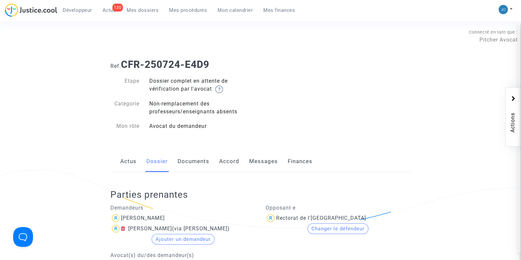
click at [198, 163] on link "Documents" at bounding box center [193, 161] width 32 height 22
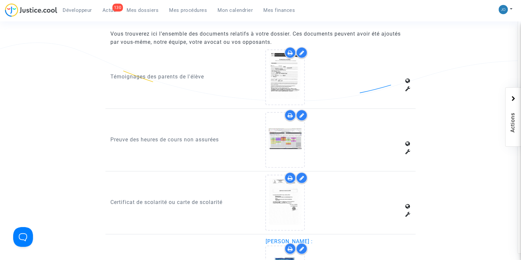
scroll to position [418, 0]
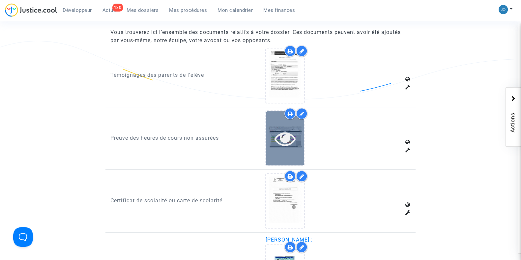
click at [280, 146] on icon at bounding box center [284, 138] width 21 height 21
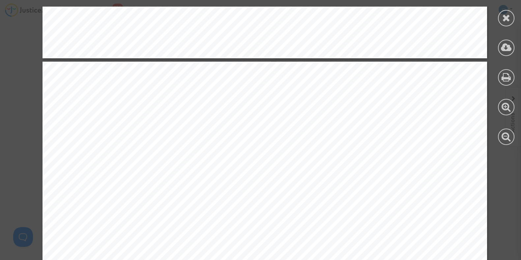
scroll to position [1258, 0]
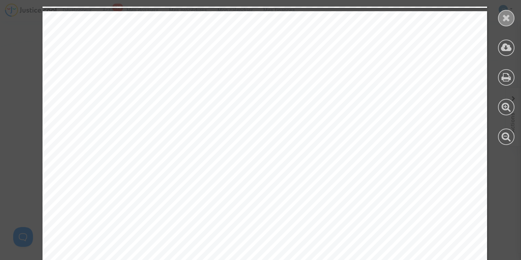
click at [507, 24] on div at bounding box center [506, 18] width 16 height 16
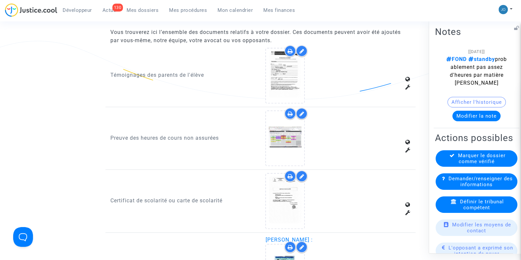
click at [479, 163] on span "Marquer le dossier comme vérifié" at bounding box center [481, 158] width 47 height 12
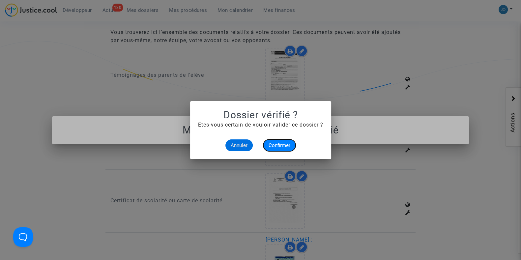
click at [283, 147] on span "Confirmer" at bounding box center [279, 145] width 22 height 6
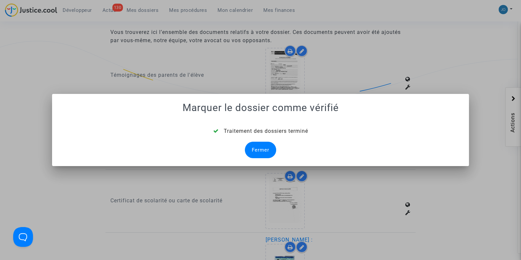
click at [263, 147] on div "Fermer" at bounding box center [260, 150] width 31 height 16
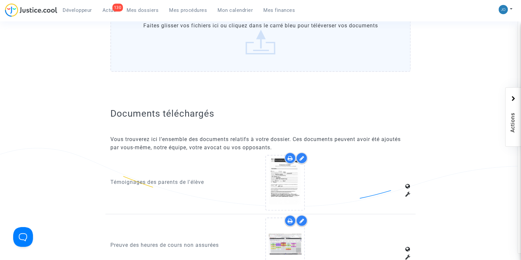
scroll to position [418, 0]
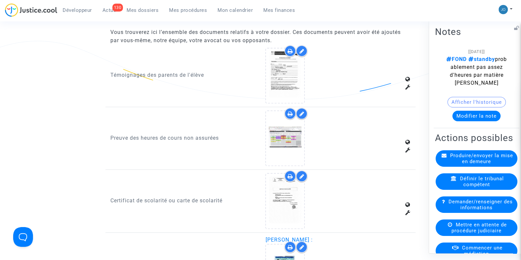
click at [481, 110] on div "Afficher l'historique" at bounding box center [476, 103] width 83 height 14
click at [479, 114] on button "Modifier la note" at bounding box center [476, 115] width 48 height 11
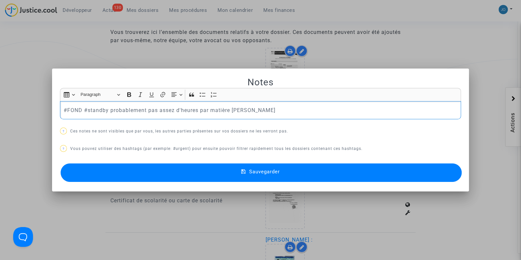
scroll to position [0, 0]
click at [107, 111] on p "#FOND #standby probablement pas assez d'heures par matière Joyce" at bounding box center [261, 110] width 394 height 8
click at [200, 108] on p "#FOND probablement pas assez d'heures par matière Joyce" at bounding box center [261, 110] width 394 height 8
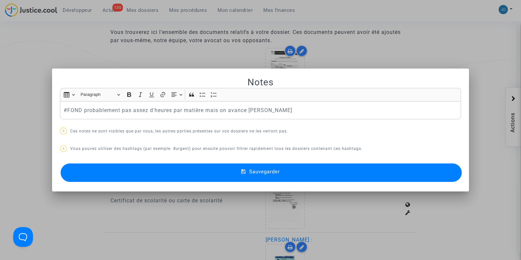
click at [267, 169] on span "Sauvegarder" at bounding box center [264, 172] width 31 height 6
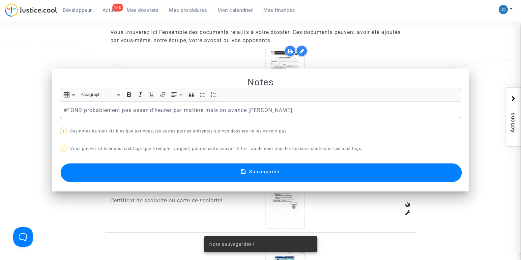
scroll to position [418, 0]
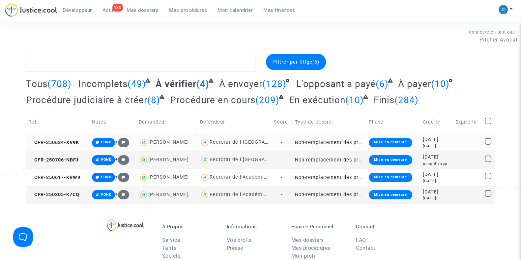
click at [422, 142] on div "[DATE]" at bounding box center [436, 139] width 28 height 7
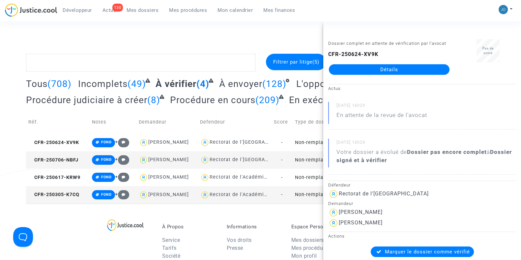
click at [316, 156] on td "Non-remplacement des professeurs/enseignants absents" at bounding box center [329, 159] width 74 height 17
click at [315, 180] on td "Non-remplacement des professeurs/enseignants absents" at bounding box center [329, 177] width 74 height 17
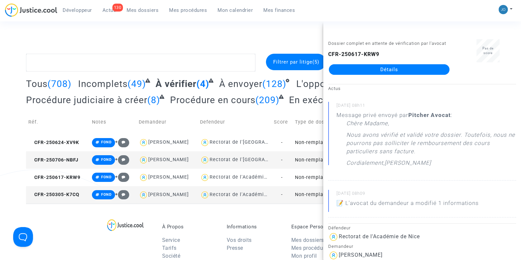
click at [315, 190] on td "Non-remplacement des professeurs/enseignants absents" at bounding box center [329, 194] width 74 height 17
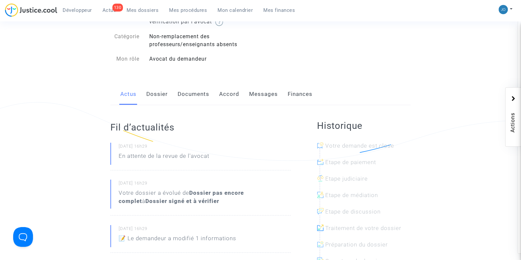
scroll to position [74, 0]
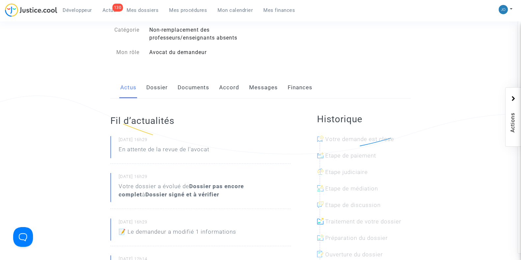
click at [141, 86] on div "Actus Dossier Documents Accord Messages Finances" at bounding box center [260, 88] width 300 height 22
click at [157, 88] on link "Dossier" at bounding box center [156, 88] width 21 height 22
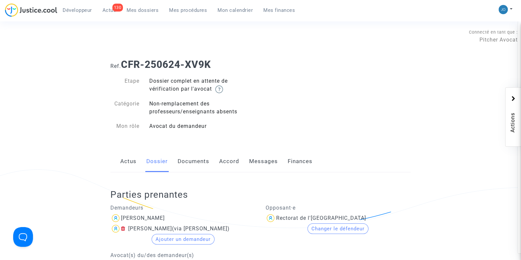
click at [193, 164] on link "Documents" at bounding box center [193, 161] width 32 height 22
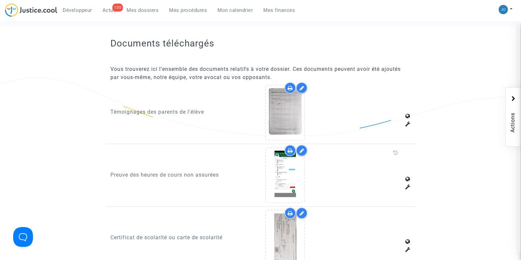
scroll to position [382, 0]
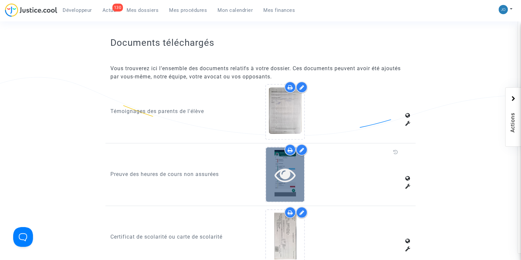
click at [277, 164] on icon at bounding box center [284, 174] width 21 height 21
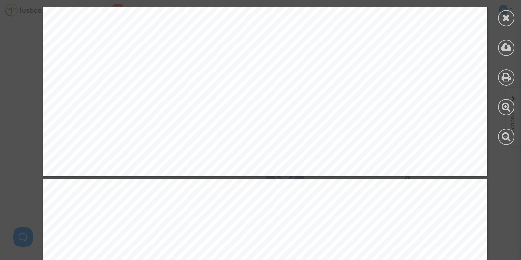
scroll to position [3080, 0]
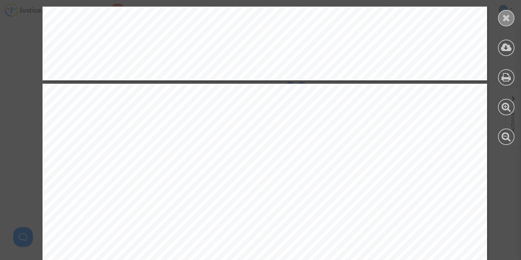
click at [505, 24] on div at bounding box center [506, 18] width 16 height 16
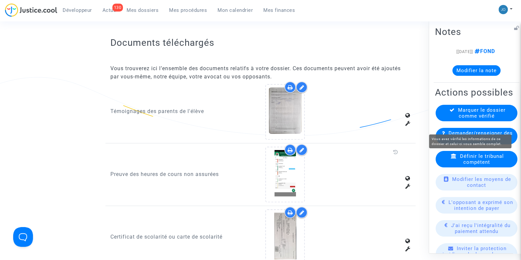
click at [471, 118] on span "Marquer le dossier comme vérifié" at bounding box center [481, 113] width 47 height 12
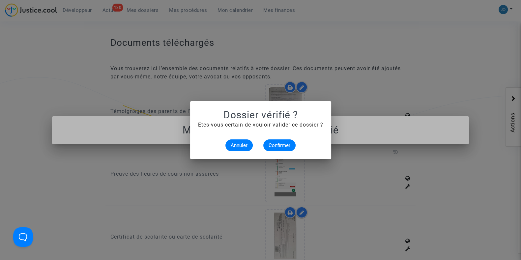
scroll to position [0, 0]
click at [277, 144] on span "Confirmer" at bounding box center [279, 145] width 22 height 6
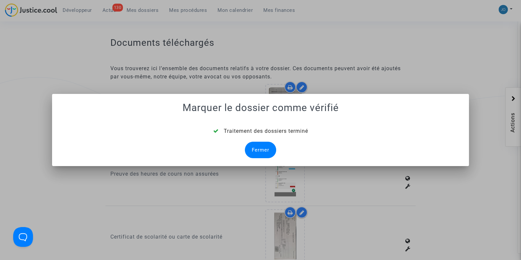
click at [255, 146] on div "Fermer" at bounding box center [260, 150] width 31 height 16
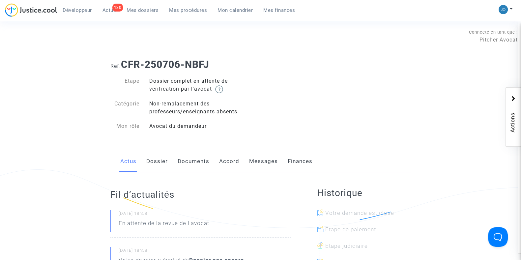
click at [142, 160] on div "Actus Dossier Documents Accord Messages Finances" at bounding box center [260, 161] width 300 height 22
click at [160, 165] on link "Dossier" at bounding box center [156, 161] width 21 height 22
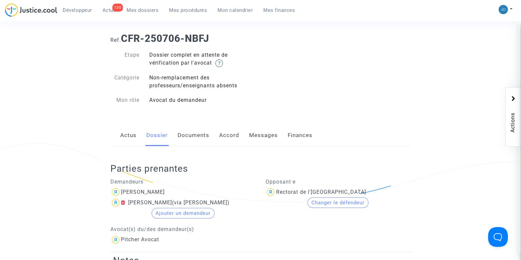
scroll to position [25, 0]
click at [202, 138] on link "Documents" at bounding box center [193, 136] width 32 height 22
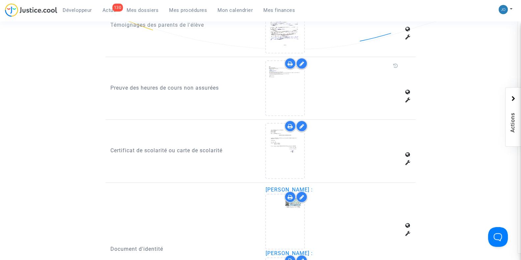
scroll to position [468, 0]
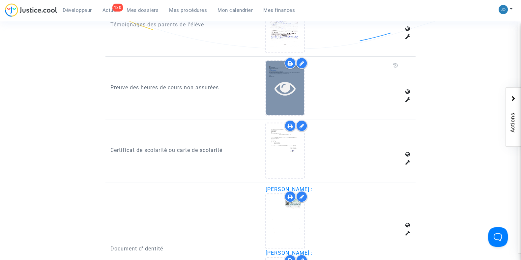
click at [285, 98] on div at bounding box center [285, 88] width 38 height 54
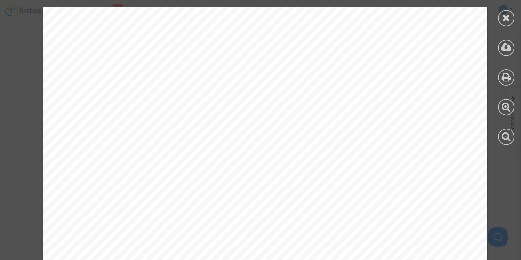
scroll to position [1546, 0]
click at [509, 17] on icon at bounding box center [506, 18] width 8 height 10
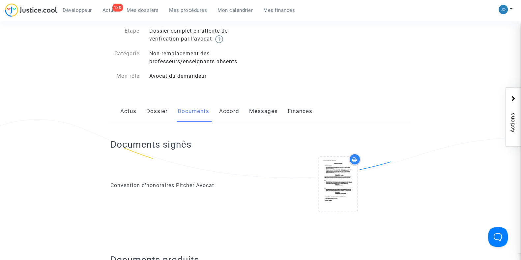
scroll to position [0, 0]
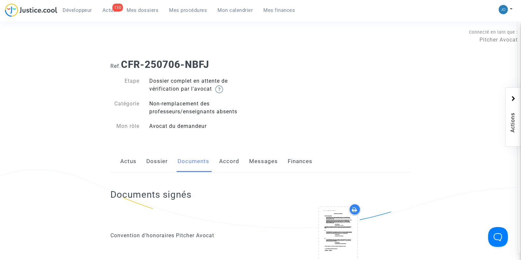
click at [260, 165] on link "Messages" at bounding box center [263, 161] width 29 height 22
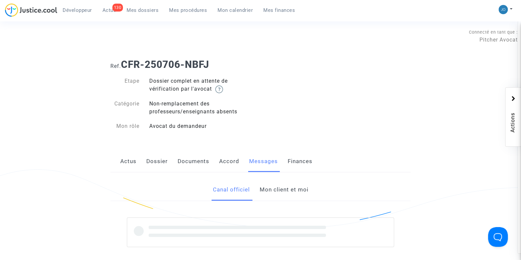
click at [280, 188] on link "Mon client et moi" at bounding box center [283, 190] width 49 height 22
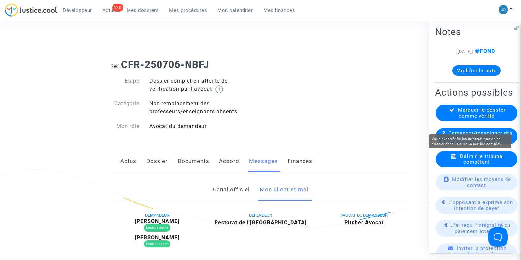
click at [485, 119] on span "Marquer le dossier comme vérifié" at bounding box center [481, 113] width 47 height 12
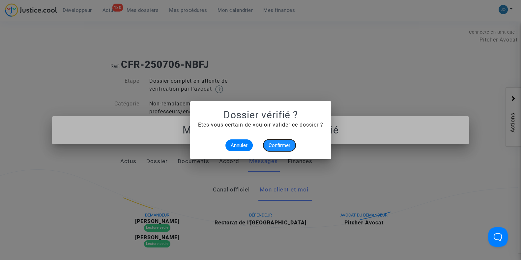
click at [276, 145] on span "Confirmer" at bounding box center [279, 145] width 22 height 6
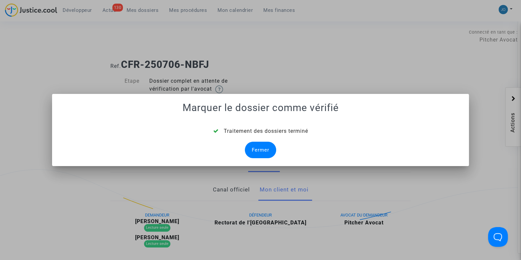
click at [260, 146] on div "Fermer" at bounding box center [260, 150] width 31 height 16
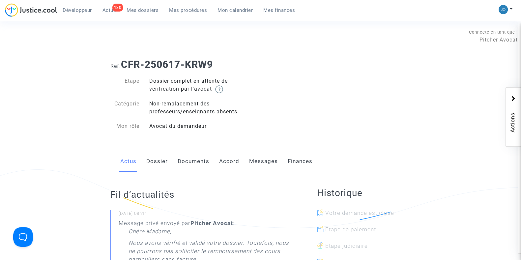
click at [161, 160] on link "Dossier" at bounding box center [156, 161] width 21 height 22
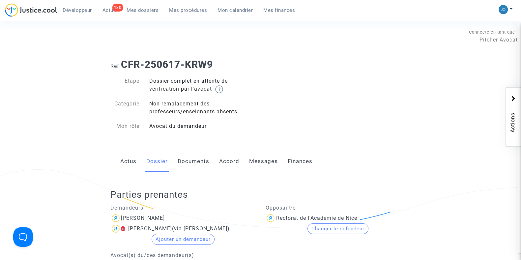
click at [188, 161] on link "Documents" at bounding box center [193, 161] width 32 height 22
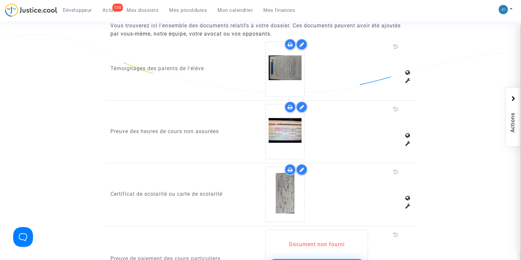
scroll to position [425, 0]
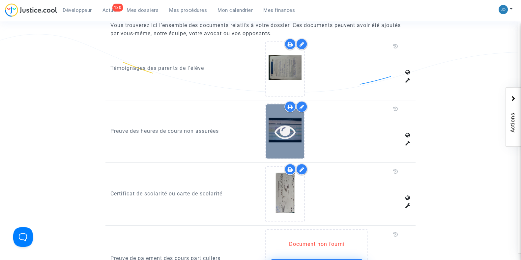
click at [281, 129] on icon at bounding box center [284, 131] width 21 height 21
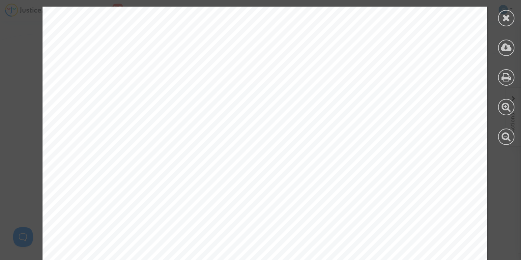
scroll to position [1452, 0]
click at [507, 17] on icon at bounding box center [506, 18] width 8 height 10
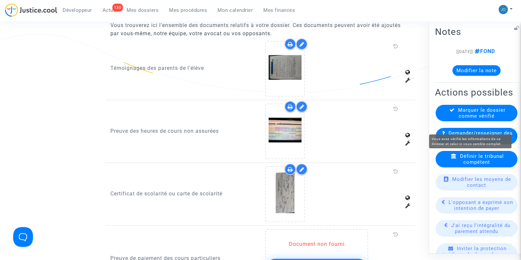
click at [472, 119] on span "Marquer le dossier comme vérifié" at bounding box center [481, 113] width 47 height 12
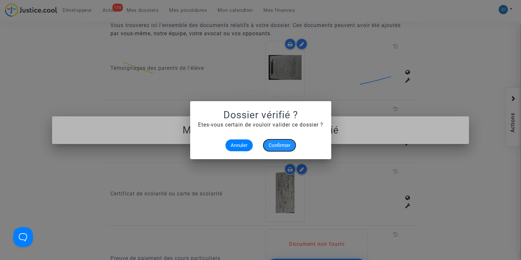
click at [272, 145] on span "Confirmer" at bounding box center [279, 145] width 22 height 6
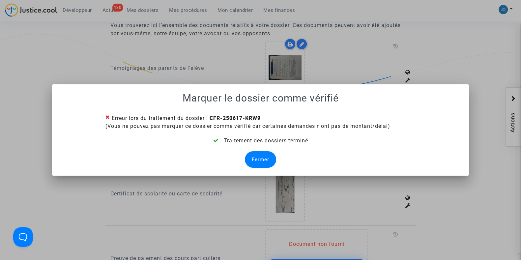
click at [264, 154] on div "Fermer" at bounding box center [260, 159] width 31 height 16
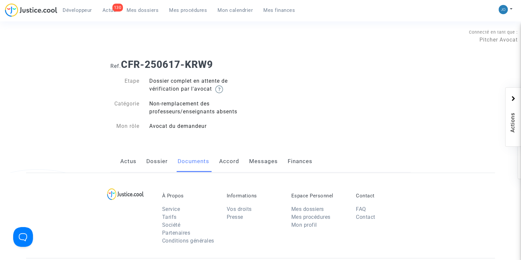
scroll to position [425, 0]
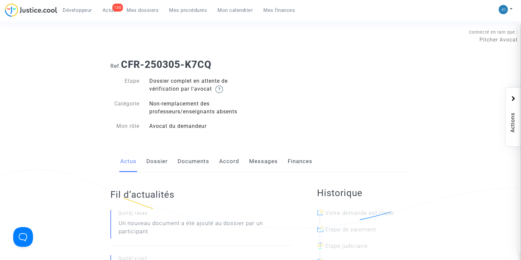
click at [160, 169] on link "Dossier" at bounding box center [156, 161] width 21 height 22
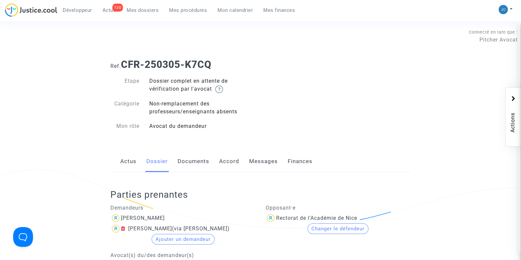
click at [192, 166] on link "Documents" at bounding box center [193, 161] width 32 height 22
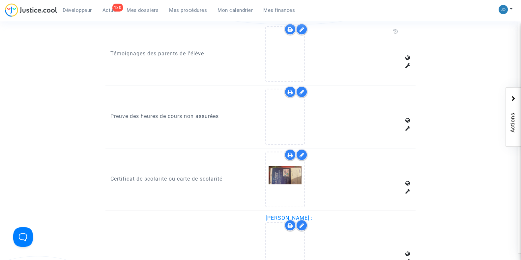
scroll to position [496, 0]
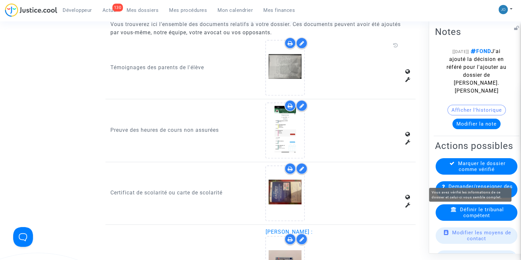
click at [463, 172] on span "Marquer le dossier comme vérifié" at bounding box center [481, 166] width 47 height 12
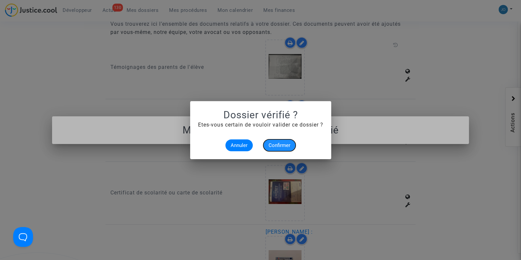
click at [287, 142] on span "Confirmer" at bounding box center [279, 145] width 22 height 6
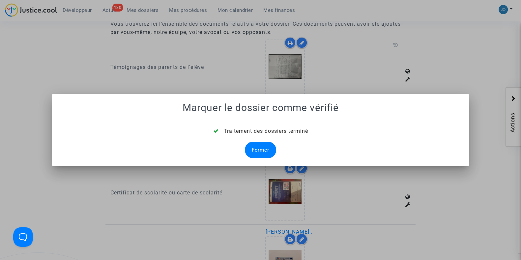
click at [263, 144] on div "Fermer" at bounding box center [260, 150] width 31 height 16
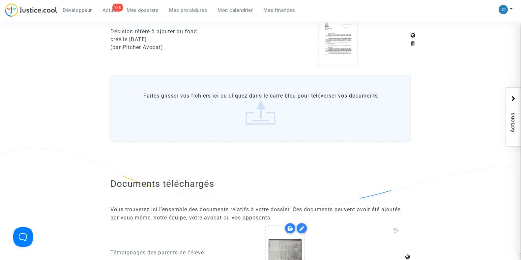
scroll to position [496, 0]
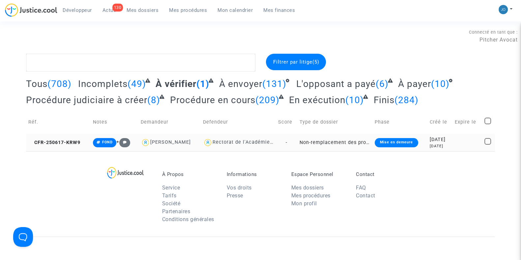
click at [416, 146] on td "Mise en demeure" at bounding box center [399, 142] width 55 height 17
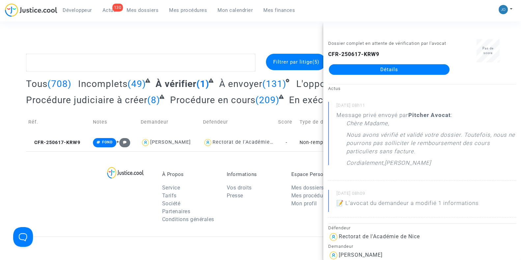
click at [390, 75] on link "Détails" at bounding box center [389, 69] width 121 height 11
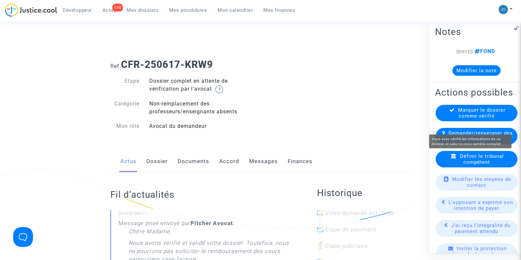
click at [477, 119] on span "Marquer le dossier comme vérifié" at bounding box center [481, 113] width 47 height 12
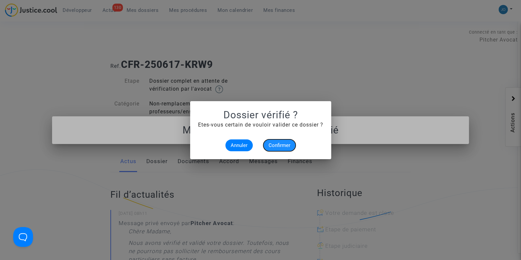
click at [278, 143] on span "Confirmer" at bounding box center [279, 145] width 22 height 6
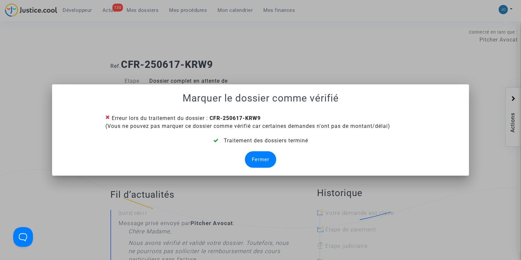
click at [262, 159] on div "Fermer" at bounding box center [260, 159] width 31 height 16
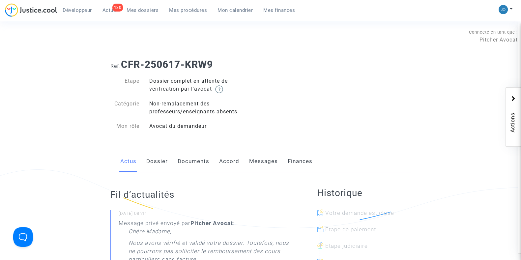
click at [166, 161] on link "Dossier" at bounding box center [156, 161] width 21 height 22
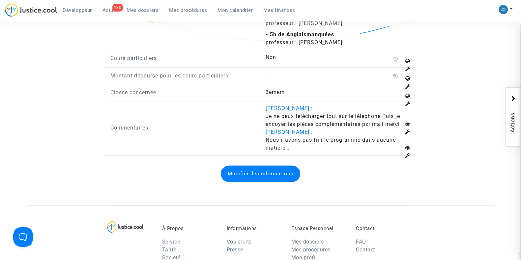
scroll to position [1062, 0]
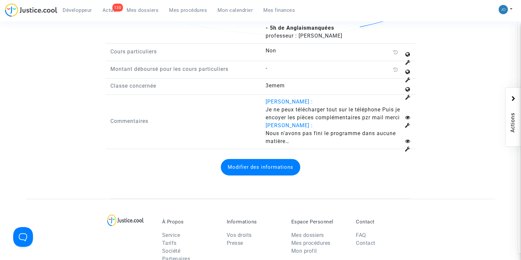
click at [293, 165] on button "Modifier des informations" at bounding box center [260, 167] width 79 height 16
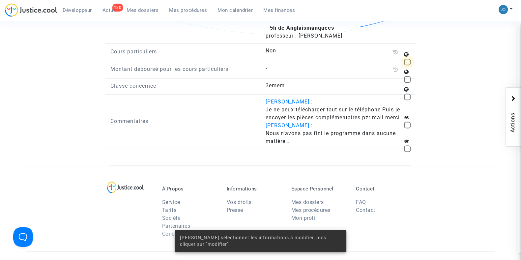
click at [405, 59] on span at bounding box center [407, 62] width 7 height 7
click at [407, 65] on input "checkbox" at bounding box center [407, 65] width 0 height 0
checkbox input "true"
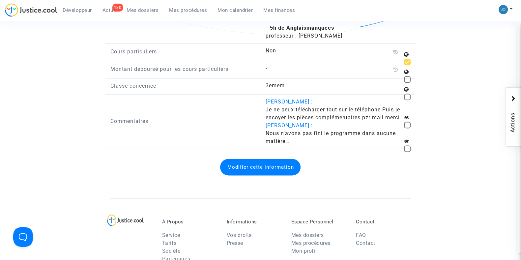
click at [247, 166] on button "Modifier cette information" at bounding box center [260, 167] width 80 height 16
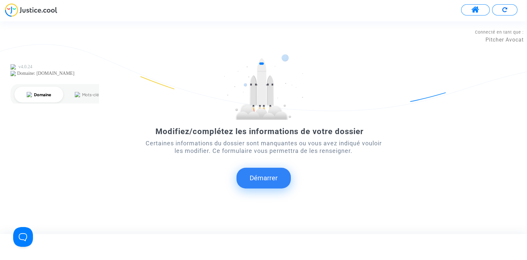
click at [258, 179] on button "Démarrer" at bounding box center [263, 178] width 54 height 20
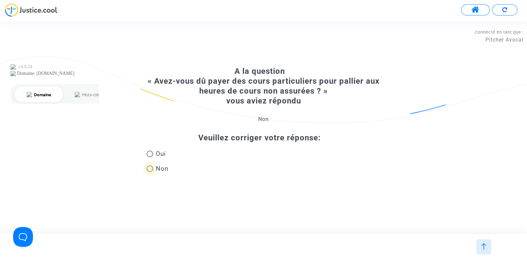
click at [159, 169] on span "Non" at bounding box center [160, 168] width 15 height 9
click at [150, 172] on input "Non" at bounding box center [149, 172] width 0 height 0
radio input "true"
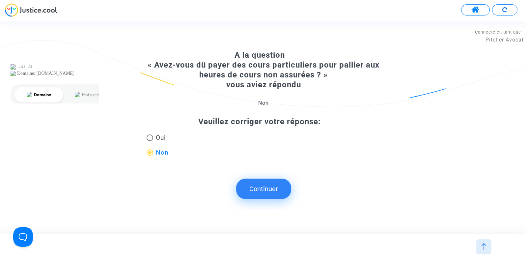
click at [259, 188] on button "Continuer" at bounding box center [263, 188] width 55 height 20
click at [263, 190] on button "Continuer" at bounding box center [263, 188] width 55 height 20
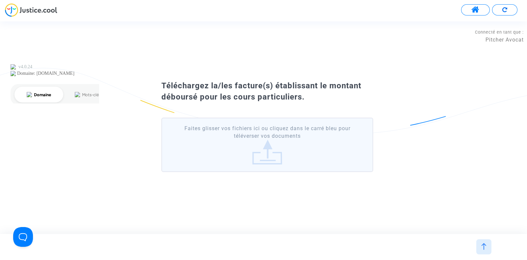
click at [25, 191] on div "Téléchargez la/les facture(s) établissant le montant déboursé pour les cours pa…" at bounding box center [263, 127] width 527 height 212
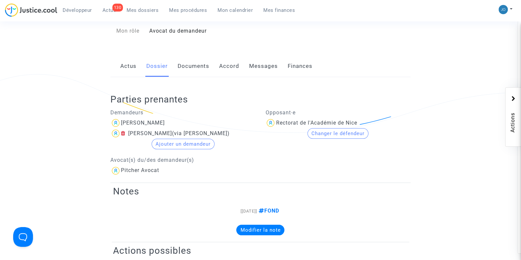
scroll to position [99, 0]
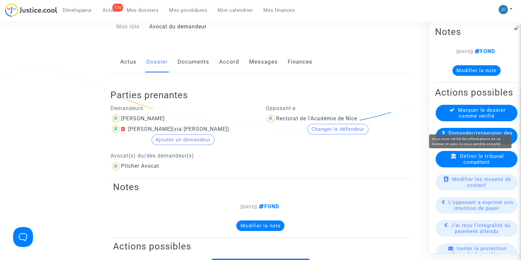
click at [475, 119] on span "Marquer le dossier comme vérifié" at bounding box center [481, 113] width 47 height 12
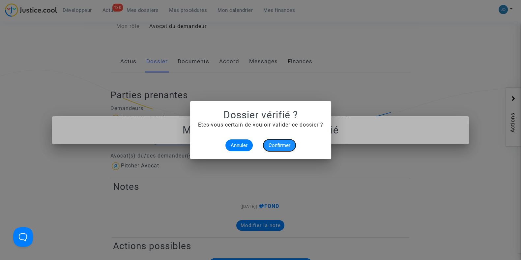
click at [285, 142] on span "Confirmer" at bounding box center [279, 145] width 22 height 6
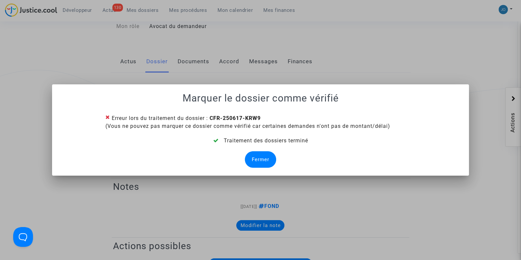
click at [254, 157] on div "Fermer" at bounding box center [260, 159] width 31 height 16
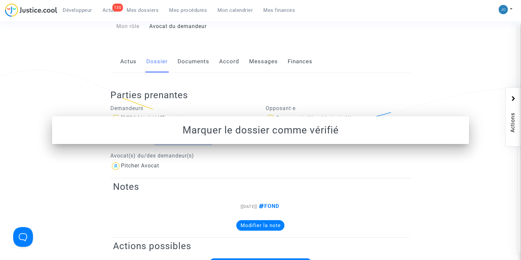
scroll to position [99, 0]
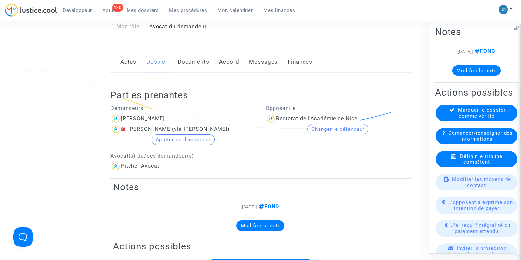
click at [486, 70] on button "Modifier la note" at bounding box center [476, 70] width 48 height 11
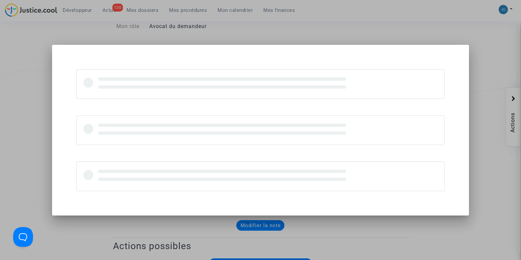
scroll to position [0, 0]
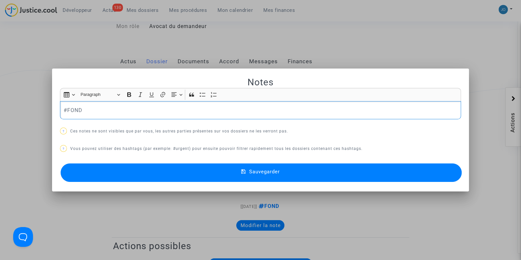
click at [316, 110] on p "#FOND" at bounding box center [261, 110] width 394 height 8
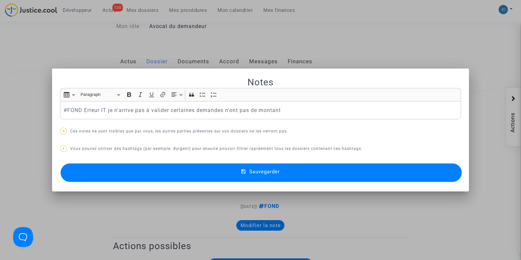
click at [266, 181] on button "Sauvegarder" at bounding box center [261, 172] width 401 height 18
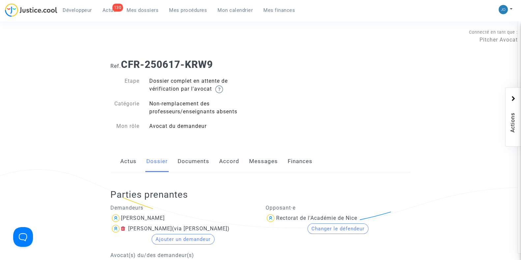
drag, startPoint x: 216, startPoint y: 65, endPoint x: 125, endPoint y: 63, distance: 90.9
click at [125, 63] on h1 "Ref. CFR-250617-KRW9" at bounding box center [260, 65] width 300 height 12
copy b "CFR-250617-KRW9"
click at [147, 7] on link "Mes dossiers" at bounding box center [142, 10] width 42 height 10
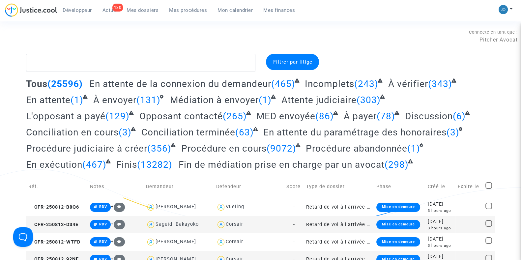
click at [112, 6] on div "130" at bounding box center [117, 8] width 11 height 8
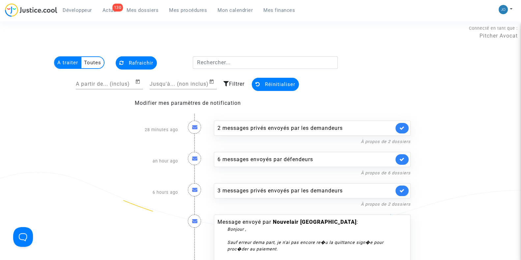
scroll to position [5, 0]
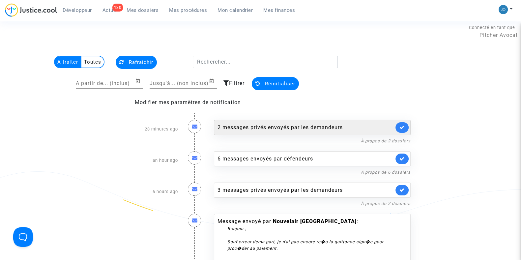
click at [246, 130] on div "2 messages privés envoyés par les demandeurs" at bounding box center [305, 127] width 176 height 8
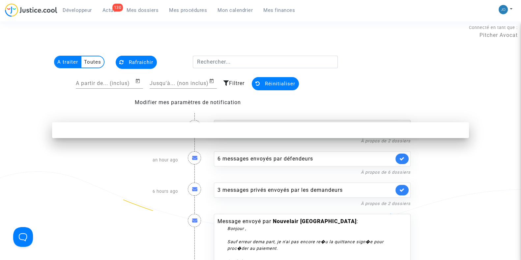
scroll to position [0, 0]
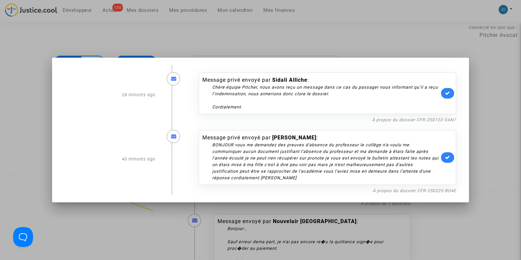
click at [476, 154] on div at bounding box center [260, 130] width 521 height 260
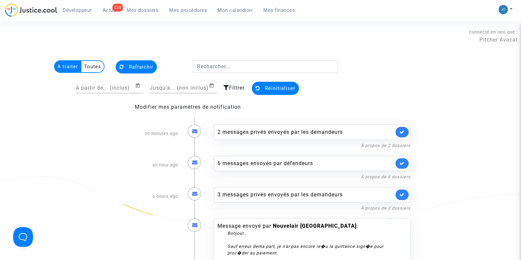
scroll to position [5, 0]
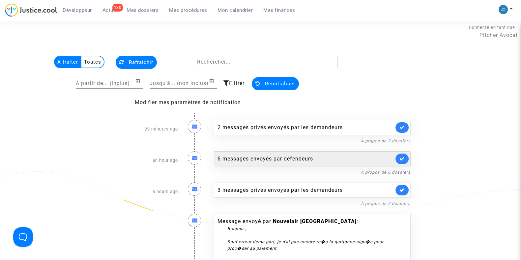
click at [299, 159] on div "6 messages envoyés par défendeurs" at bounding box center [305, 159] width 176 height 8
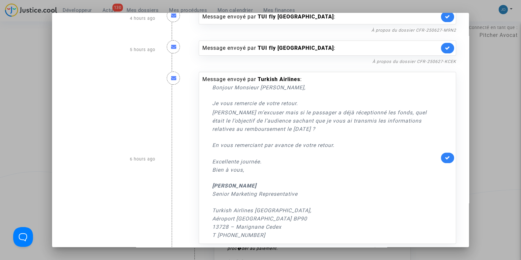
scroll to position [357, 0]
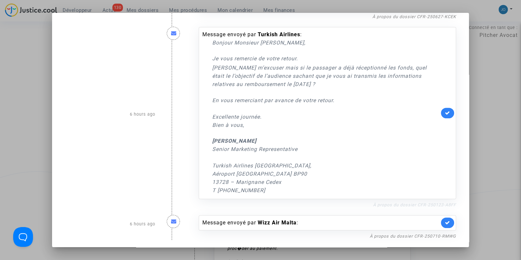
click at [423, 202] on link "À propos du dossier CFR-250123-A8FF" at bounding box center [414, 204] width 83 height 5
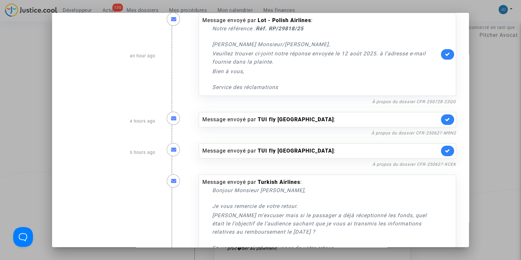
scroll to position [0, 0]
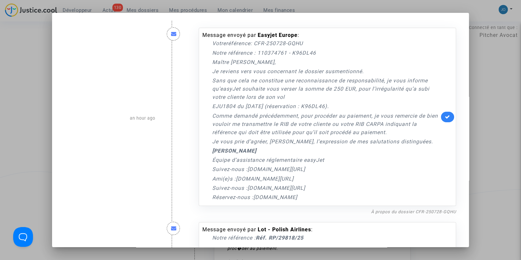
click at [500, 172] on div at bounding box center [260, 130] width 521 height 260
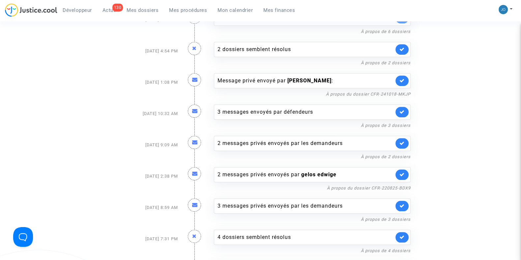
scroll to position [795, 0]
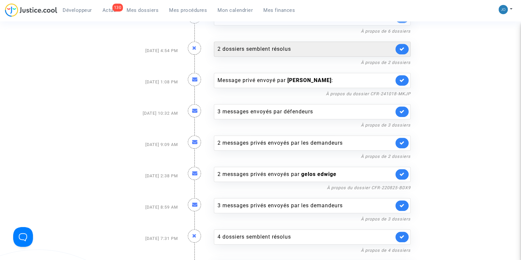
click at [273, 45] on div "2 dossiers semblent résolus" at bounding box center [305, 49] width 176 height 8
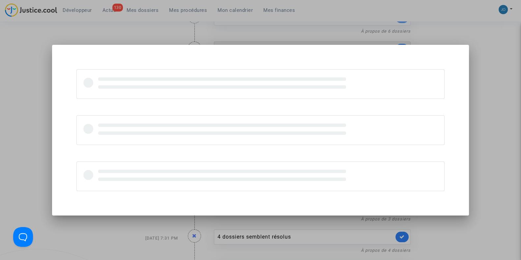
scroll to position [0, 0]
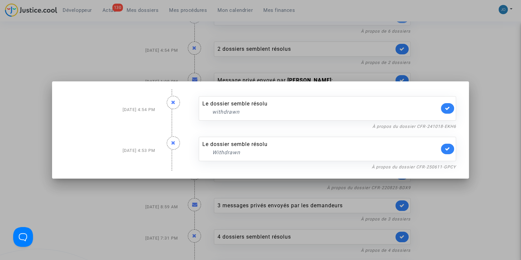
drag, startPoint x: 470, startPoint y: 69, endPoint x: 447, endPoint y: 61, distance: 23.9
click at [447, 61] on div at bounding box center [260, 130] width 521 height 260
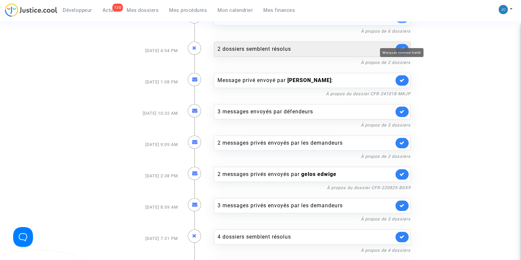
click at [402, 46] on icon at bounding box center [401, 48] width 5 height 5
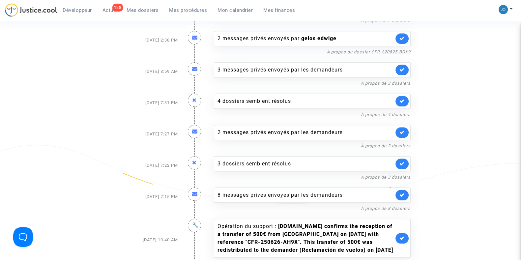
scroll to position [901, 0]
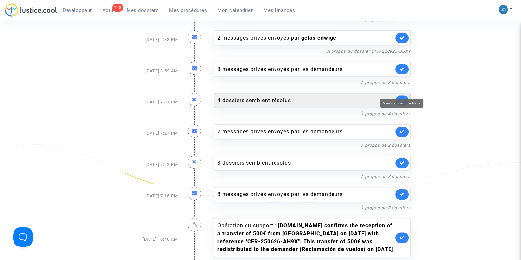
click at [402, 98] on icon at bounding box center [401, 100] width 5 height 5
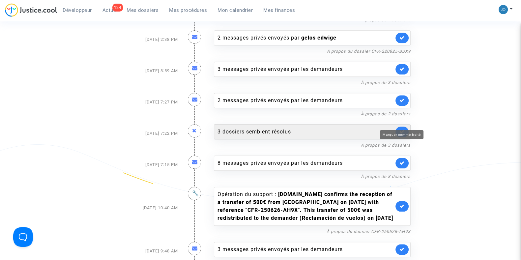
click at [401, 129] on icon at bounding box center [401, 131] width 5 height 5
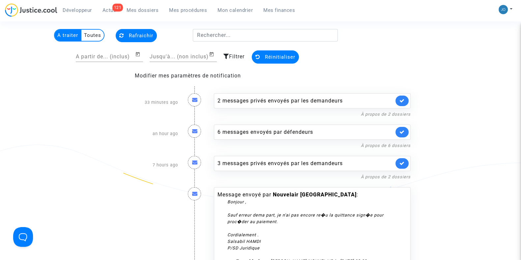
scroll to position [0, 0]
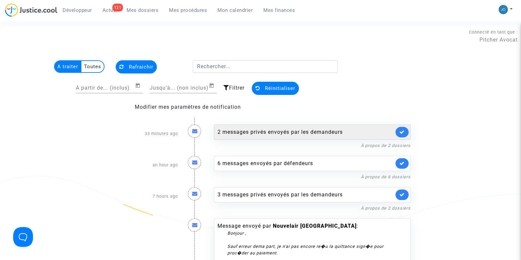
click at [308, 131] on div "2 messages privés envoyés par les demandeurs" at bounding box center [305, 132] width 176 height 8
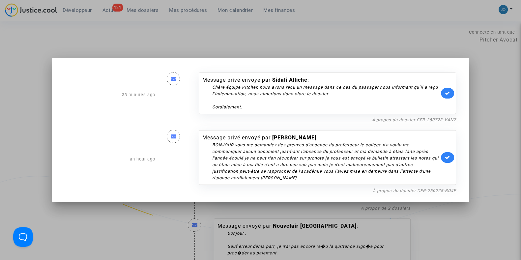
click at [509, 167] on div at bounding box center [260, 130] width 521 height 260
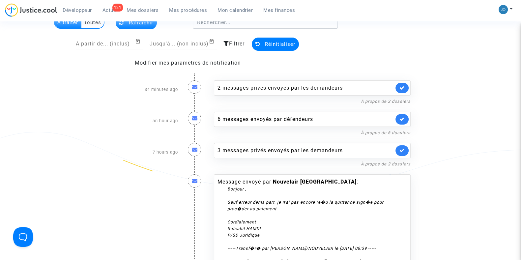
scroll to position [46, 0]
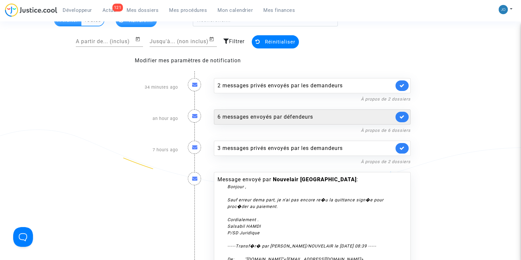
click at [265, 114] on div "6 messages envoyés par défendeurs" at bounding box center [305, 117] width 176 height 8
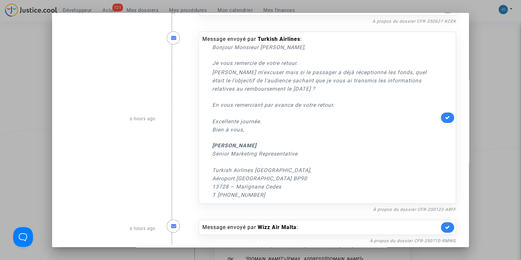
scroll to position [357, 0]
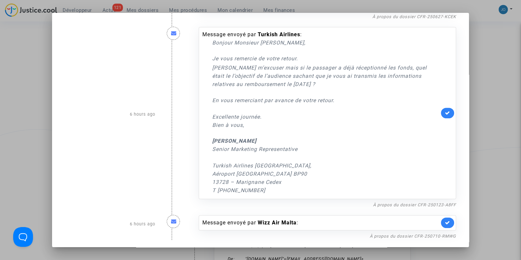
click at [497, 149] on div at bounding box center [260, 130] width 521 height 260
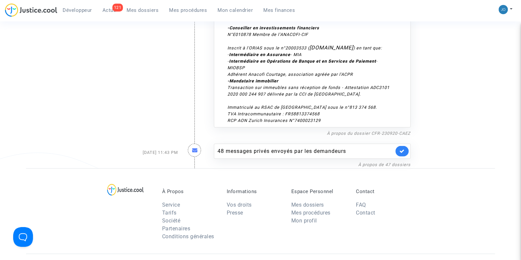
scroll to position [2050, 0]
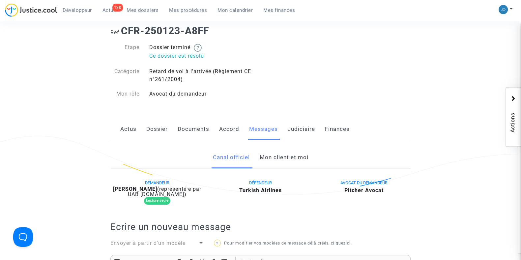
scroll to position [34, 0]
click at [306, 135] on link "Judiciaire" at bounding box center [300, 129] width 27 height 22
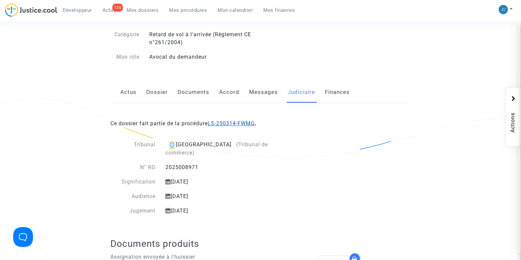
scroll to position [75, 0]
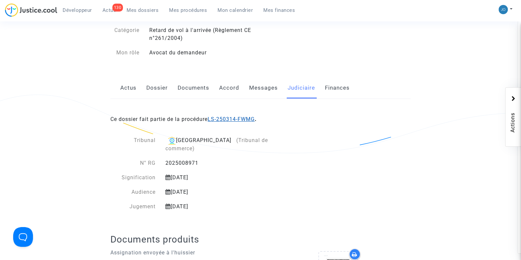
click at [242, 119] on link "LS-250314-FWMG" at bounding box center [230, 119] width 47 height 6
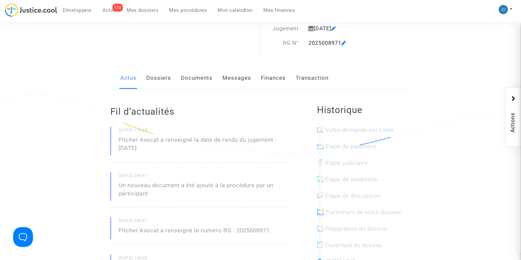
click at [165, 78] on link "Dossiers" at bounding box center [158, 78] width 25 height 22
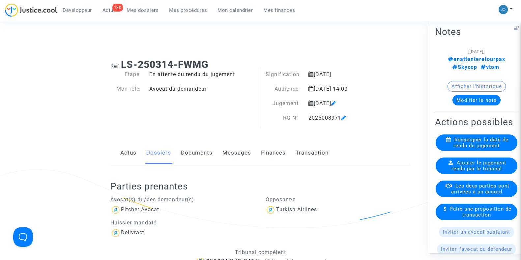
scroll to position [0, 11]
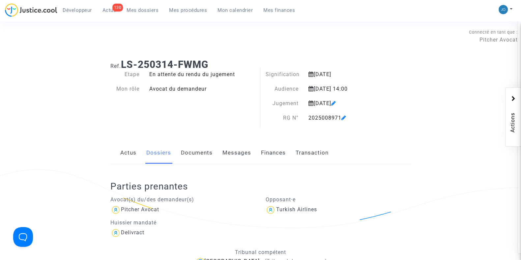
click at [336, 103] on icon at bounding box center [333, 102] width 5 height 5
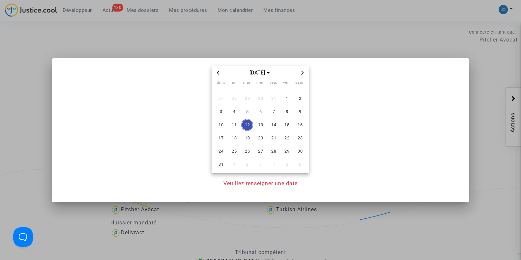
click at [378, 33] on div at bounding box center [260, 130] width 521 height 260
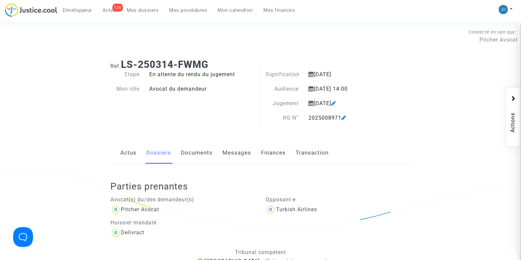
click at [235, 152] on link "Messages" at bounding box center [236, 153] width 29 height 22
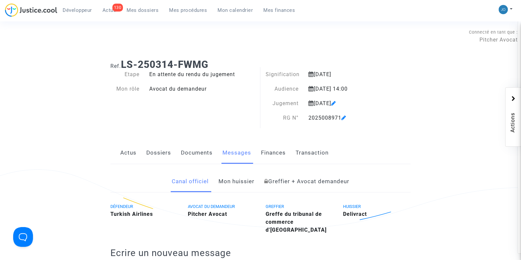
click at [402, 142] on div "Actus Dossiers Documents Messages Finances Transaction" at bounding box center [260, 153] width 300 height 22
click at [162, 152] on link "Dossiers" at bounding box center [158, 153] width 25 height 22
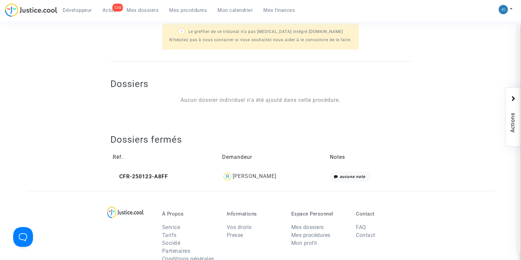
scroll to position [245, 0]
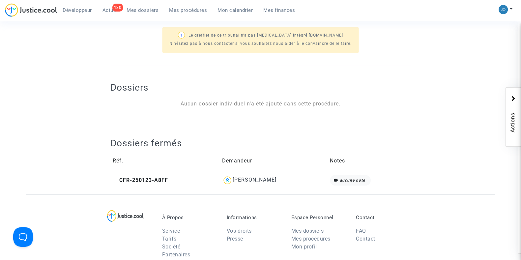
click at [244, 177] on div "[PERSON_NAME]" at bounding box center [254, 179] width 44 height 6
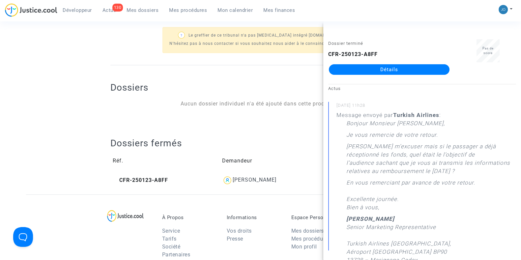
click at [381, 69] on link "Détails" at bounding box center [389, 69] width 121 height 11
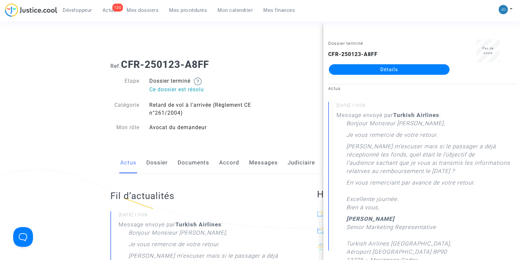
click at [263, 164] on link "Messages" at bounding box center [263, 163] width 29 height 22
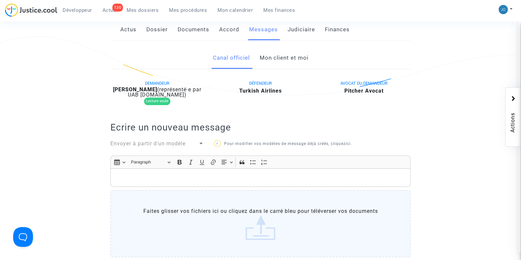
scroll to position [132, 0]
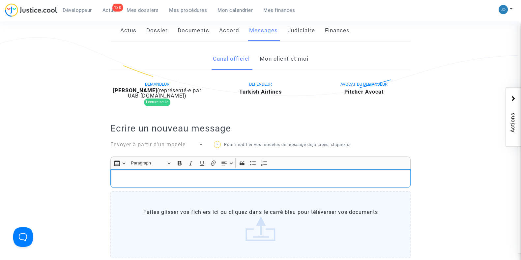
click at [257, 171] on div "Rich Text Editor, main" at bounding box center [260, 178] width 300 height 18
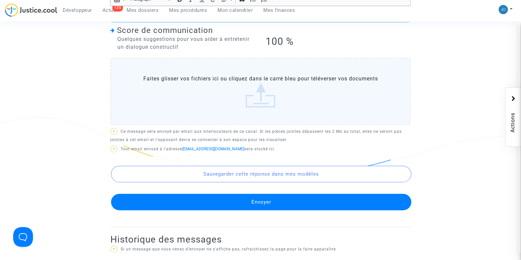
scroll to position [342, 0]
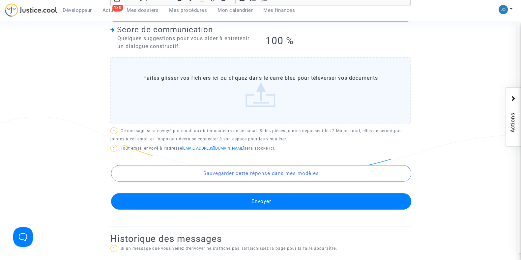
click at [259, 198] on button "Envoyer" at bounding box center [261, 201] width 300 height 16
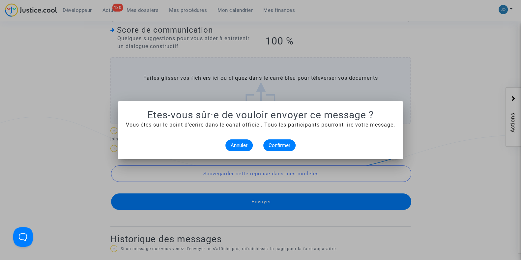
scroll to position [0, 0]
click at [273, 147] on span "Confirmer" at bounding box center [279, 145] width 22 height 6
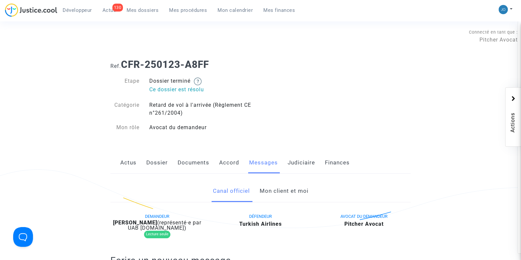
click at [313, 111] on div "Ref. CFR-250123-A8FF Etape Dossier terminé Ce dossier est résolu Catégorie Reta…" at bounding box center [260, 96] width 310 height 85
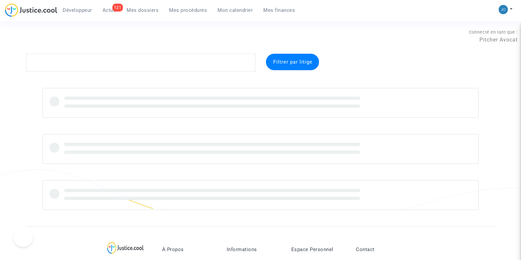
click at [148, 14] on link "Mes dossiers" at bounding box center [142, 10] width 42 height 10
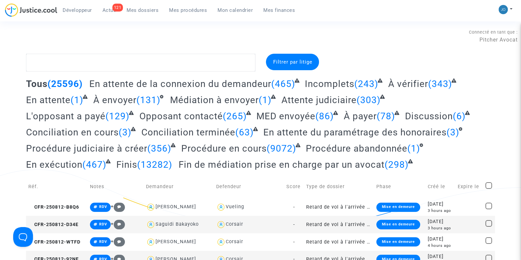
click at [151, 11] on span "Mes dossiers" at bounding box center [142, 10] width 32 height 6
click at [150, 9] on span "Mes dossiers" at bounding box center [142, 10] width 32 height 6
click at [284, 60] on span "Filtrer par litige" at bounding box center [292, 62] width 39 height 6
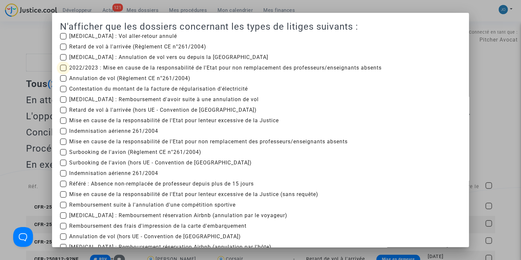
click at [133, 71] on span "2022/2023 : Mise en cause de la responsabilité de l'Etat pour non remplacement …" at bounding box center [225, 68] width 312 height 8
click at [63, 71] on input "2022/2023 : Mise en cause de la responsabilité de l'Etat pour non remplacement …" at bounding box center [63, 71] width 0 height 0
checkbox input "true"
click at [122, 142] on span "Mise en cause de la responsabilité de l'Etat pour non remplacement des professe…" at bounding box center [208, 142] width 278 height 8
click at [63, 145] on input "Mise en cause de la responsabilité de l'Etat pour non remplacement des professe…" at bounding box center [63, 145] width 0 height 0
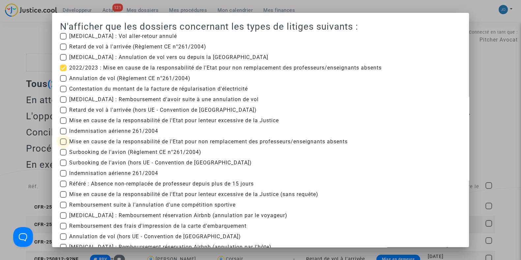
checkbox input "true"
click at [116, 181] on span "Référé : Absence non-remplacée de professeur depuis plus de 15 jours" at bounding box center [161, 184] width 184 height 8
click at [63, 187] on input "Référé : Absence non-remplacée de professeur depuis plus de 15 jours" at bounding box center [63, 187] width 0 height 0
checkbox input "true"
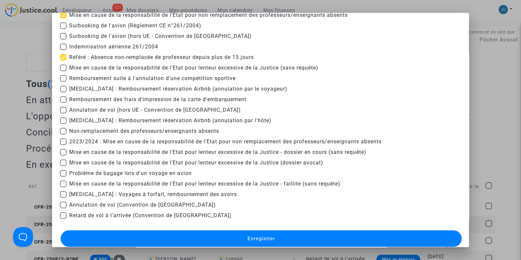
scroll to position [135, 0]
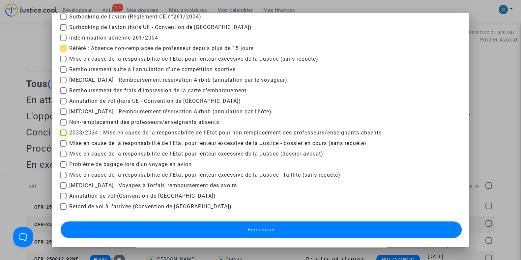
click at [123, 132] on span "2023/2024 : Mise en cause de la responsabilité de l'Etat pour non remplacement …" at bounding box center [225, 133] width 312 height 8
click at [63, 136] on input "2023/2024 : Mise en cause de la responsabilité de l'Etat pour non remplacement …" at bounding box center [63, 136] width 0 height 0
checkbox input "true"
click at [128, 124] on span "Non-remplacement des professeurs/enseignants absents" at bounding box center [144, 122] width 150 height 8
click at [63, 125] on input "Non-remplacement des professeurs/enseignants absents" at bounding box center [63, 125] width 0 height 0
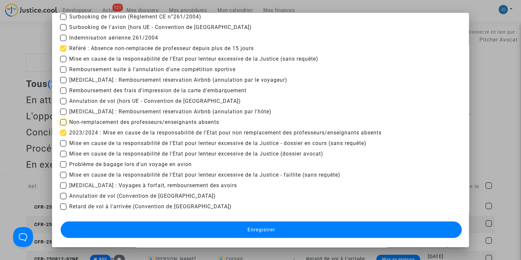
checkbox input "true"
click at [245, 236] on button "Enregistrer" at bounding box center [261, 229] width 401 height 16
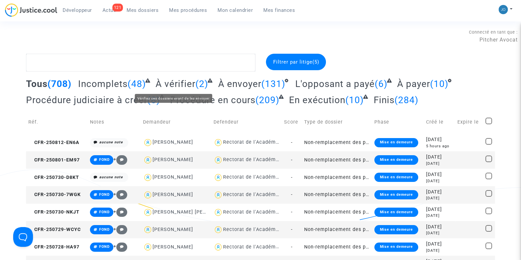
click at [173, 79] on span "À vérifier" at bounding box center [175, 83] width 40 height 11
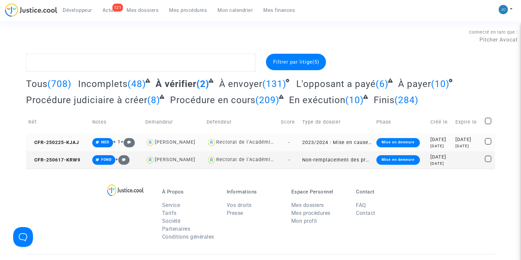
click at [437, 146] on div "[DATE]" at bounding box center [440, 146] width 20 height 6
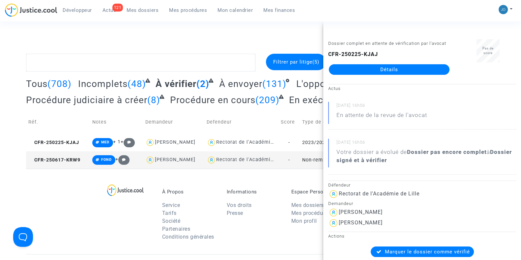
click at [392, 75] on link "Détails" at bounding box center [389, 69] width 121 height 11
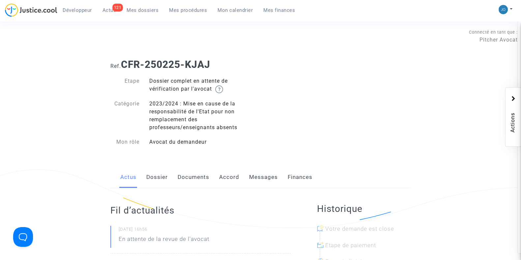
click at [148, 180] on link "Dossier" at bounding box center [156, 177] width 21 height 22
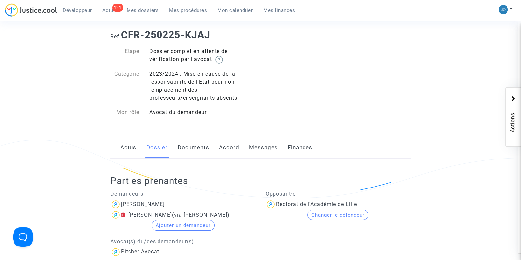
scroll to position [29, 0]
click at [191, 151] on link "Documents" at bounding box center [193, 148] width 32 height 22
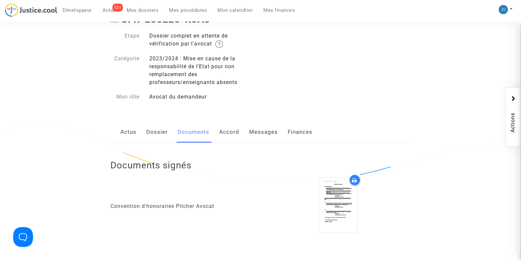
scroll to position [38, 0]
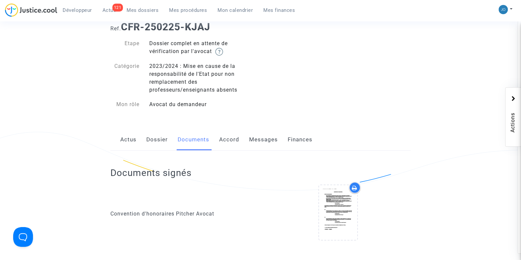
click at [272, 138] on link "Messages" at bounding box center [263, 140] width 29 height 22
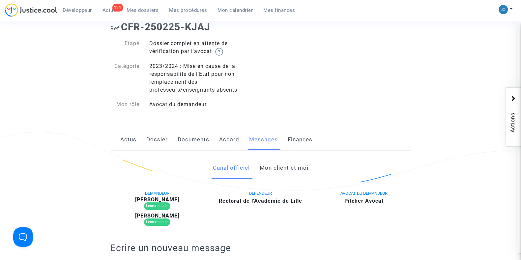
click at [280, 164] on link "Mon client et moi" at bounding box center [283, 168] width 49 height 22
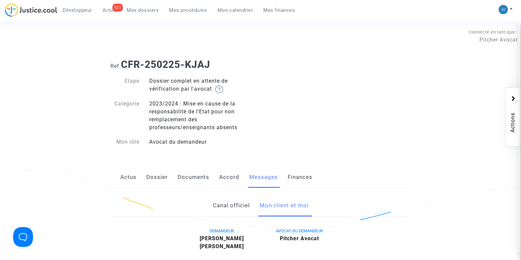
click at [130, 176] on link "Actus" at bounding box center [128, 177] width 16 height 22
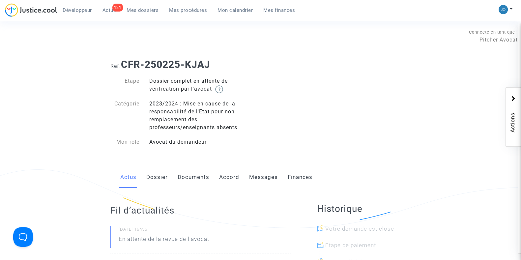
click at [205, 173] on link "Documents" at bounding box center [193, 177] width 32 height 22
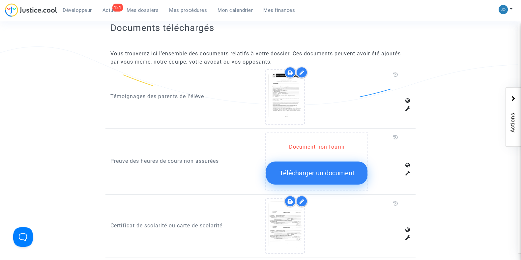
scroll to position [414, 0]
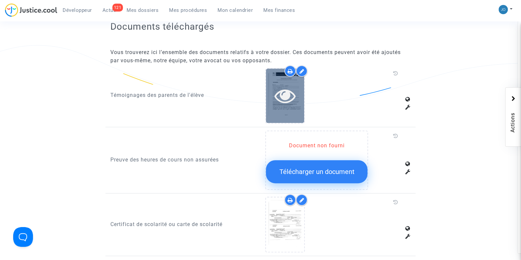
click at [282, 98] on icon at bounding box center [284, 95] width 21 height 21
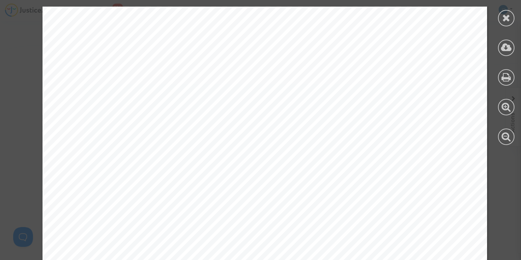
scroll to position [2911, 0]
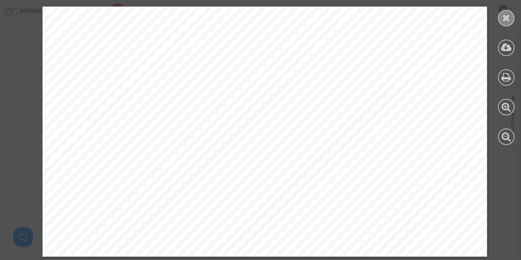
click at [501, 20] on div at bounding box center [506, 18] width 16 height 16
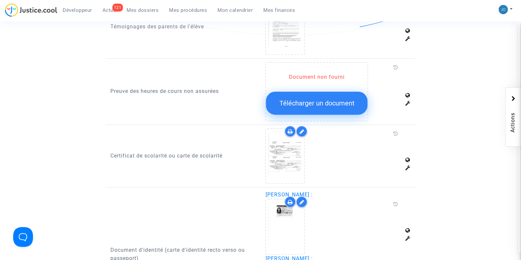
scroll to position [496, 0]
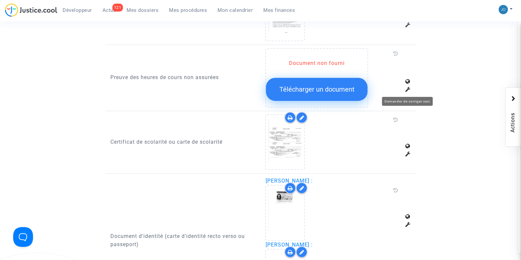
click at [407, 87] on icon at bounding box center [407, 89] width 5 height 5
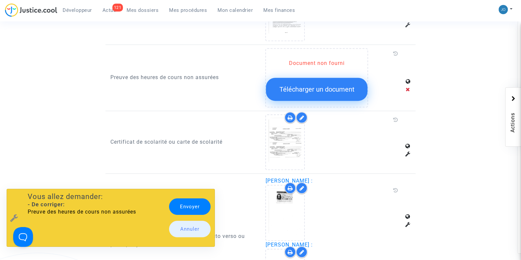
click at [202, 208] on link "Envoyer" at bounding box center [189, 206] width 41 height 16
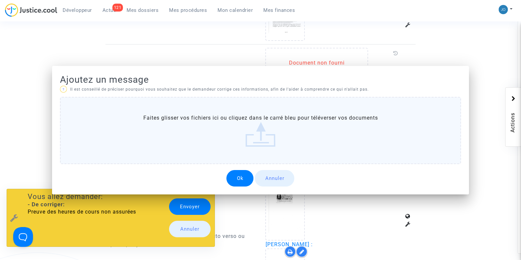
scroll to position [0, 0]
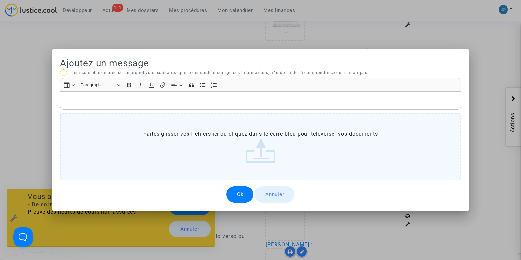
click at [242, 190] on button "Ok" at bounding box center [239, 194] width 27 height 16
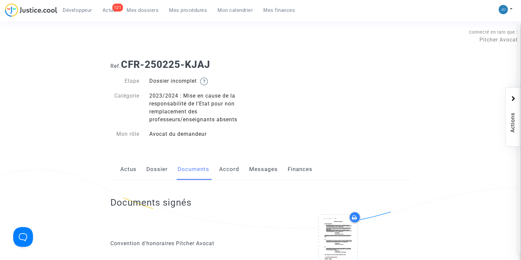
click at [149, 5] on link "Mes dossiers" at bounding box center [142, 10] width 42 height 10
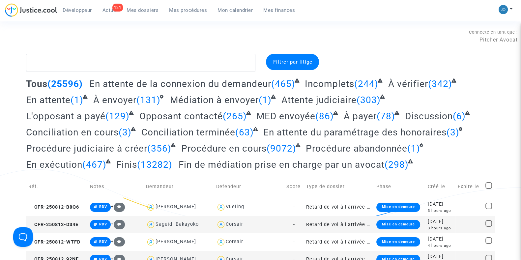
click at [299, 54] on div "Filtrer par litige" at bounding box center [292, 62] width 53 height 16
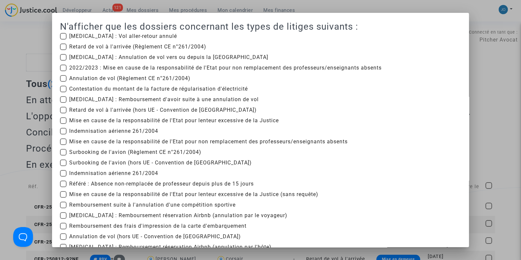
click at [122, 67] on span "2022/2023 : Mise en cause de la responsabilité de l'Etat pour non remplacement …" at bounding box center [225, 68] width 312 height 8
click at [63, 71] on input "2022/2023 : Mise en cause de la responsabilité de l'Etat pour non remplacement …" at bounding box center [63, 71] width 0 height 0
checkbox input "true"
click at [126, 142] on span "Mise en cause de la responsabilité de l'Etat pour non remplacement des professe…" at bounding box center [208, 142] width 278 height 8
click at [63, 145] on input "Mise en cause de la responsabilité de l'Etat pour non remplacement des professe…" at bounding box center [63, 145] width 0 height 0
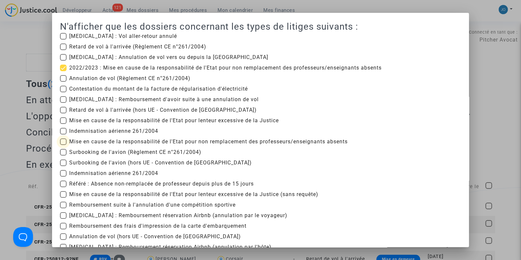
checkbox input "true"
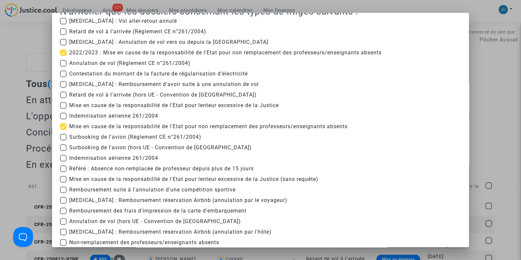
scroll to position [17, 0]
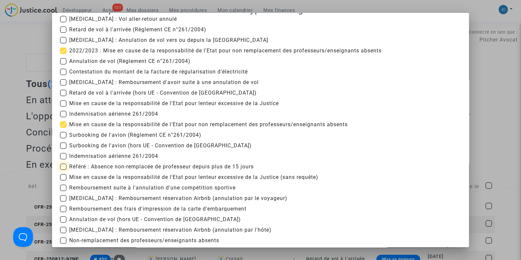
click at [129, 166] on span "Référé : Absence non-remplacée de professeur depuis plus de 15 jours" at bounding box center [161, 167] width 184 height 8
click at [63, 170] on input "Référé : Absence non-remplacée de professeur depuis plus de 15 jours" at bounding box center [63, 170] width 0 height 0
checkbox input "true"
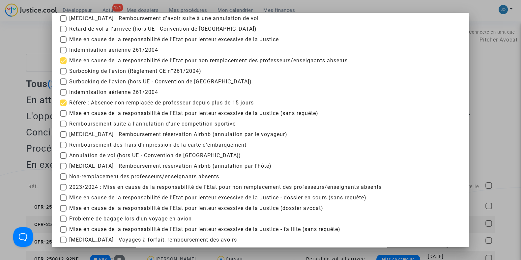
scroll to position [81, 0]
click at [133, 184] on span "2023/2024 : Mise en cause de la responsabilité de l'Etat pour non remplacement …" at bounding box center [225, 187] width 312 height 8
click at [63, 190] on input "2023/2024 : Mise en cause de la responsabilité de l'Etat pour non remplacement …" at bounding box center [63, 190] width 0 height 0
checkbox input "true"
click at [140, 177] on span "Non-remplacement des professeurs/enseignants absents" at bounding box center [144, 176] width 150 height 8
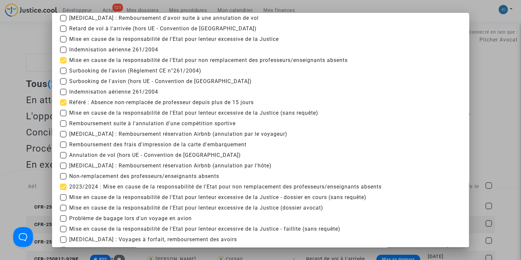
click at [63, 179] on input "Non-remplacement des professeurs/enseignants absents" at bounding box center [63, 179] width 0 height 0
checkbox input "true"
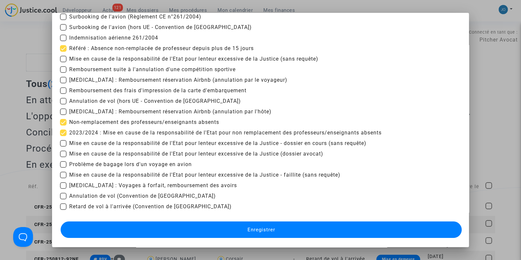
click at [239, 233] on button "Enregistrer" at bounding box center [261, 229] width 401 height 16
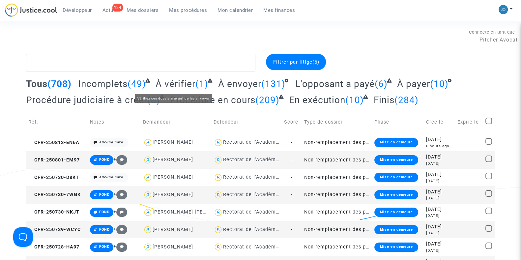
click at [189, 86] on span "À vérifier" at bounding box center [175, 83] width 40 height 11
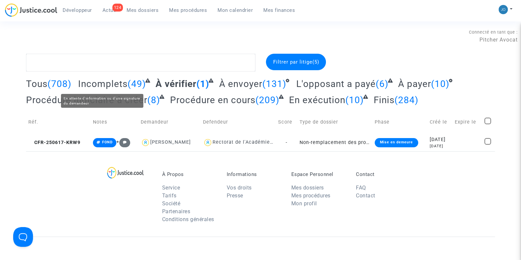
click at [123, 85] on span "Incomplets" at bounding box center [102, 83] width 49 height 11
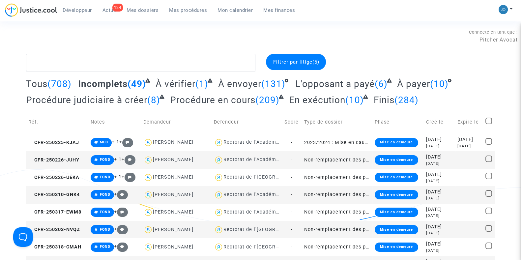
click at [426, 197] on div "[DATE]" at bounding box center [439, 198] width 27 height 6
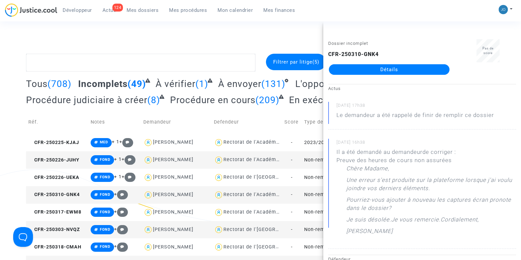
click at [392, 68] on link "Détails" at bounding box center [389, 69] width 121 height 11
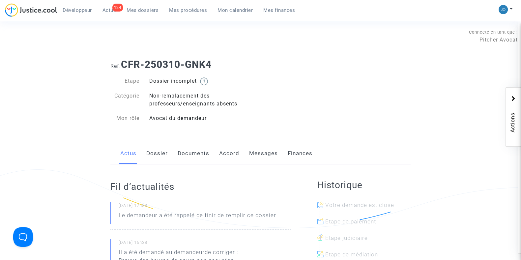
click at [154, 155] on link "Dossier" at bounding box center [156, 154] width 21 height 22
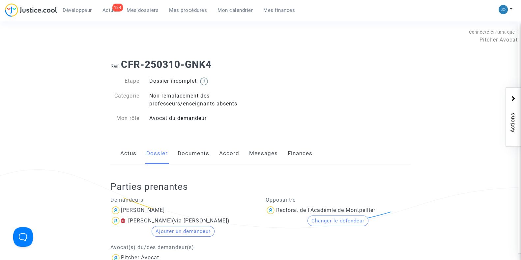
click at [179, 153] on link "Documents" at bounding box center [193, 154] width 32 height 22
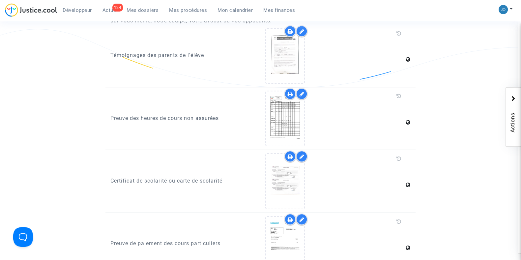
scroll to position [430, 0]
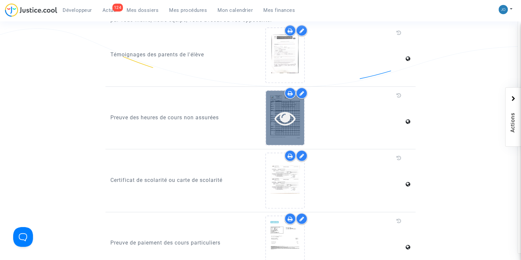
click at [286, 114] on icon at bounding box center [284, 117] width 21 height 21
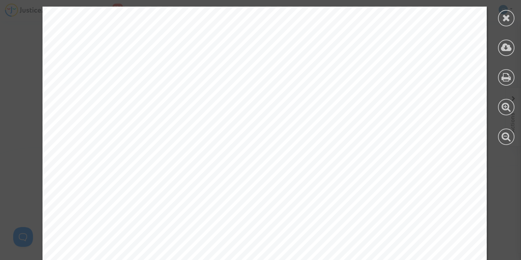
scroll to position [0, 0]
click at [507, 20] on icon at bounding box center [506, 18] width 8 height 10
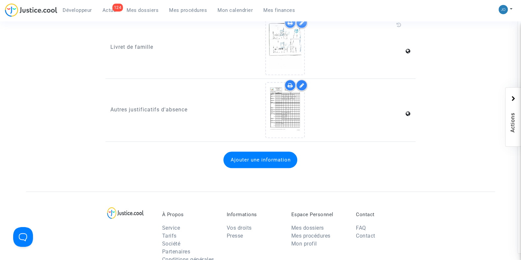
scroll to position [832, 0]
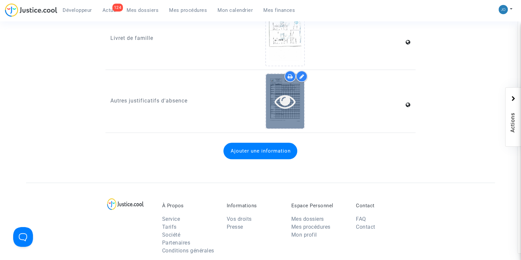
click at [293, 102] on icon at bounding box center [284, 101] width 21 height 21
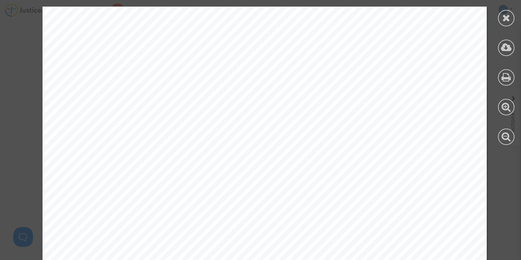
scroll to position [470, 0]
click at [504, 22] on icon at bounding box center [506, 18] width 8 height 10
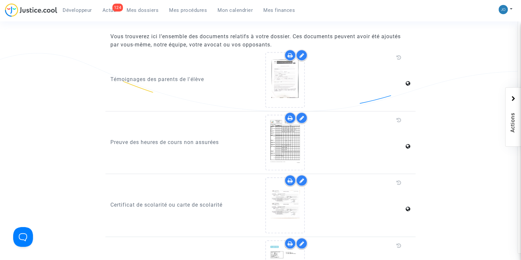
scroll to position [408, 0]
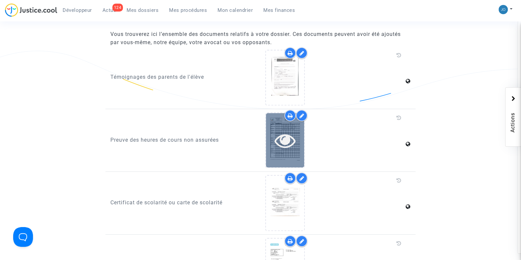
click at [286, 142] on icon at bounding box center [284, 140] width 21 height 21
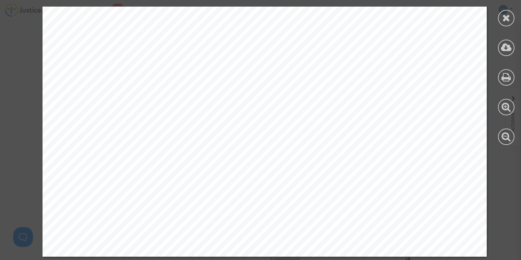
scroll to position [738, 0]
click at [504, 19] on icon at bounding box center [506, 18] width 8 height 10
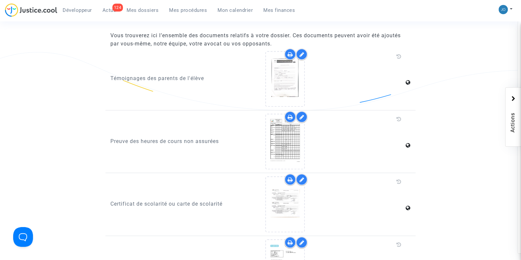
scroll to position [407, 0]
click at [128, 139] on p "Preuve des heures de cours non assurées" at bounding box center [182, 140] width 145 height 8
click at [142, 73] on p "Témoignages des parents de l'élève" at bounding box center [182, 77] width 145 height 8
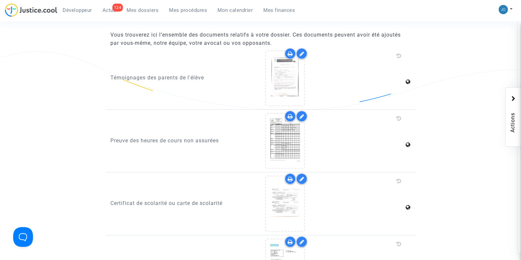
click at [142, 73] on p "Témoignages des parents de l'élève" at bounding box center [182, 77] width 145 height 8
click at [80, 109] on ng-component "Ref. CFR-250310-GNK4 Etape Dossier incomplet Catégorie Non-remplacement des pro…" at bounding box center [260, 126] width 469 height 961
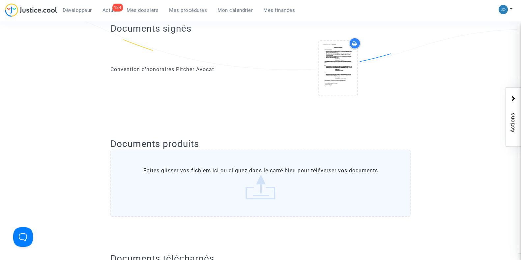
scroll to position [0, 0]
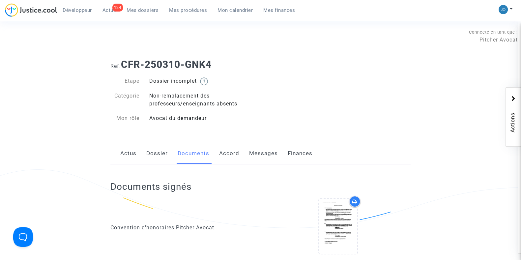
click at [165, 45] on div "Connecté en tant que : Pitcher Avocat" at bounding box center [258, 46] width 517 height 16
drag, startPoint x: 221, startPoint y: 62, endPoint x: 124, endPoint y: 64, distance: 96.8
click at [124, 64] on h1 "Ref. CFR-250310-GNK4" at bounding box center [260, 65] width 300 height 12
copy b "CFR-250310-GNK4"
click at [363, 109] on div "Ref. CFR-250310-GNK4 Etape Dossier incomplet Catégorie Non-remplacement des pro…" at bounding box center [260, 91] width 310 height 75
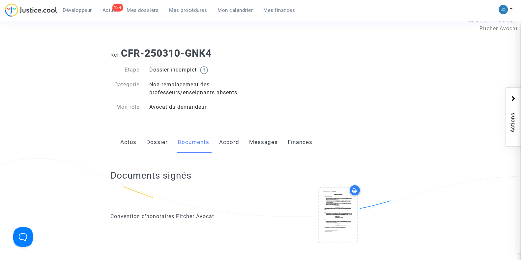
scroll to position [11, 0]
